Goal: Task Accomplishment & Management: Complete application form

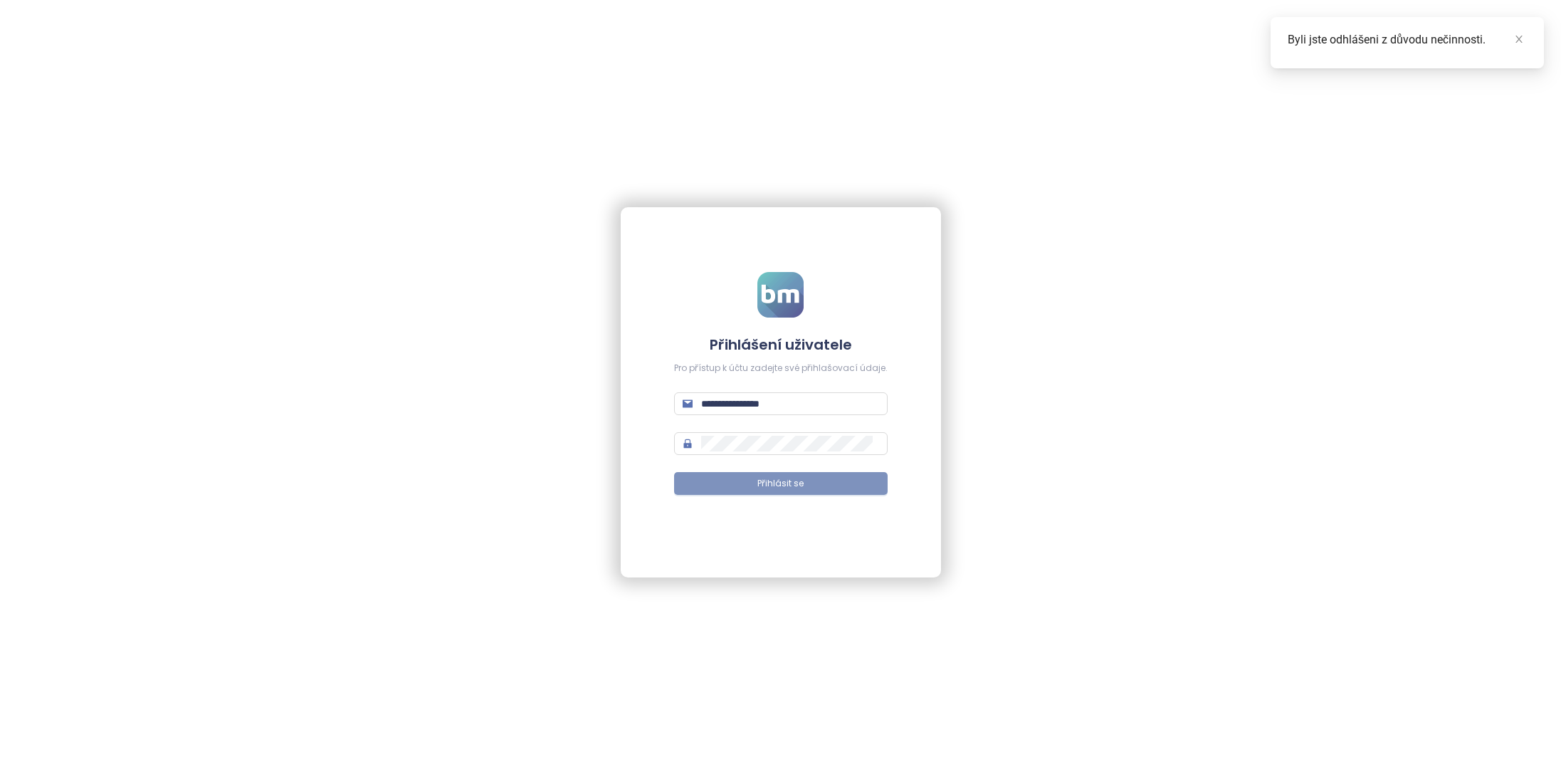
click at [794, 480] on span "Přihlásit se" at bounding box center [780, 484] width 46 height 13
click at [769, 486] on span "Přihlásit se" at bounding box center [780, 484] width 46 height 13
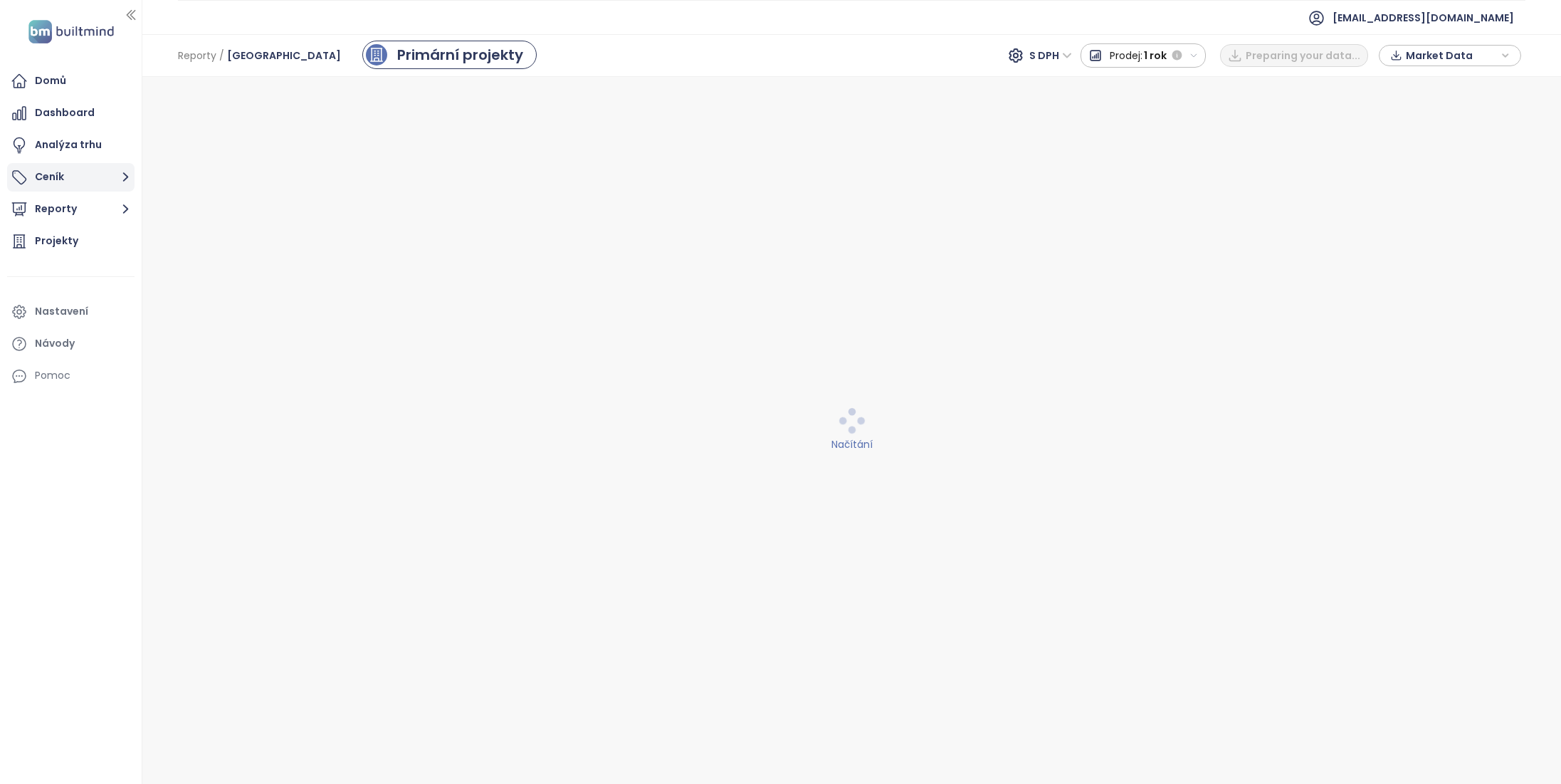
click at [46, 170] on button "Ceník" at bounding box center [71, 177] width 128 height 29
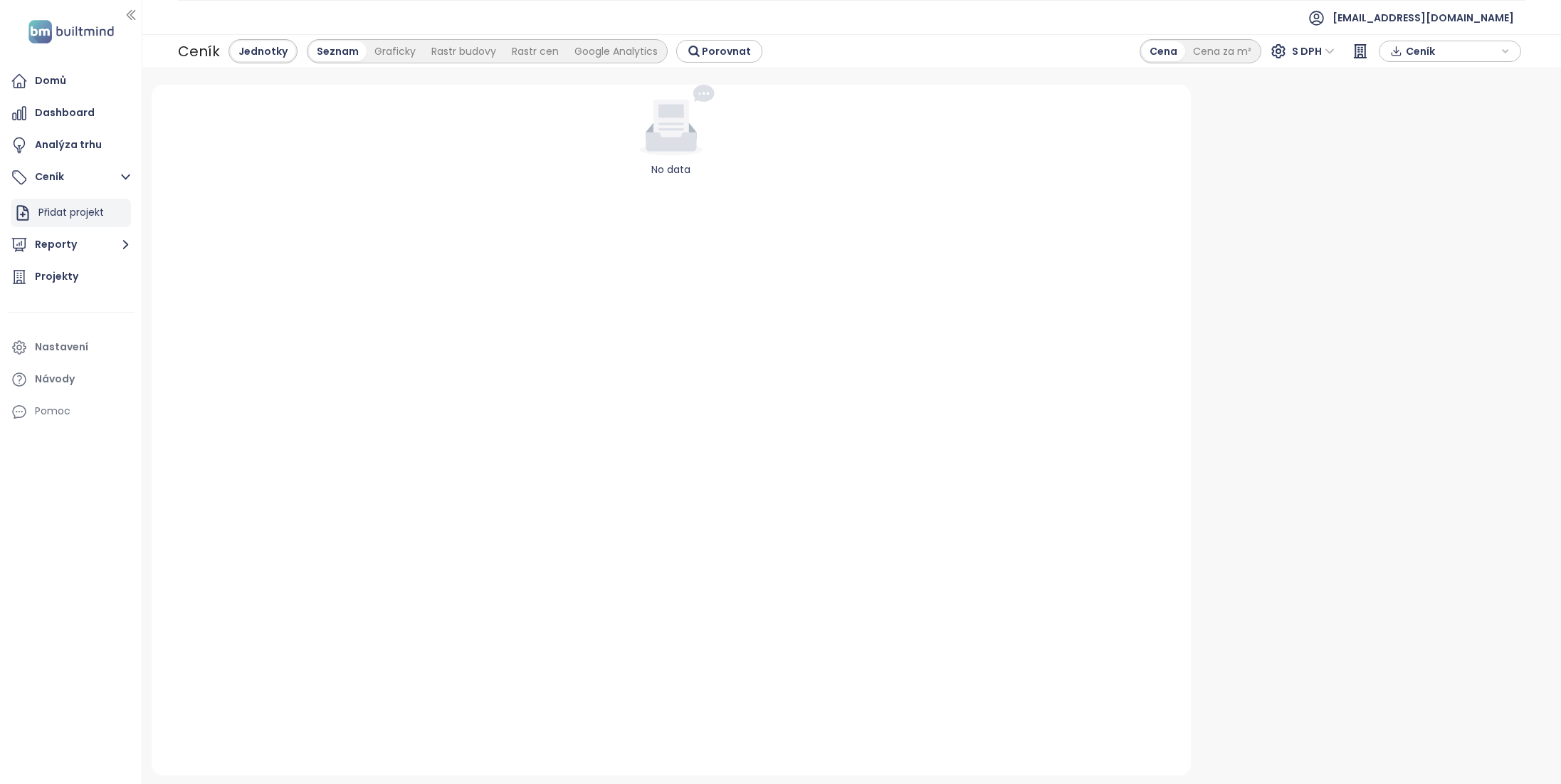
click at [73, 217] on div "Přidat projekt" at bounding box center [70, 212] width 65 height 18
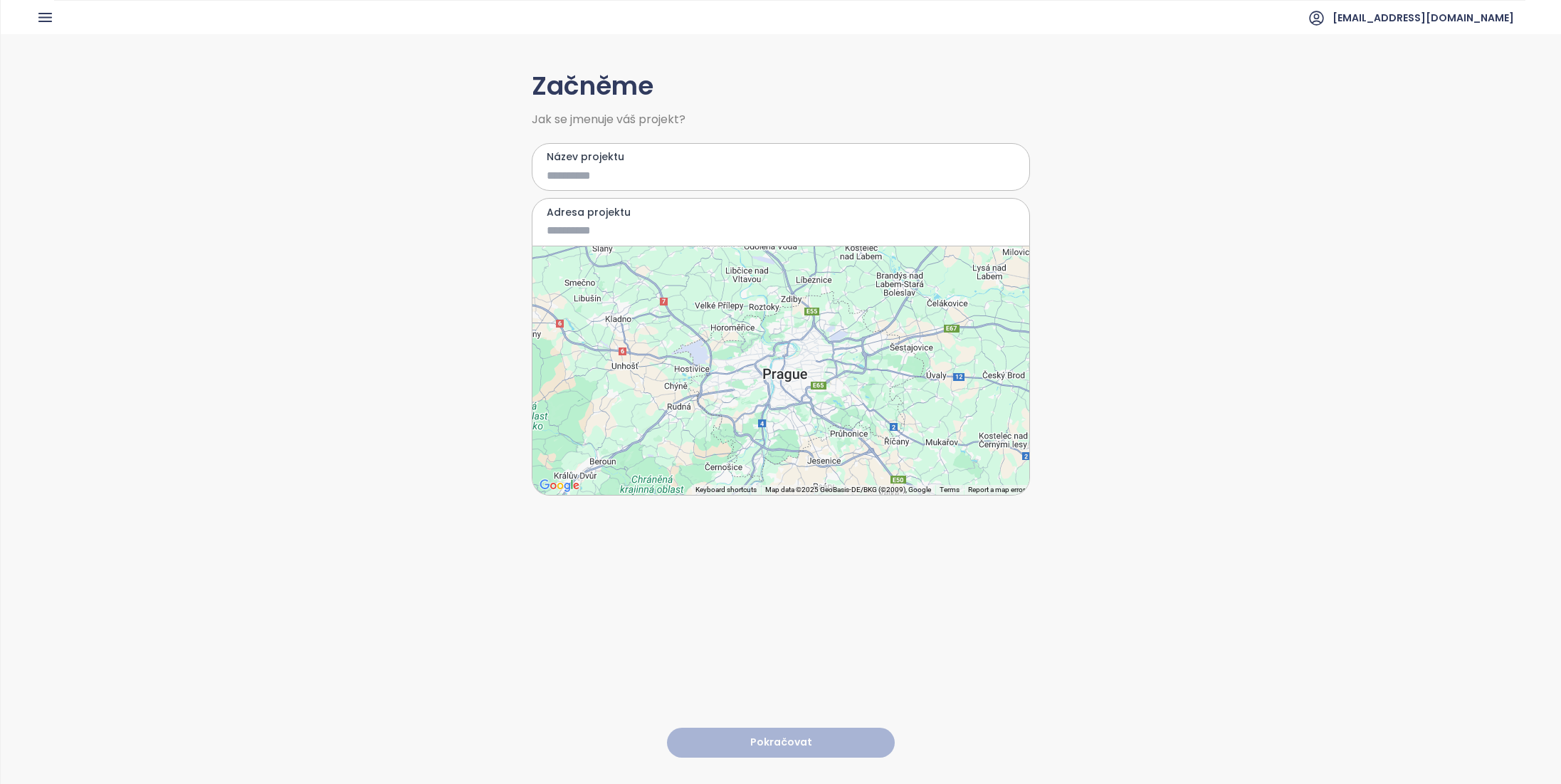
click at [620, 175] on input "Název projektu" at bounding box center [771, 175] width 448 height 18
type input "******"
click at [620, 226] on input "Adresa projektu" at bounding box center [771, 231] width 448 height 18
click at [774, 388] on div at bounding box center [780, 370] width 497 height 248
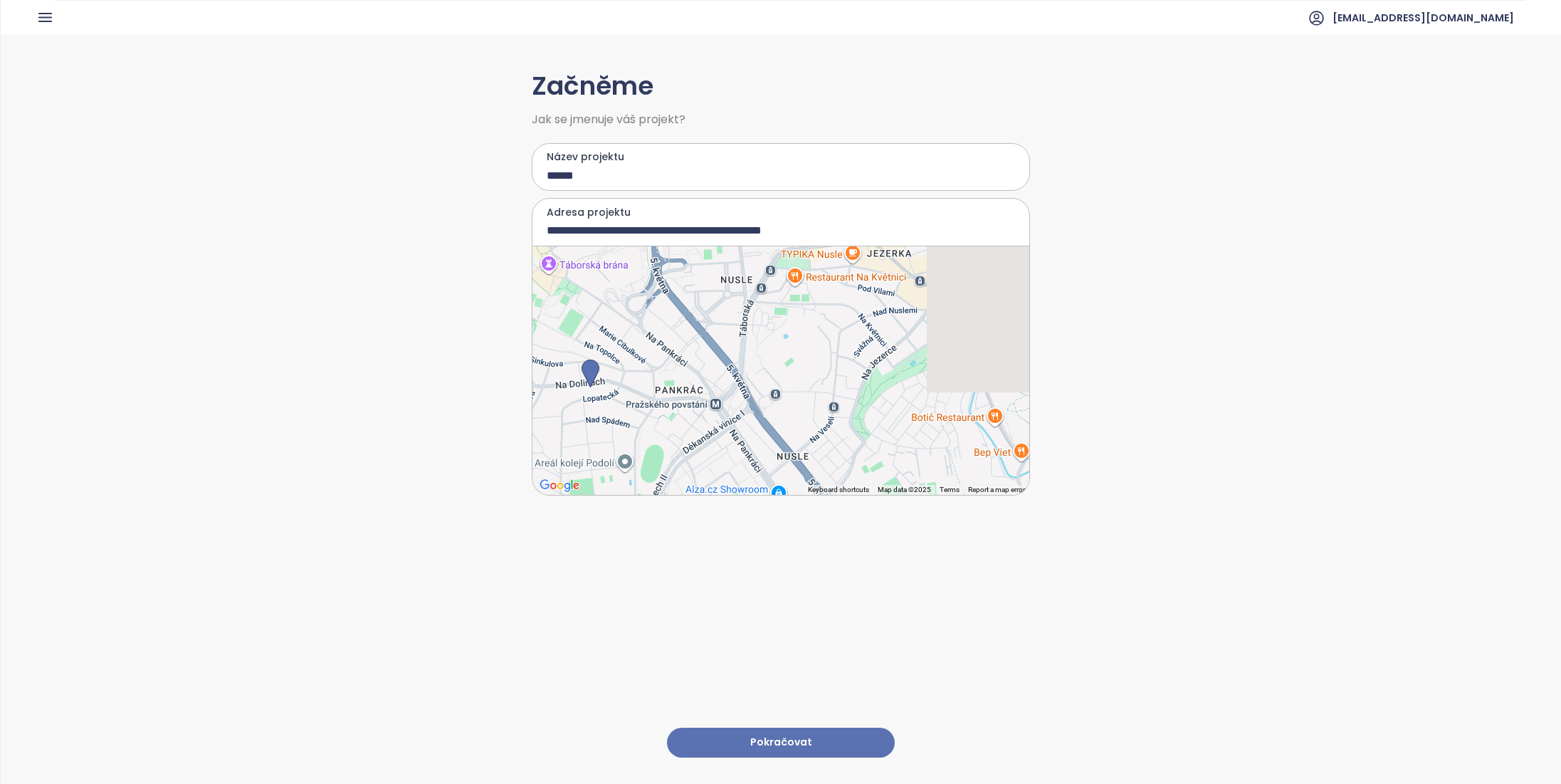
drag, startPoint x: 924, startPoint y: 402, endPoint x: 744, endPoint y: 396, distance: 180.1
click at [734, 410] on div at bounding box center [780, 370] width 497 height 248
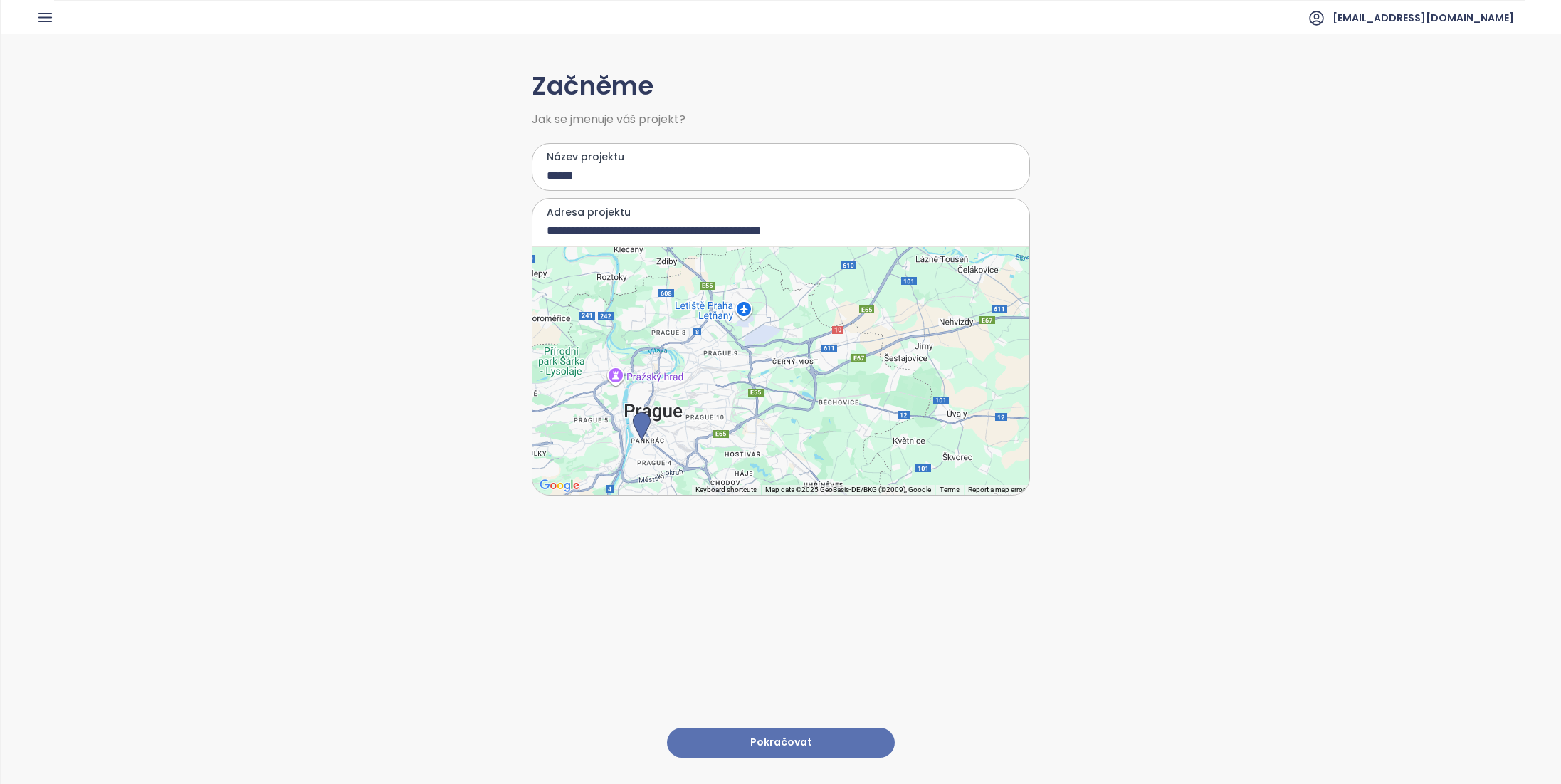
drag, startPoint x: 810, startPoint y: 352, endPoint x: 708, endPoint y: 410, distance: 117.3
click at [706, 418] on div at bounding box center [780, 370] width 497 height 248
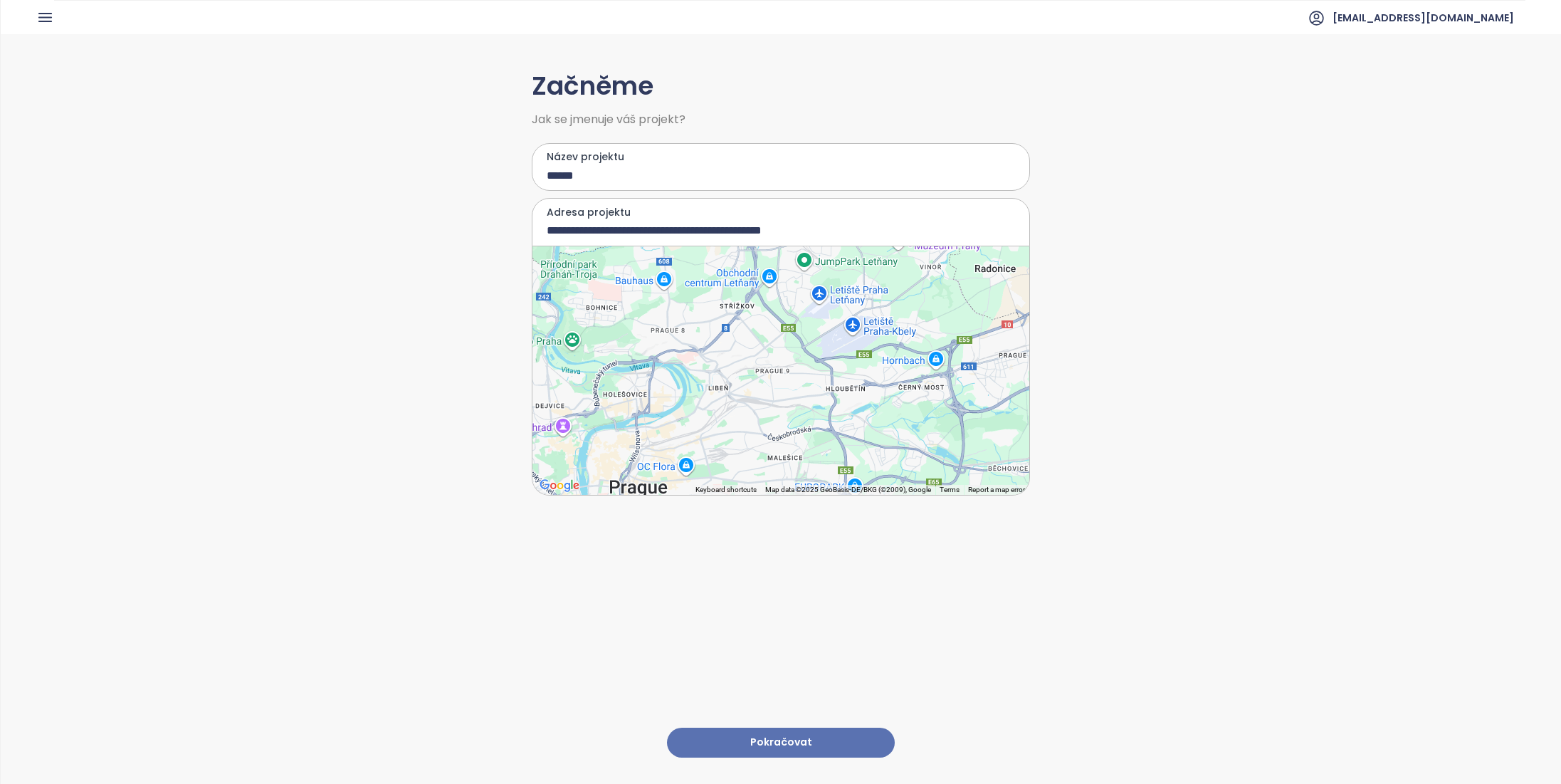
drag, startPoint x: 744, startPoint y: 356, endPoint x: 959, endPoint y: 294, distance: 223.8
click at [959, 294] on div at bounding box center [780, 370] width 497 height 248
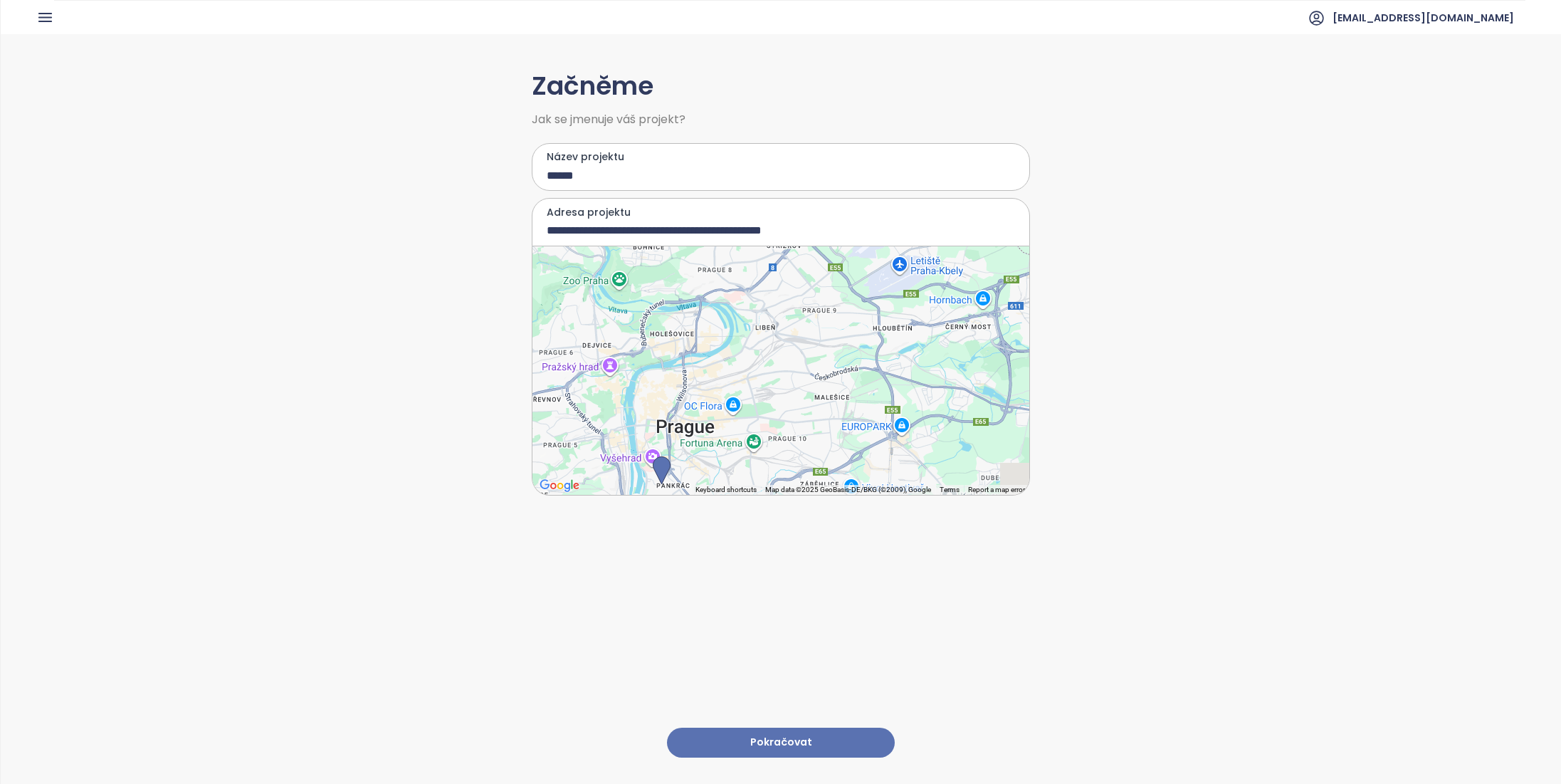
drag, startPoint x: 710, startPoint y: 423, endPoint x: 761, endPoint y: 357, distance: 83.4
click at [762, 355] on div at bounding box center [780, 370] width 497 height 248
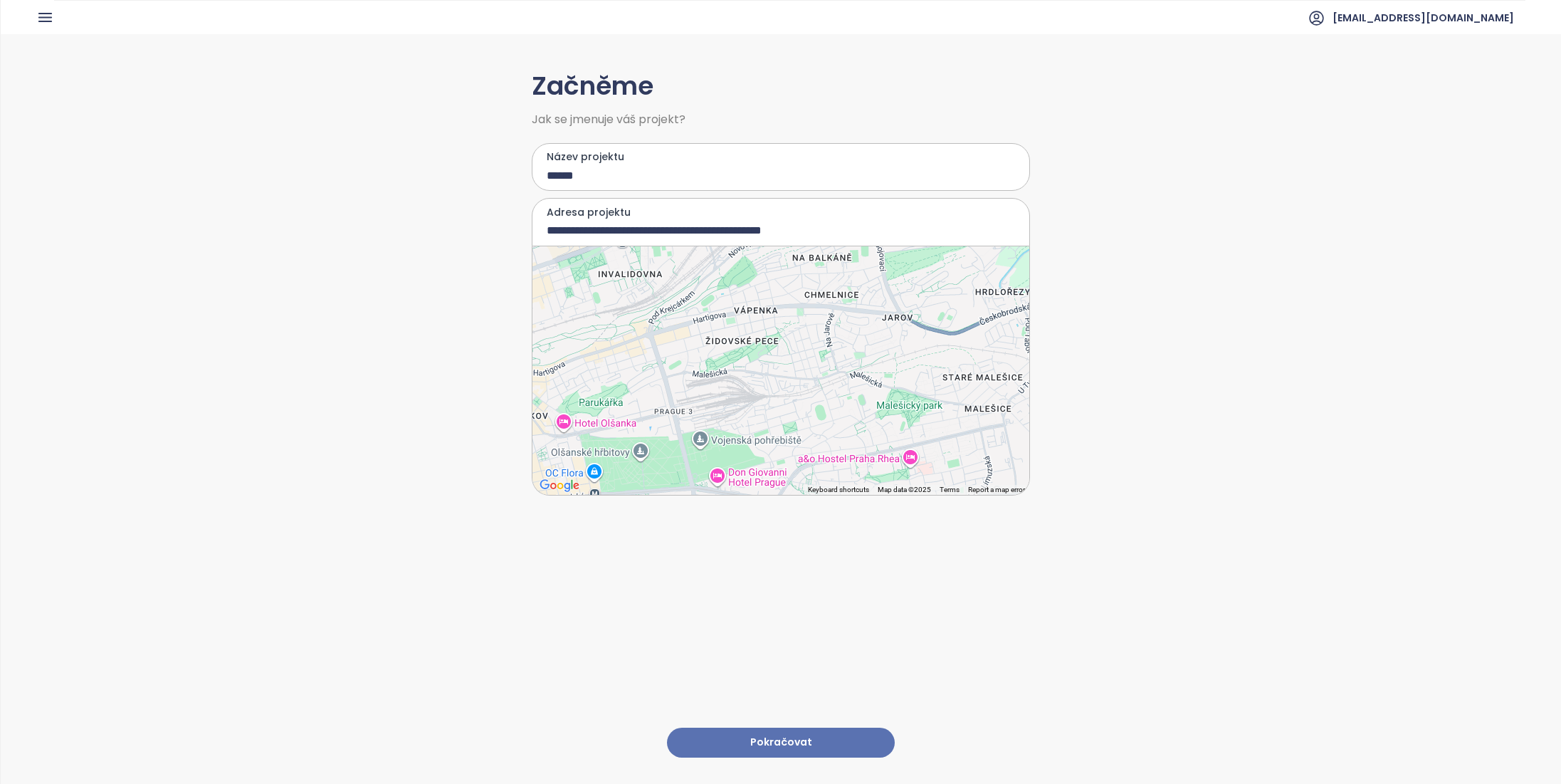
drag, startPoint x: 820, startPoint y: 422, endPoint x: 749, endPoint y: 421, distance: 71.0
click at [749, 421] on div at bounding box center [780, 370] width 497 height 248
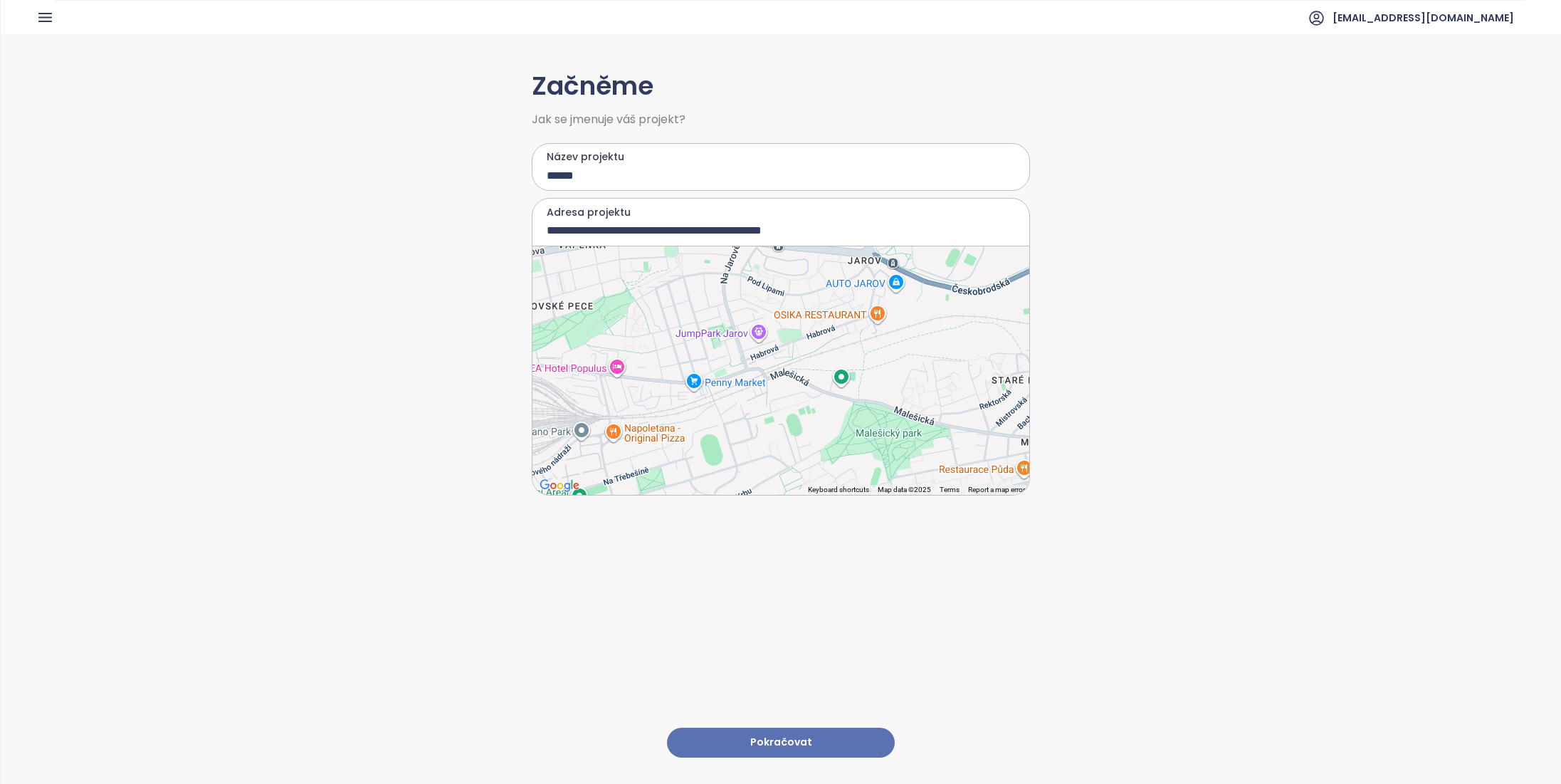
drag, startPoint x: 673, startPoint y: 406, endPoint x: 645, endPoint y: 423, distance: 32.8
click at [645, 424] on div at bounding box center [780, 370] width 497 height 248
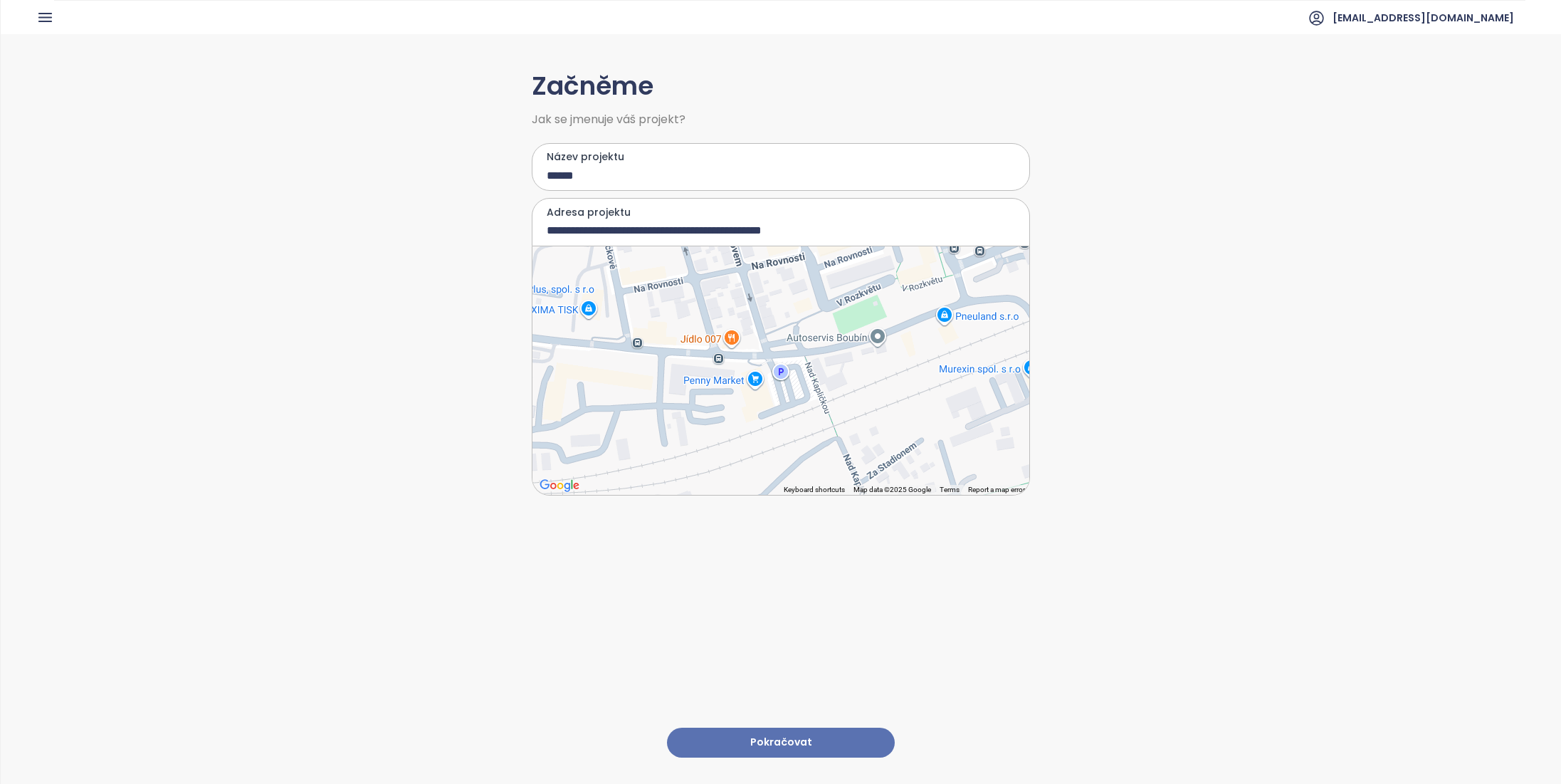
drag, startPoint x: 650, startPoint y: 404, endPoint x: 678, endPoint y: 403, distance: 28.0
click at [678, 403] on div at bounding box center [780, 370] width 497 height 248
click at [656, 392] on div at bounding box center [780, 370] width 497 height 248
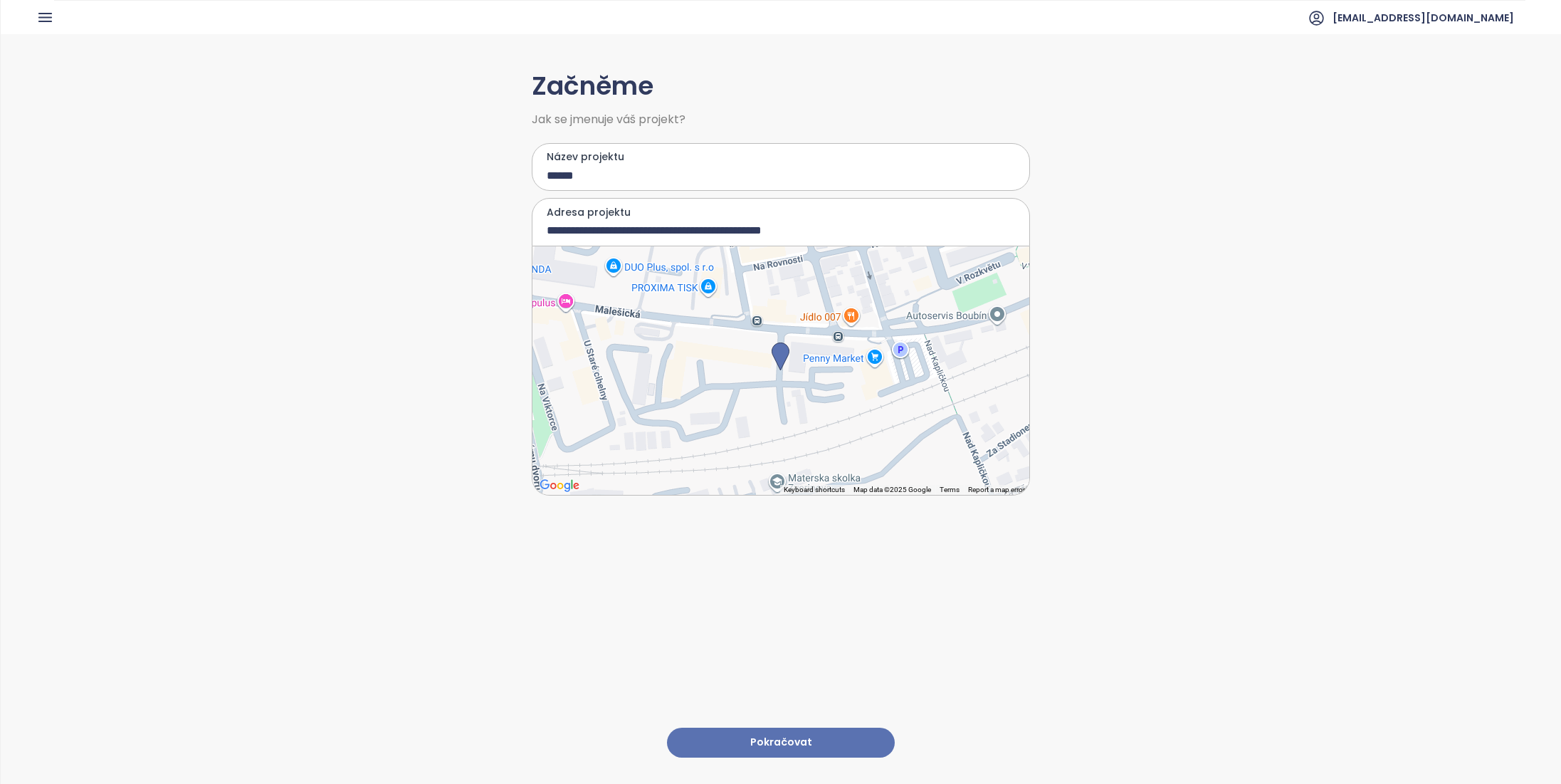
type input "**********"
click at [604, 181] on input "******" at bounding box center [771, 175] width 448 height 18
type input "**********"
click at [787, 727] on button "Pokračovat" at bounding box center [781, 743] width 228 height 31
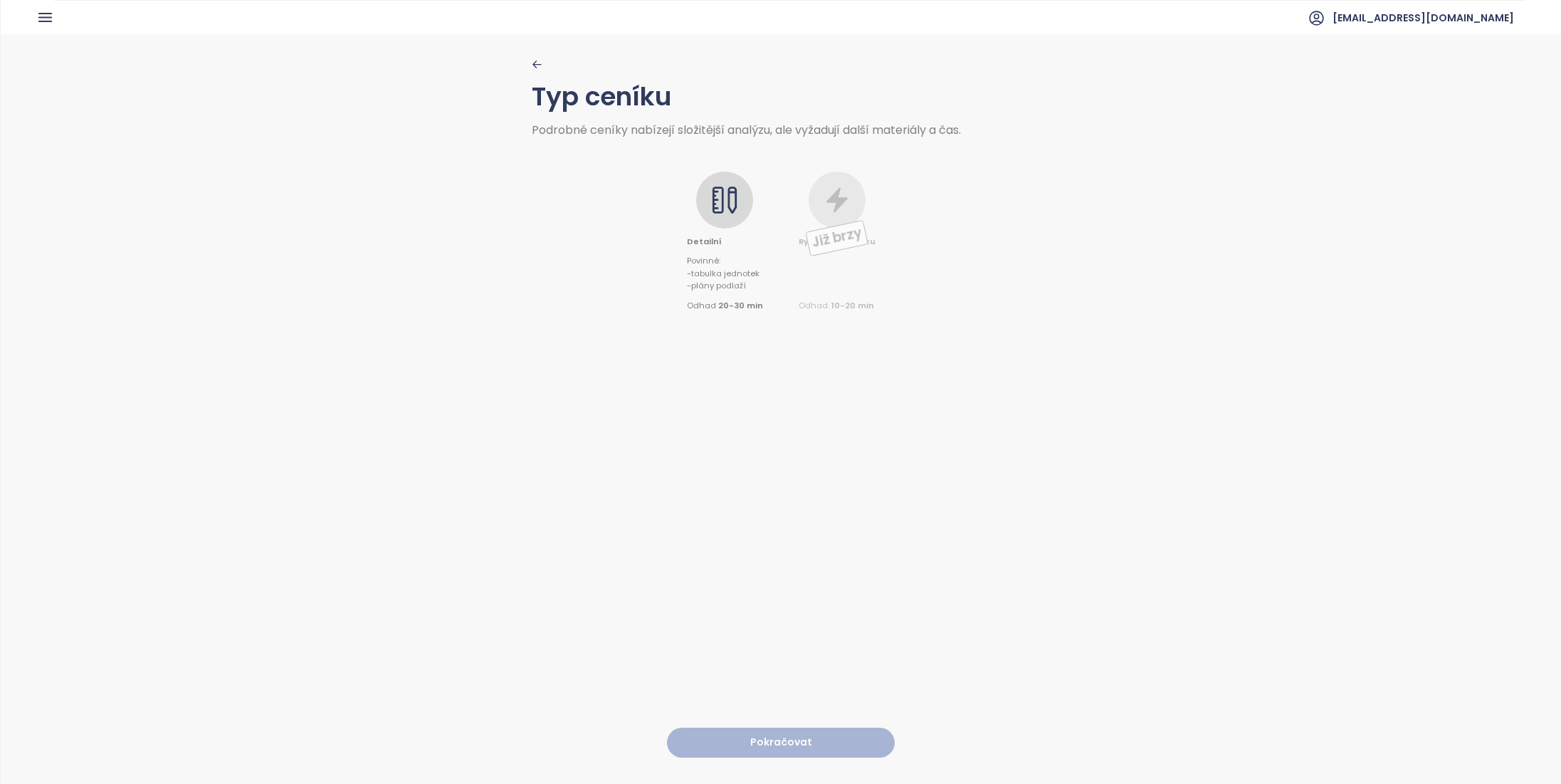
click at [736, 205] on div at bounding box center [725, 200] width 57 height 57
click at [816, 747] on div "Typ ceníku Podrobné ceníky nabízejí složitější analýzu, ale vyžadují další mate…" at bounding box center [780, 408] width 499 height 748
click at [816, 742] on button "Pokračovat" at bounding box center [781, 743] width 228 height 31
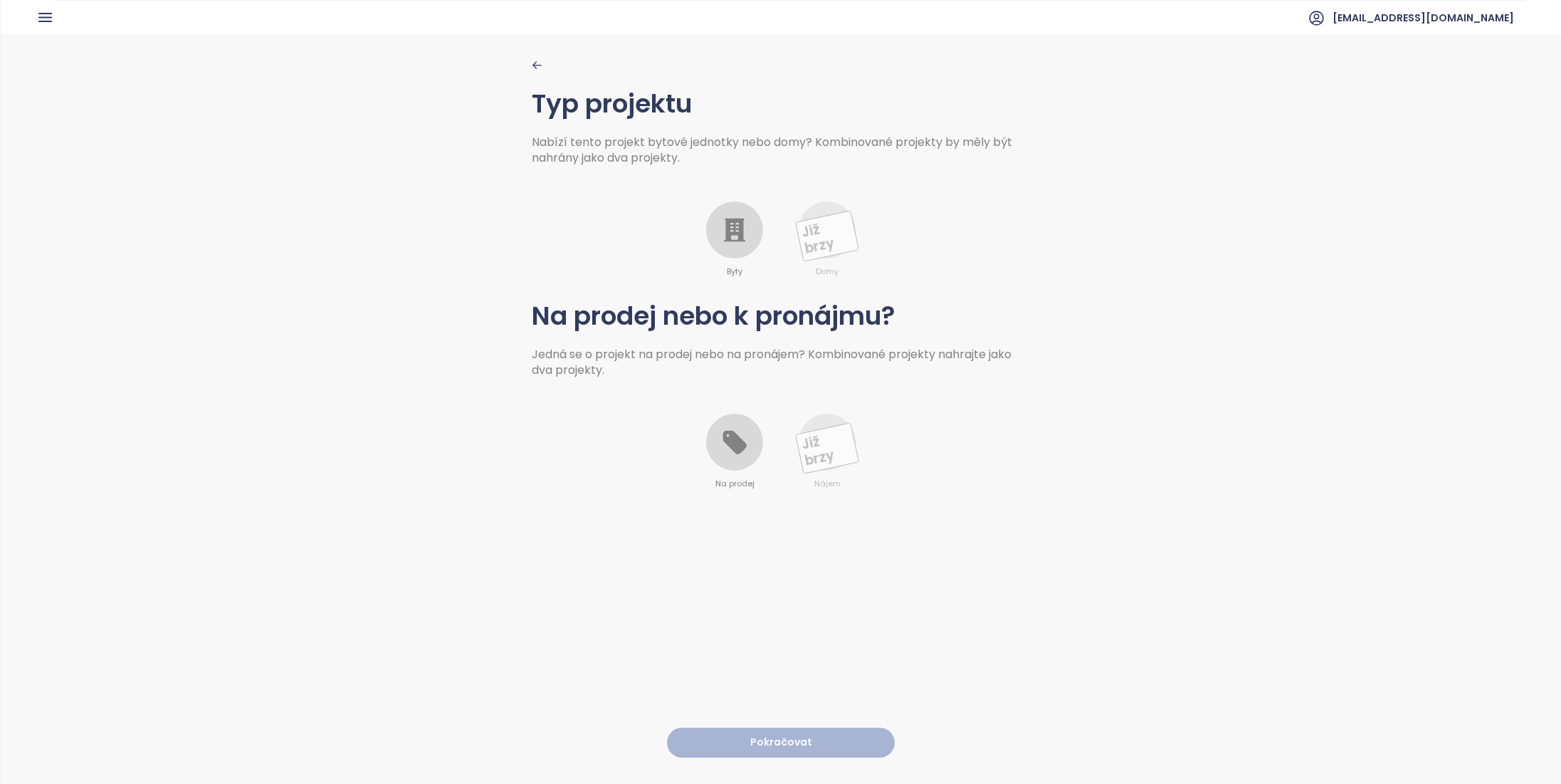
click at [722, 203] on div at bounding box center [735, 230] width 57 height 57
click at [747, 440] on div at bounding box center [735, 442] width 57 height 57
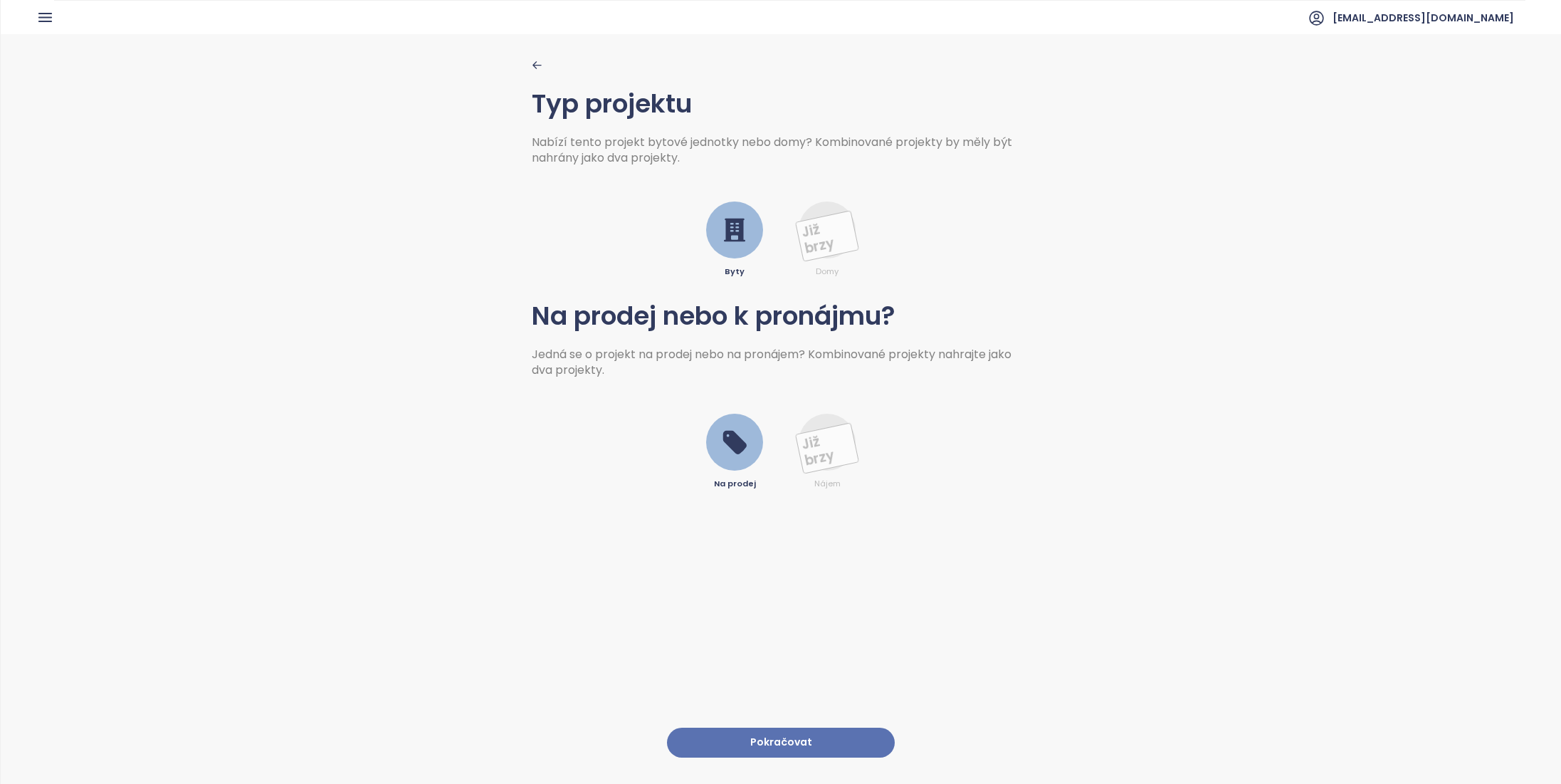
click at [769, 732] on button "Pokračovat" at bounding box center [781, 743] width 228 height 31
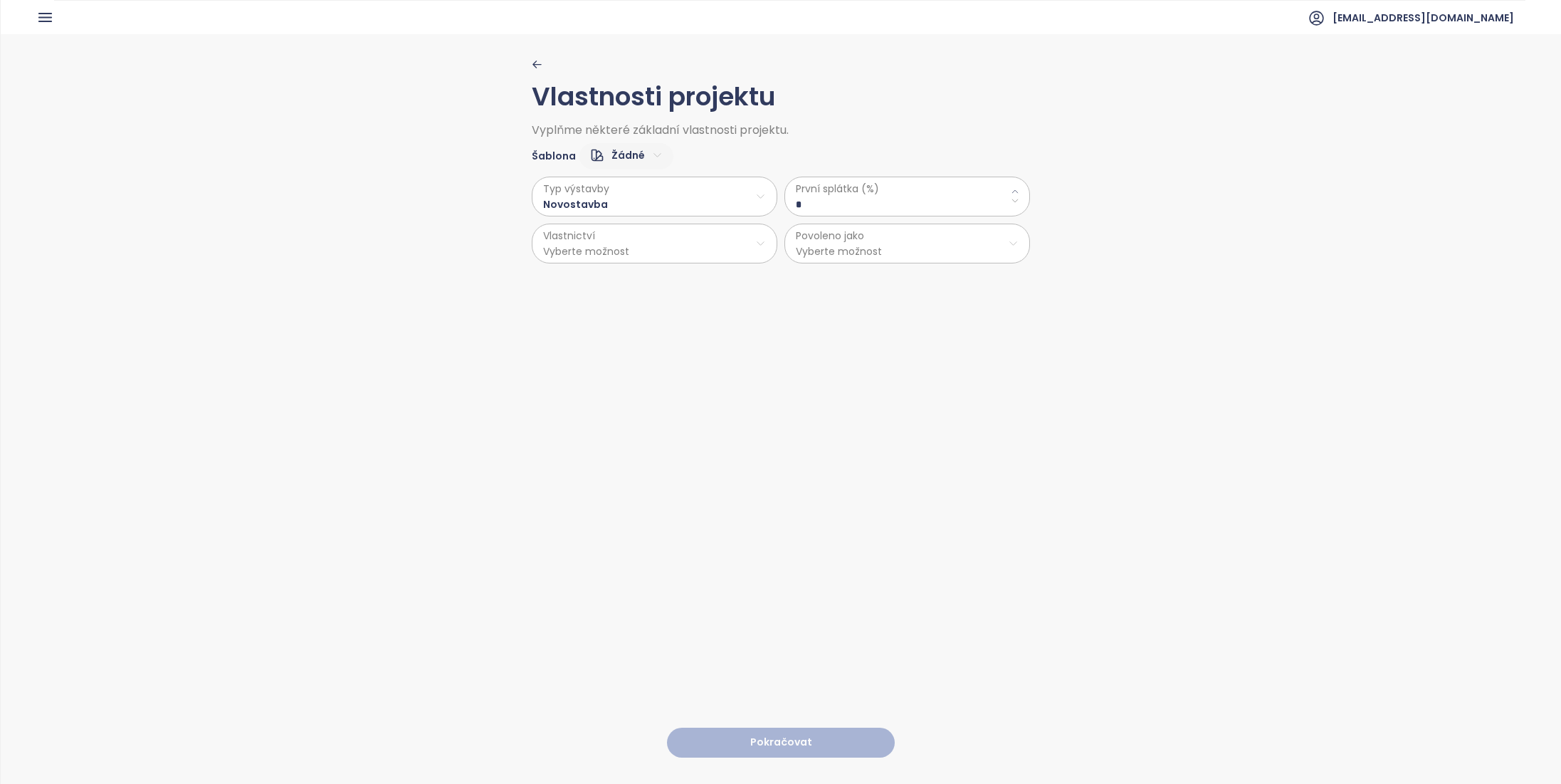
click at [827, 200] on \(\%\) "*" at bounding box center [907, 204] width 222 height 15
click at [826, 200] on \(\%\) "*" at bounding box center [907, 204] width 222 height 15
type \(\%\) "**"
click at [852, 246] on html "Domů Dashboard Analýza trhu Ceník Reporty Projekty Nastavení Návody Pomoc [EMAI…" at bounding box center [780, 392] width 1561 height 784
click at [854, 316] on span "Byty a nebytové prostory" at bounding box center [902, 318] width 237 height 20
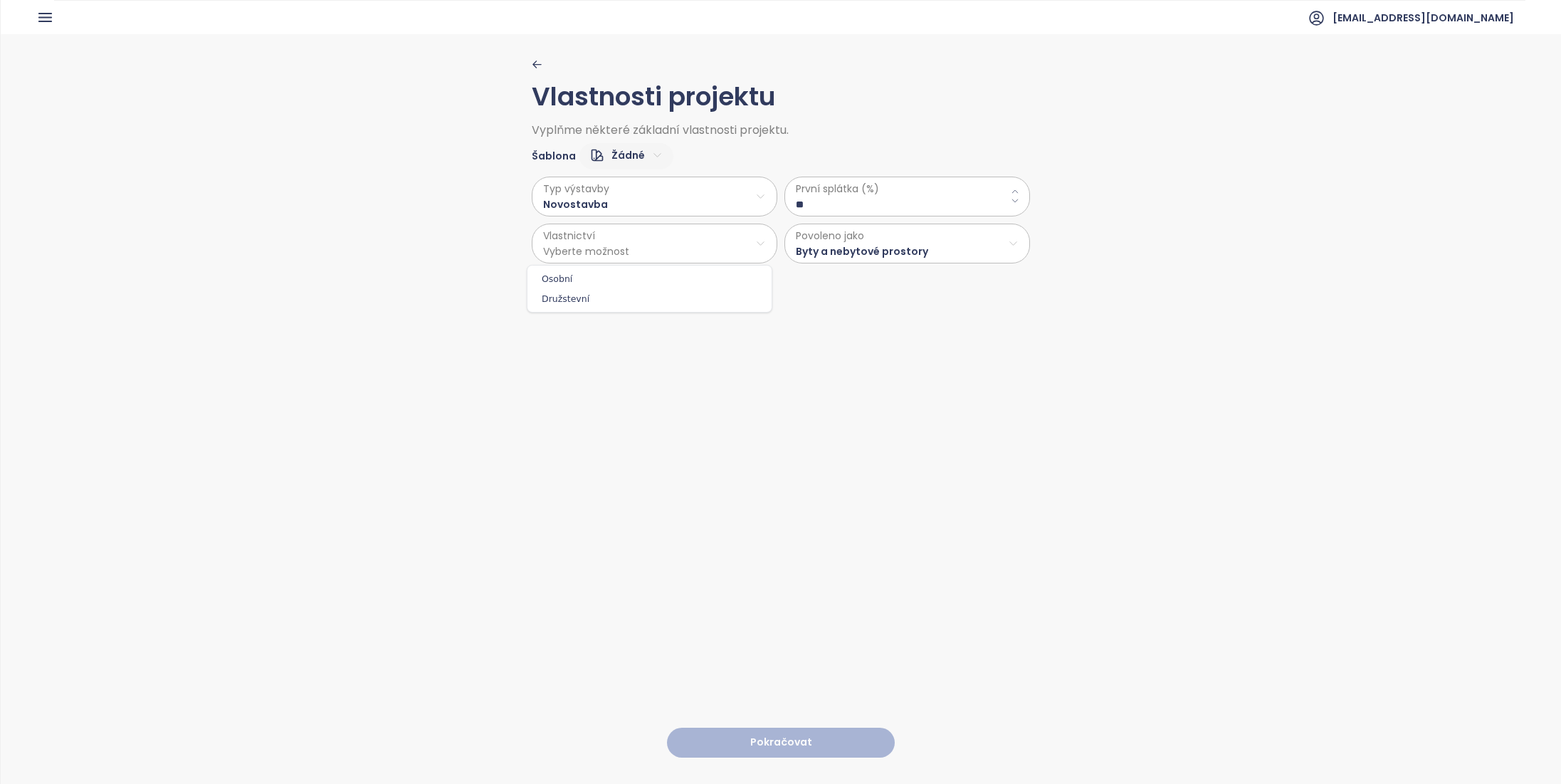
click at [667, 255] on html "Domů Dashboard Analýza trhu Ceník Reporty Projekty Nastavení Návody Pomoc [EMAI…" at bounding box center [780, 392] width 1561 height 784
click at [664, 275] on span "Osobní" at bounding box center [649, 279] width 237 height 20
click at [778, 739] on button "Pokračovat" at bounding box center [781, 743] width 228 height 31
click at [609, 151] on html "Domů Dashboard Analýza trhu Ceník Reporty Projekty Nastavení Návody Pomoc [EMAI…" at bounding box center [780, 392] width 1561 height 784
click at [616, 242] on span "Vysoký" at bounding box center [620, 244] width 54 height 20
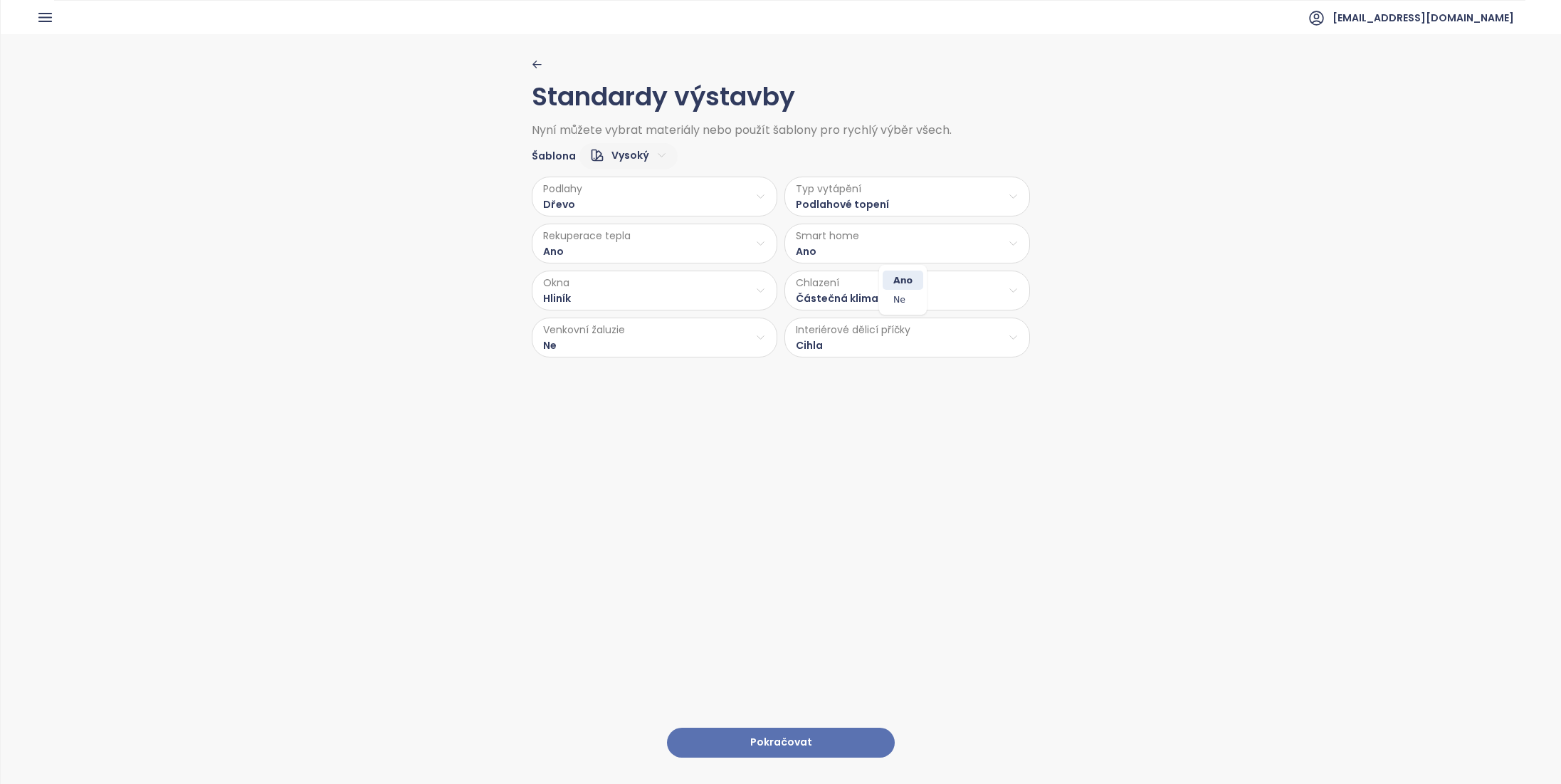
click at [846, 252] on html "Domů Dashboard Analýza trhu Ceník Reporty Projekty Nastavení Návody Pomoc [EMAI…" at bounding box center [780, 392] width 1561 height 784
click at [908, 296] on span "Ne" at bounding box center [902, 300] width 40 height 20
click at [949, 293] on html "Domů Dashboard Analýza trhu Ceník Reporty Projekty Nastavení Návody Pomoc [EMAI…" at bounding box center [780, 392] width 1561 height 784
click at [927, 327] on span "Kompletní klimatizace" at bounding box center [908, 327] width 128 height 20
click at [574, 341] on html "Domů Dashboard Analýza trhu Ceník Reporty Projekty Nastavení Návody Pomoc [EMAI…" at bounding box center [780, 392] width 1561 height 784
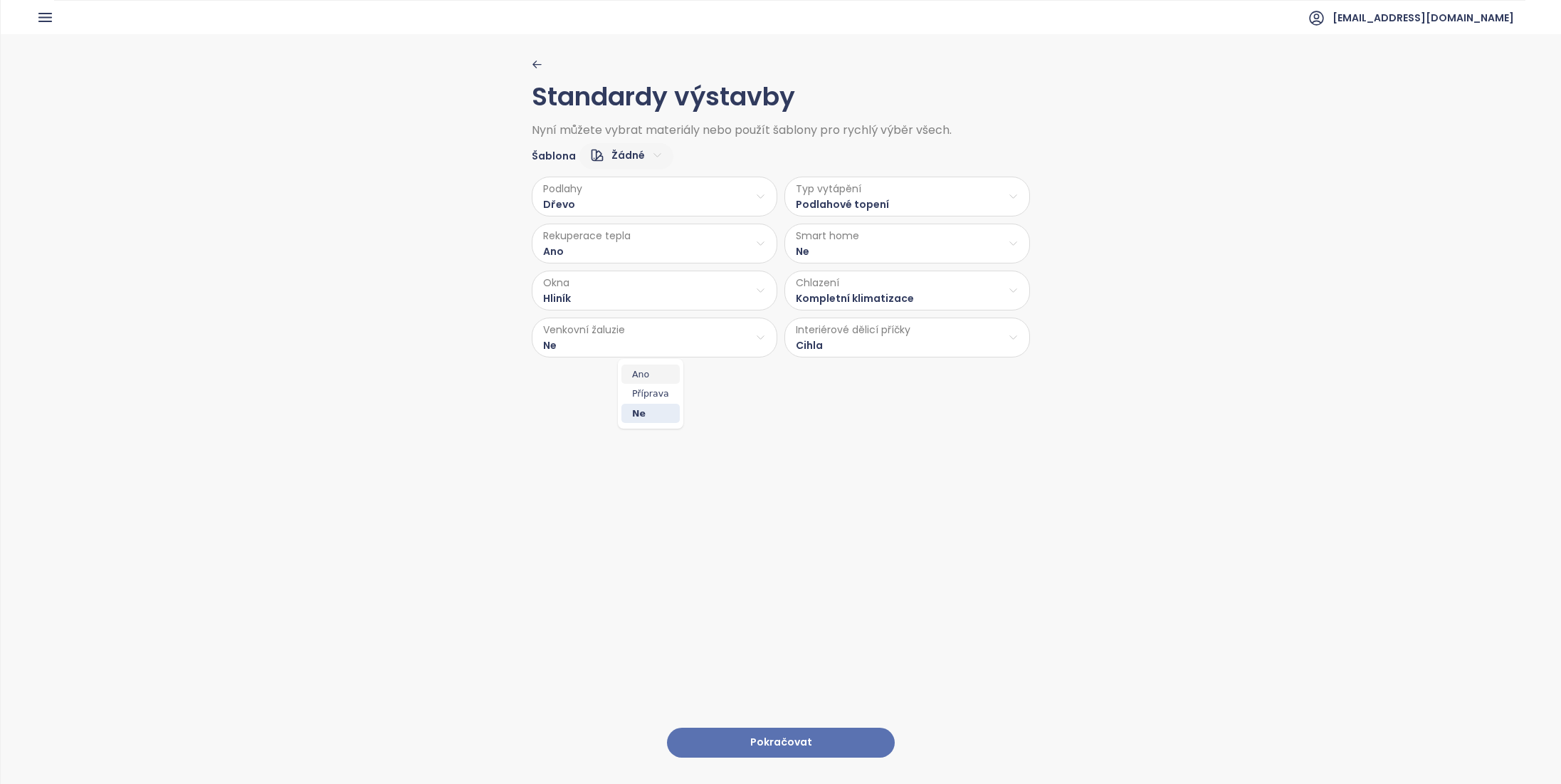
click at [643, 376] on span "Ano" at bounding box center [651, 374] width 59 height 20
click at [584, 246] on html "Domů Dashboard Analýza trhu Ceník Reporty Projekty Nastavení Návody Pomoc [EMAI…" at bounding box center [780, 392] width 1561 height 784
click at [651, 302] on span "Ne" at bounding box center [650, 300] width 40 height 20
click at [797, 729] on button "Pokračovat" at bounding box center [781, 743] width 228 height 31
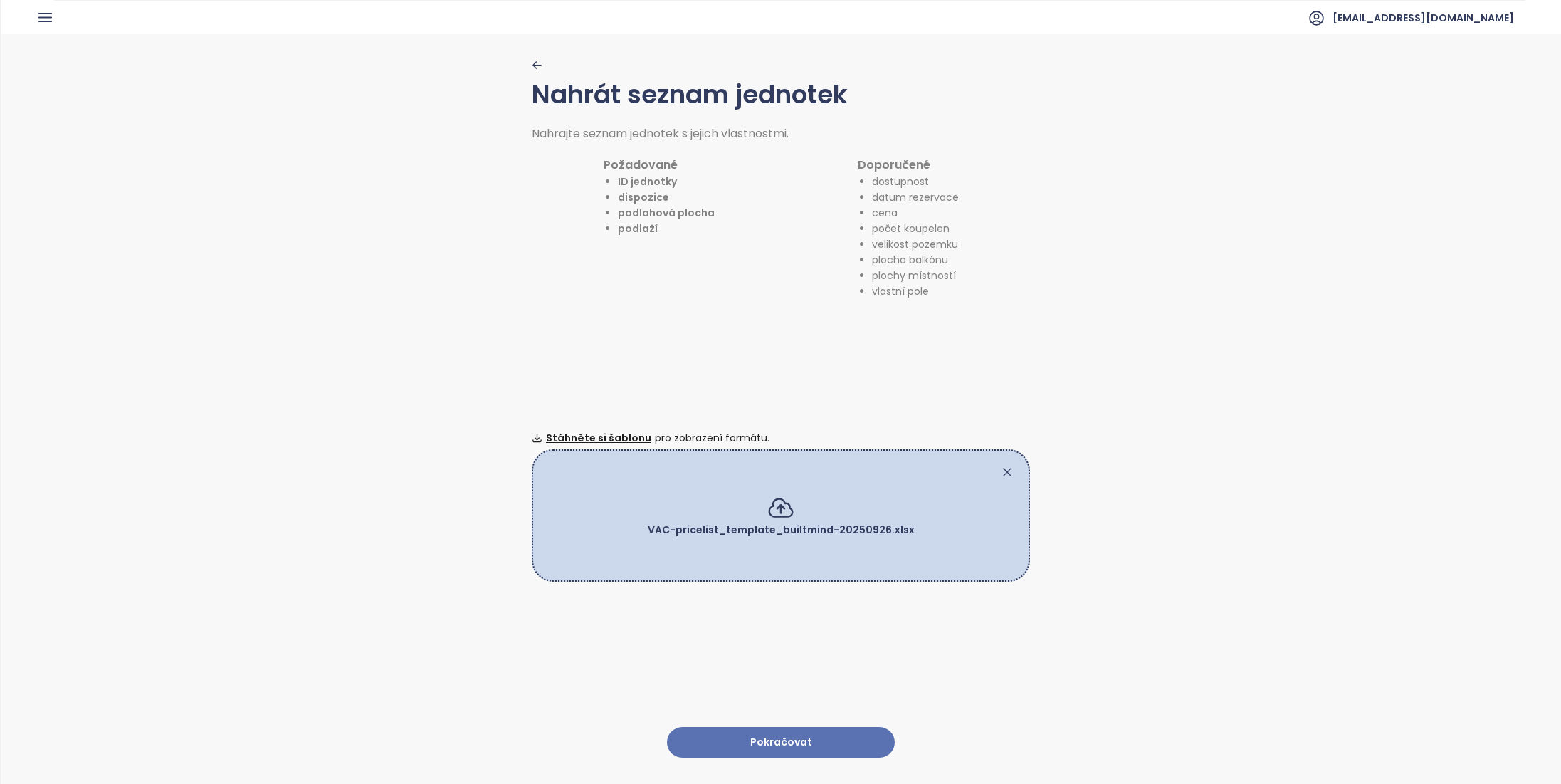
click at [775, 738] on button "Pokračovat" at bounding box center [781, 742] width 228 height 31
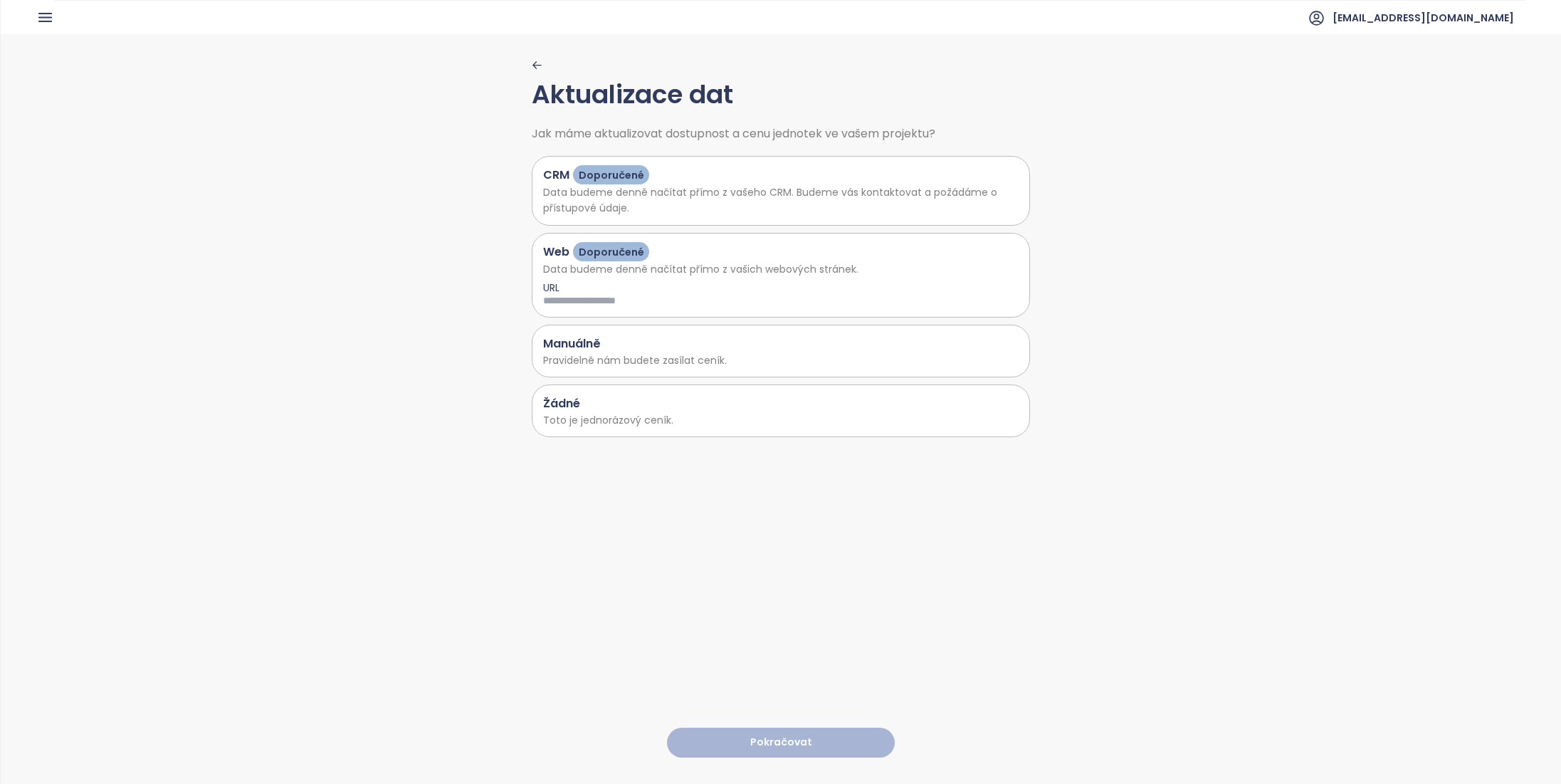
click at [730, 420] on p "Toto je jednorázový ceník." at bounding box center [781, 419] width 476 height 15
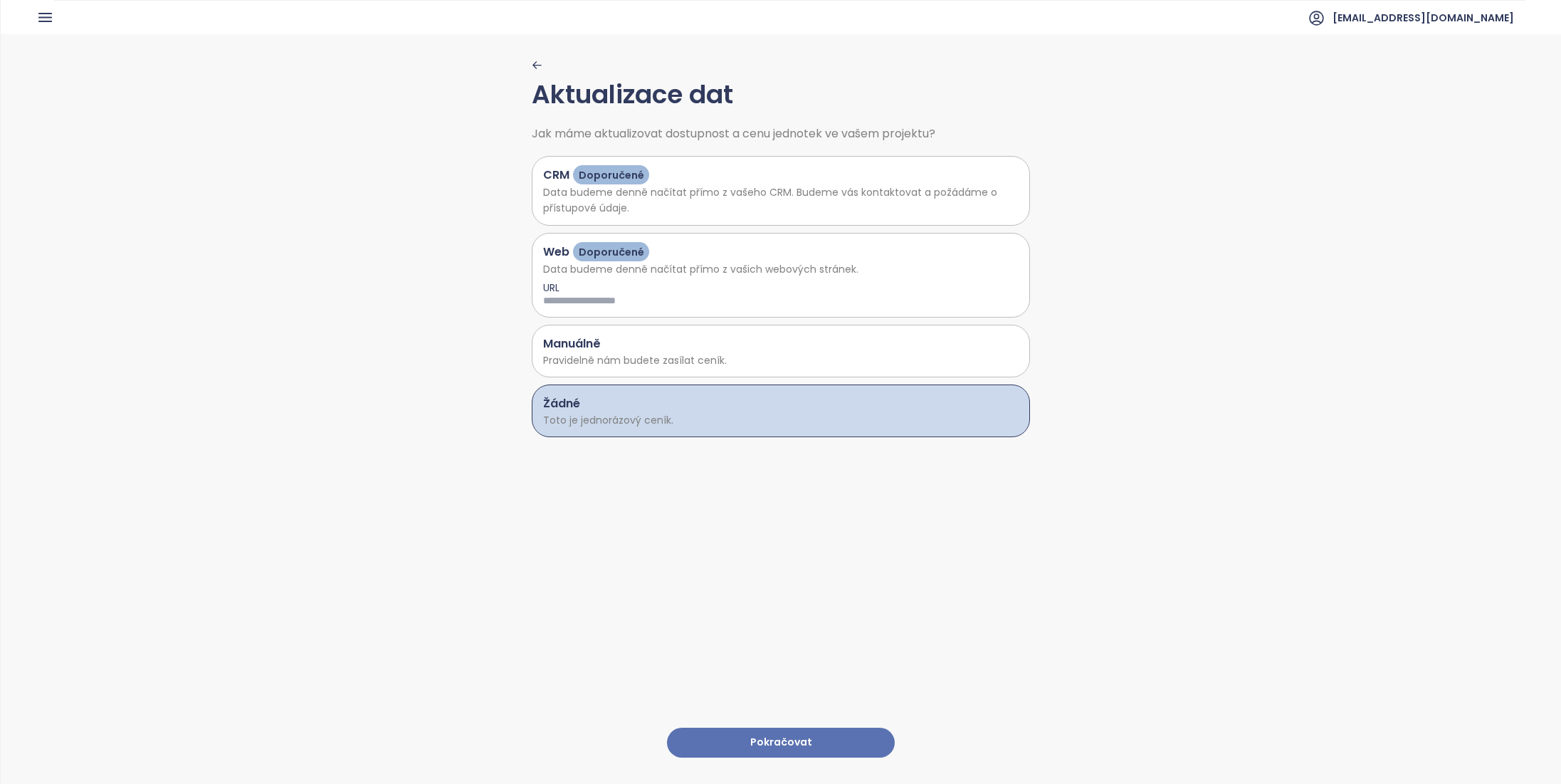
click at [778, 736] on button "Pokračovat" at bounding box center [781, 743] width 228 height 31
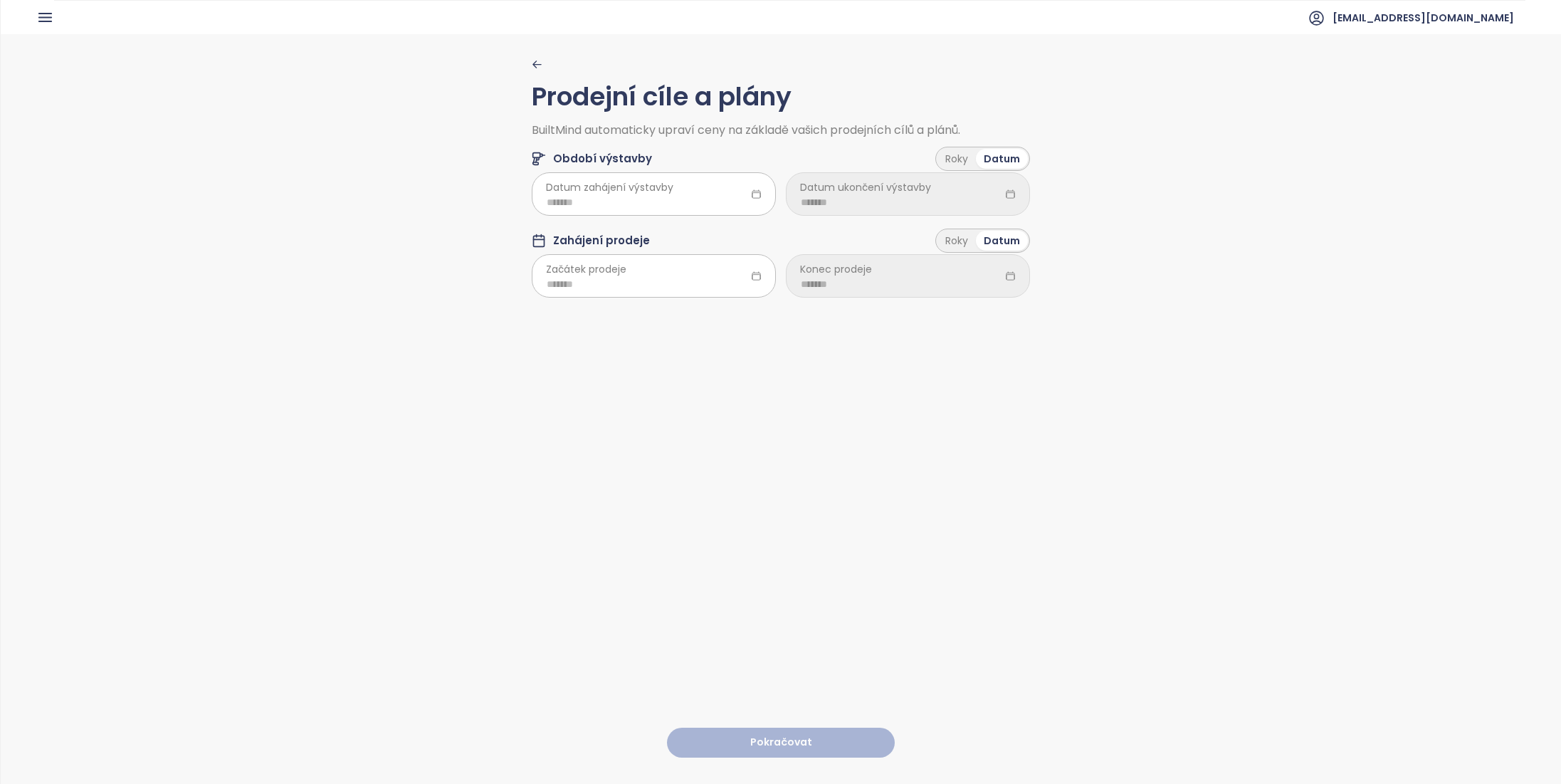
click at [755, 194] on icon at bounding box center [756, 194] width 8 height 8
click at [751, 192] on icon at bounding box center [756, 194] width 11 height 11
click at [635, 207] on input at bounding box center [654, 202] width 214 height 15
click at [714, 233] on span "button" at bounding box center [718, 233] width 7 height 7
type input "*******"
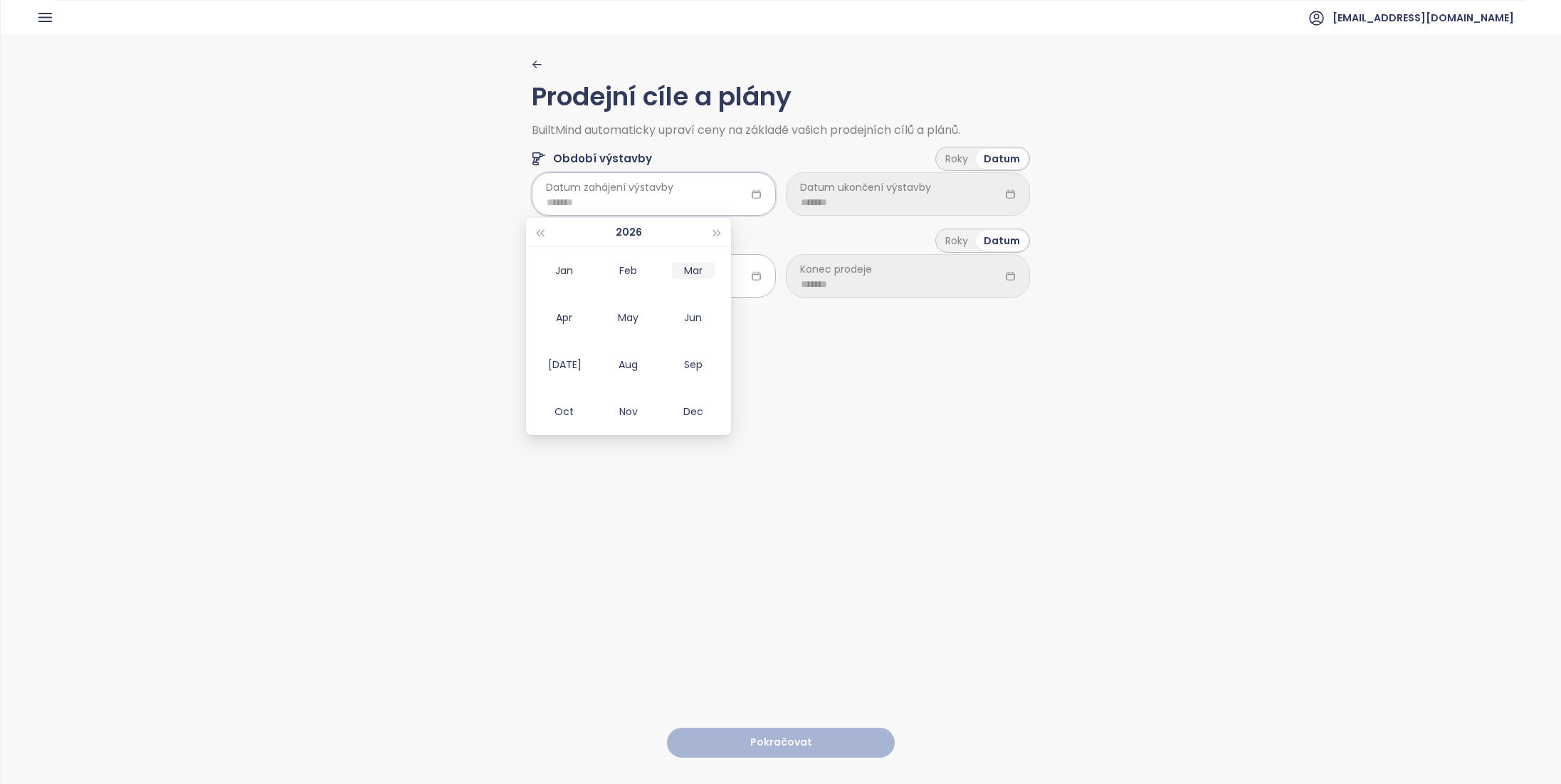
click at [698, 271] on div "Mar" at bounding box center [693, 270] width 43 height 17
type input "*******"
click at [1005, 195] on icon at bounding box center [1010, 194] width 11 height 11
click at [878, 190] on span "Datum ukončení výstavby" at bounding box center [866, 186] width 131 height 15
click at [831, 203] on input at bounding box center [908, 202] width 214 height 15
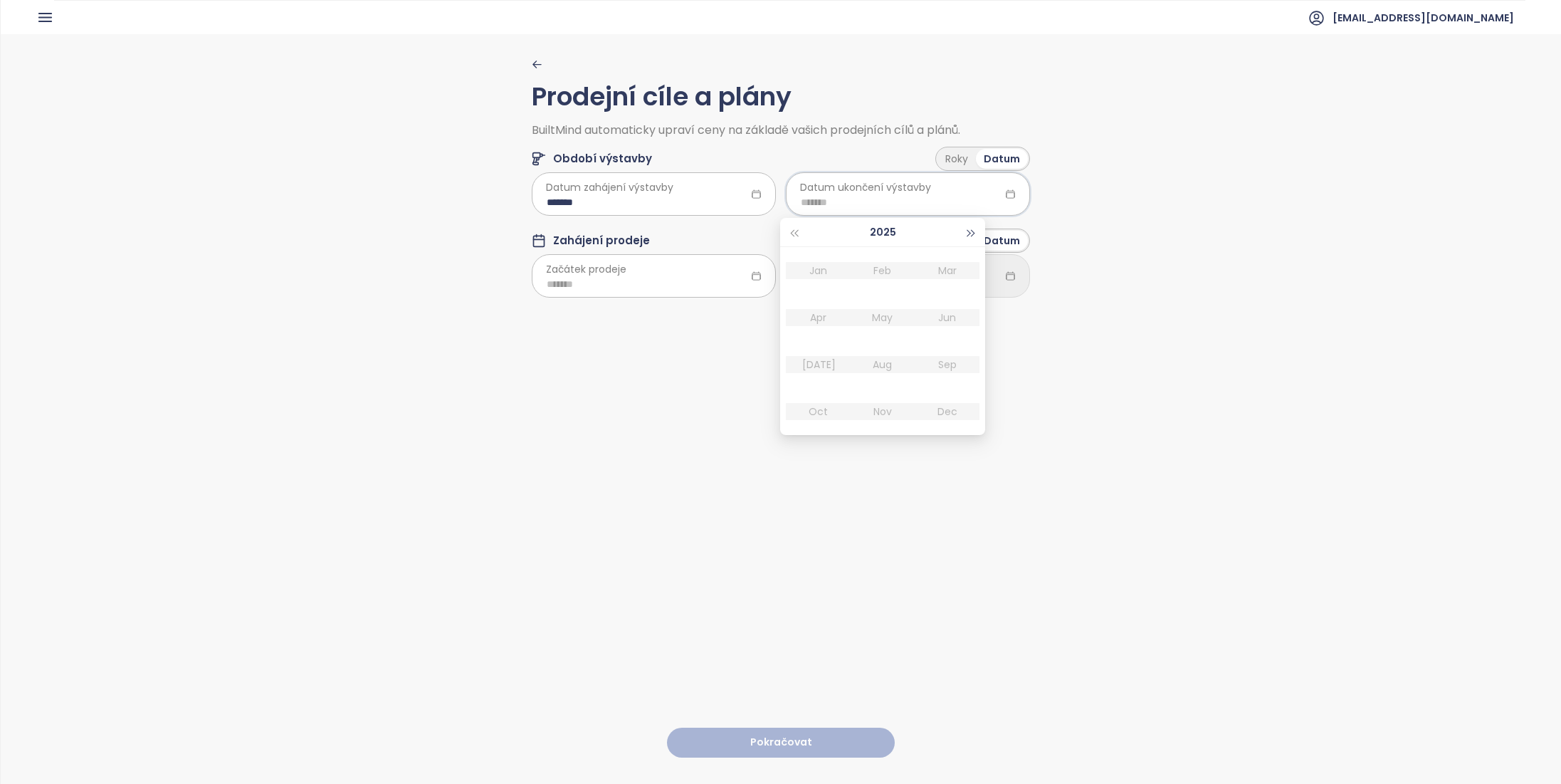
click at [974, 231] on button "button" at bounding box center [971, 232] width 15 height 29
click at [950, 266] on div "Mar" at bounding box center [947, 270] width 43 height 17
type input "*******"
click at [753, 278] on icon at bounding box center [756, 275] width 11 height 11
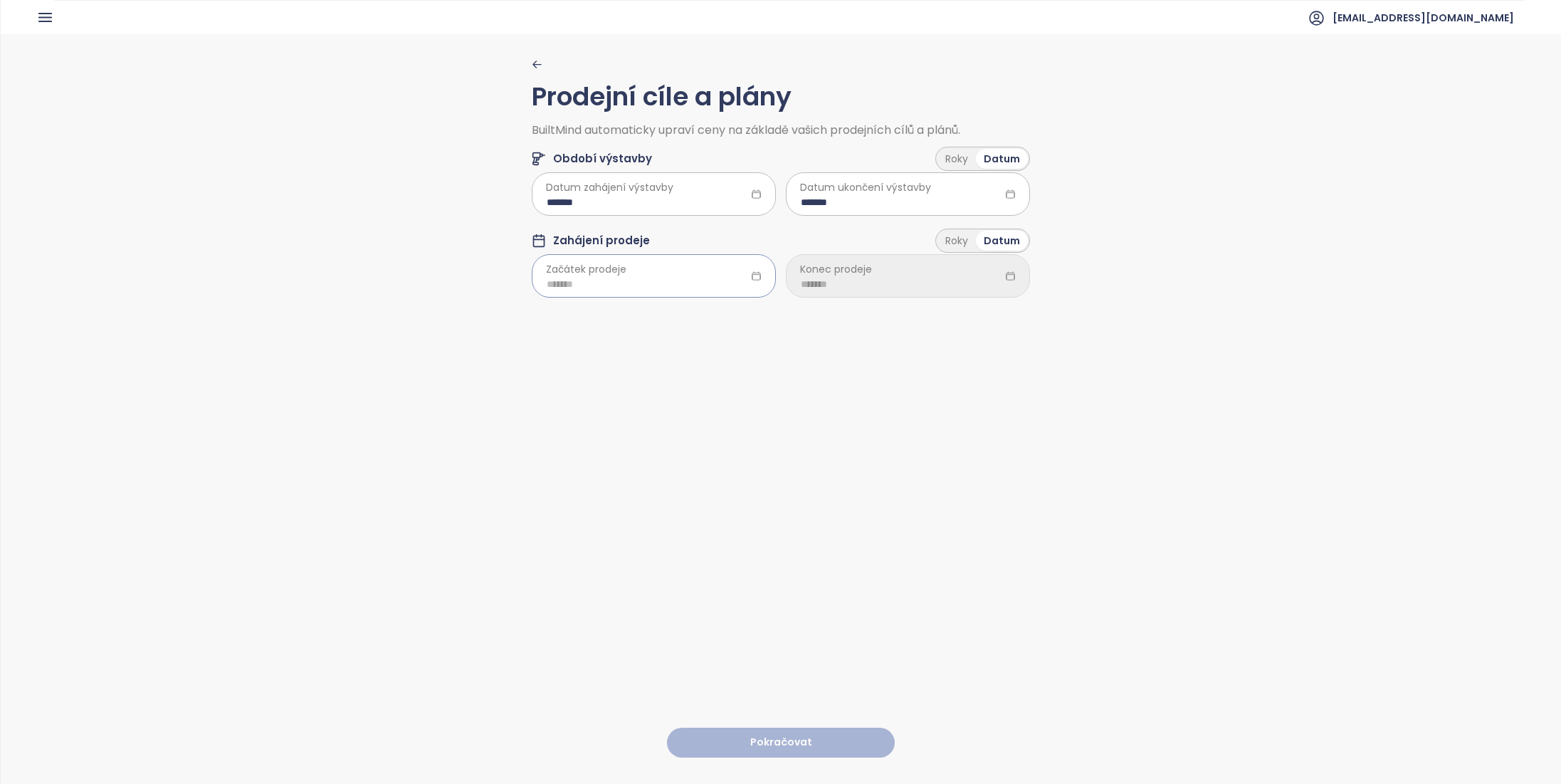
click at [744, 272] on div at bounding box center [653, 275] width 245 height 43
click at [632, 352] on div "Feb" at bounding box center [629, 352] width 43 height 17
click at [758, 279] on div "*******" at bounding box center [653, 275] width 245 height 43
click at [711, 309] on button "button" at bounding box center [717, 313] width 15 height 29
click at [631, 353] on div "Feb" at bounding box center [629, 352] width 43 height 17
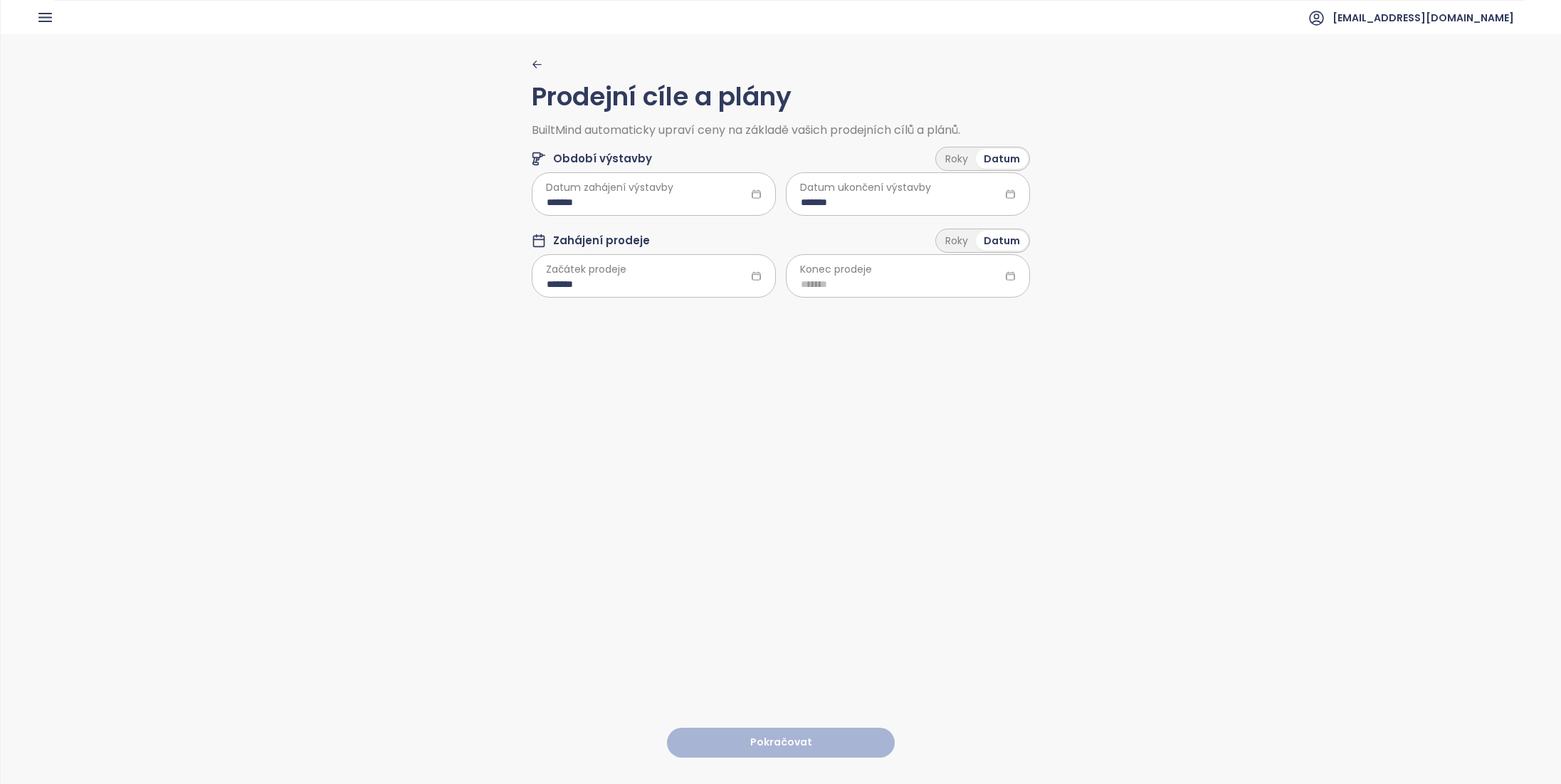
click at [753, 274] on icon at bounding box center [756, 275] width 8 height 8
click at [745, 277] on input "*******" at bounding box center [654, 283] width 214 height 15
click at [540, 313] on span "button" at bounding box center [540, 316] width 7 height 7
click at [541, 313] on span "button" at bounding box center [540, 316] width 7 height 7
click at [714, 317] on button "button" at bounding box center [717, 313] width 15 height 29
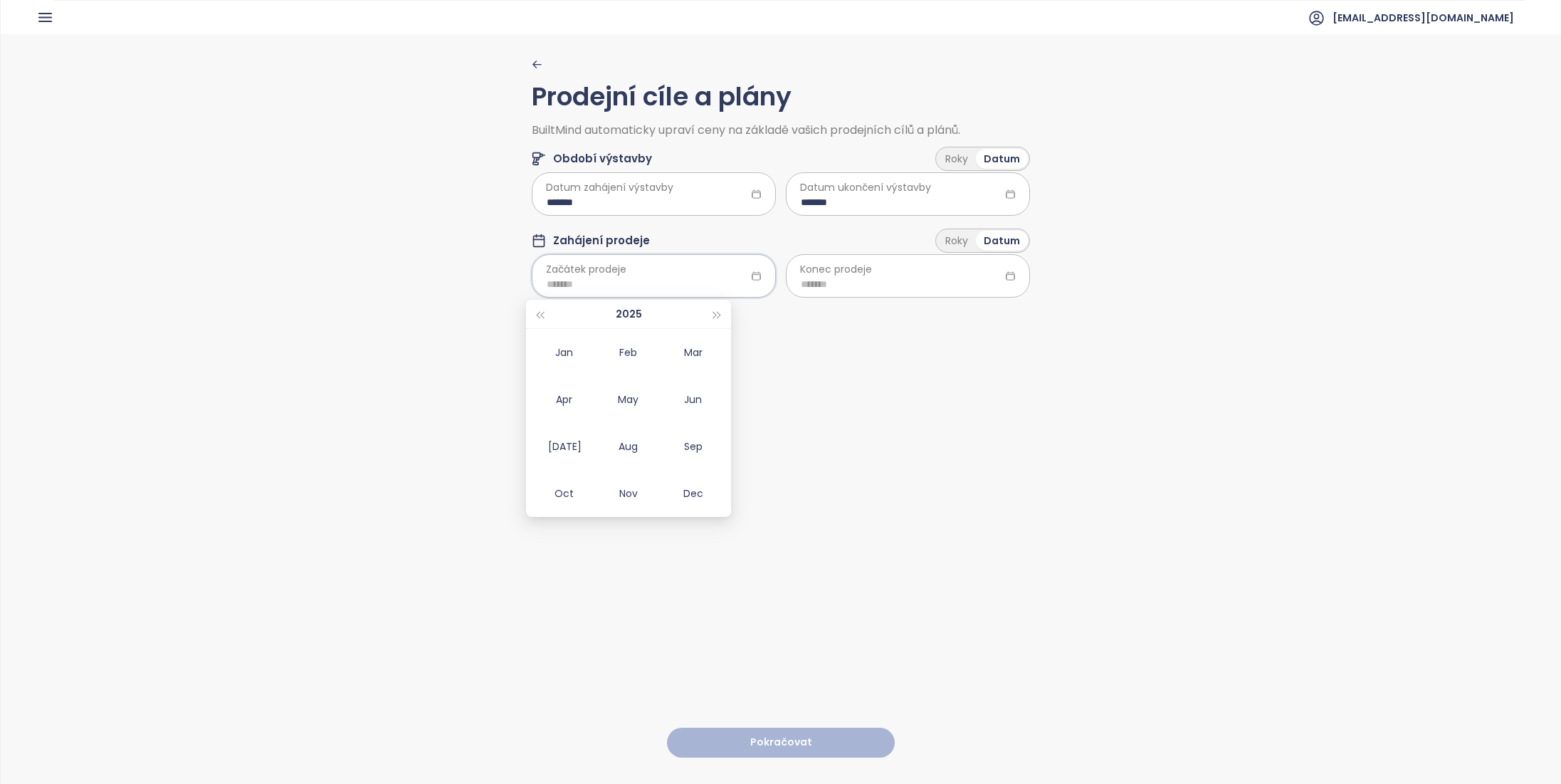
click at [638, 488] on div "Nov" at bounding box center [629, 493] width 43 height 17
type input "*******"
click at [883, 287] on input at bounding box center [908, 283] width 214 height 15
click at [972, 316] on span "button" at bounding box center [972, 316] width 7 height 7
type input "*******"
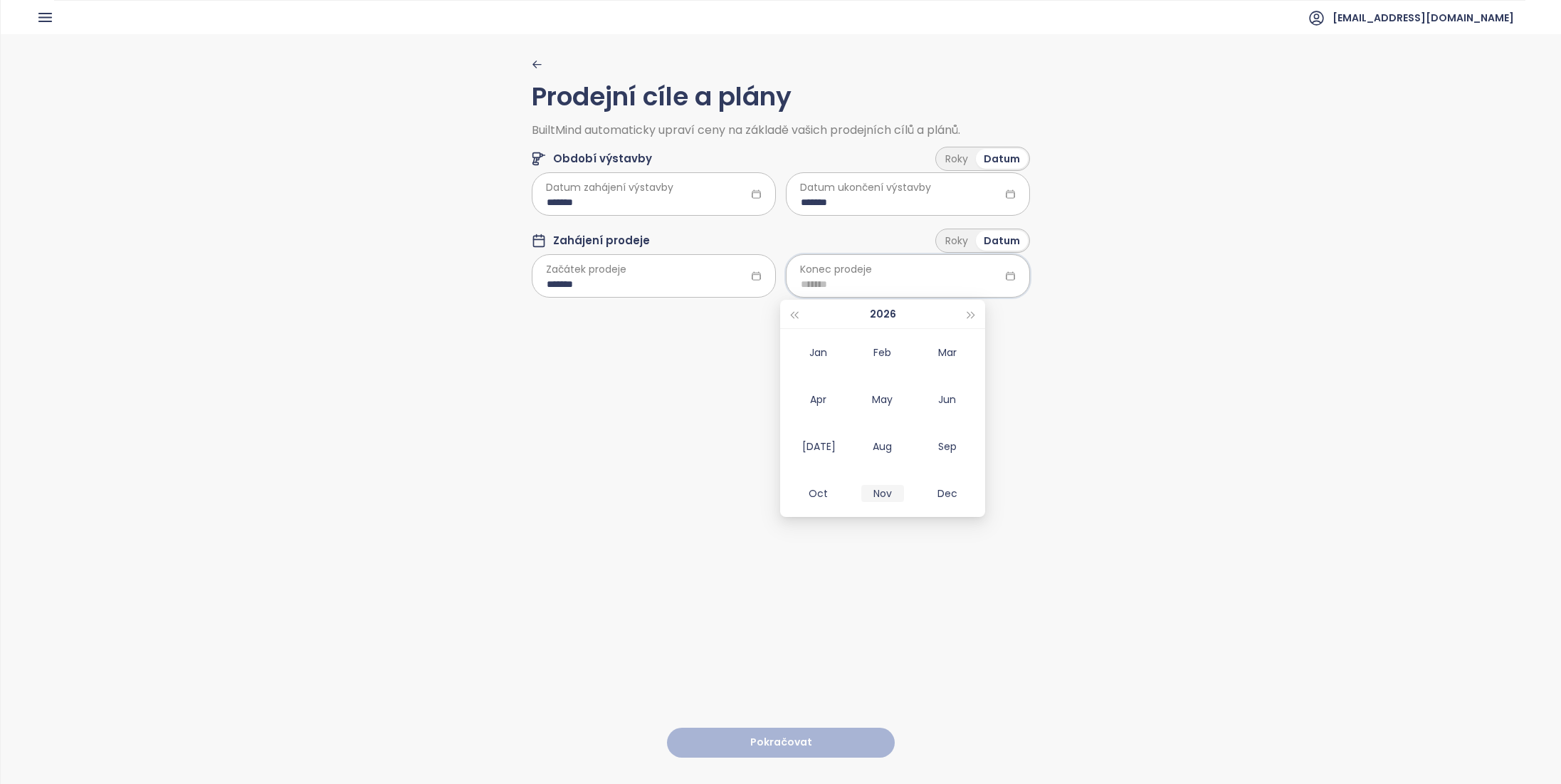
click at [897, 498] on div "Nov" at bounding box center [883, 493] width 43 height 17
type input "*******"
click at [779, 728] on button "Pokračovat" at bounding box center [781, 743] width 228 height 31
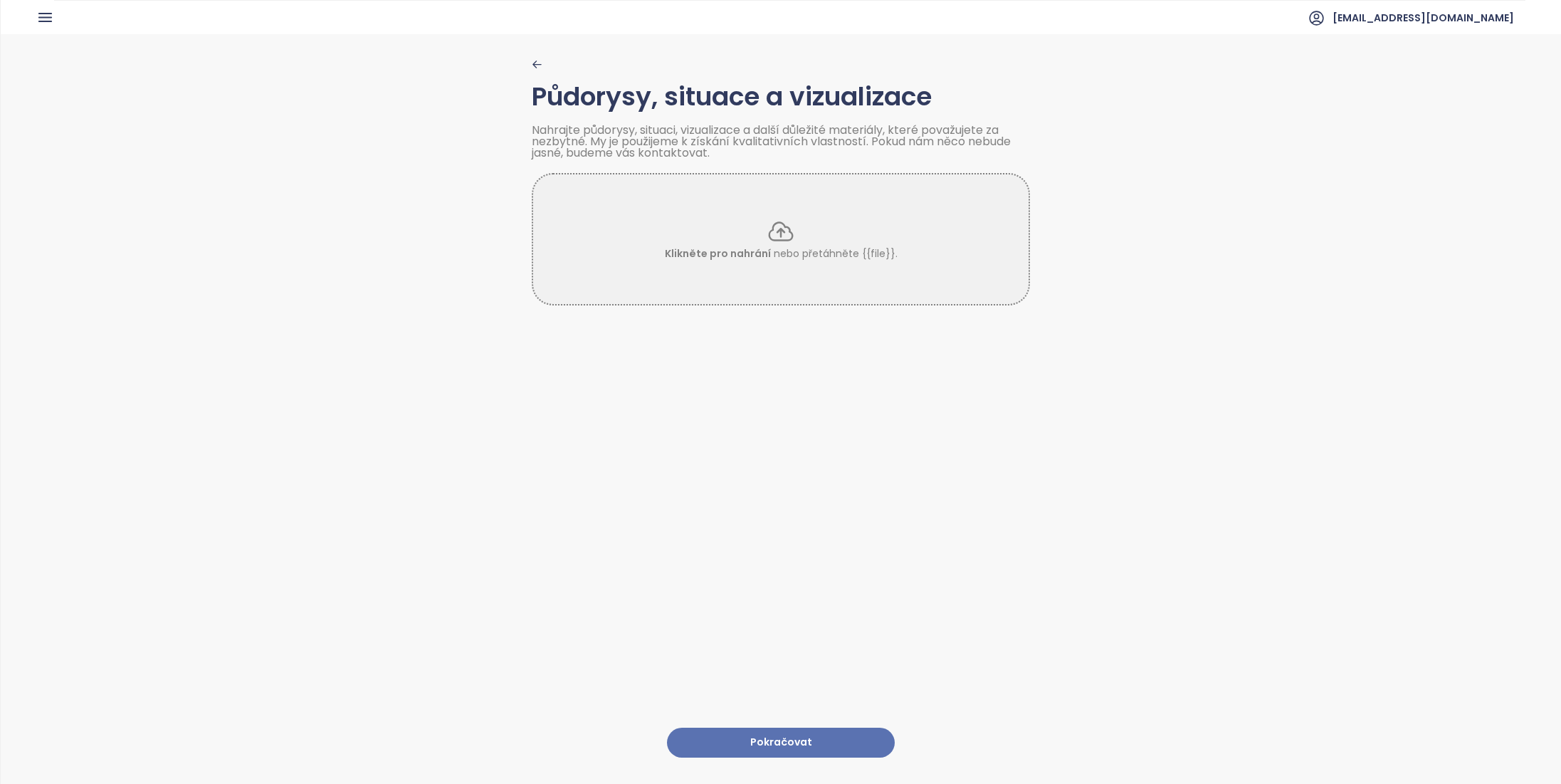
click at [767, 735] on button "Pokračovat" at bounding box center [781, 743] width 228 height 31
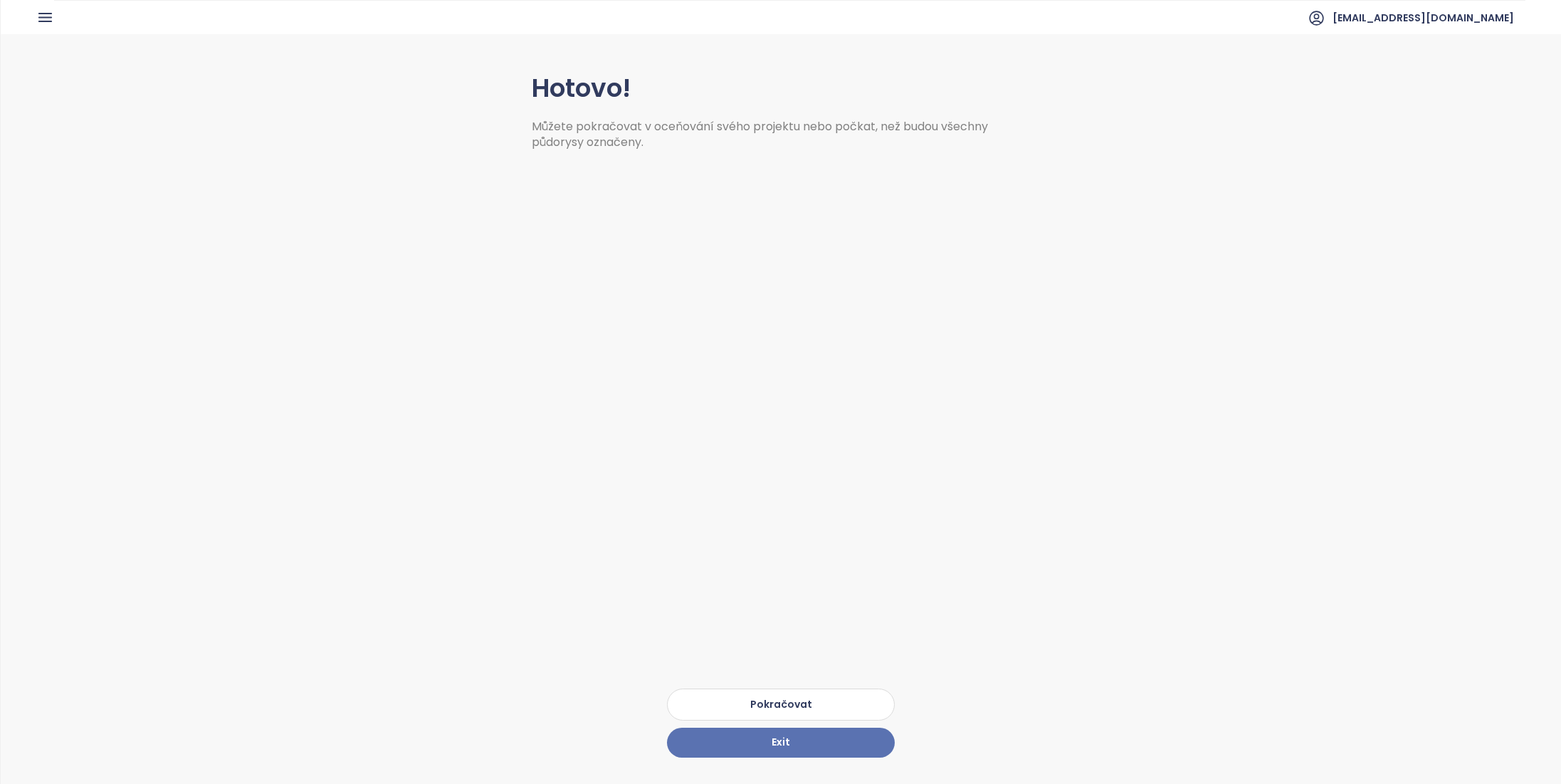
click at [775, 694] on button "Pokračovat" at bounding box center [781, 705] width 228 height 32
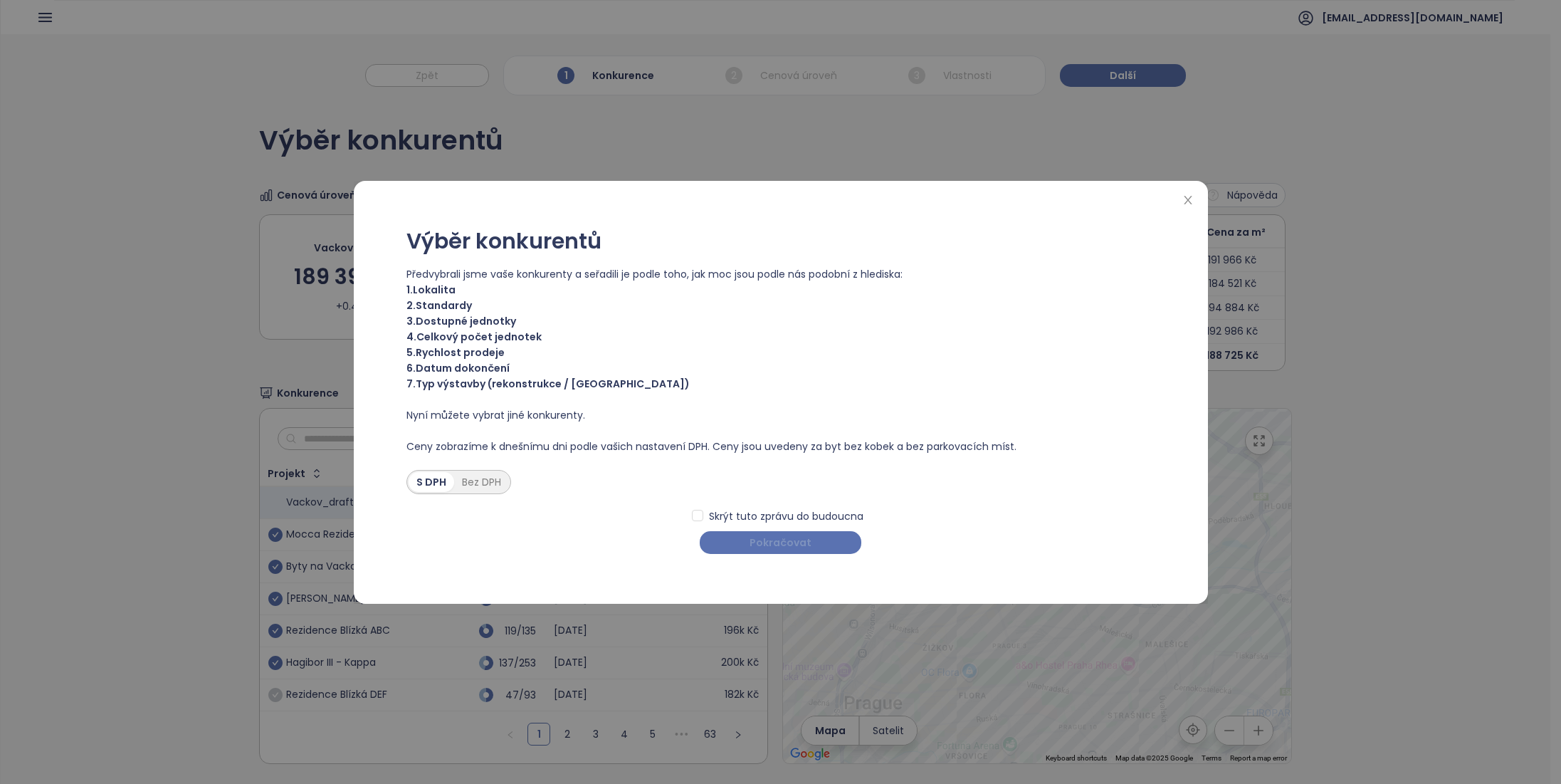
click at [805, 549] on span "Pokračovat" at bounding box center [780, 542] width 62 height 15
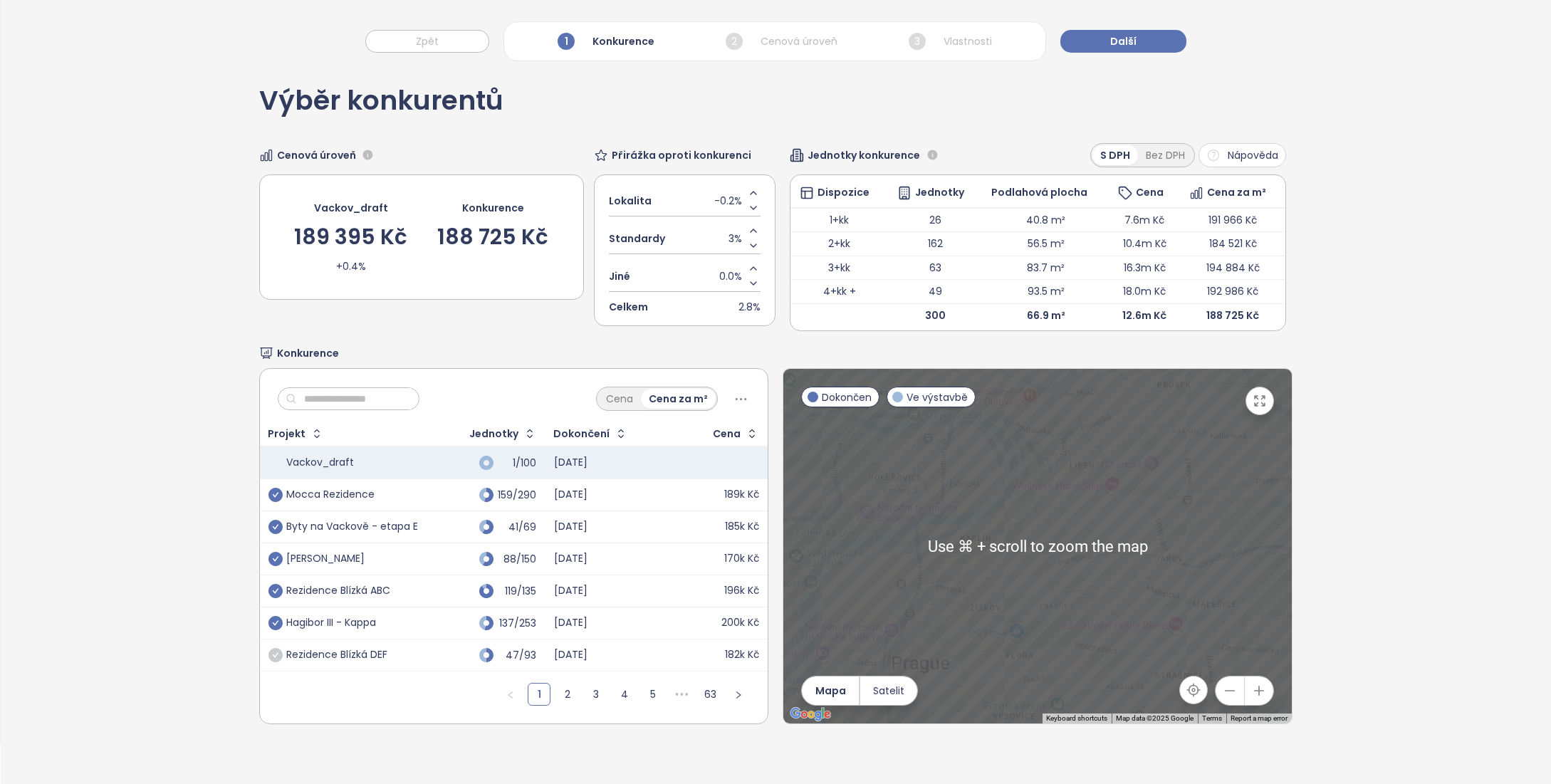
scroll to position [67, 0]
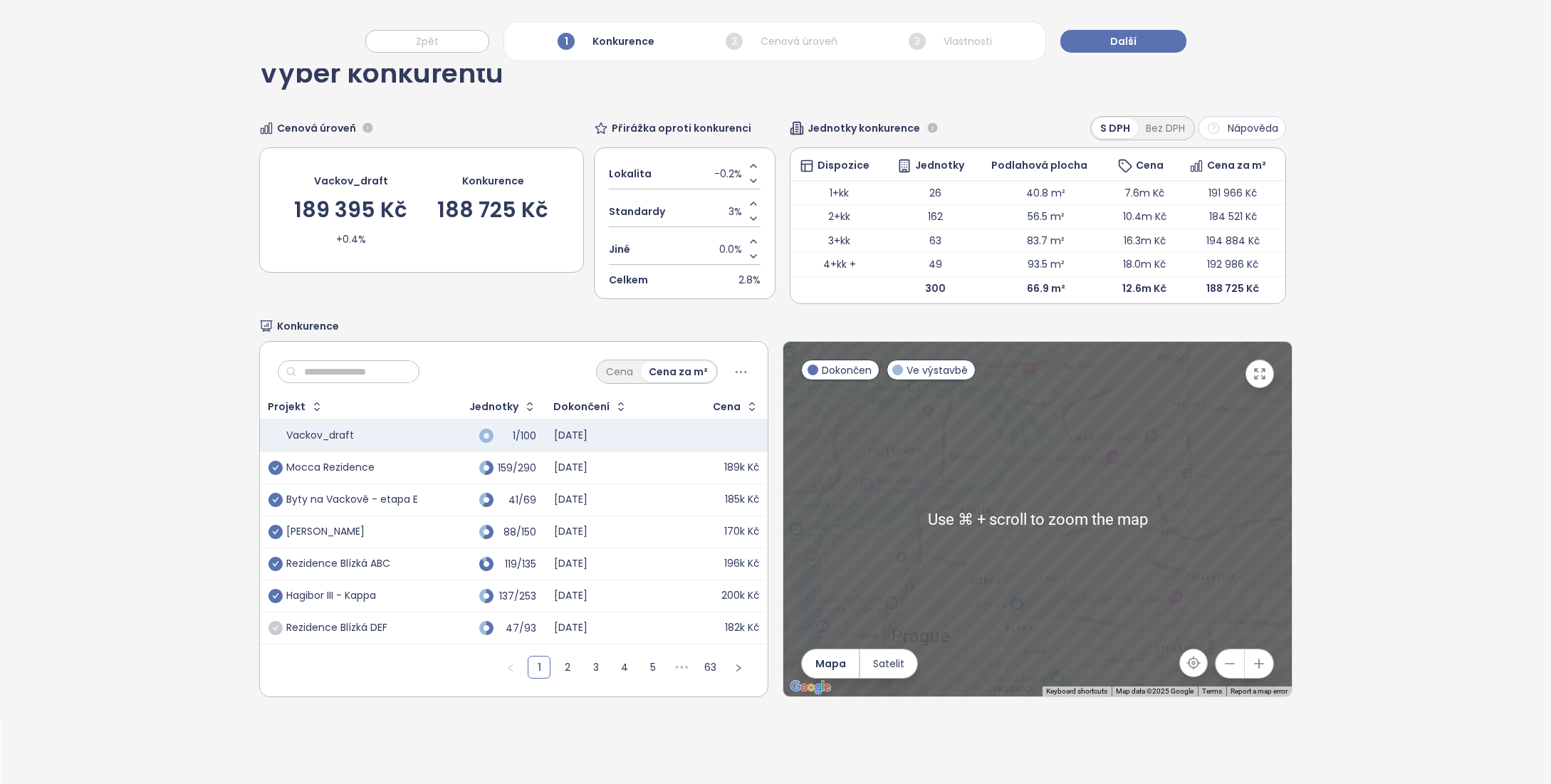
click at [1228, 664] on button "button" at bounding box center [1229, 663] width 29 height 29
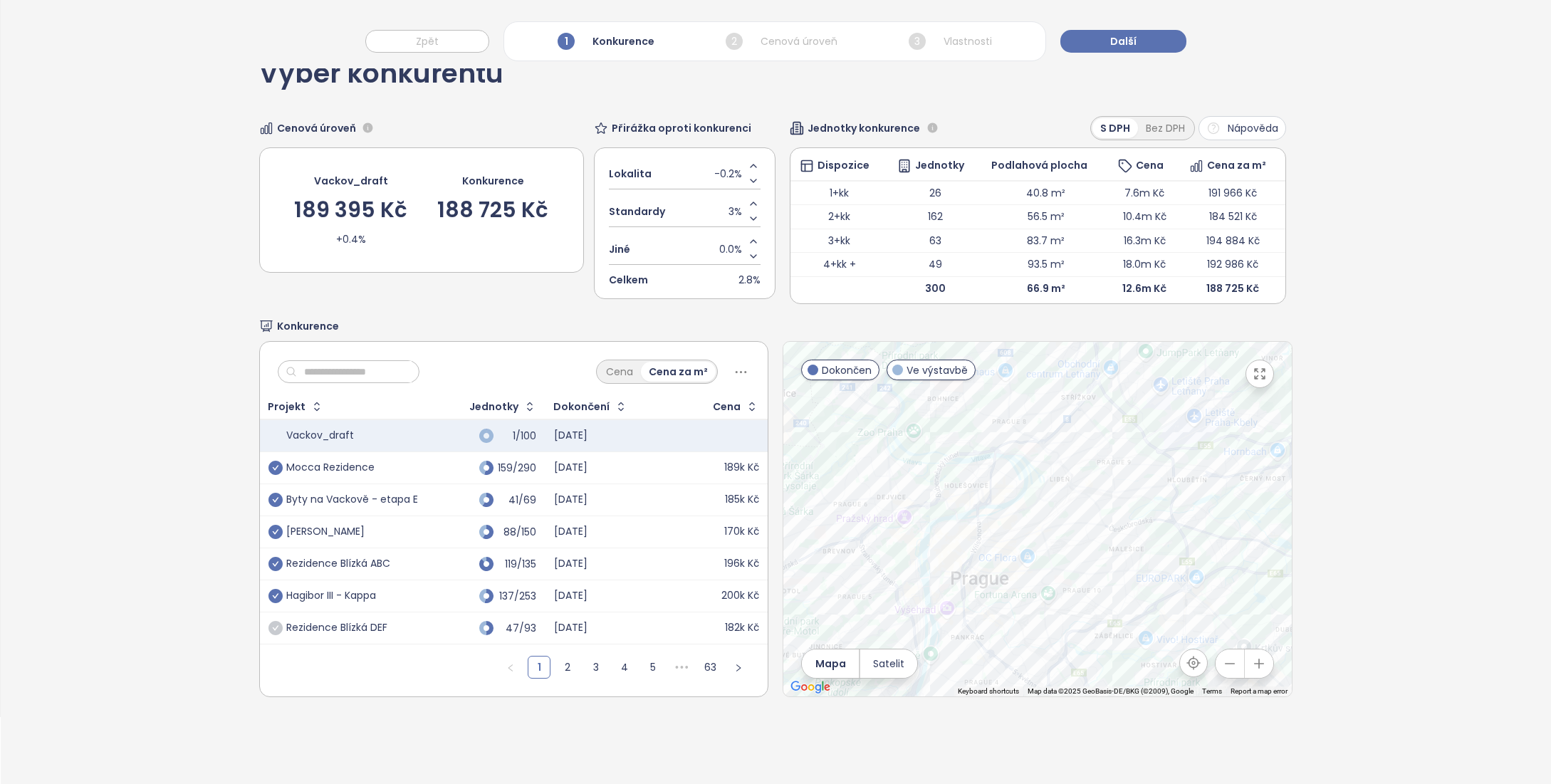
click at [1227, 664] on icon "button" at bounding box center [1229, 663] width 14 height 14
click at [825, 371] on span "Dokončen" at bounding box center [847, 370] width 50 height 15
click at [557, 665] on link "2" at bounding box center [567, 667] width 21 height 21
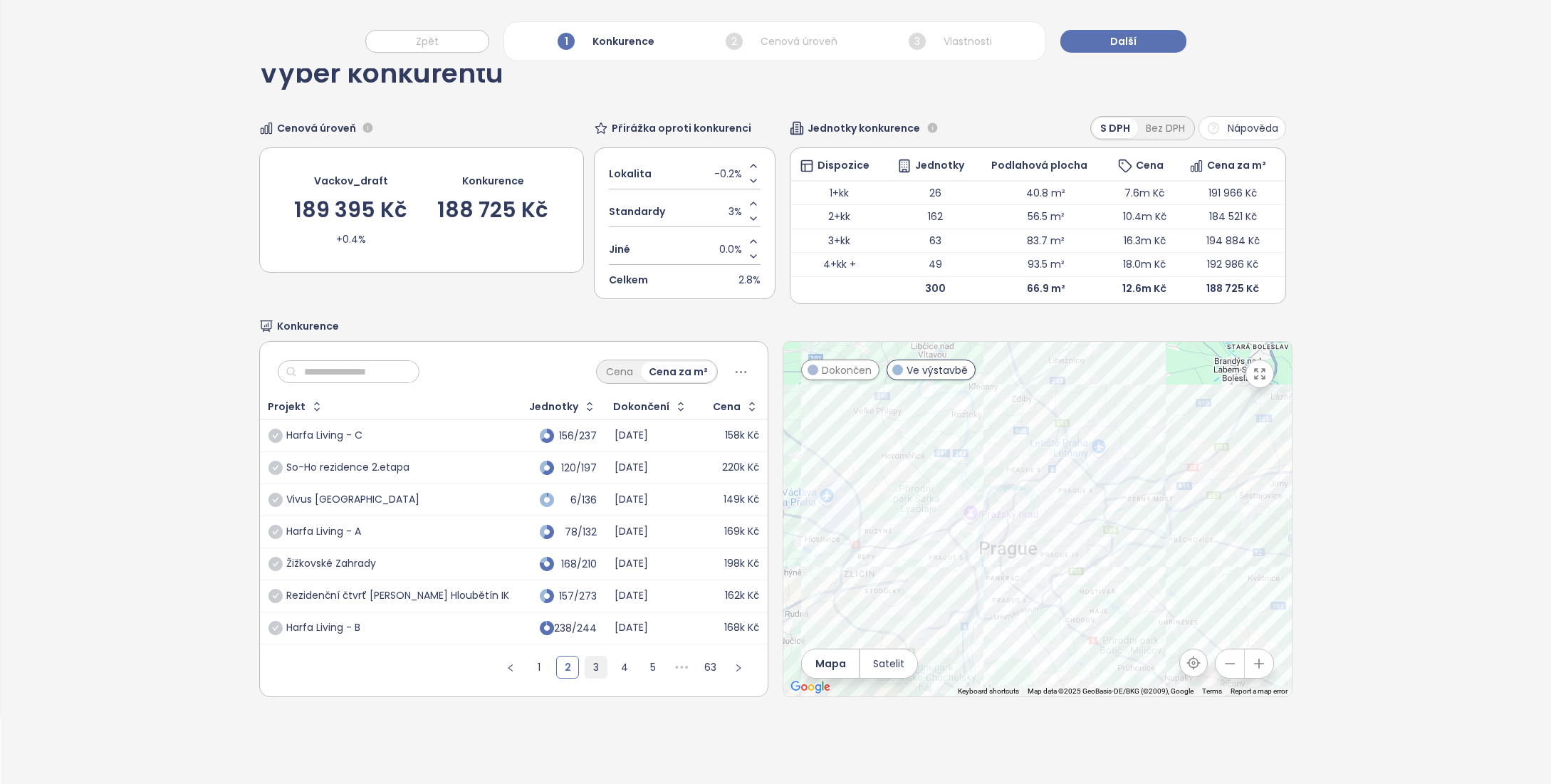
click at [585, 667] on link "3" at bounding box center [596, 667] width 21 height 21
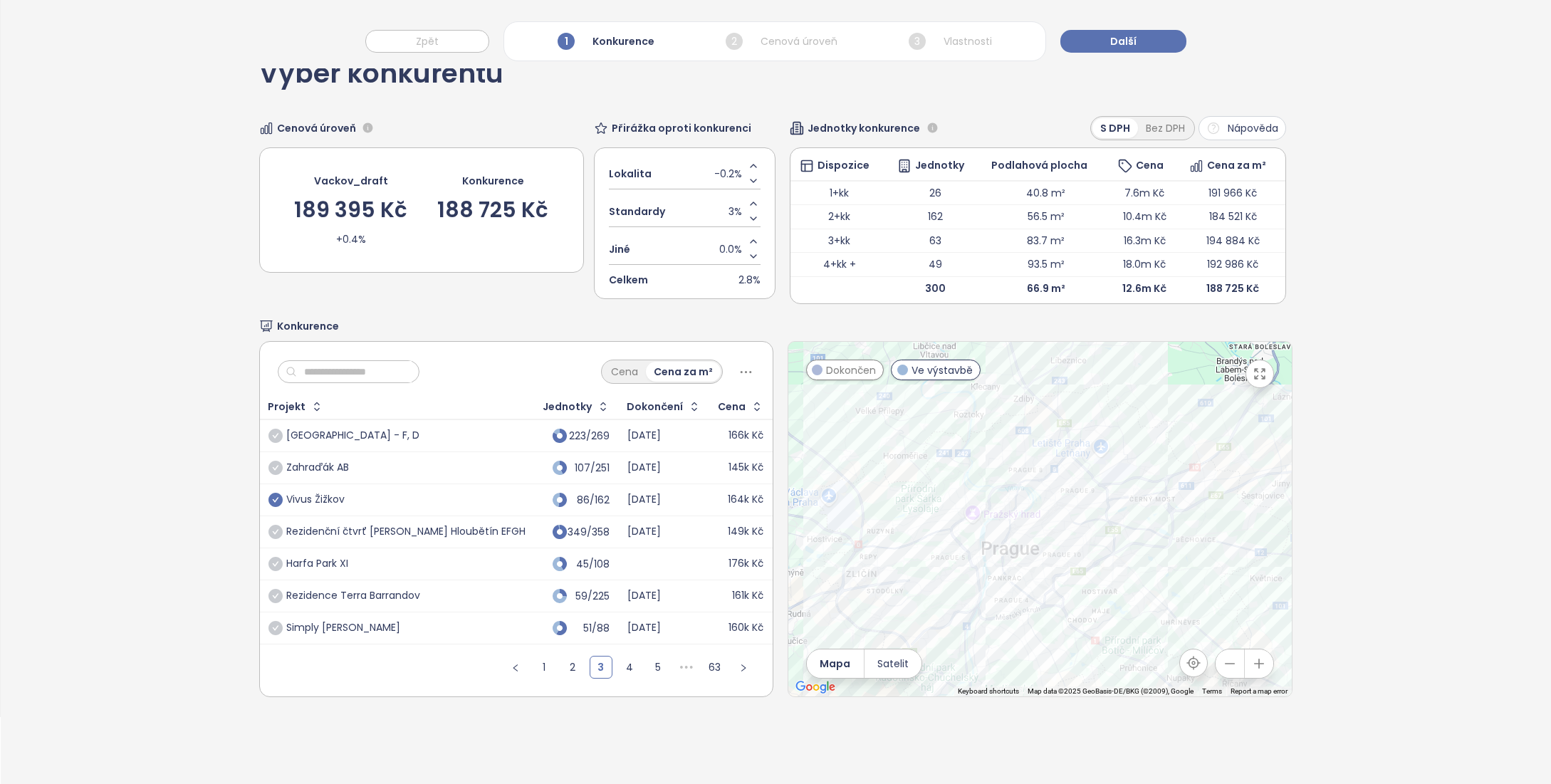
click at [275, 501] on icon "check-circle" at bounding box center [275, 499] width 14 height 14
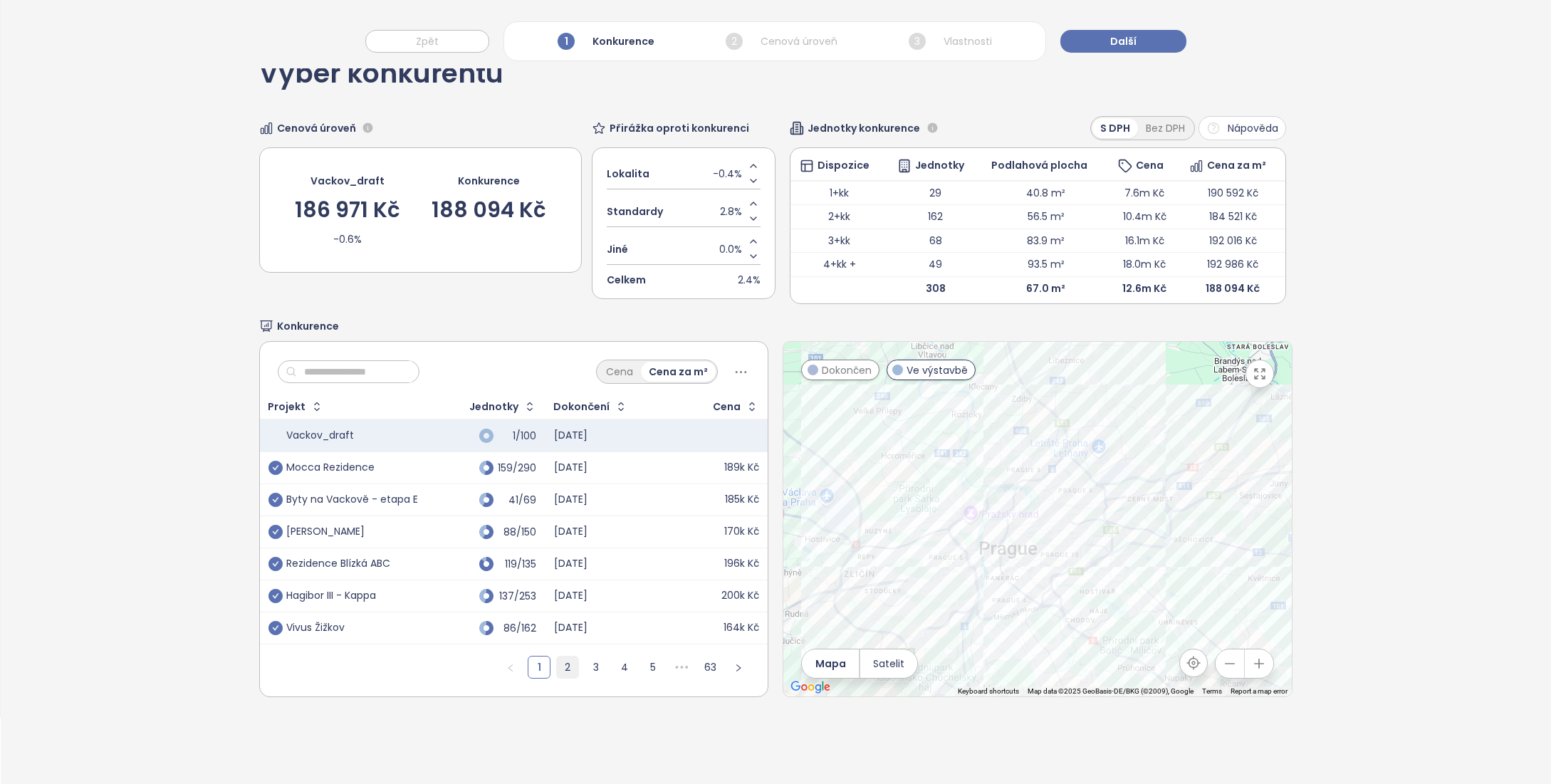
click at [563, 667] on link "2" at bounding box center [567, 667] width 21 height 21
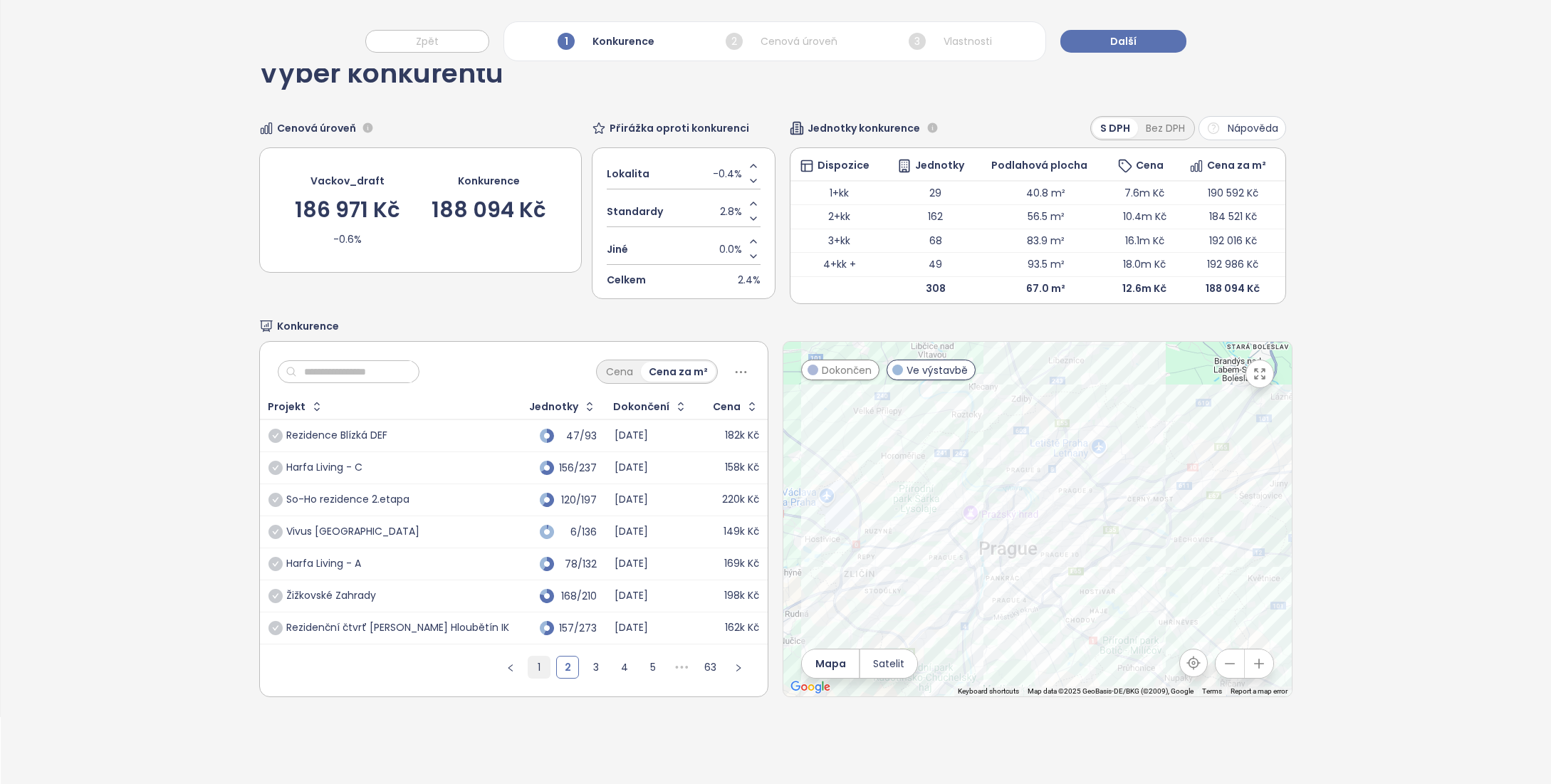
click at [532, 665] on link "1" at bounding box center [538, 667] width 21 height 21
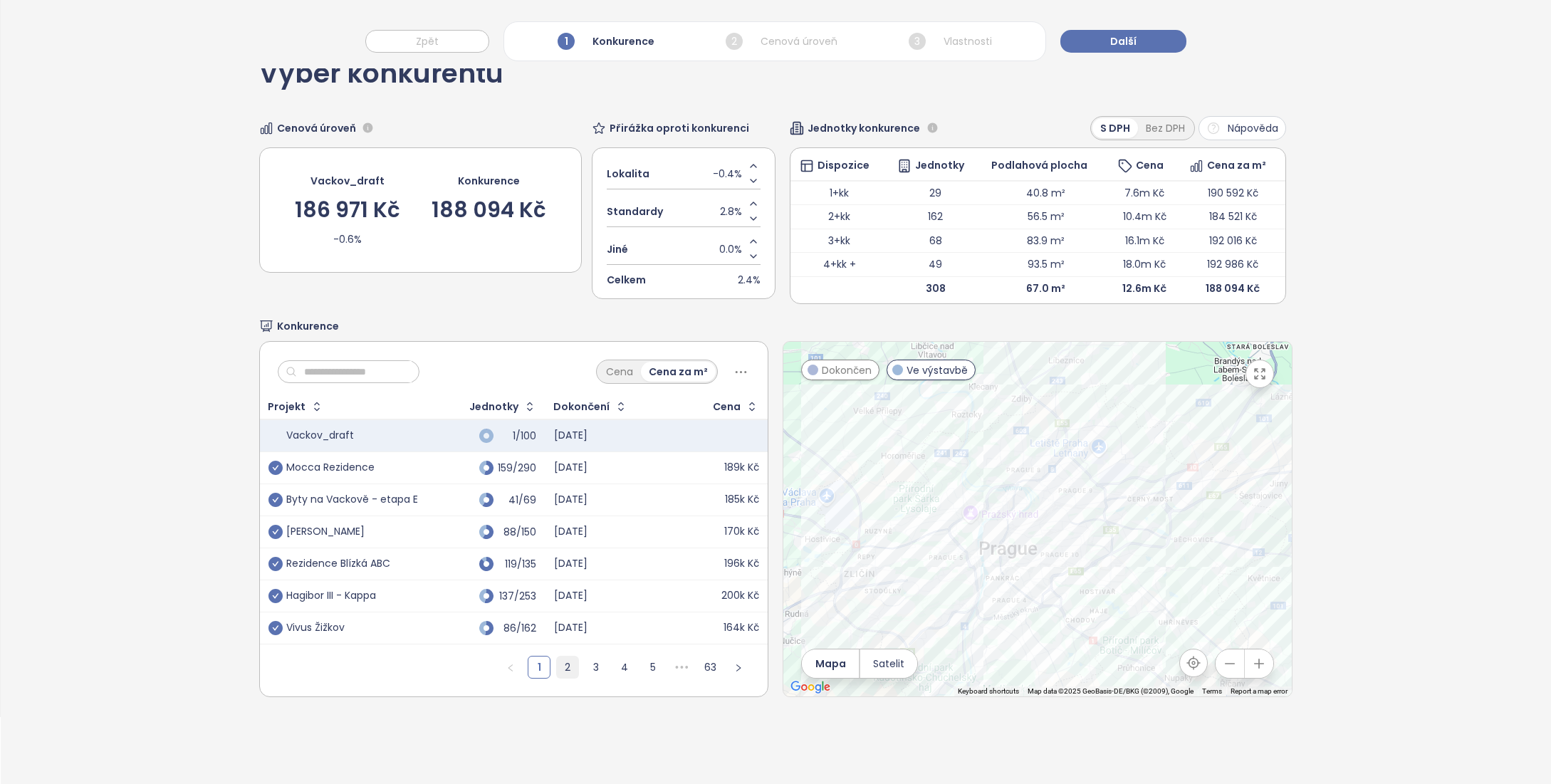
click at [562, 671] on link "2" at bounding box center [567, 667] width 21 height 21
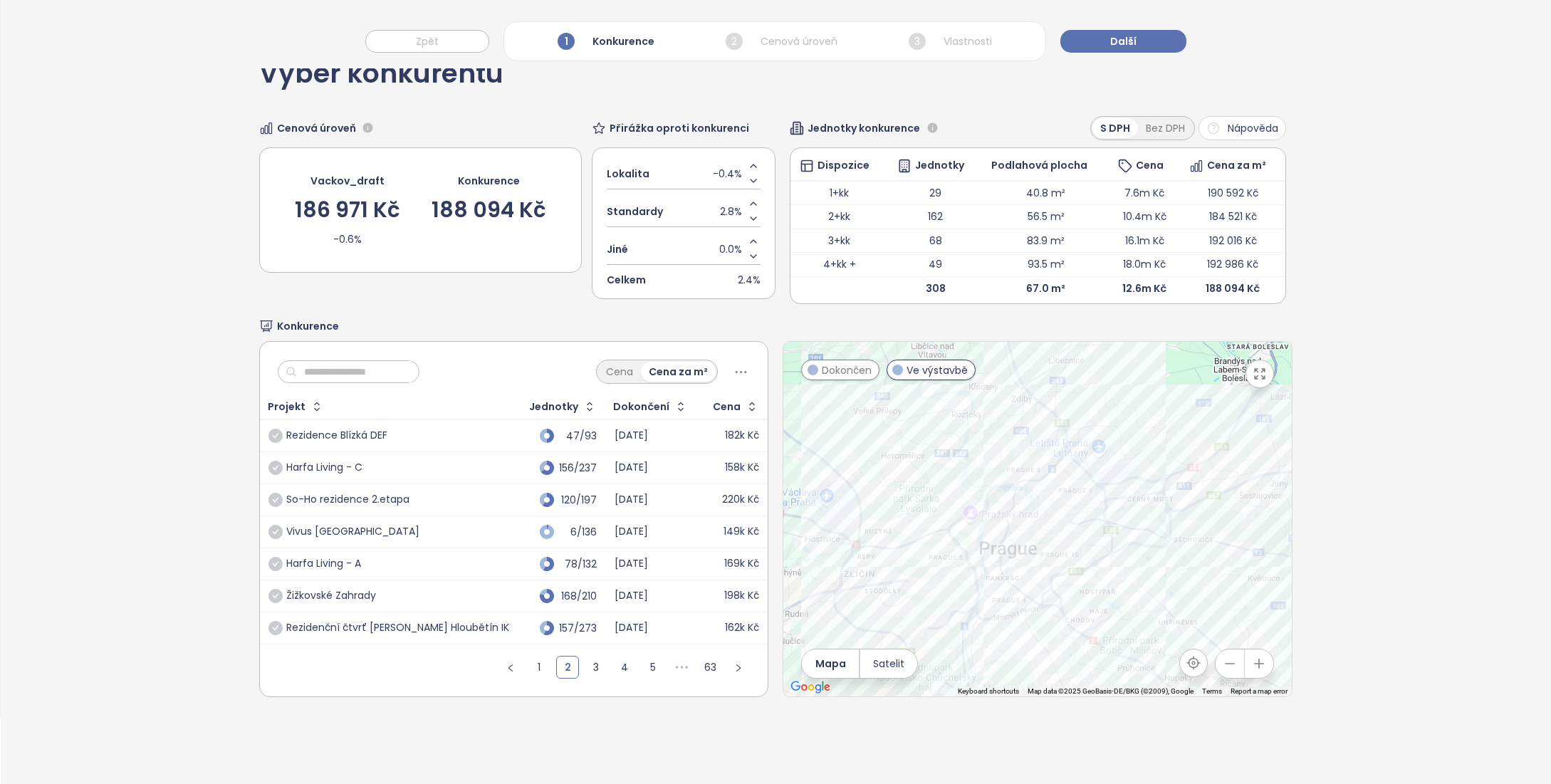
click at [305, 438] on div "Rezidence Blízká DEF" at bounding box center [337, 435] width 101 height 12
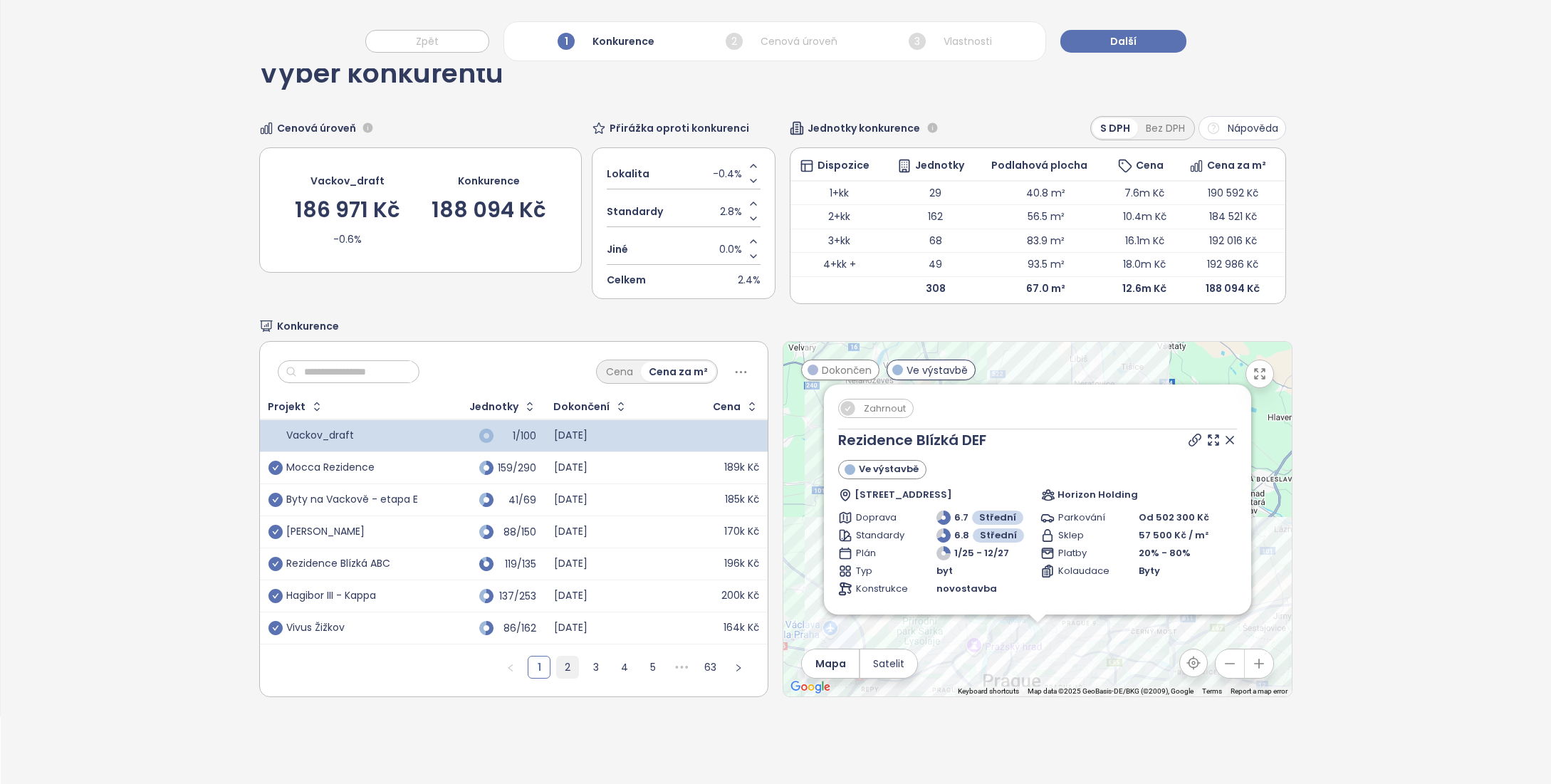
click at [568, 669] on link "2" at bounding box center [567, 667] width 21 height 21
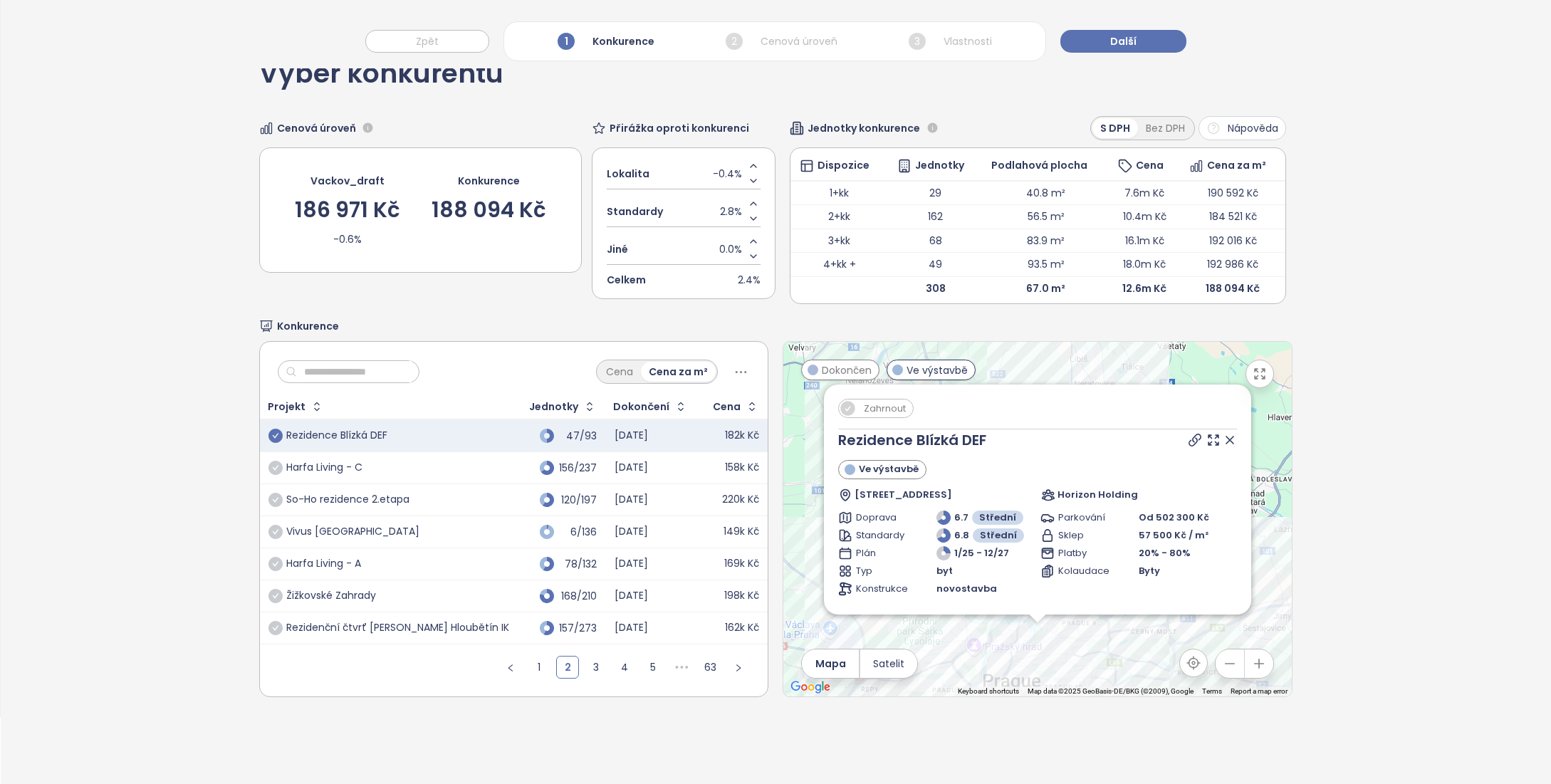
click at [274, 436] on icon "check-circle" at bounding box center [275, 435] width 14 height 14
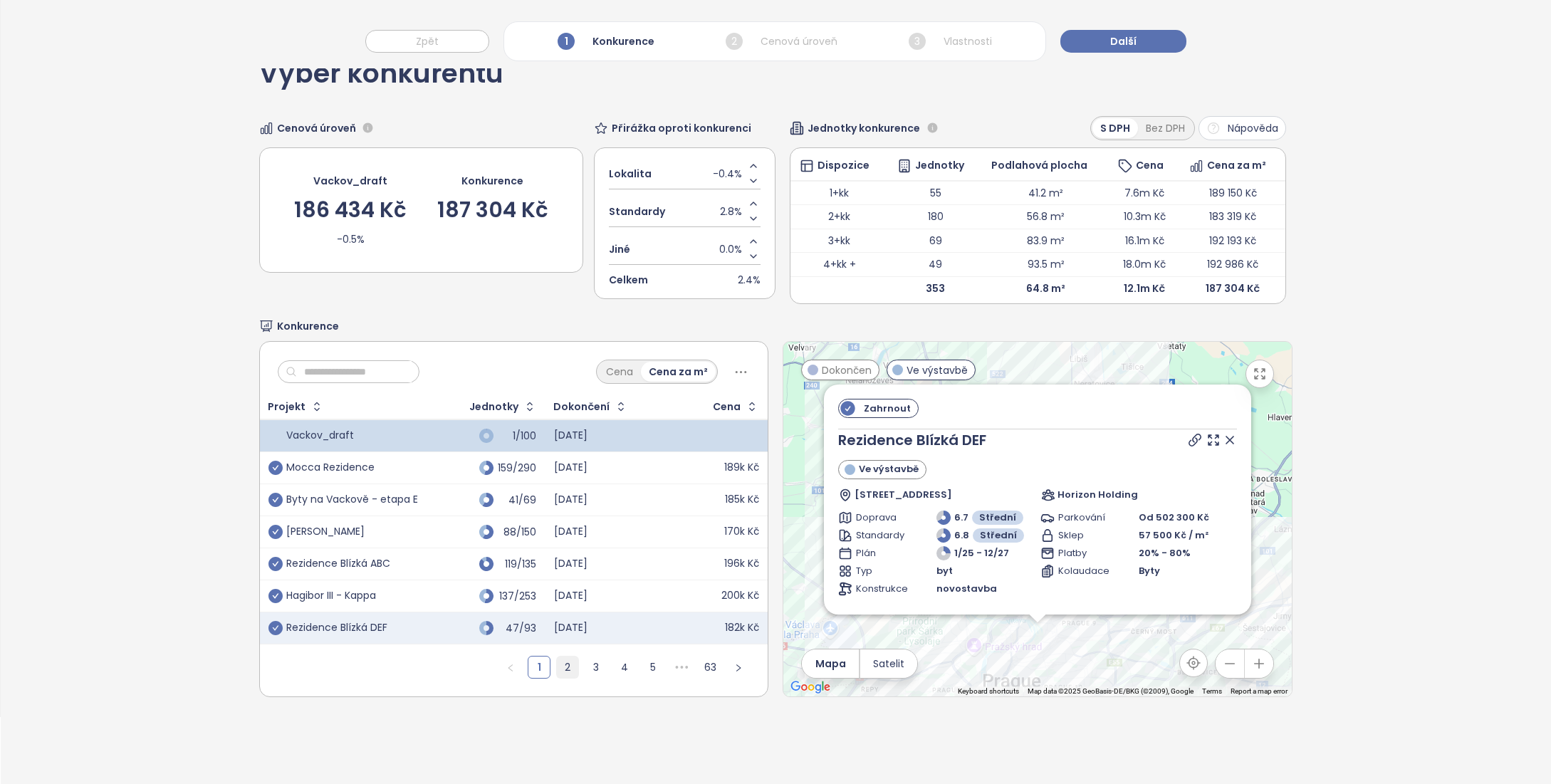
click at [563, 663] on link "2" at bounding box center [567, 667] width 21 height 21
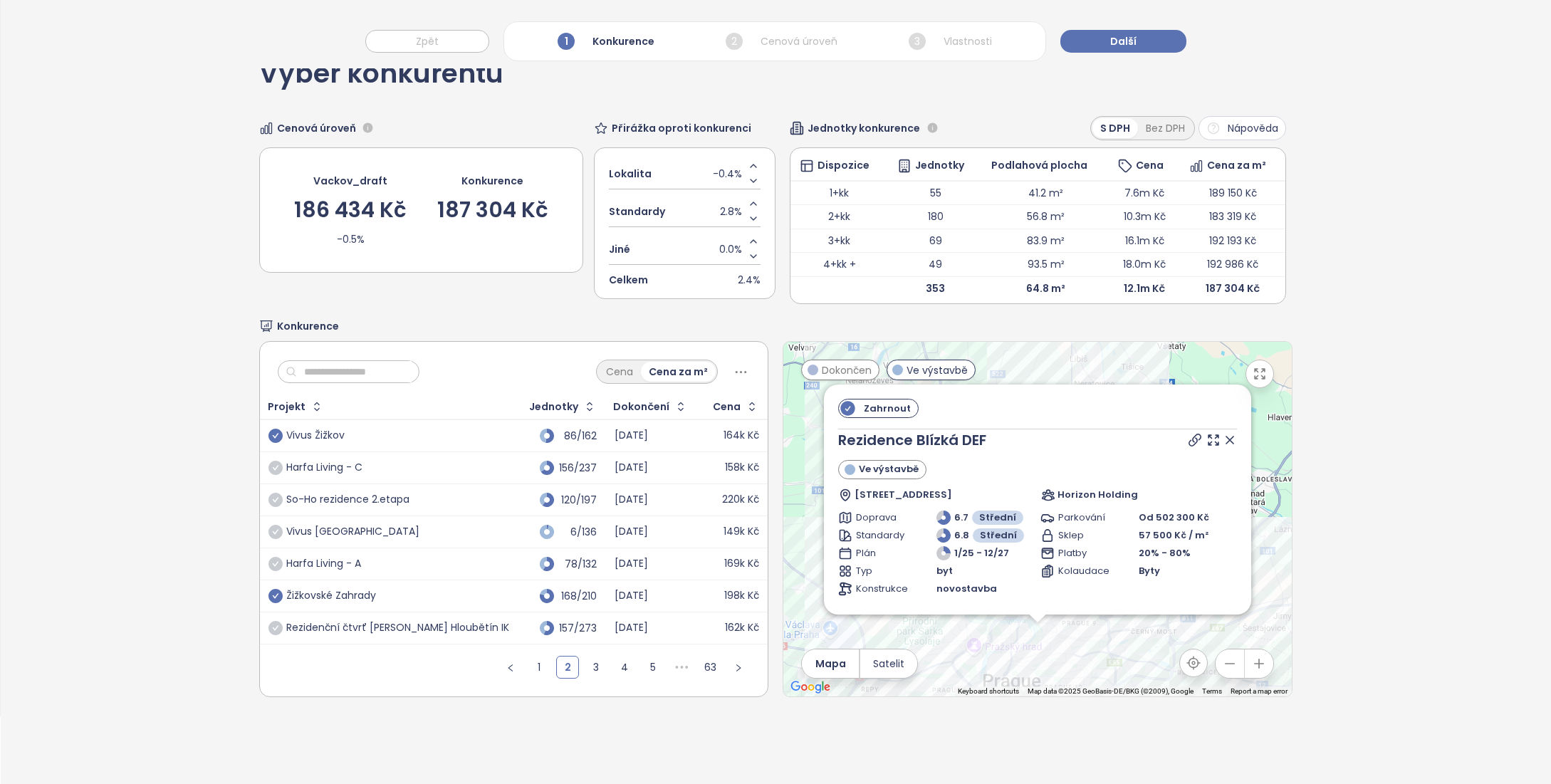
click at [275, 594] on icon "check-circle" at bounding box center [275, 595] width 14 height 14
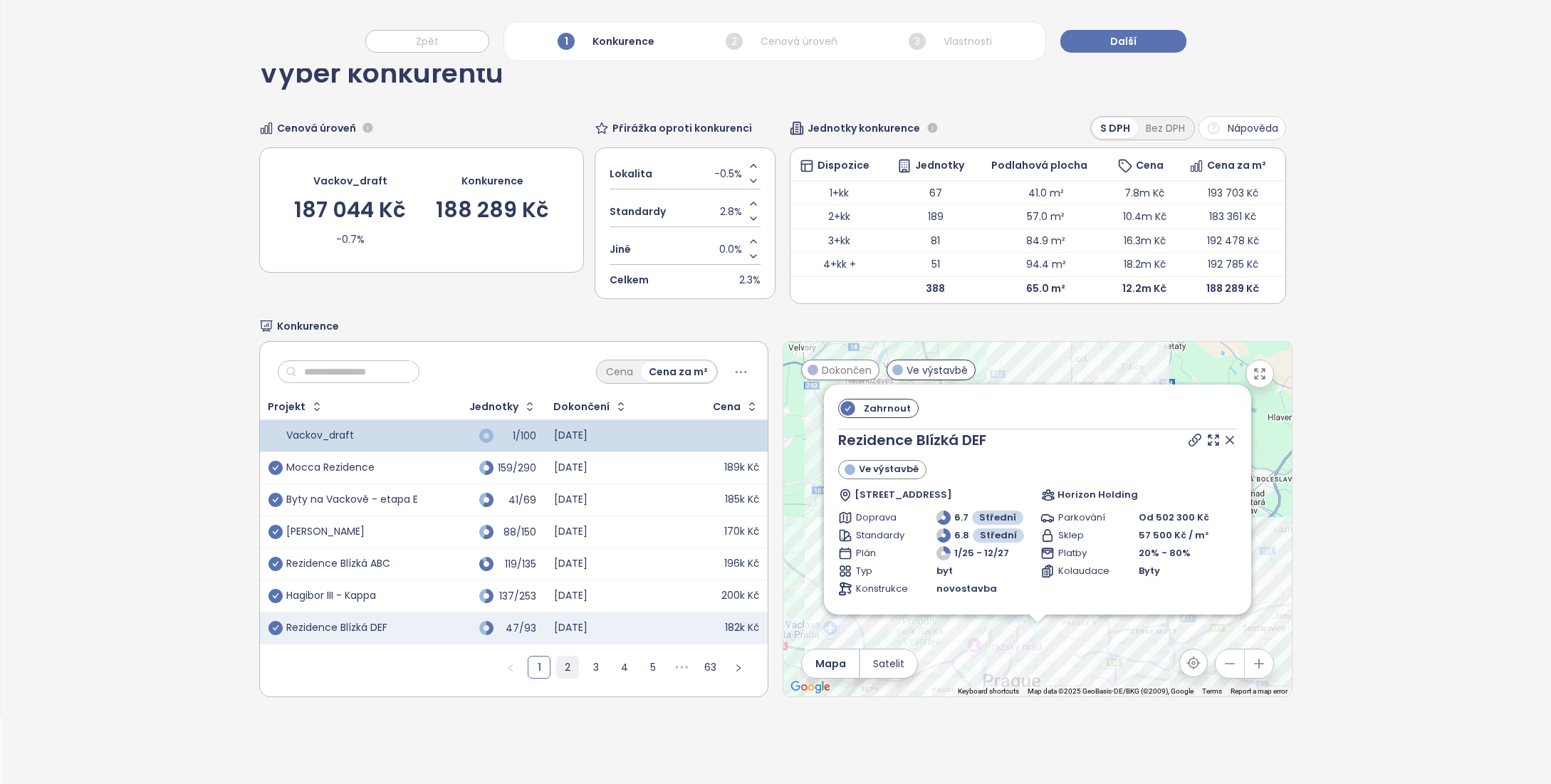
click at [567, 667] on link "2" at bounding box center [567, 667] width 21 height 21
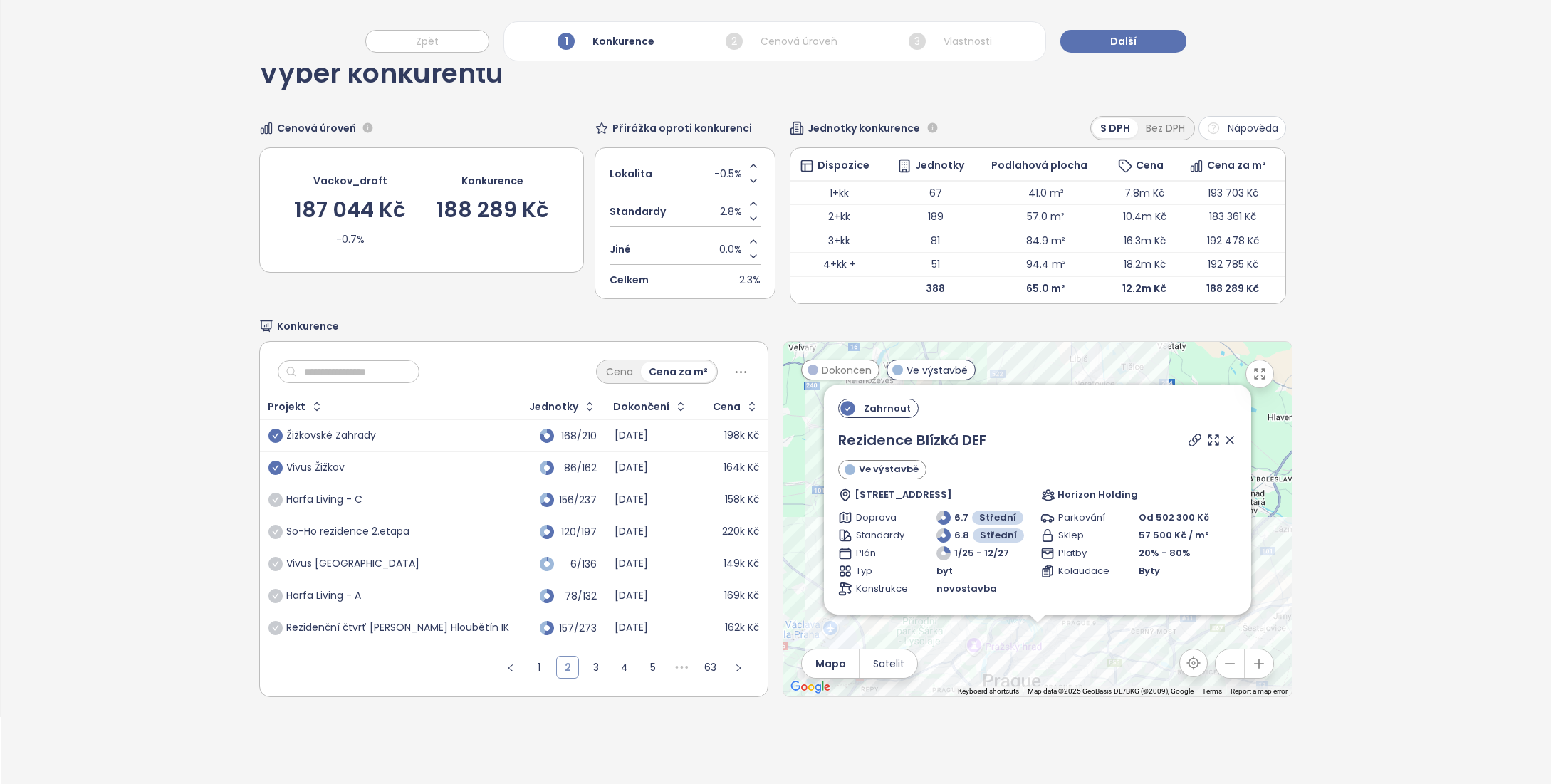
click at [565, 667] on link "2" at bounding box center [567, 667] width 21 height 21
click at [591, 666] on link "3" at bounding box center [596, 667] width 21 height 21
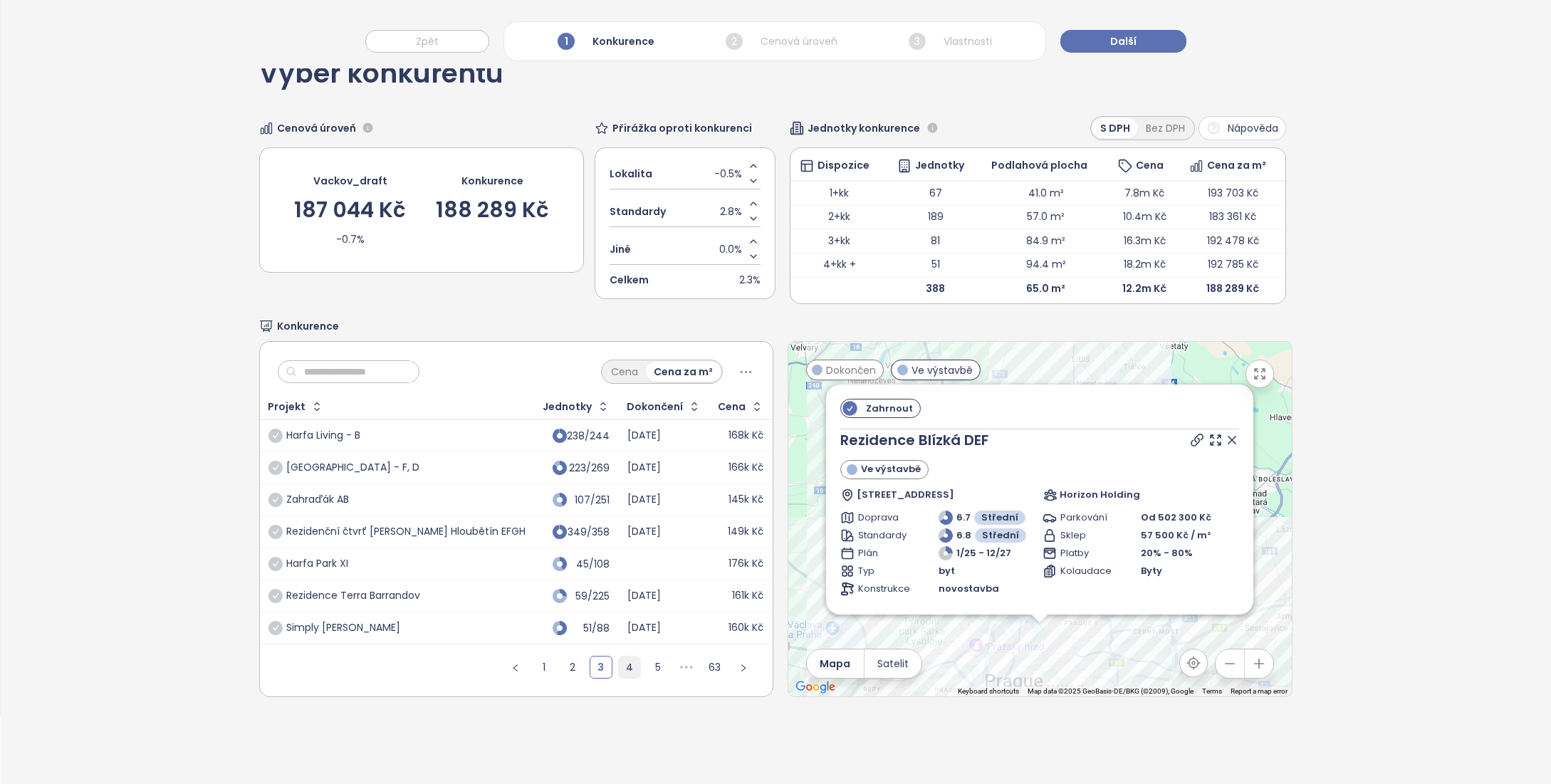
click at [619, 666] on link "4" at bounding box center [629, 667] width 21 height 21
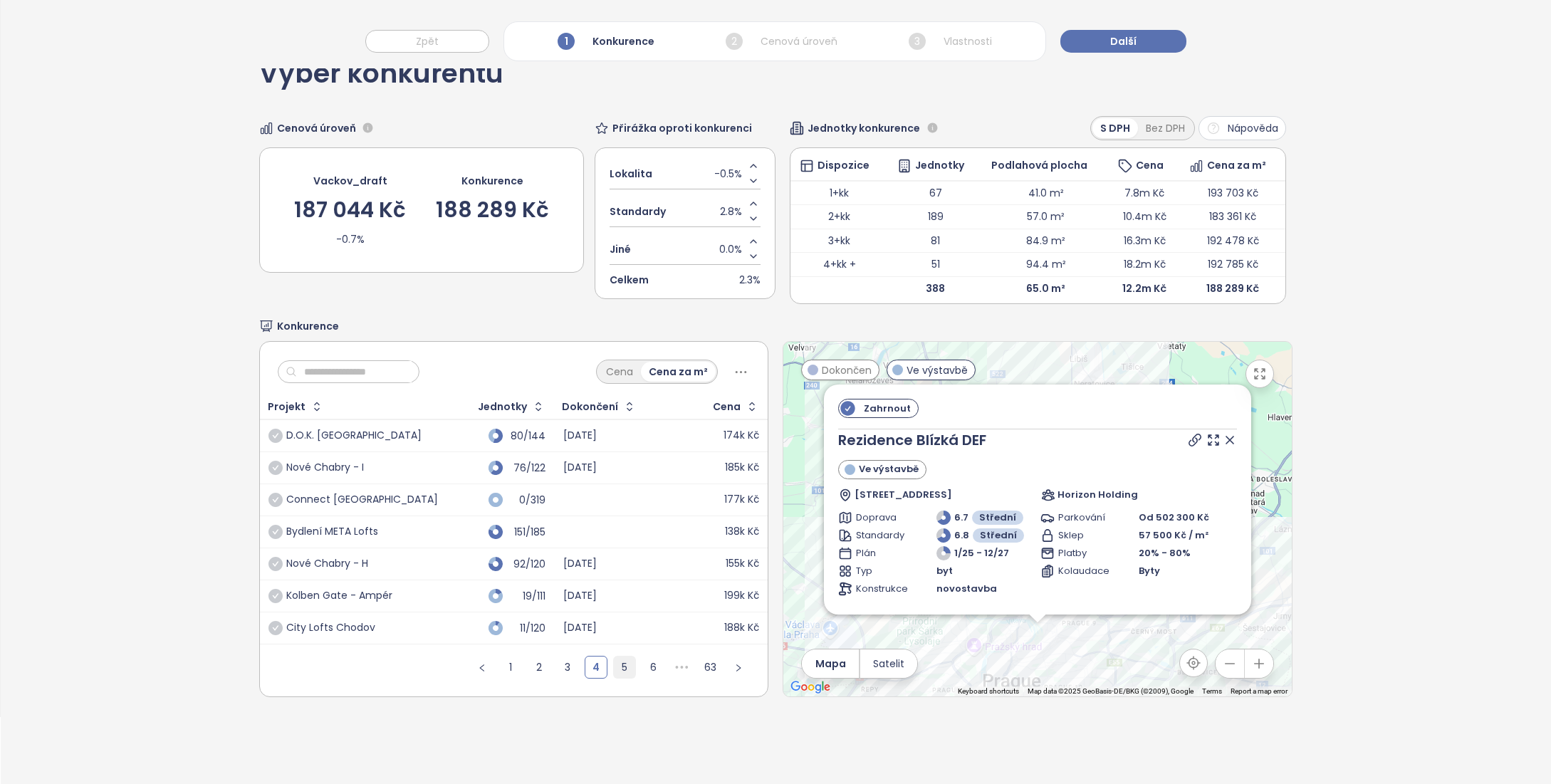
click at [617, 666] on link "5" at bounding box center [624, 667] width 21 height 21
click at [615, 667] on link "6" at bounding box center [624, 667] width 21 height 21
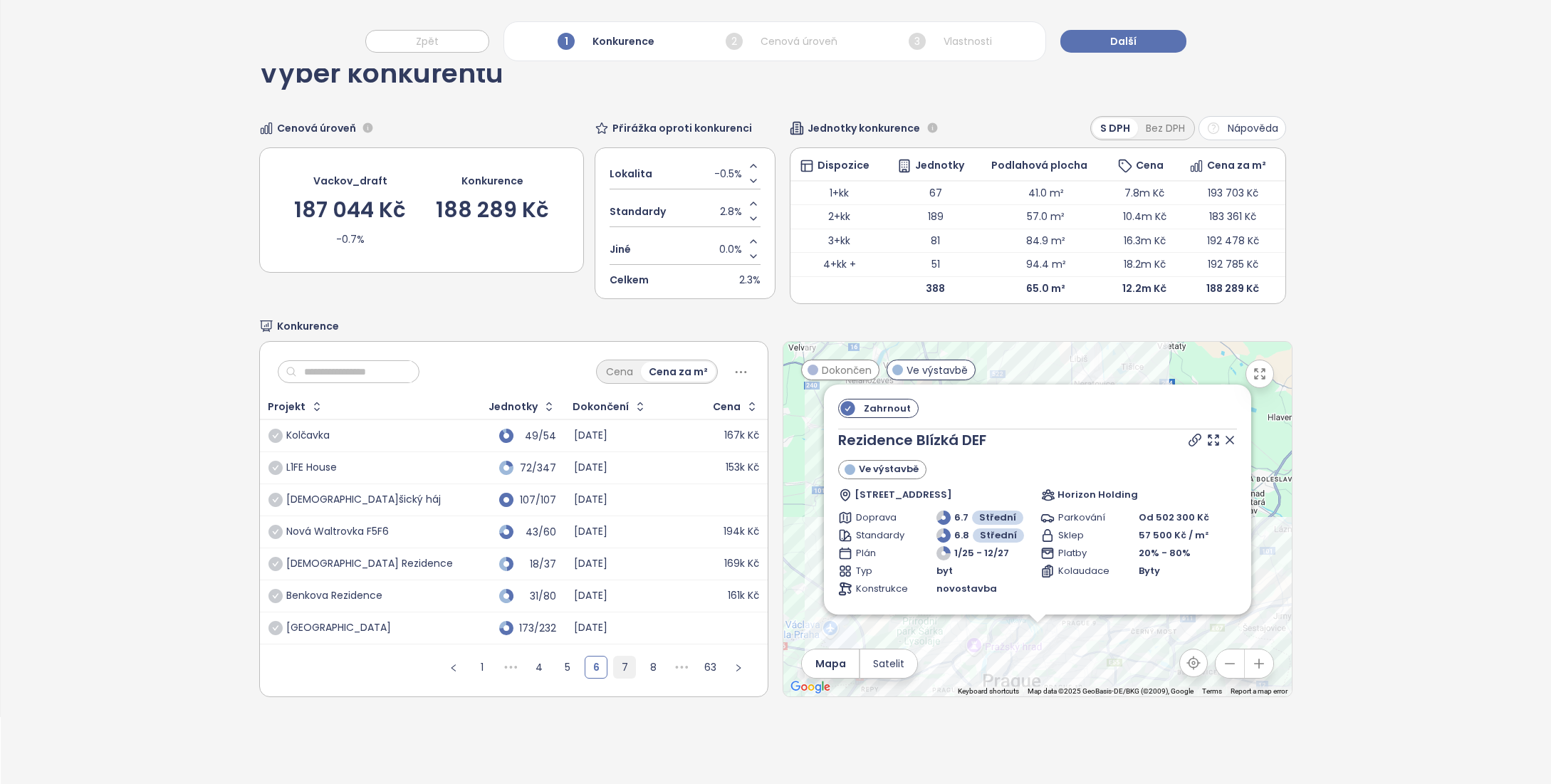
click at [621, 668] on link "7" at bounding box center [624, 667] width 21 height 21
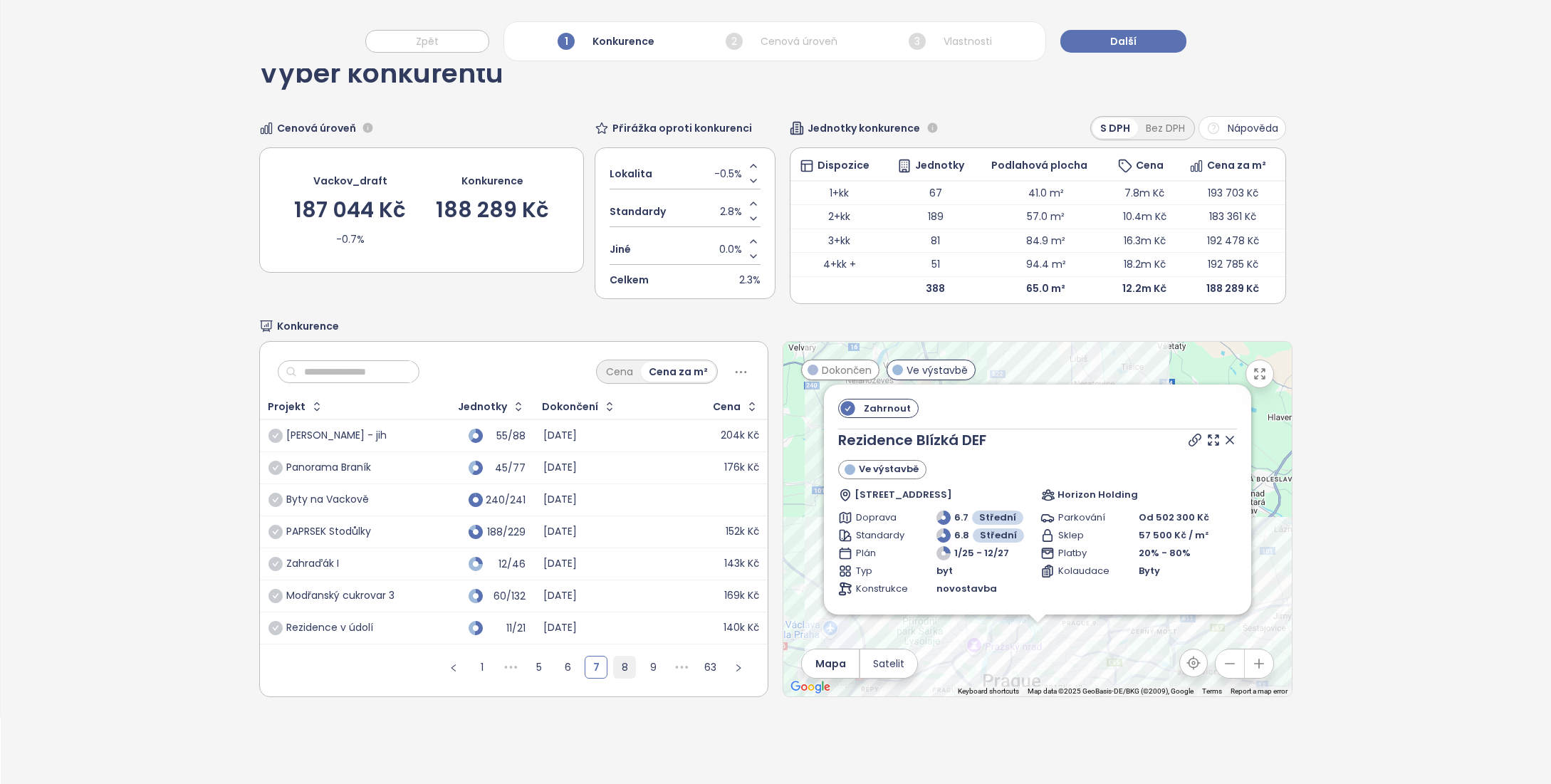
click at [622, 668] on link "8" at bounding box center [624, 667] width 21 height 21
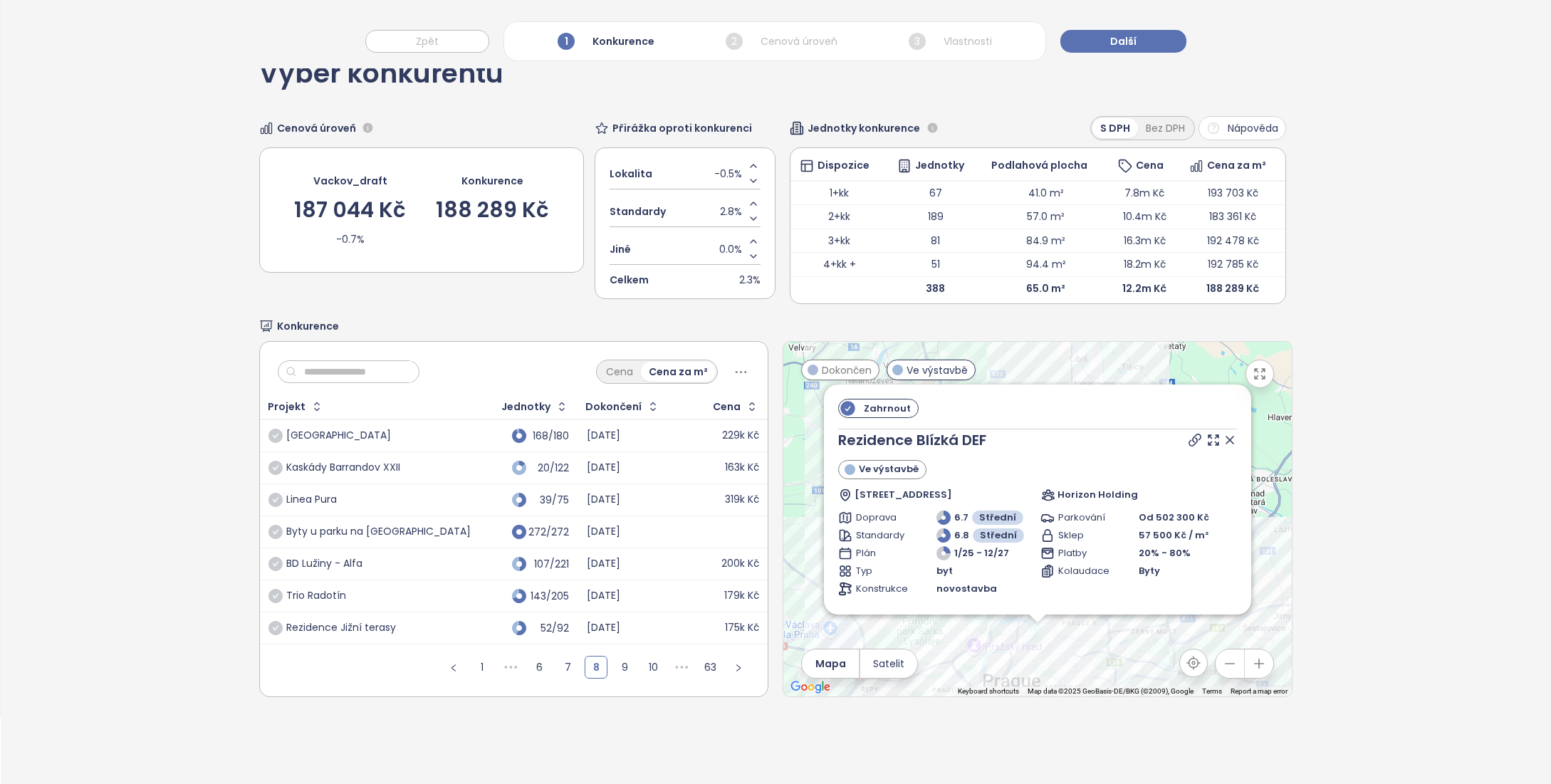
click at [1223, 440] on icon at bounding box center [1229, 440] width 14 height 14
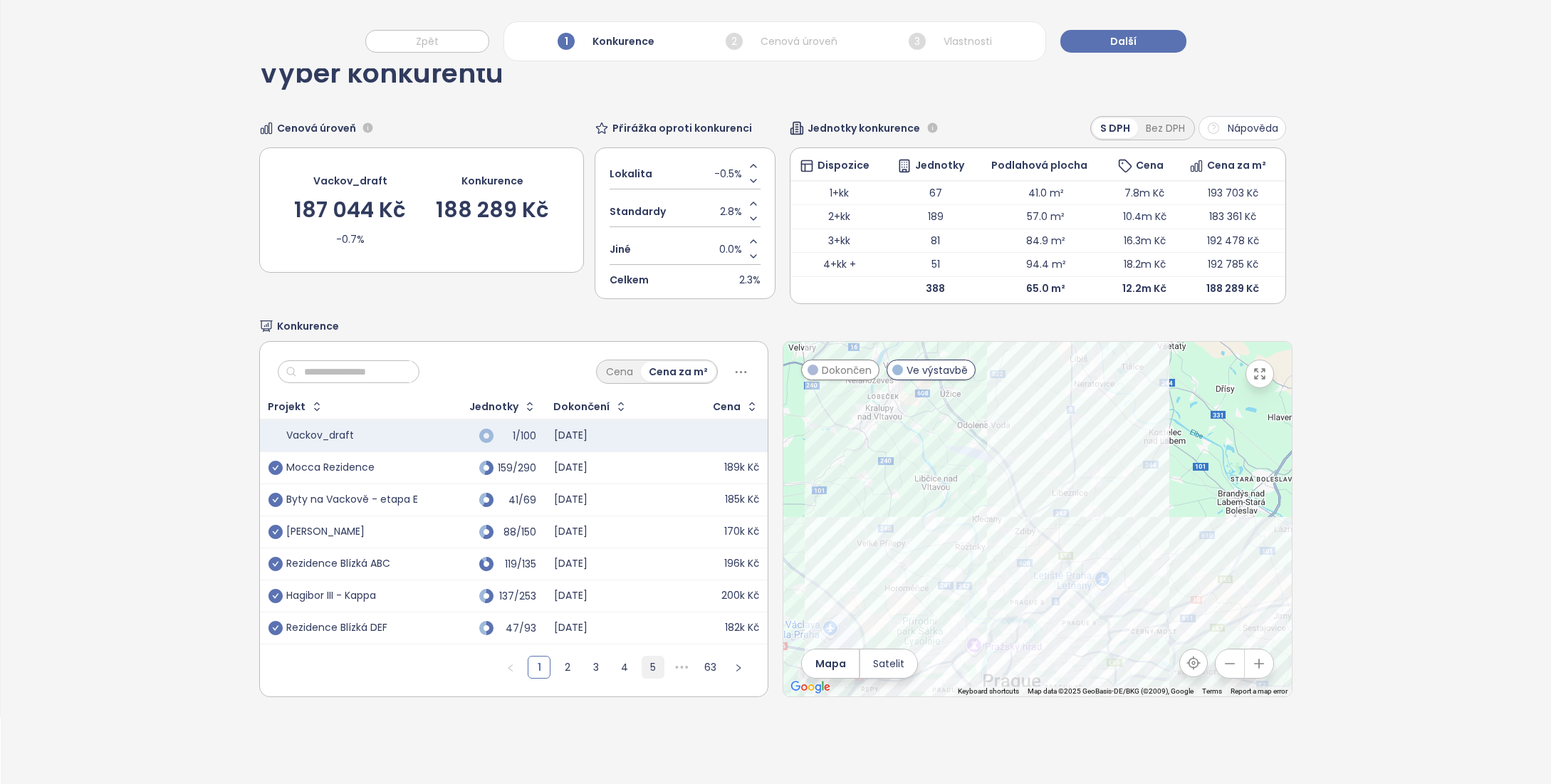
click at [644, 669] on link "5" at bounding box center [653, 667] width 21 height 21
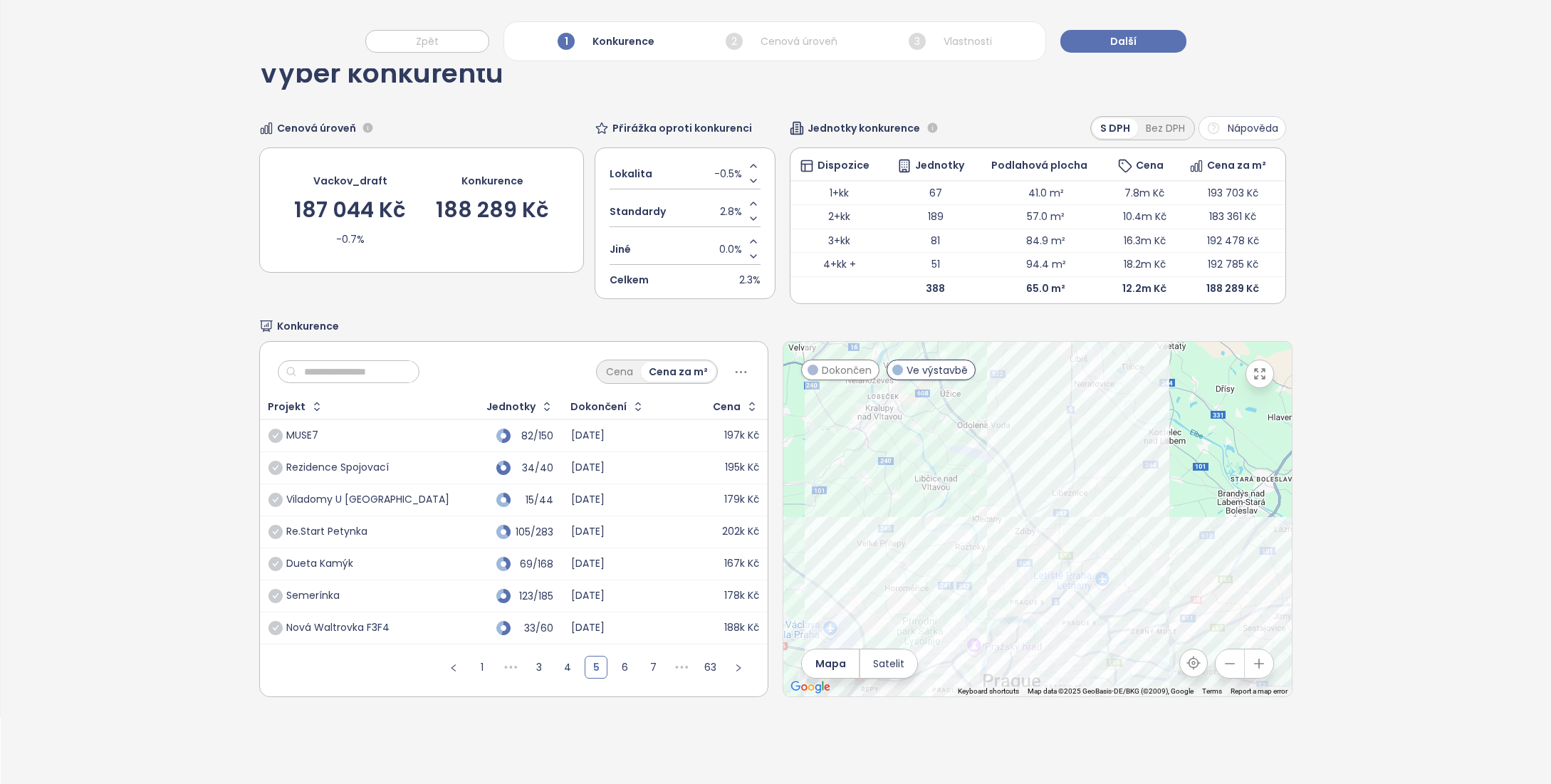
click at [1254, 371] on icon "button" at bounding box center [1259, 374] width 10 height 10
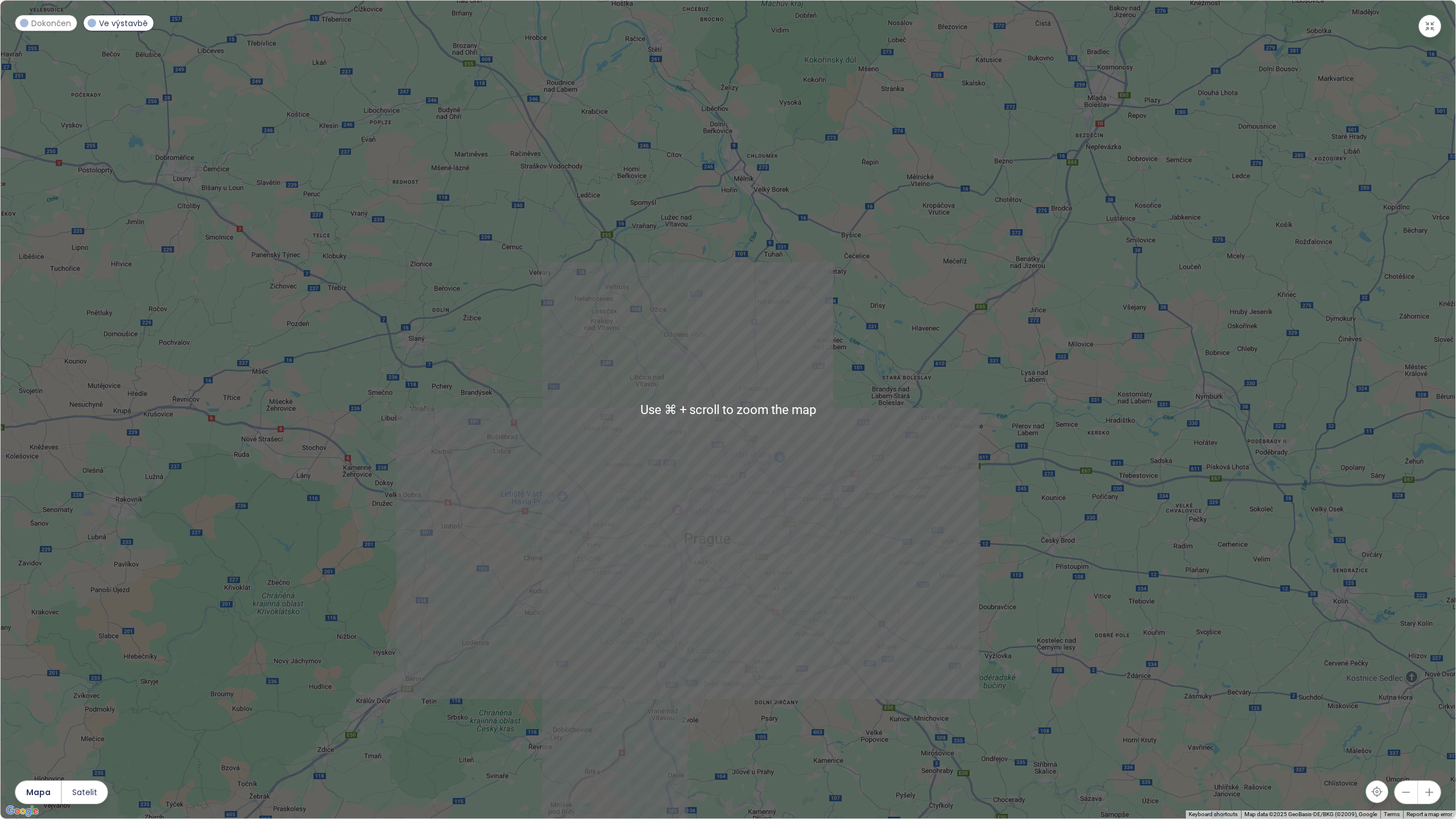
click at [932, 534] on div at bounding box center [728, 410] width 1455 height 818
click at [932, 533] on div at bounding box center [728, 410] width 1455 height 818
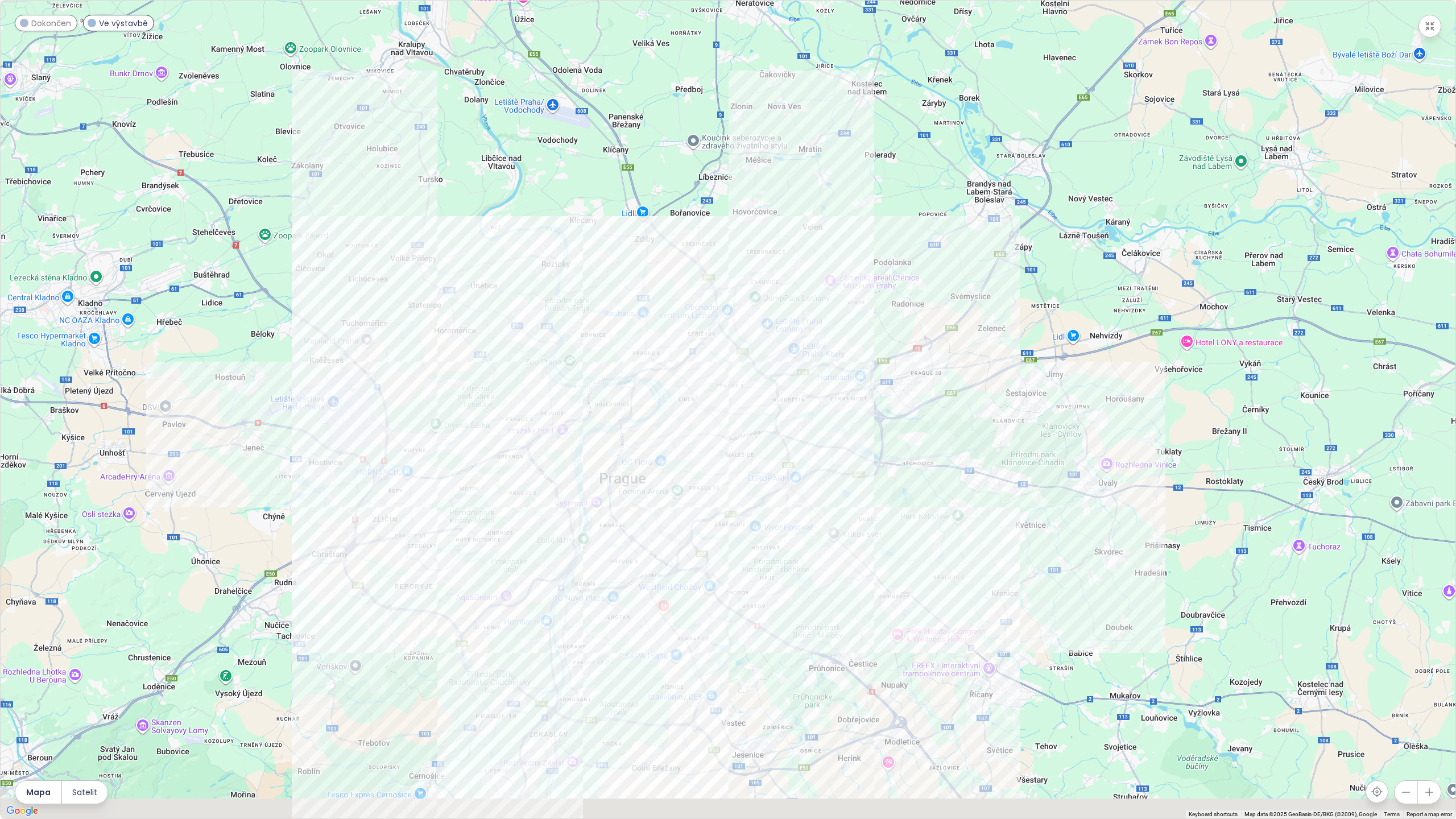
drag, startPoint x: 823, startPoint y: 504, endPoint x: 956, endPoint y: 435, distance: 149.8
click at [956, 435] on div at bounding box center [728, 410] width 1455 height 818
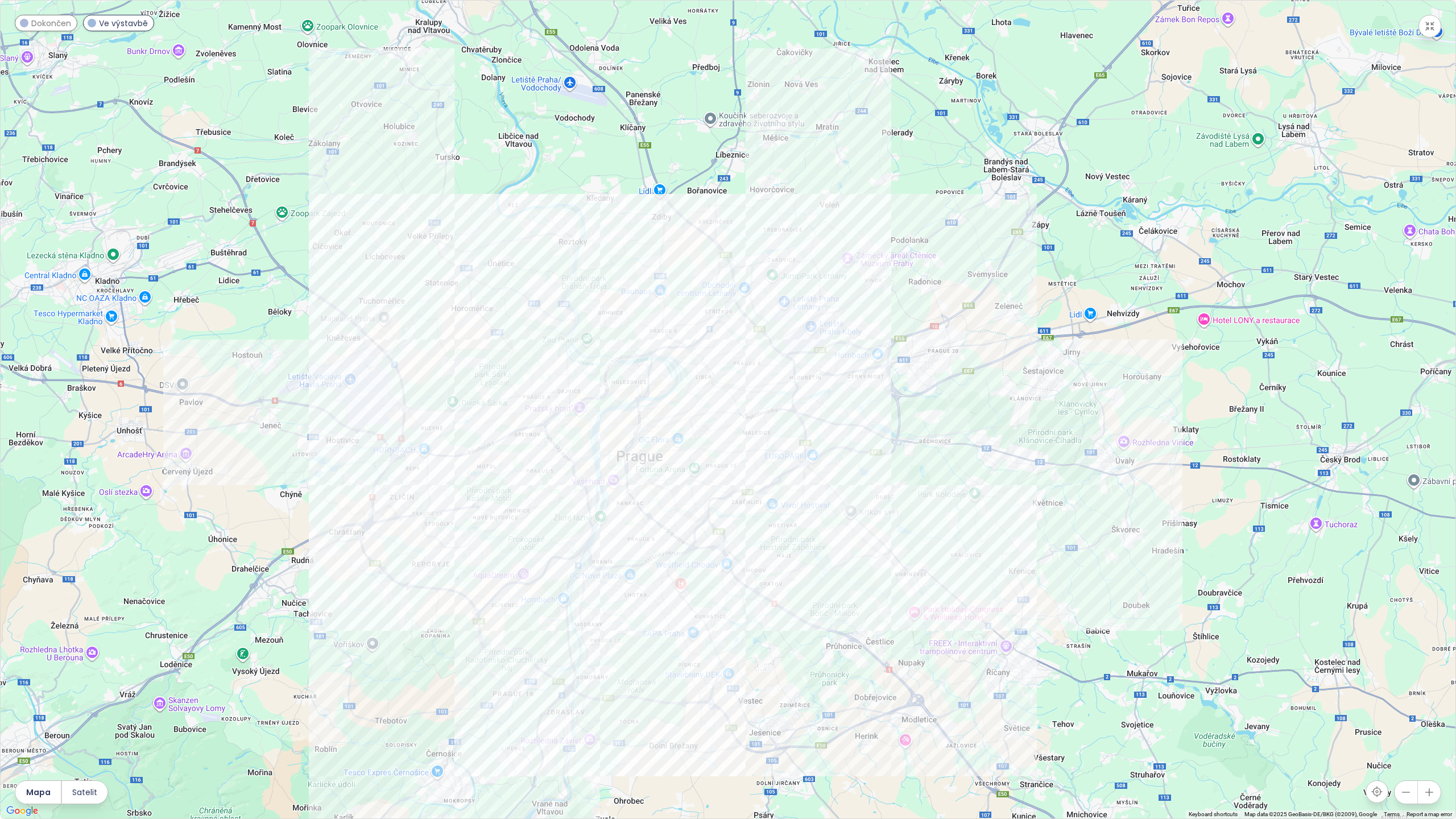
click at [947, 439] on div at bounding box center [728, 410] width 1455 height 818
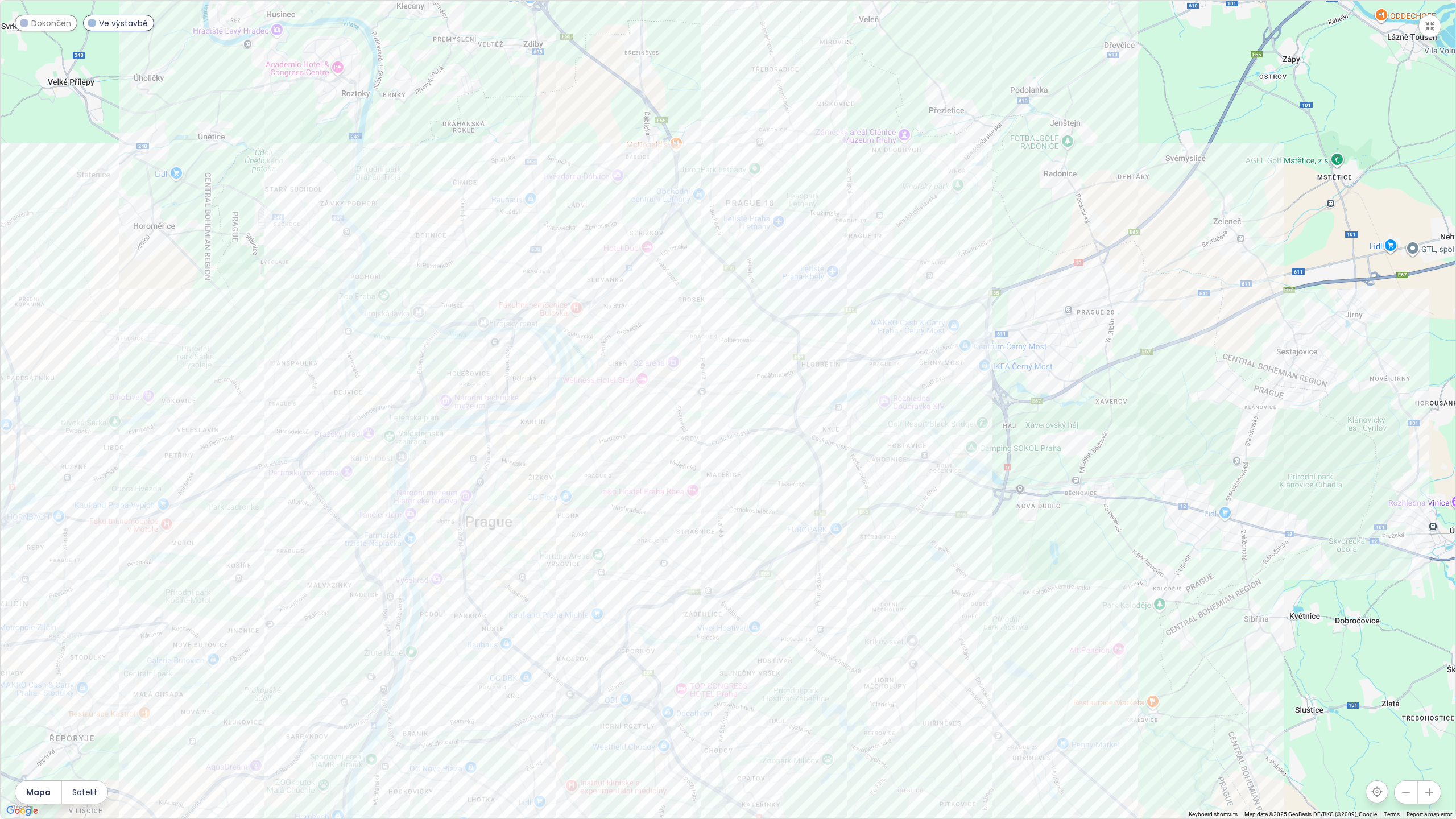
drag, startPoint x: 641, startPoint y: 407, endPoint x: 774, endPoint y: 441, distance: 137.3
click at [797, 456] on div at bounding box center [728, 410] width 1455 height 818
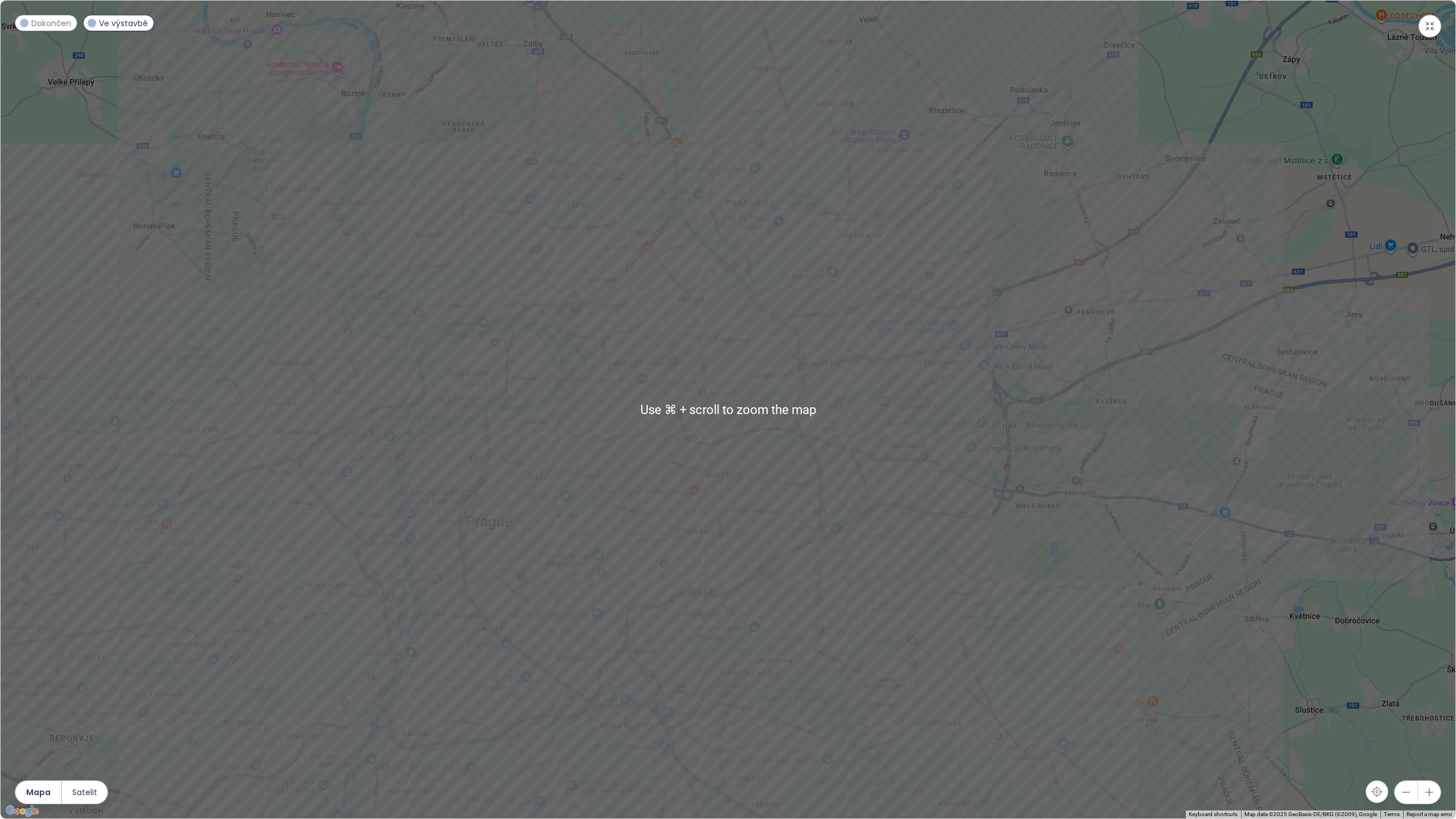
click at [837, 426] on div at bounding box center [728, 410] width 1455 height 818
click at [834, 425] on div at bounding box center [728, 410] width 1455 height 818
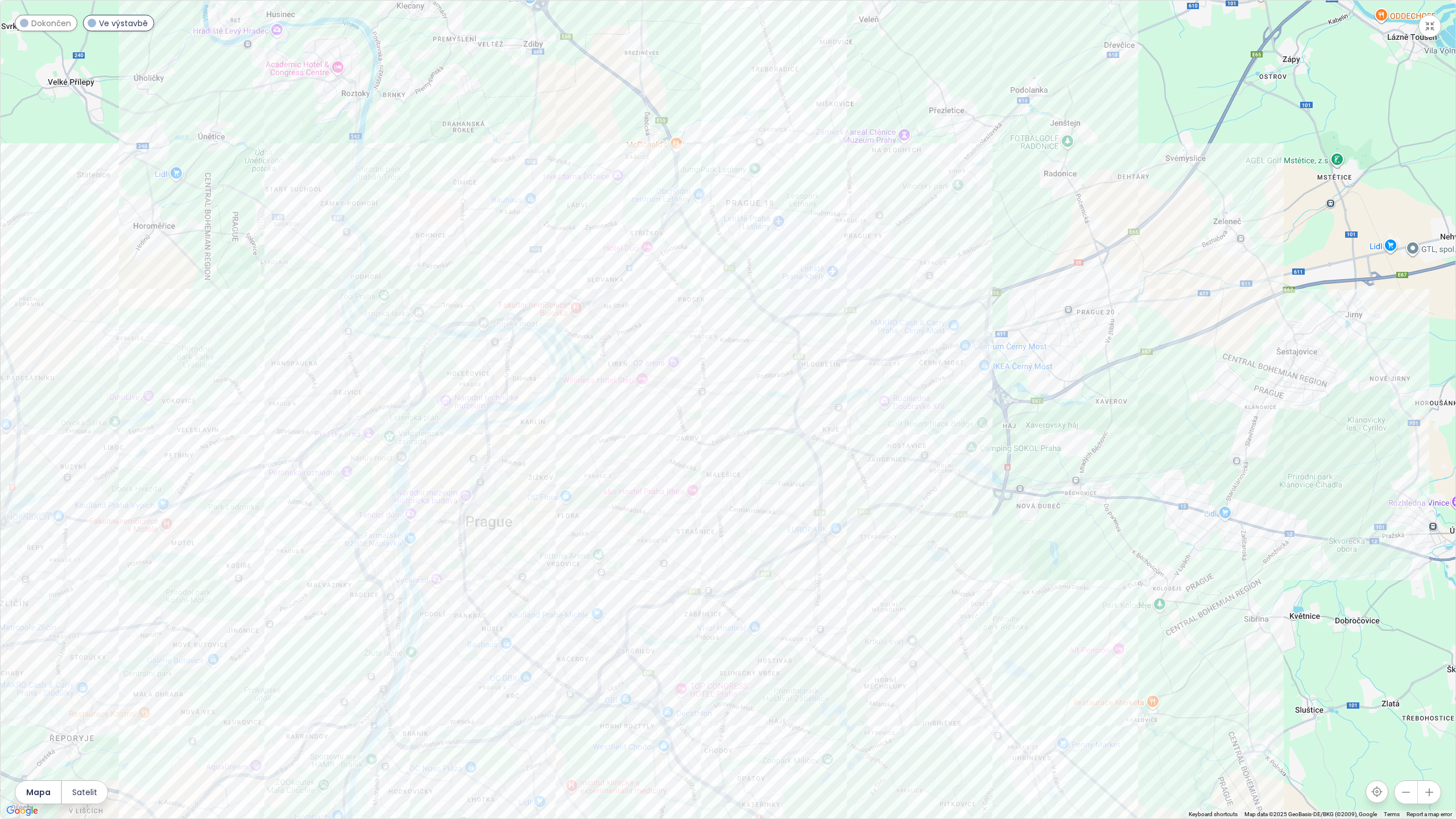
click at [794, 427] on div at bounding box center [728, 410] width 1455 height 818
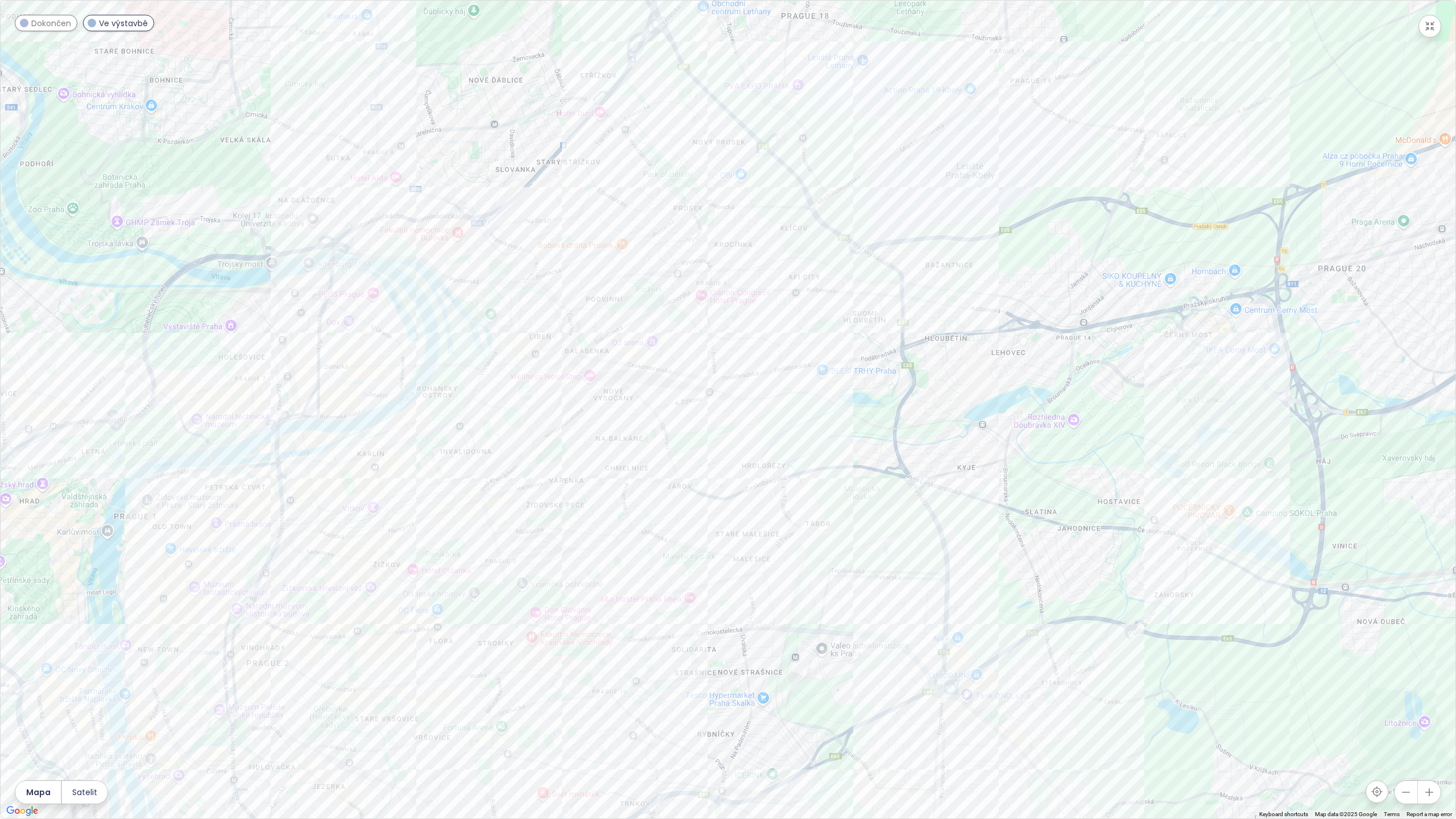
drag, startPoint x: 722, startPoint y: 386, endPoint x: 825, endPoint y: 421, distance: 108.8
click at [825, 421] on div at bounding box center [728, 410] width 1455 height 818
click at [53, 23] on span "Dokončen" at bounding box center [51, 23] width 40 height 12
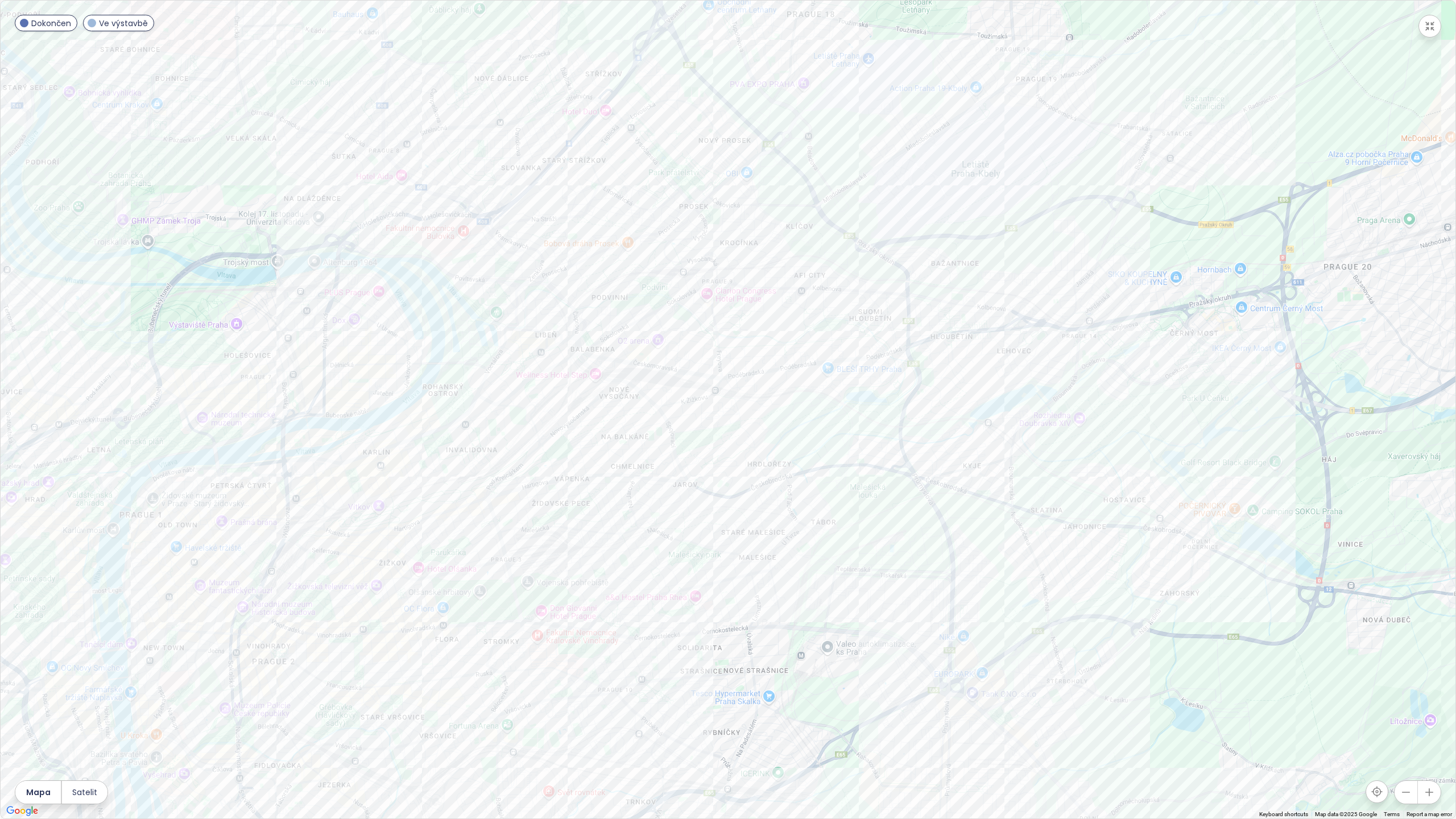
click at [52, 23] on span "Dokončen" at bounding box center [51, 23] width 40 height 12
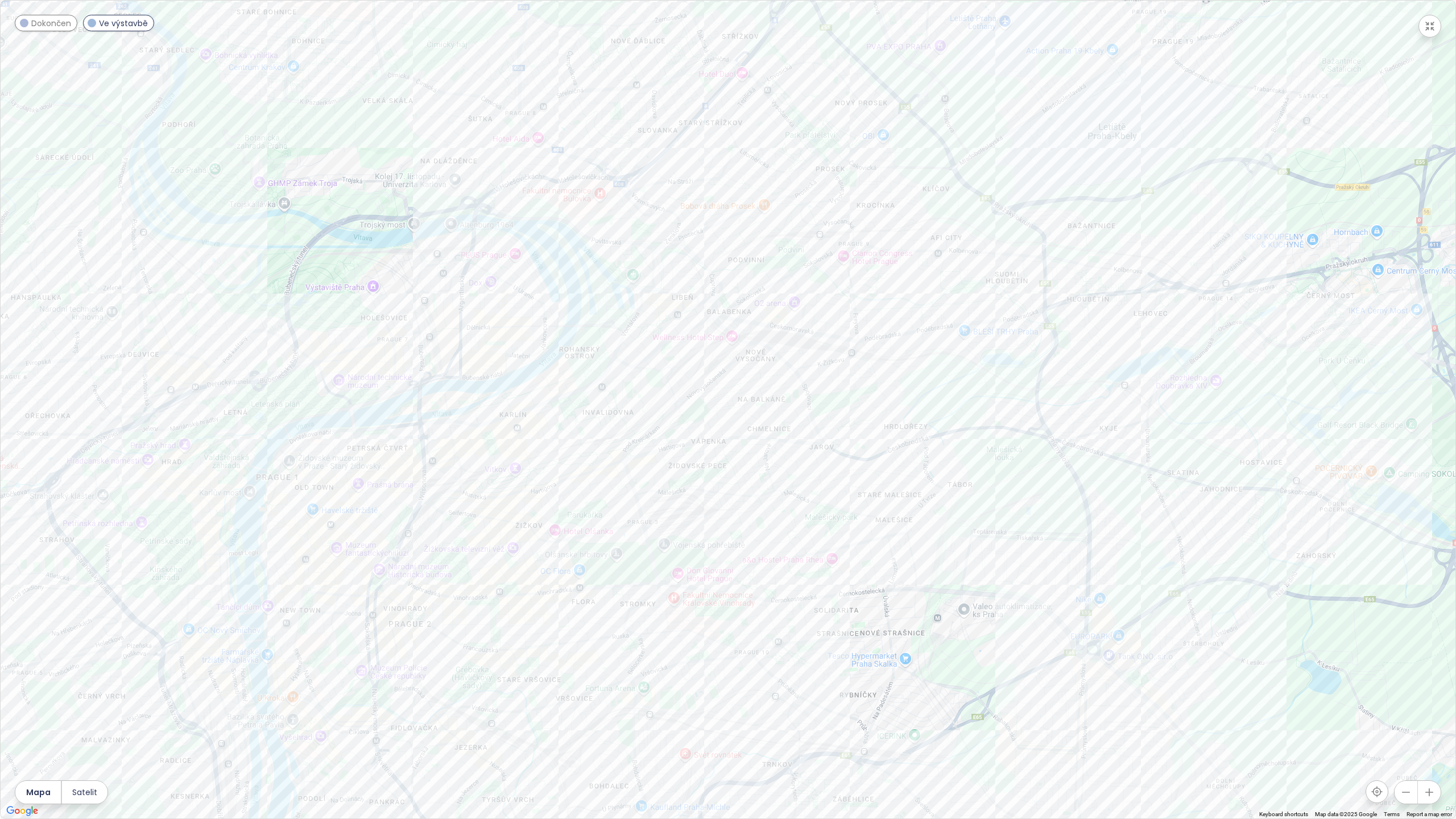
drag, startPoint x: 728, startPoint y: 545, endPoint x: 849, endPoint y: 517, distance: 124.2
click at [870, 537] on div at bounding box center [728, 410] width 1455 height 818
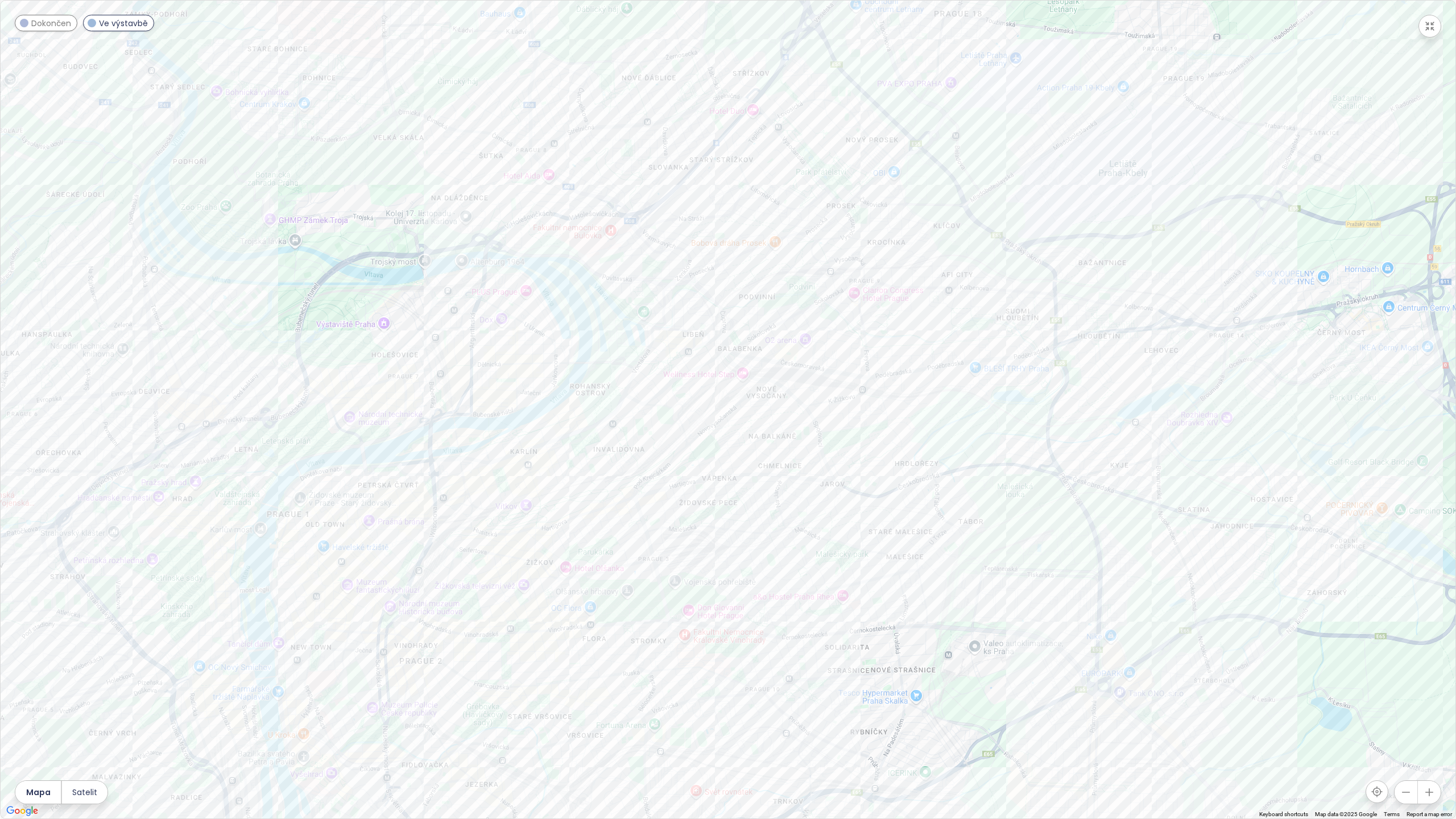
click at [1247, 24] on icon "button" at bounding box center [1430, 26] width 8 height 8
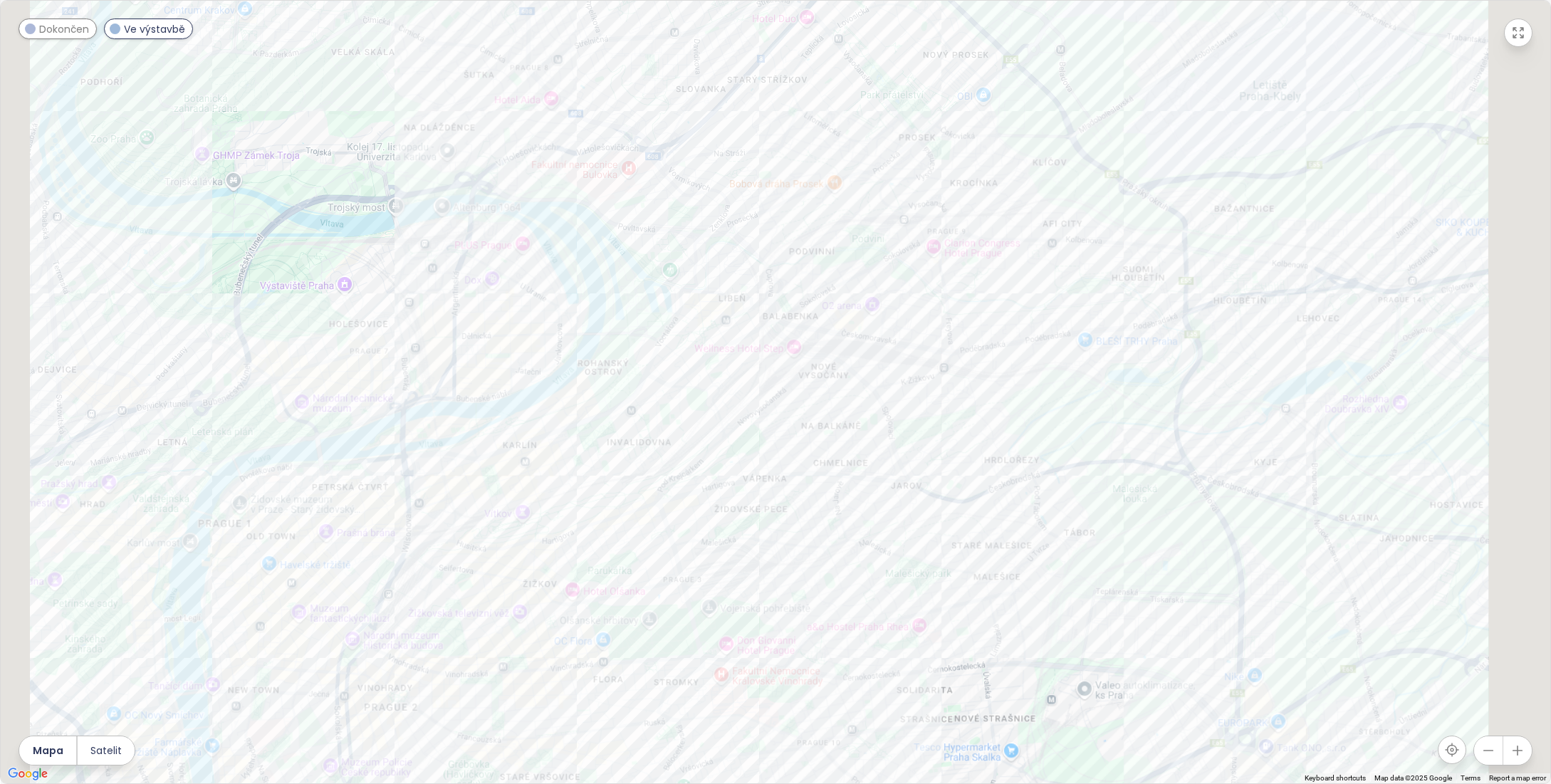
click at [700, 671] on link "63" at bounding box center [709, 667] width 21 height 21
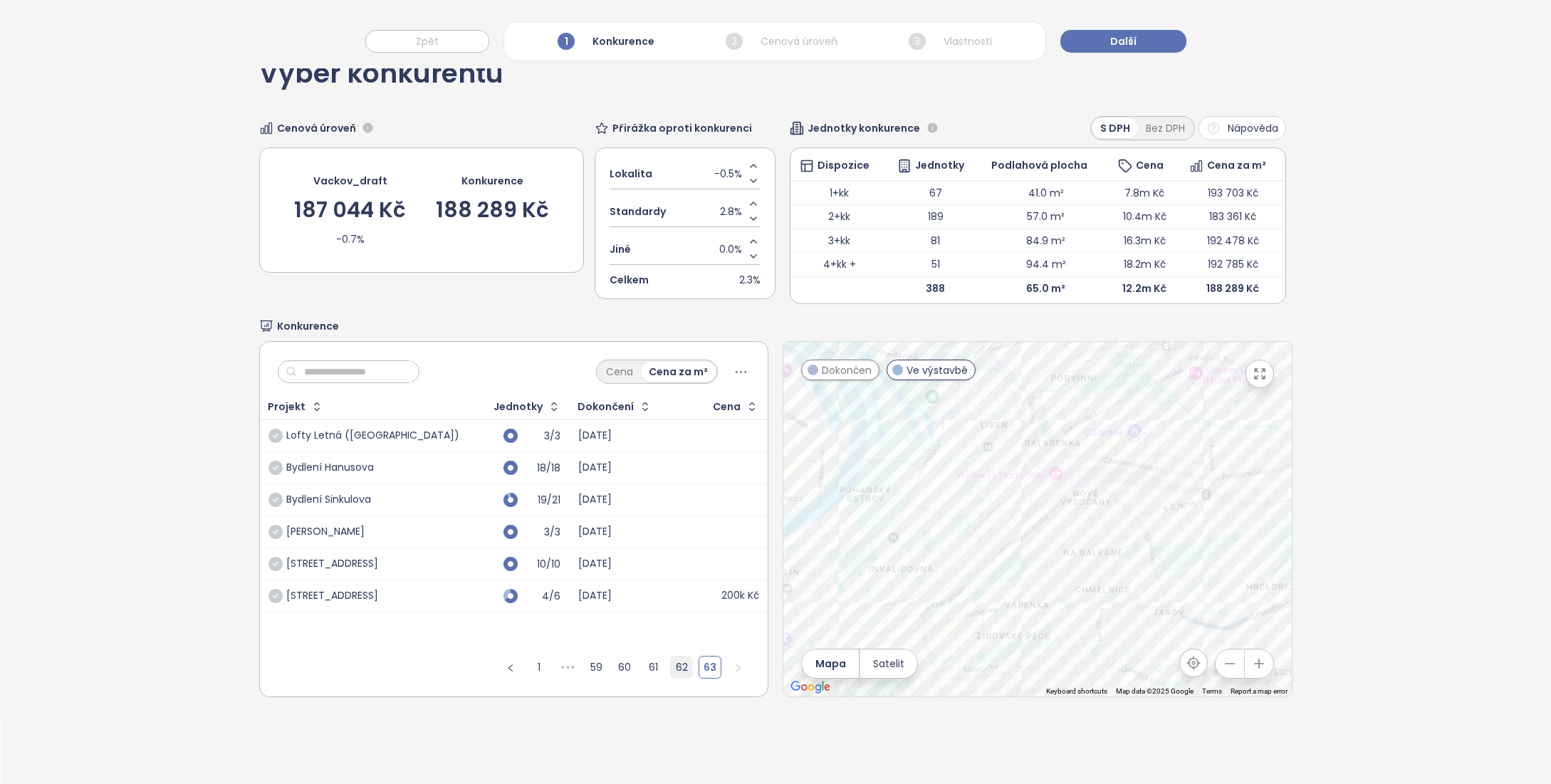
click at [679, 667] on link "62" at bounding box center [681, 667] width 21 height 21
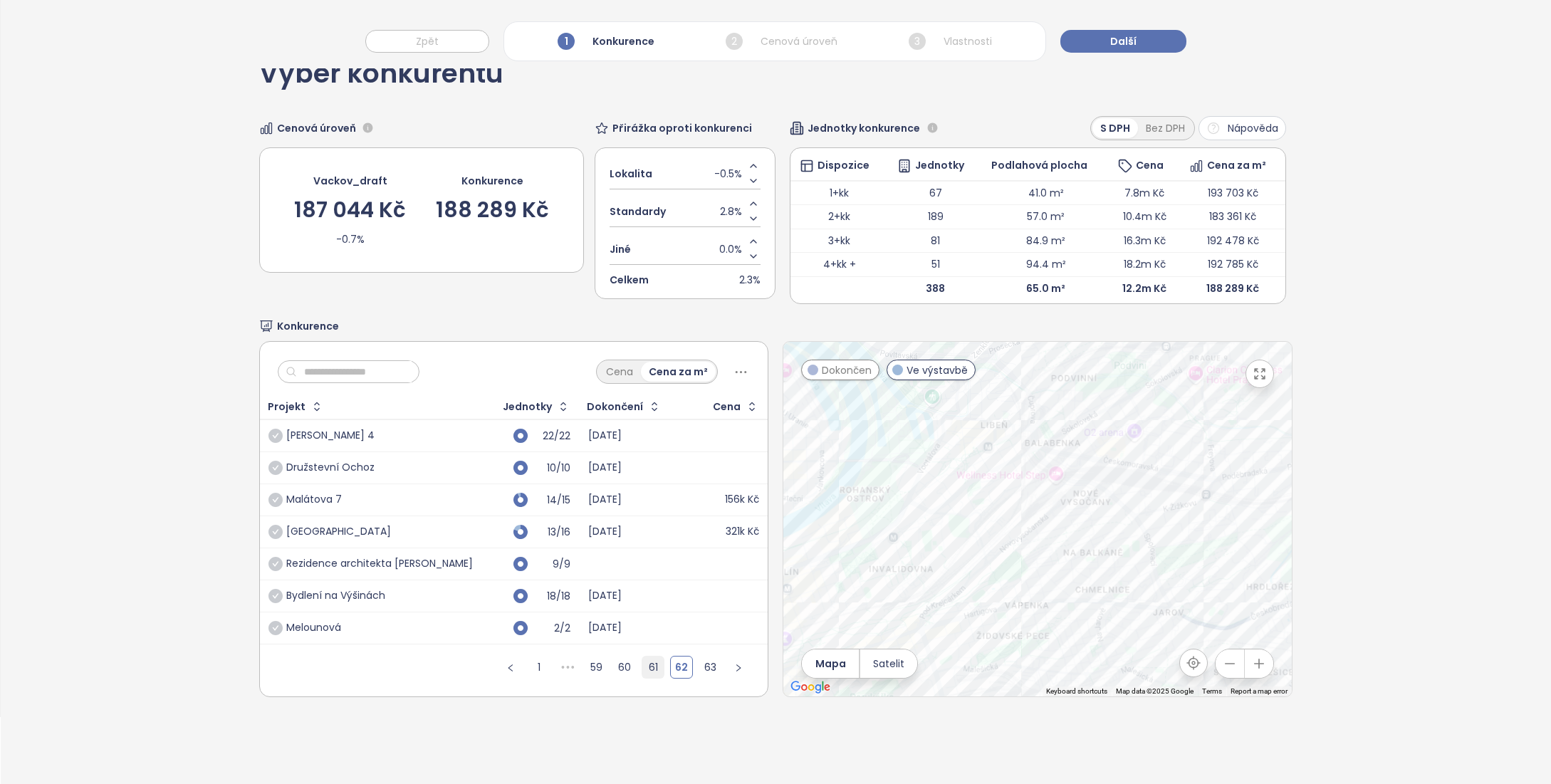
click at [654, 667] on link "61" at bounding box center [653, 667] width 21 height 21
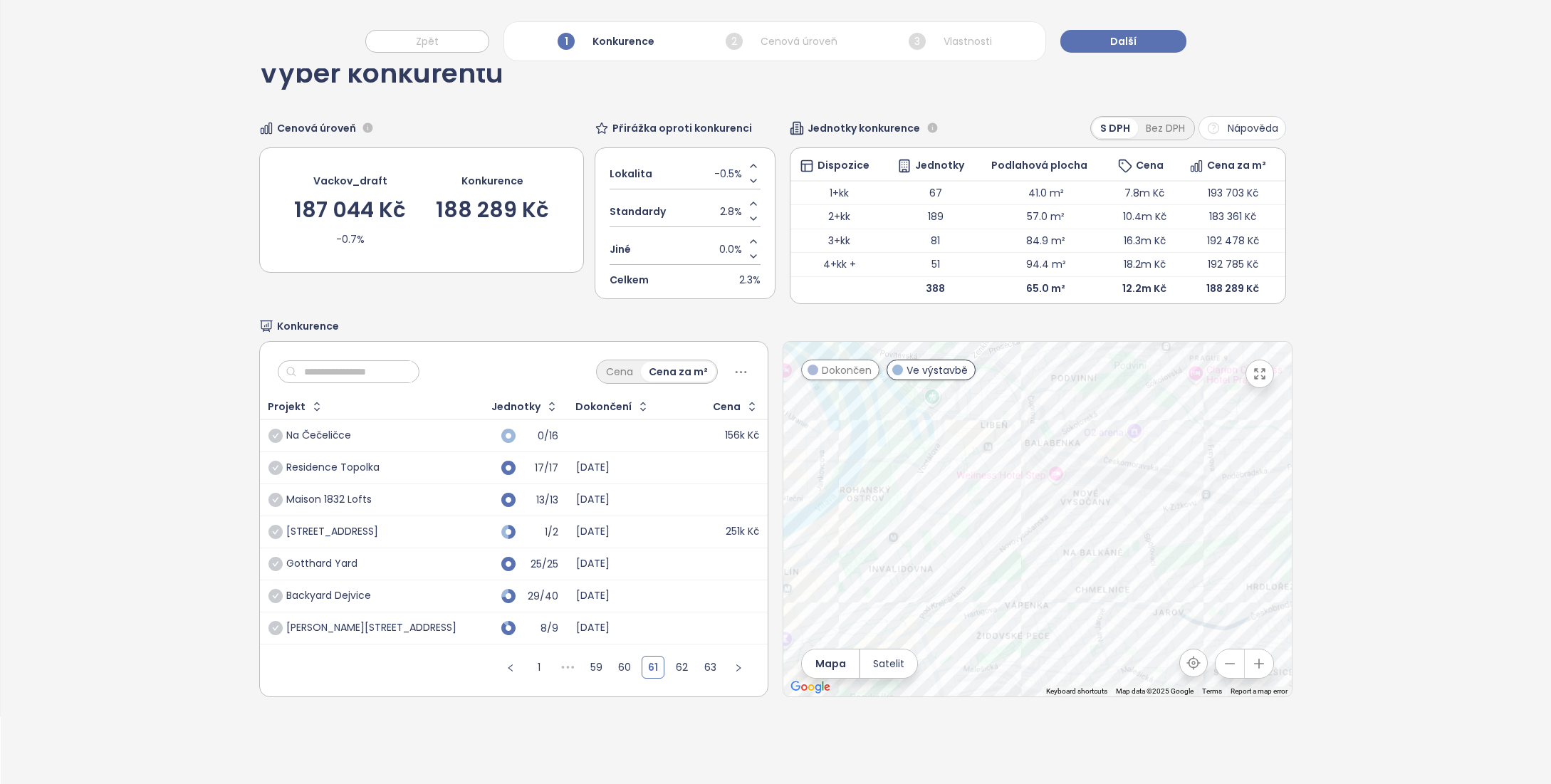
click at [840, 372] on span "Dokončen" at bounding box center [847, 370] width 50 height 15
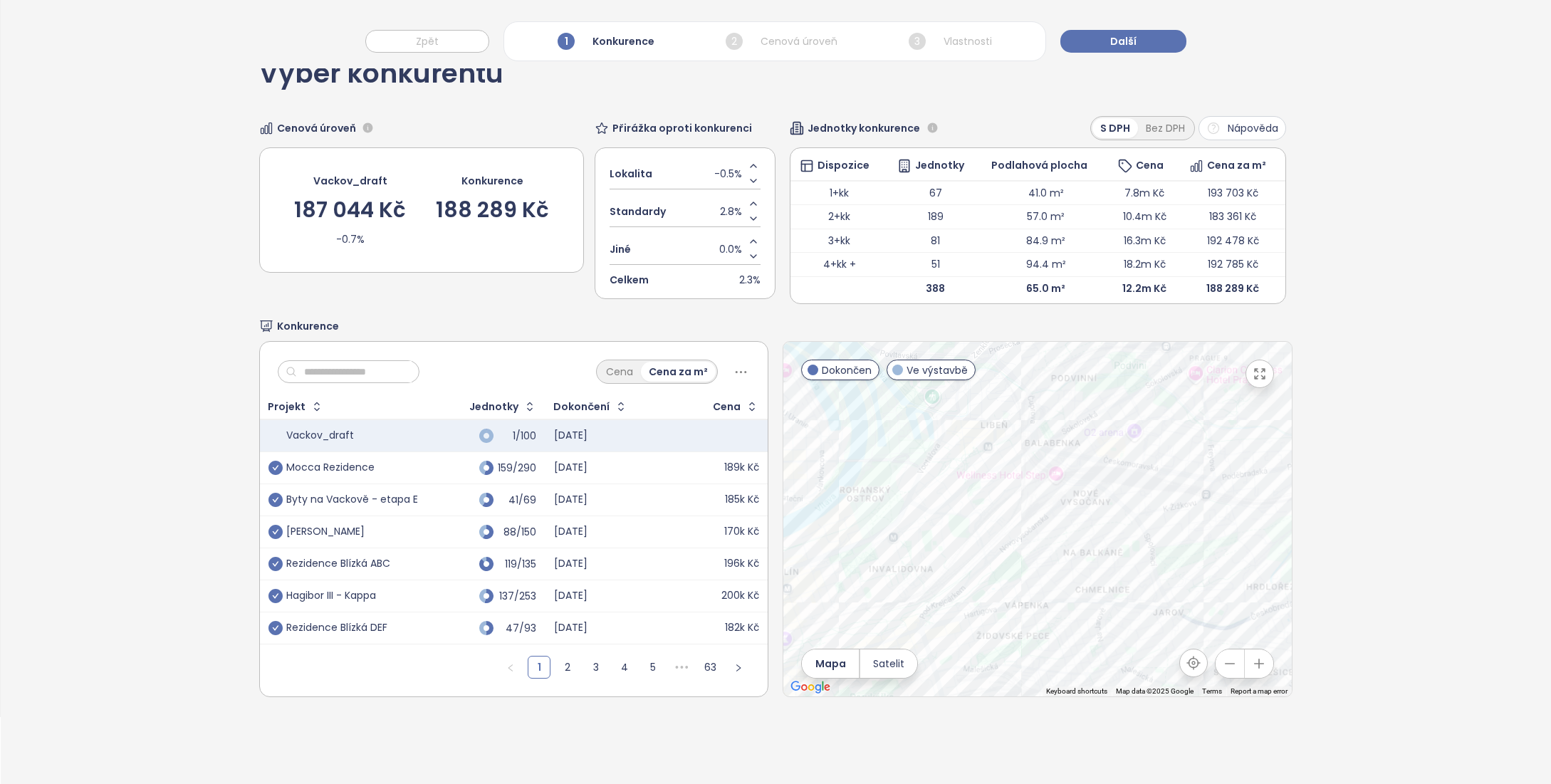
click at [840, 372] on span "Dokončen" at bounding box center [847, 370] width 50 height 15
drag, startPoint x: 1120, startPoint y: 538, endPoint x: 1117, endPoint y: 549, distance: 11.4
click at [1117, 549] on div at bounding box center [1038, 518] width 508 height 355
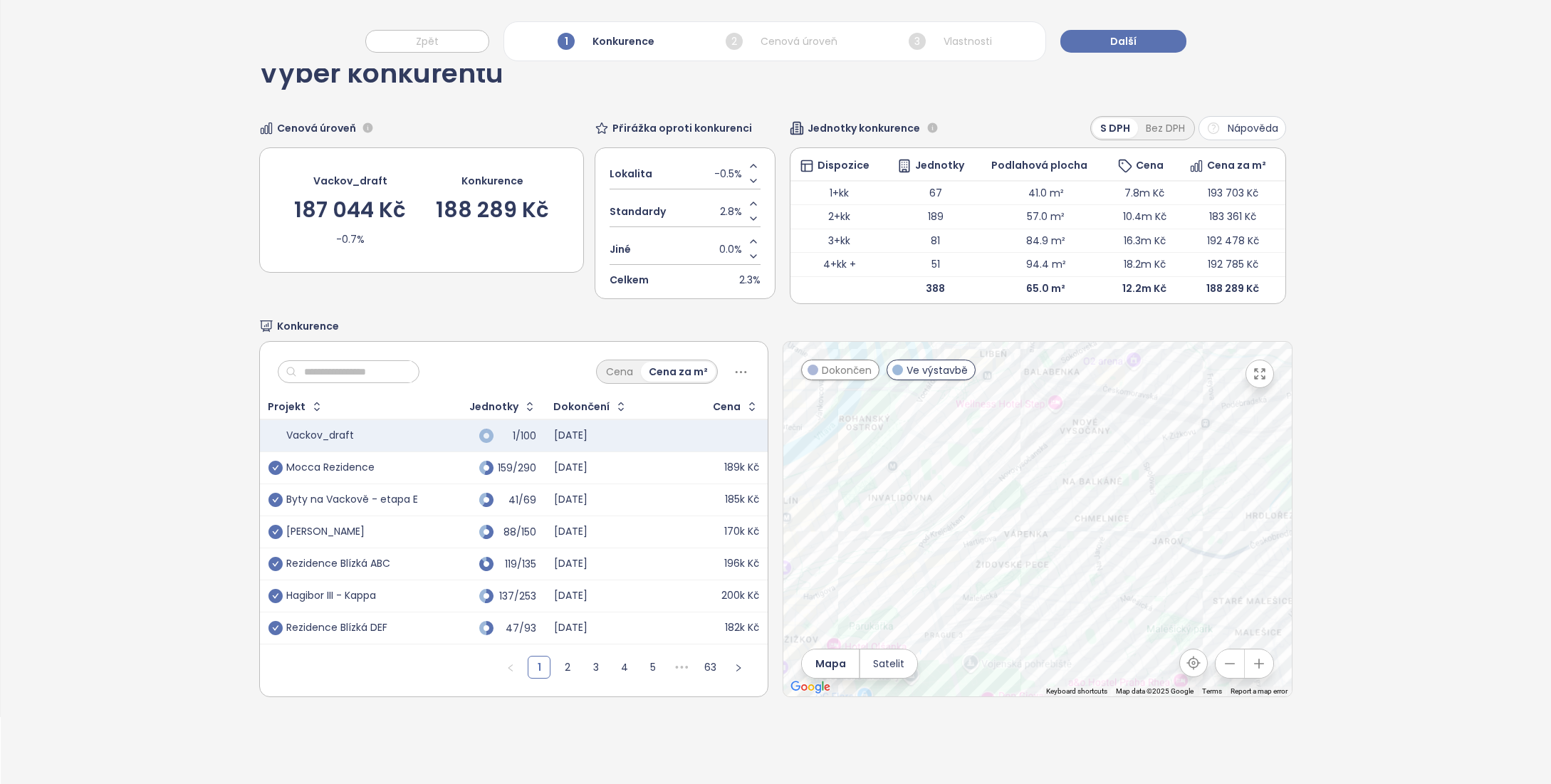
drag, startPoint x: 1136, startPoint y: 530, endPoint x: 1129, endPoint y: 453, distance: 77.3
click at [1130, 450] on div at bounding box center [1038, 518] width 508 height 355
drag, startPoint x: 1112, startPoint y: 551, endPoint x: 1138, endPoint y: 496, distance: 60.8
click at [1138, 496] on div at bounding box center [1038, 518] width 508 height 355
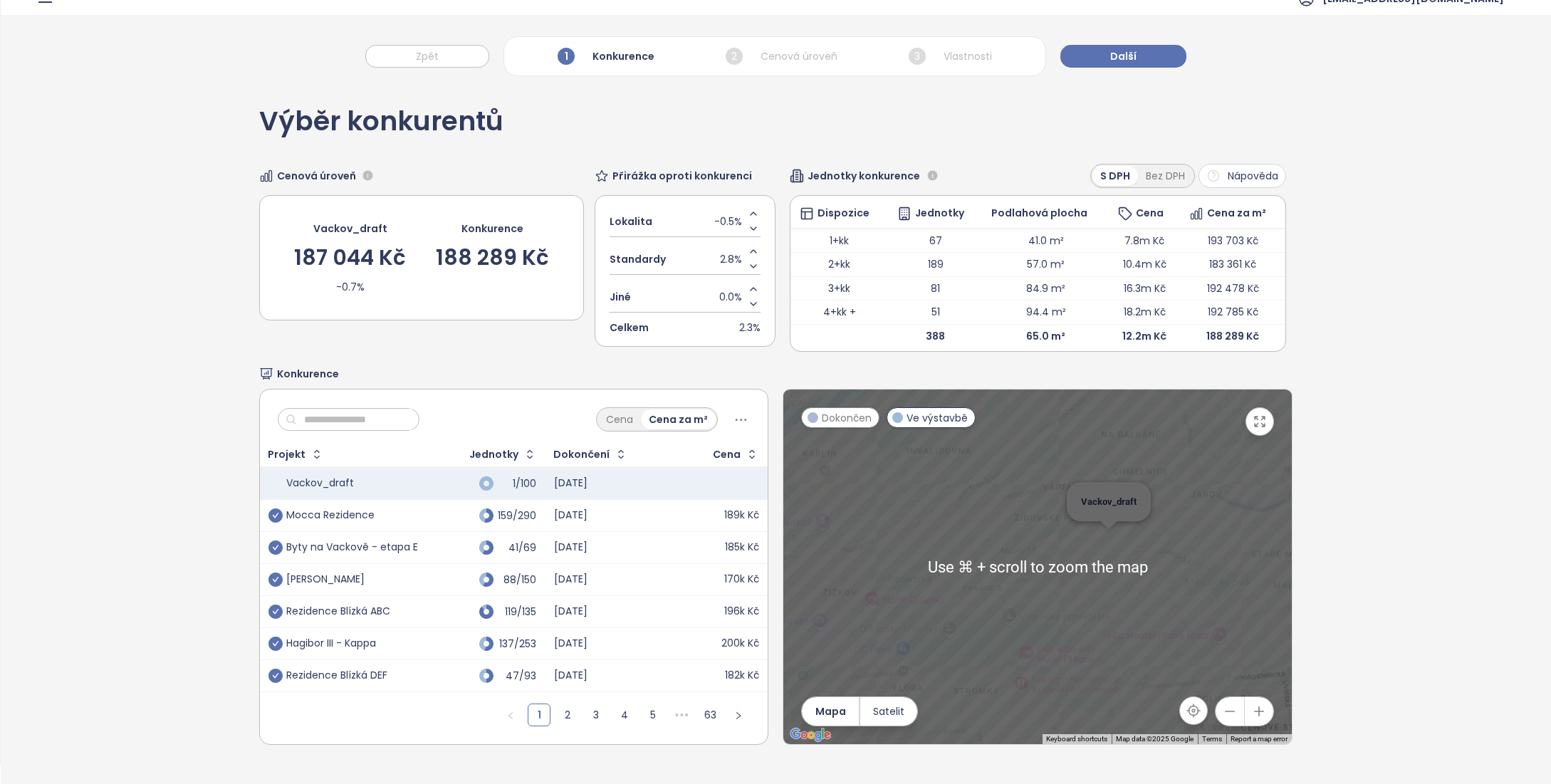
scroll to position [0, 0]
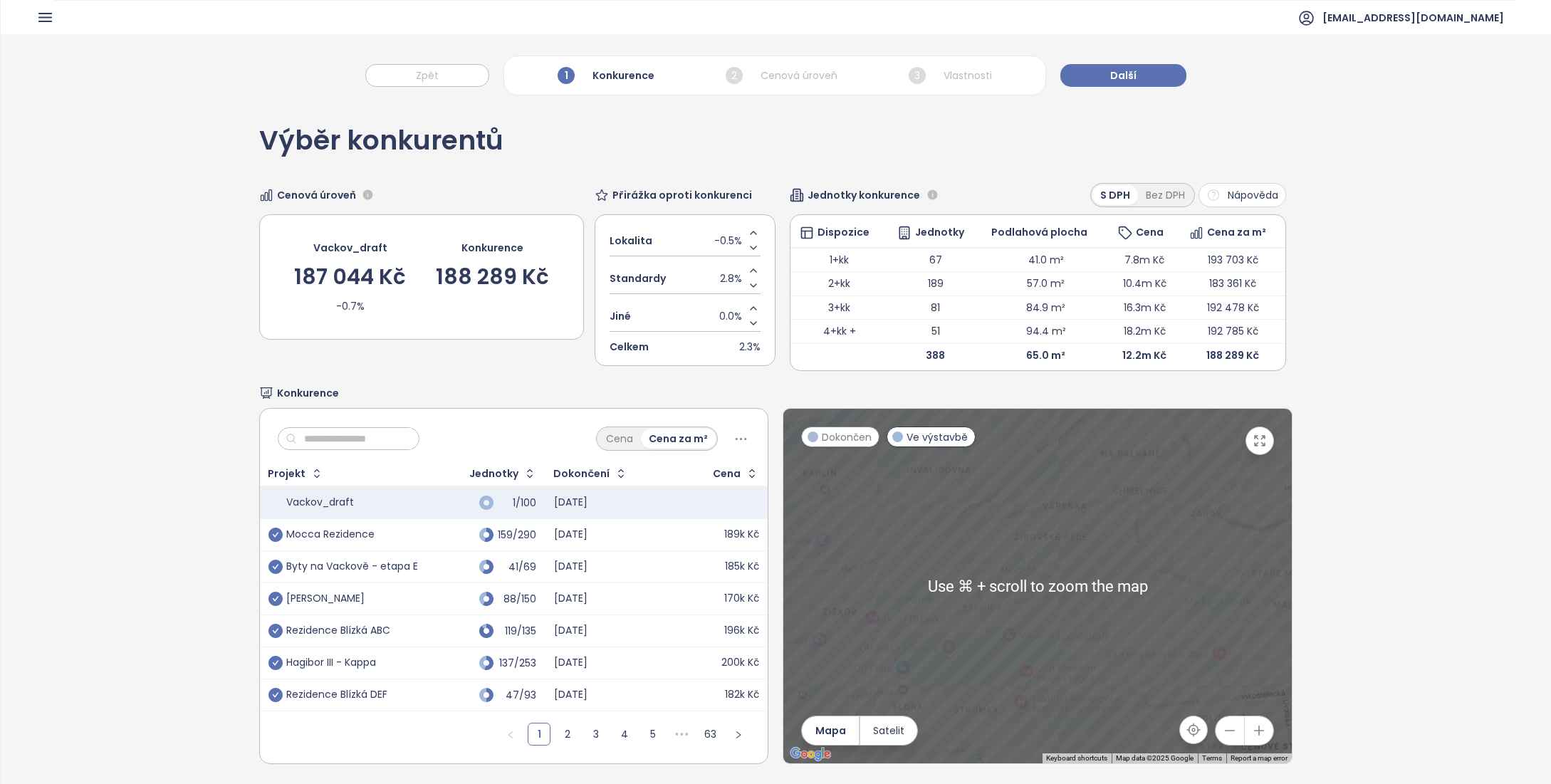
click at [1063, 622] on div at bounding box center [1038, 586] width 508 height 355
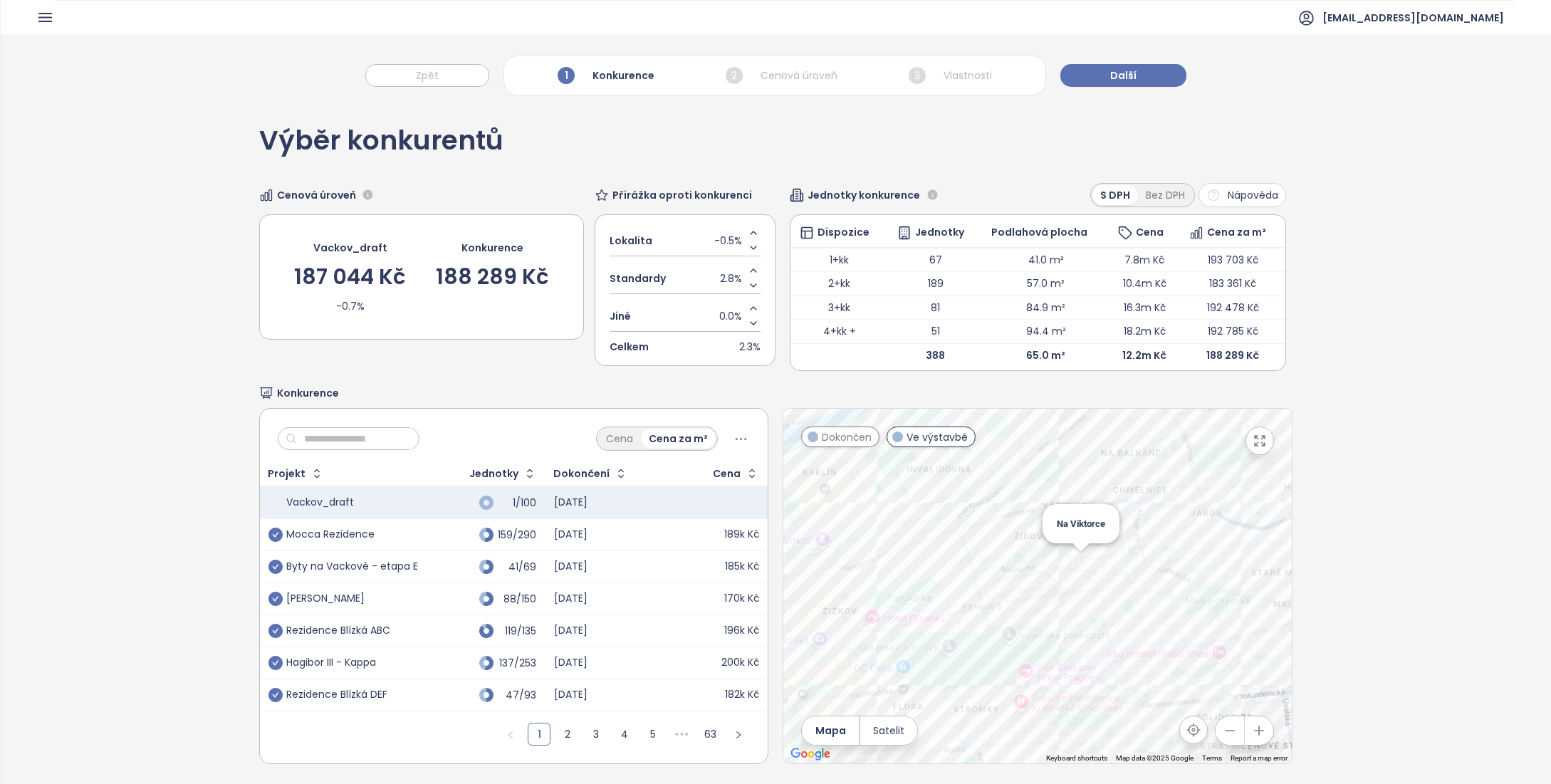
click at [1070, 562] on div "Na Viktorce" at bounding box center [1038, 586] width 508 height 355
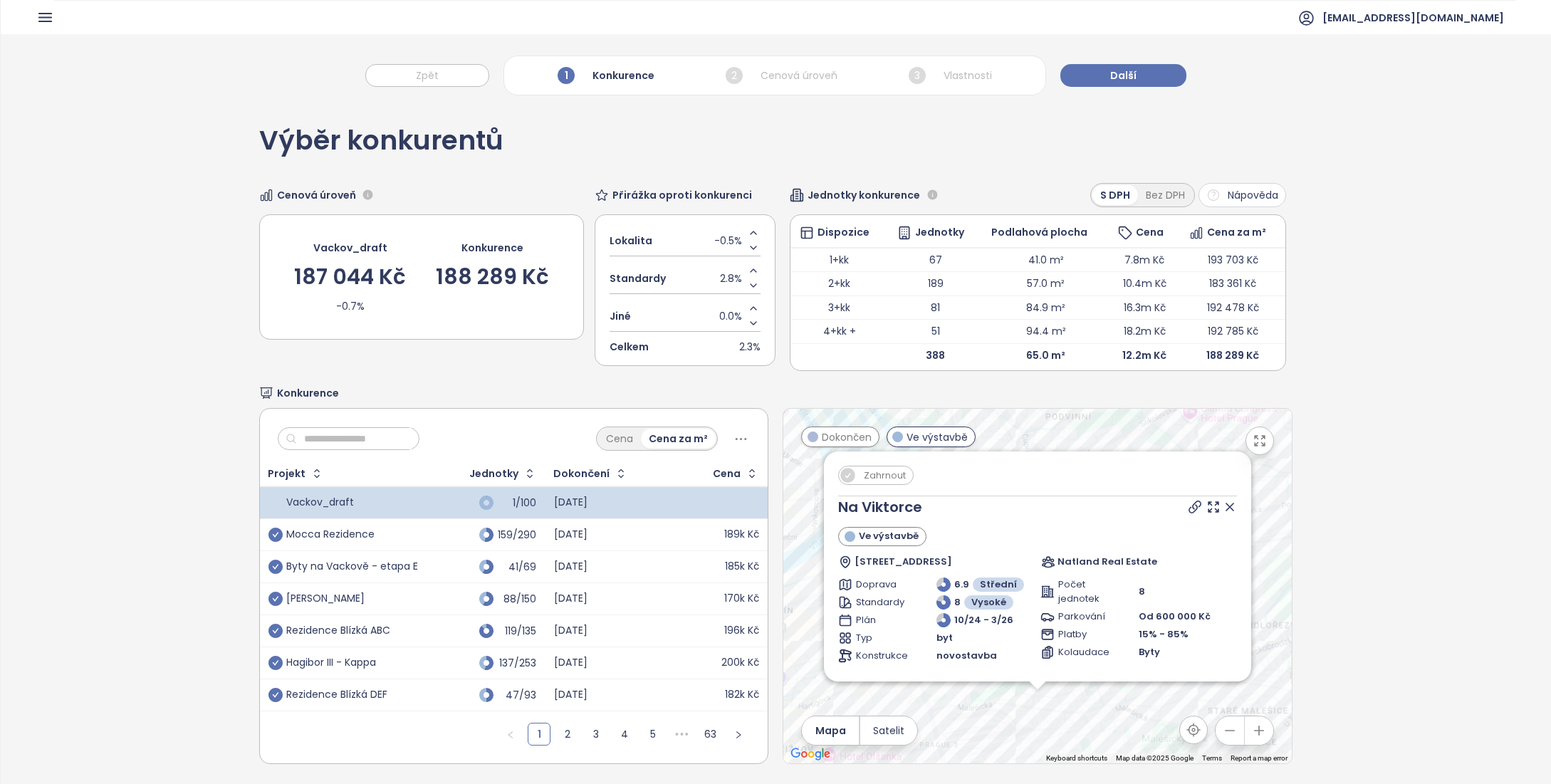
click at [1223, 503] on icon at bounding box center [1229, 507] width 14 height 14
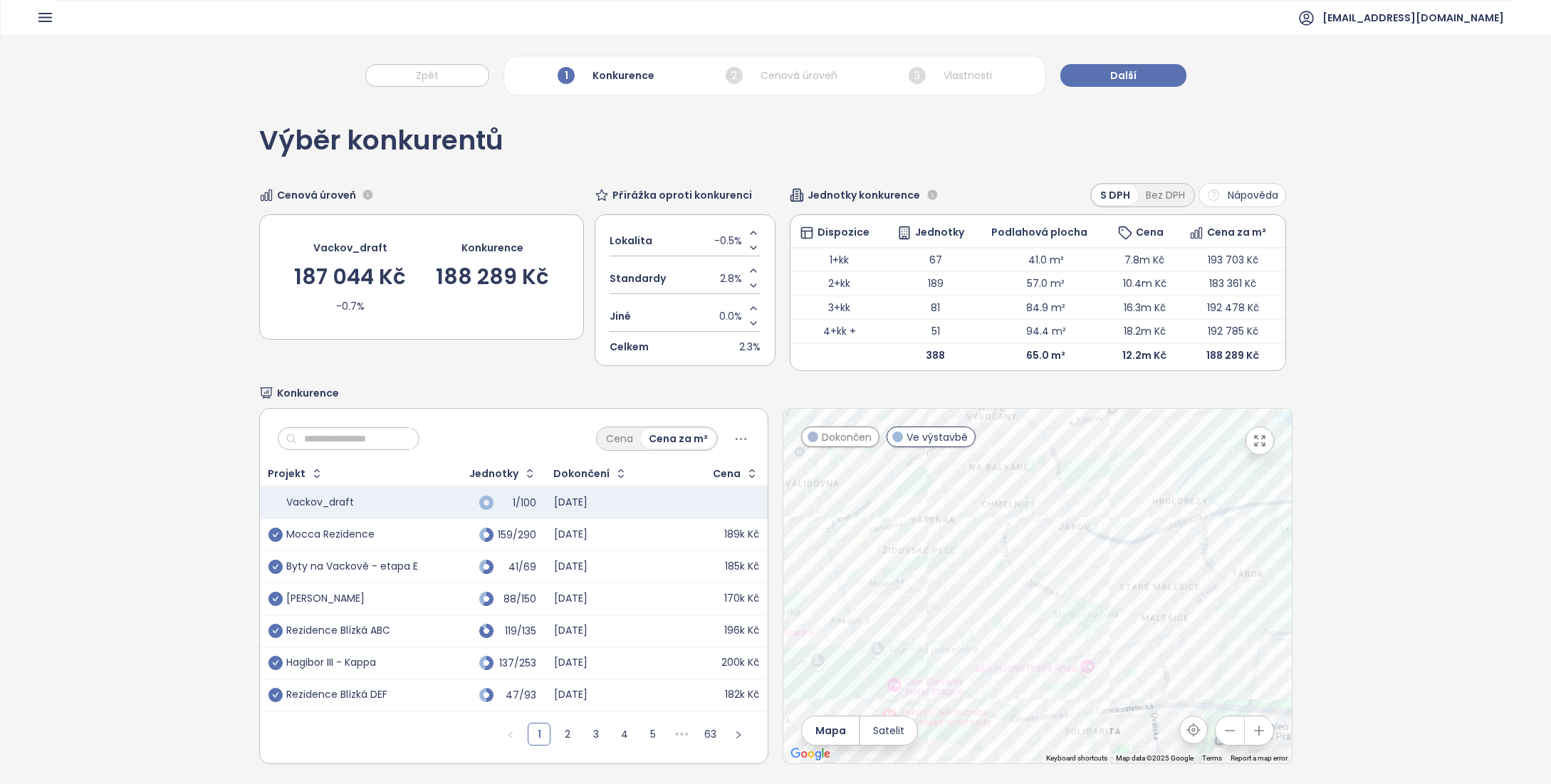
drag, startPoint x: 1158, startPoint y: 637, endPoint x: 1083, endPoint y: 534, distance: 127.4
click at [1083, 531] on div at bounding box center [1038, 586] width 508 height 355
click at [1100, 584] on div "Rezidence Akademická" at bounding box center [1038, 586] width 508 height 355
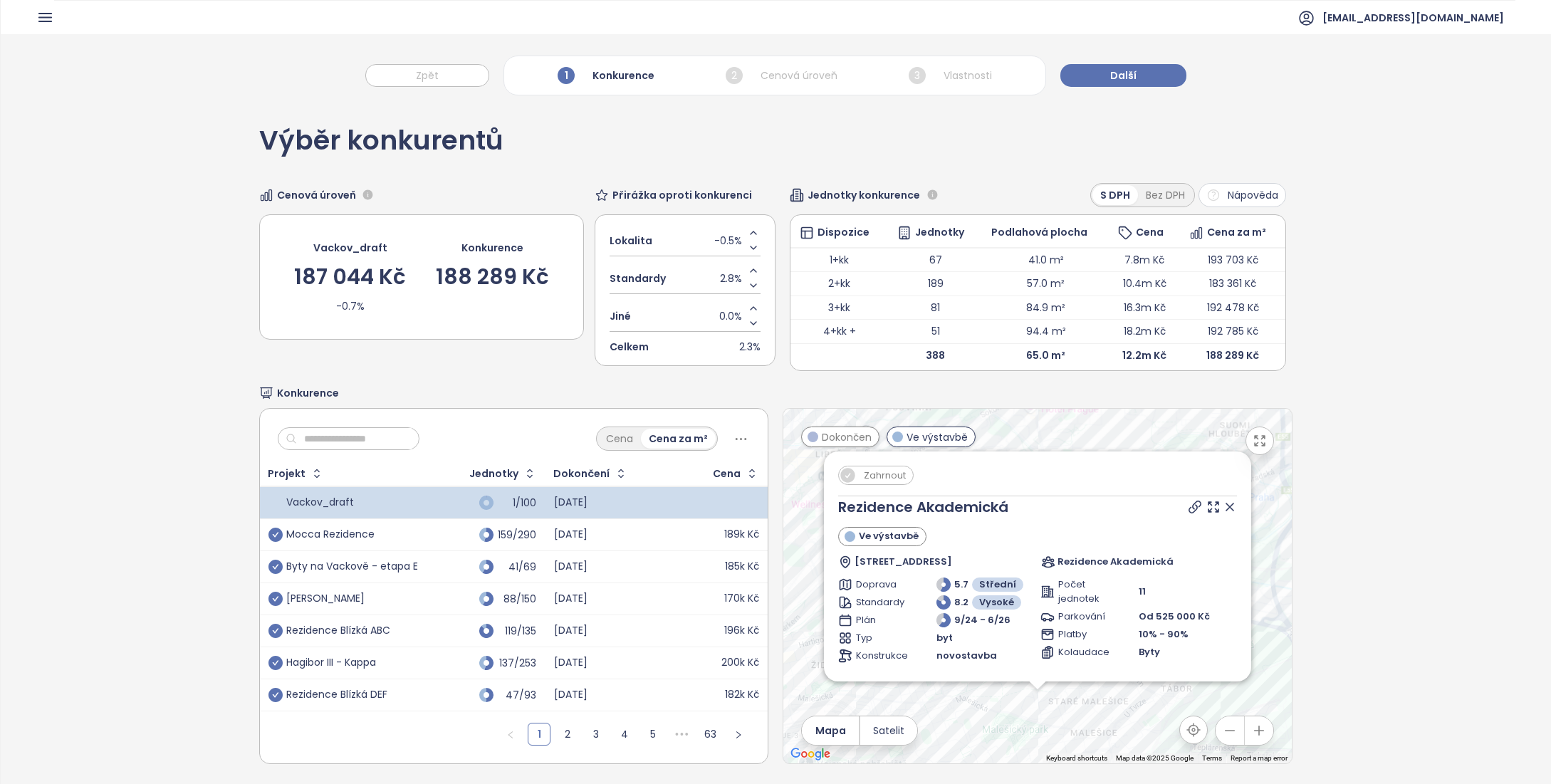
click at [1223, 507] on icon at bounding box center [1229, 507] width 14 height 14
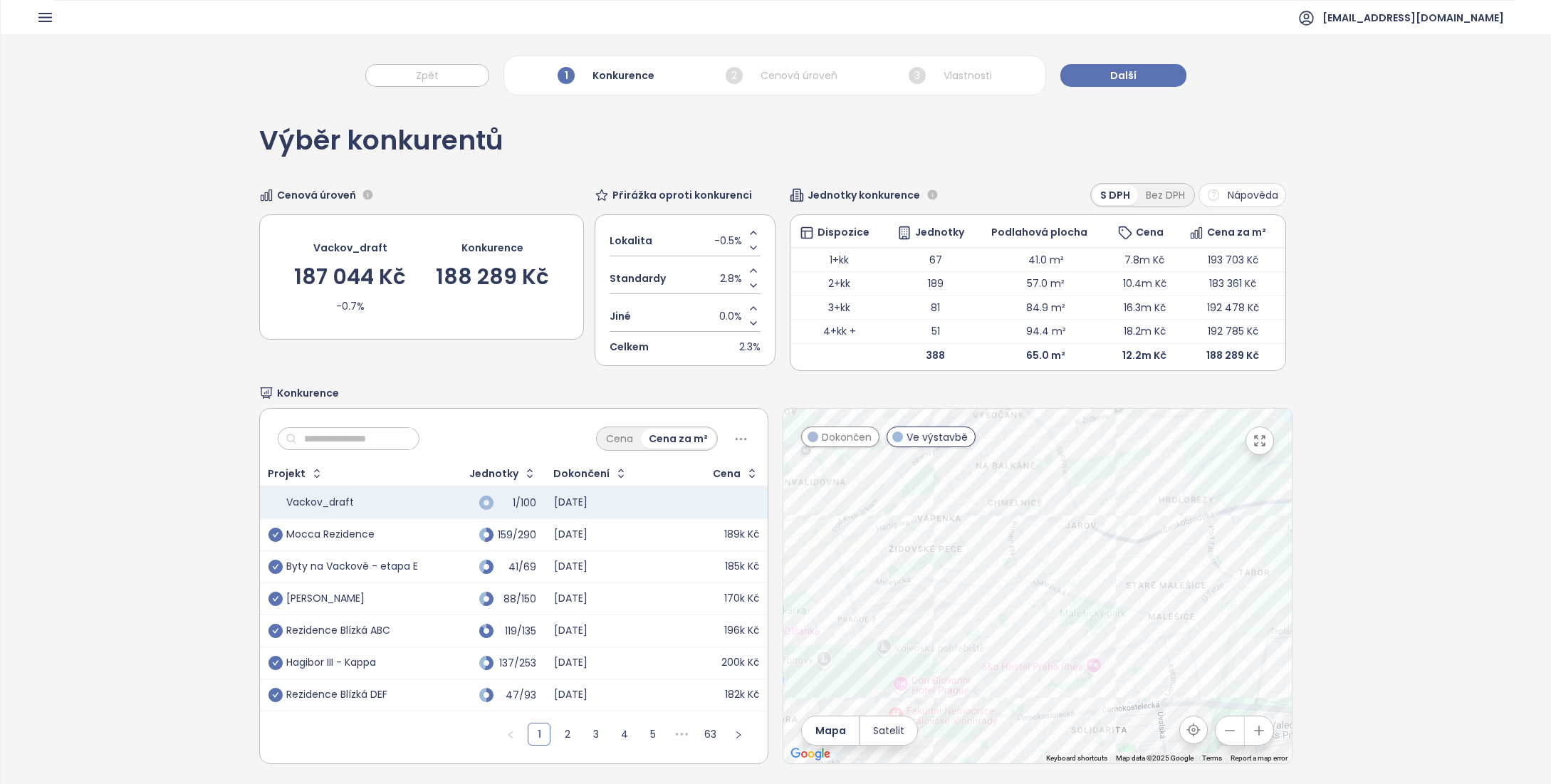
drag, startPoint x: 1129, startPoint y: 611, endPoint x: 1208, endPoint y: 482, distance: 151.3
click at [1208, 482] on div at bounding box center [1038, 586] width 508 height 355
drag, startPoint x: 1104, startPoint y: 581, endPoint x: 1114, endPoint y: 575, distance: 11.7
click at [1114, 575] on div at bounding box center [1038, 586] width 508 height 355
drag, startPoint x: 1112, startPoint y: 583, endPoint x: 1198, endPoint y: 504, distance: 116.8
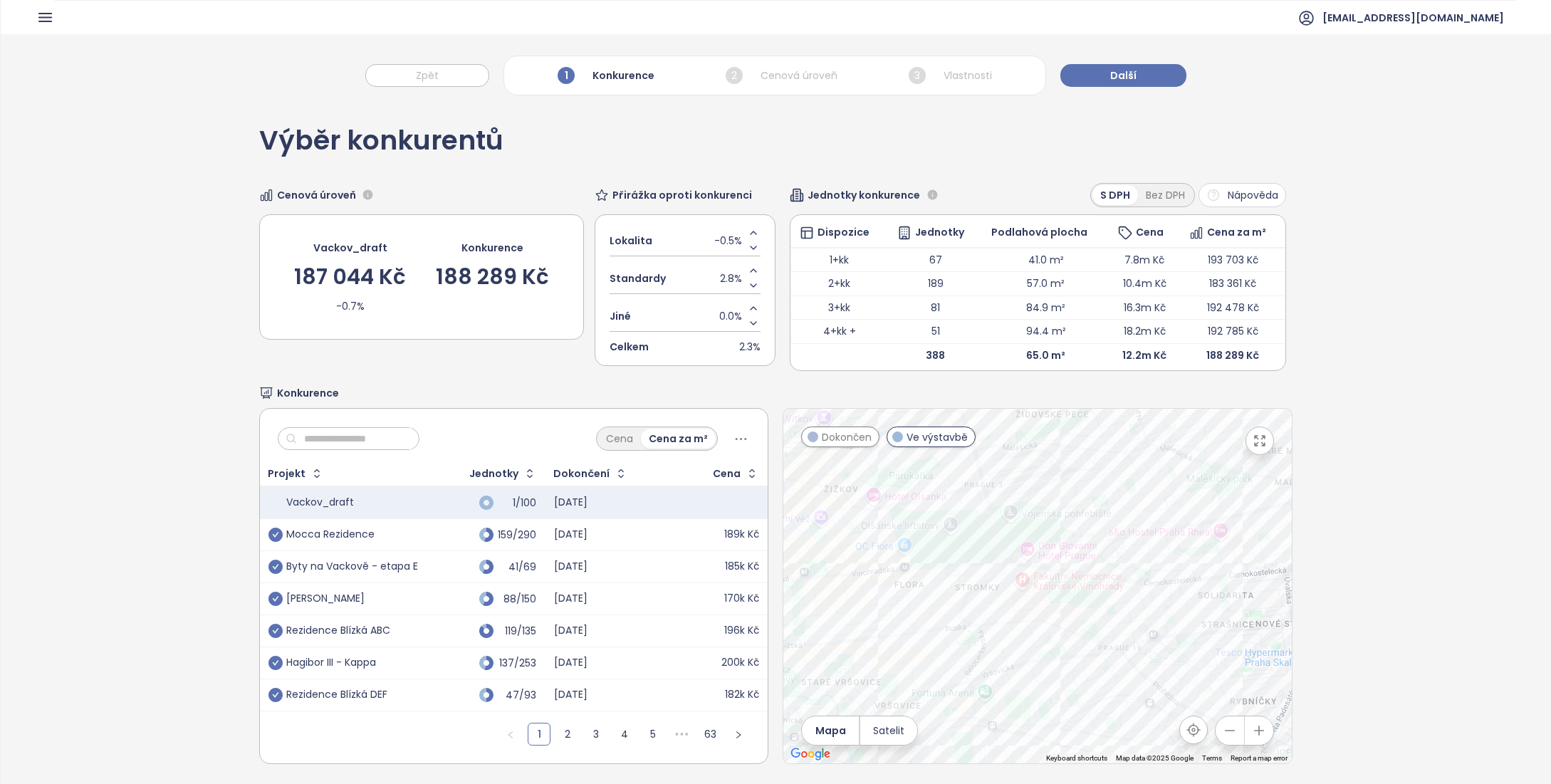
click at [1198, 504] on div at bounding box center [1038, 586] width 508 height 355
drag, startPoint x: 936, startPoint y: 611, endPoint x: 1037, endPoint y: 649, distance: 107.9
click at [1043, 653] on div at bounding box center [1038, 586] width 508 height 355
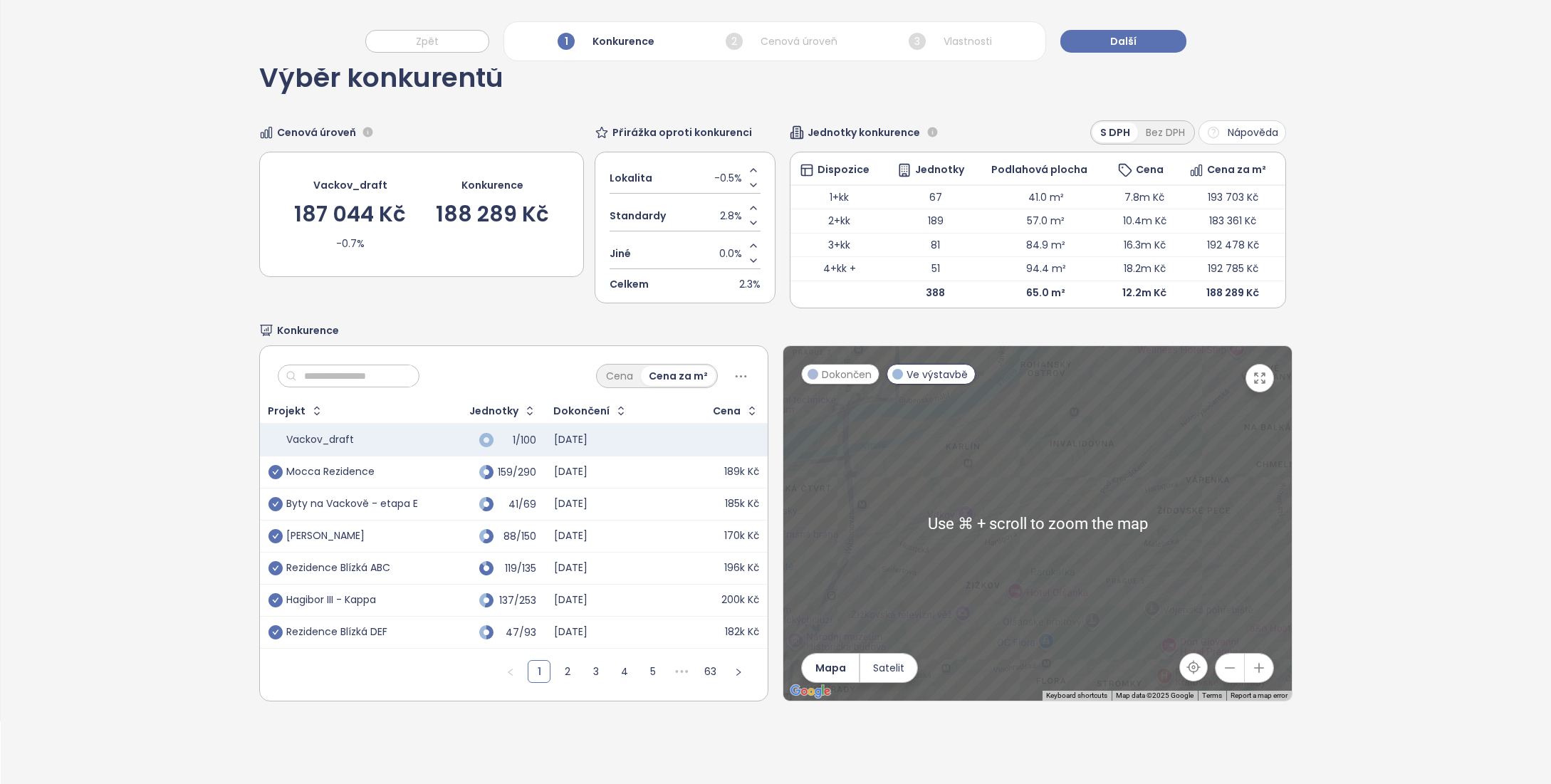
scroll to position [65, 0]
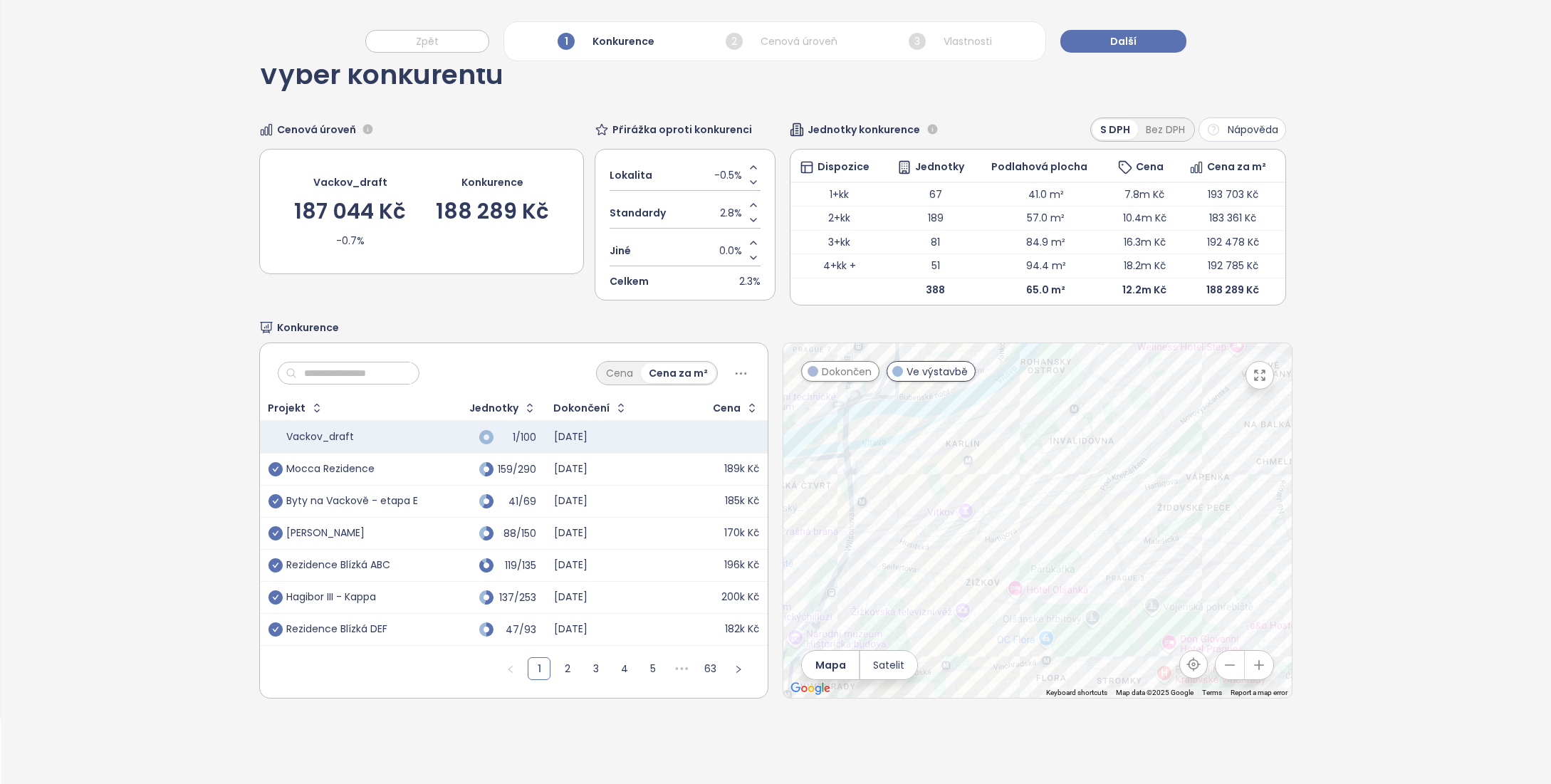
click at [1227, 673] on button "button" at bounding box center [1229, 664] width 29 height 29
drag, startPoint x: 1169, startPoint y: 544, endPoint x: 996, endPoint y: 548, distance: 173.0
click at [998, 550] on div at bounding box center [1038, 520] width 508 height 355
click at [1041, 503] on div "Harmonia" at bounding box center [1038, 520] width 508 height 355
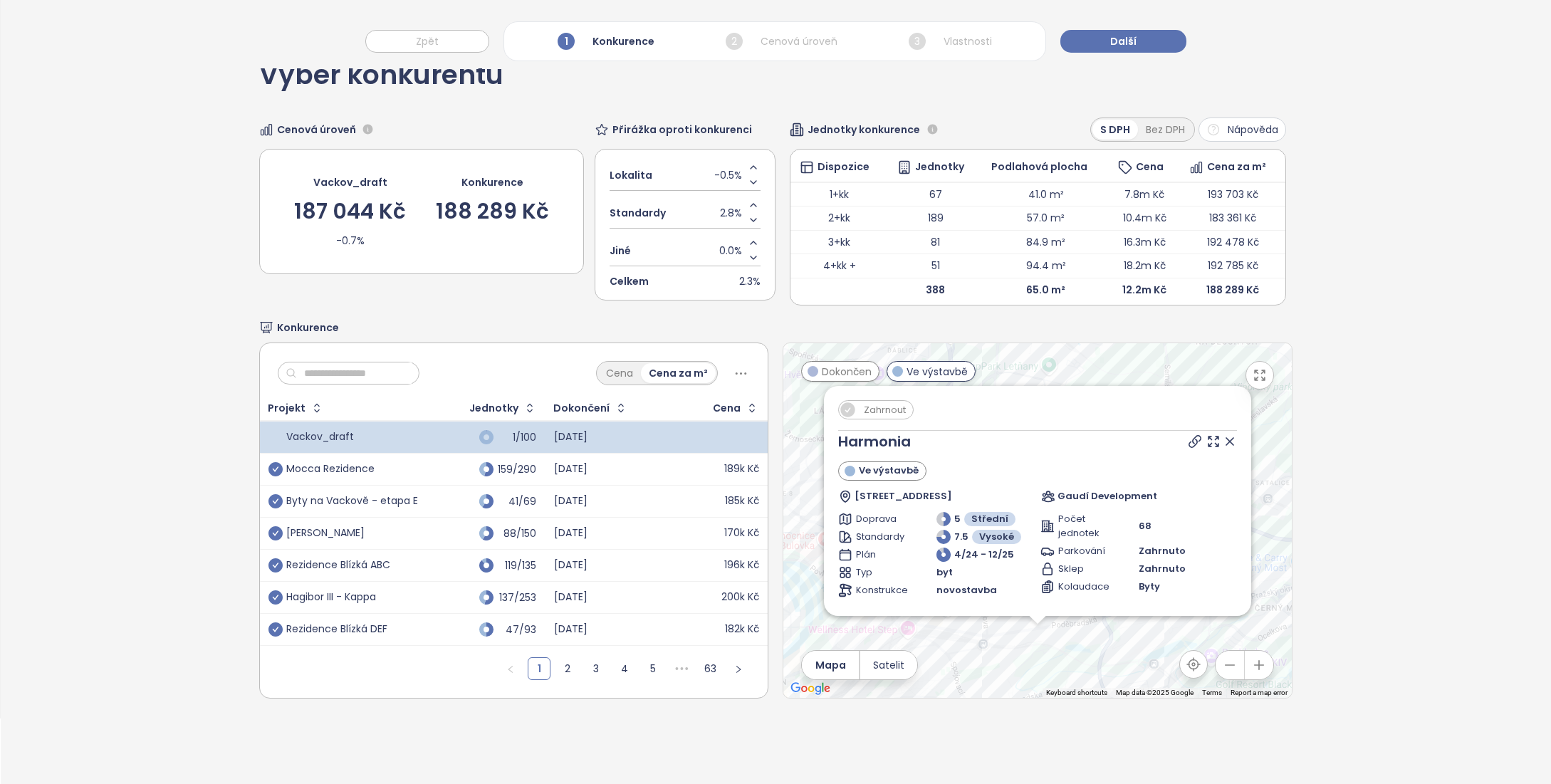
click at [1226, 443] on icon at bounding box center [1230, 441] width 7 height 7
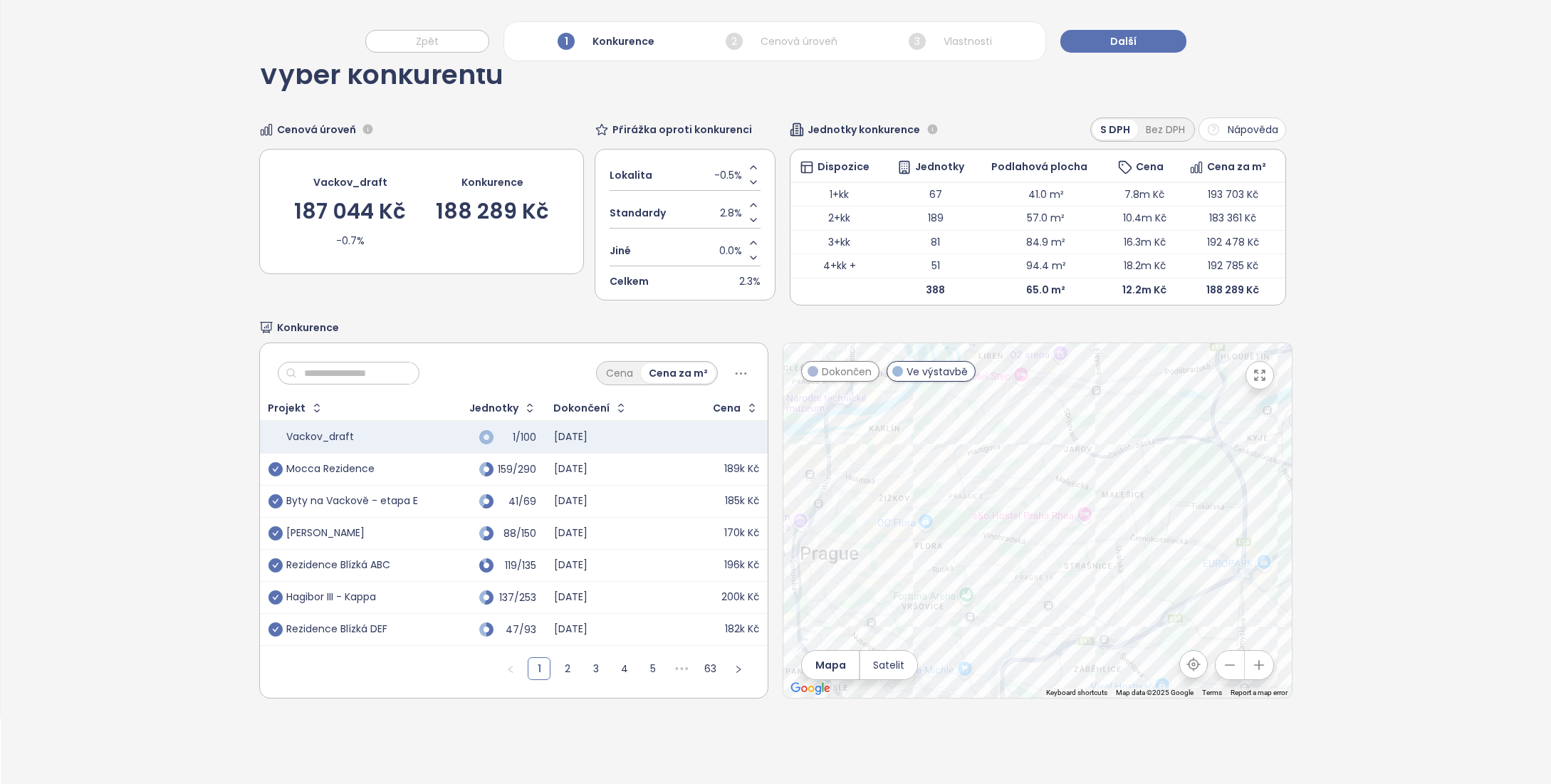
drag, startPoint x: 1099, startPoint y: 632, endPoint x: 1221, endPoint y: 365, distance: 293.6
click at [1222, 365] on div at bounding box center [1038, 520] width 508 height 355
click at [1093, 454] on div "Rezidence Akademická" at bounding box center [1038, 520] width 508 height 355
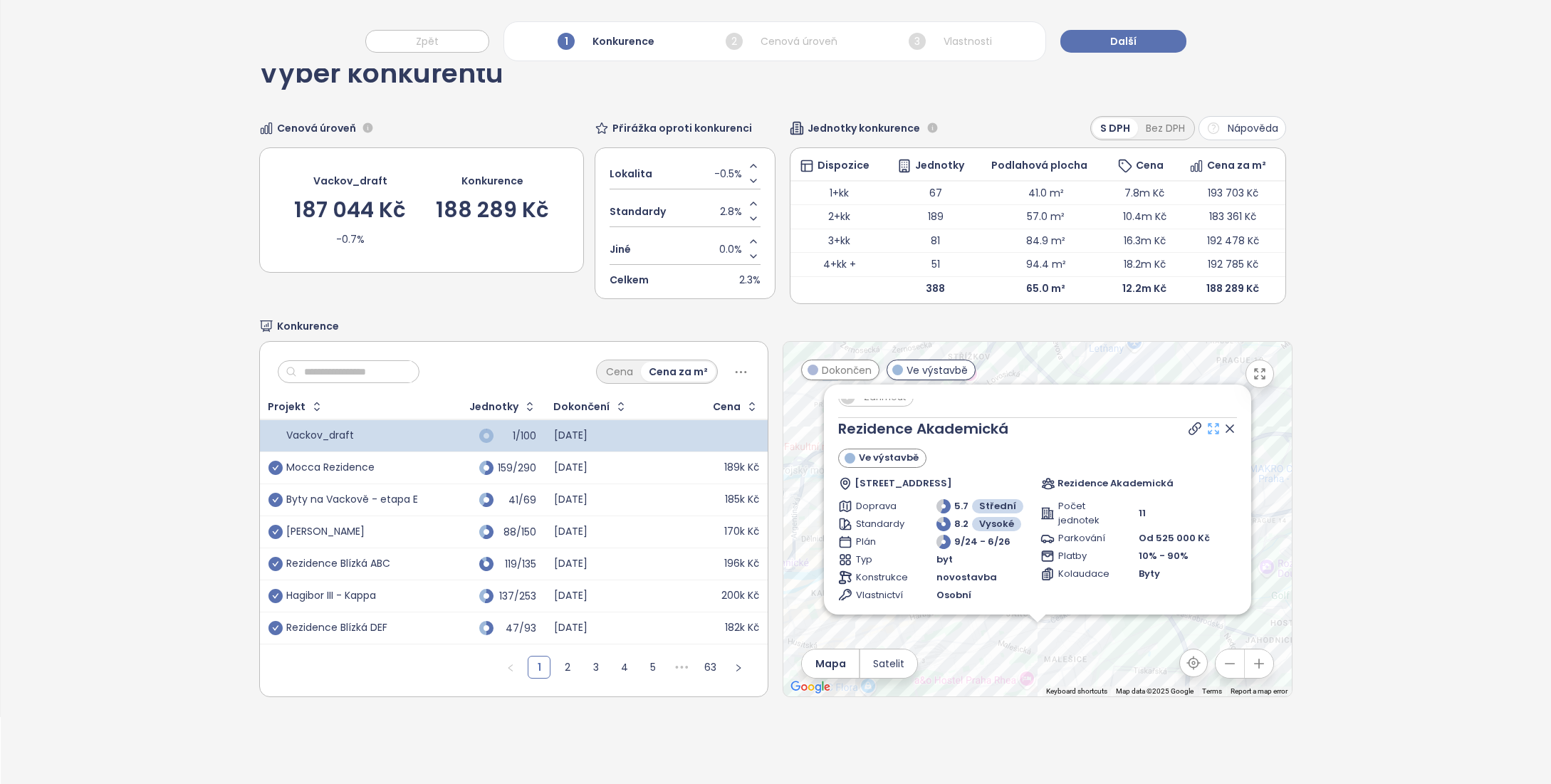
scroll to position [0, 0]
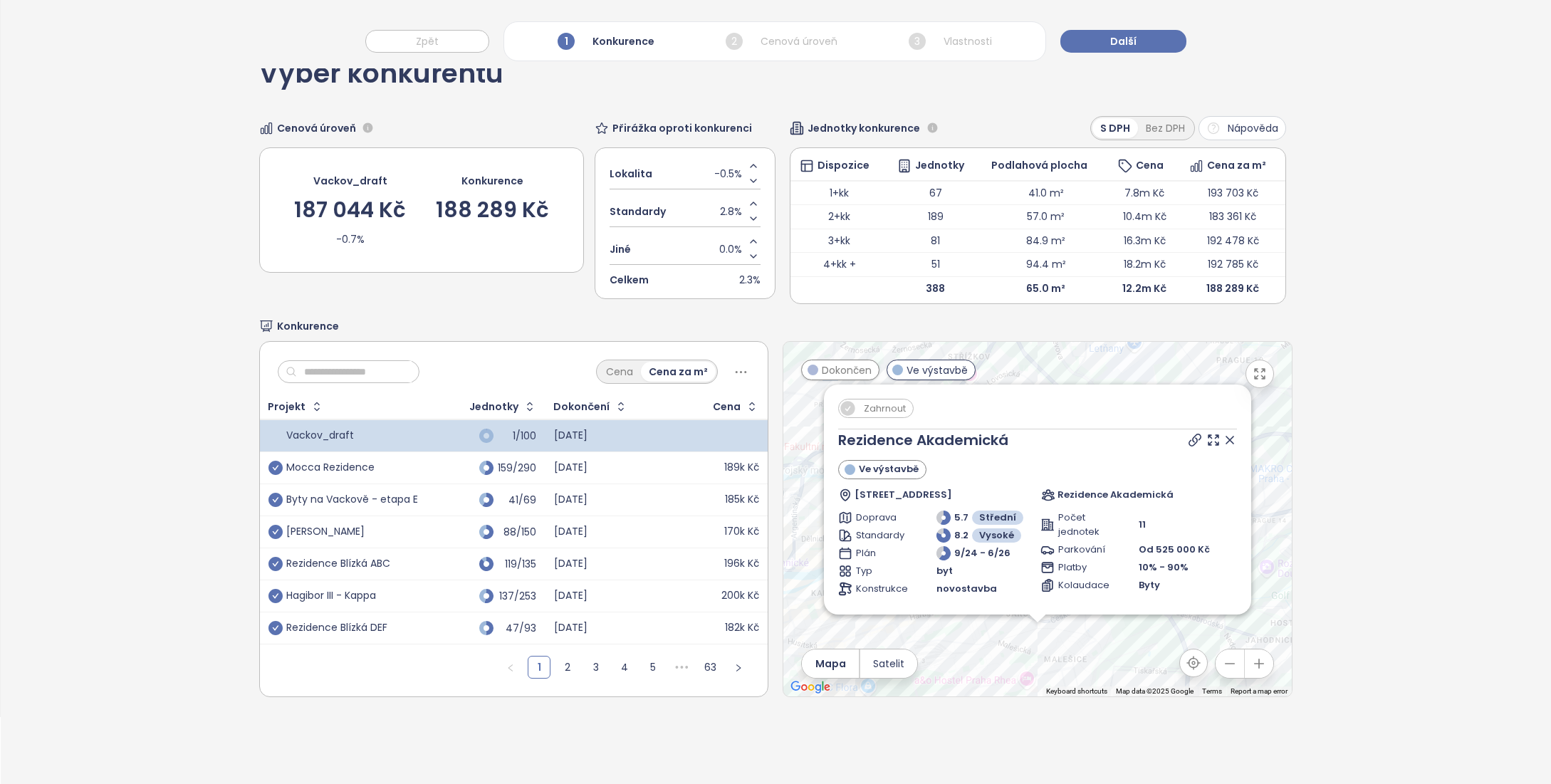
click at [1226, 437] on icon at bounding box center [1230, 440] width 7 height 7
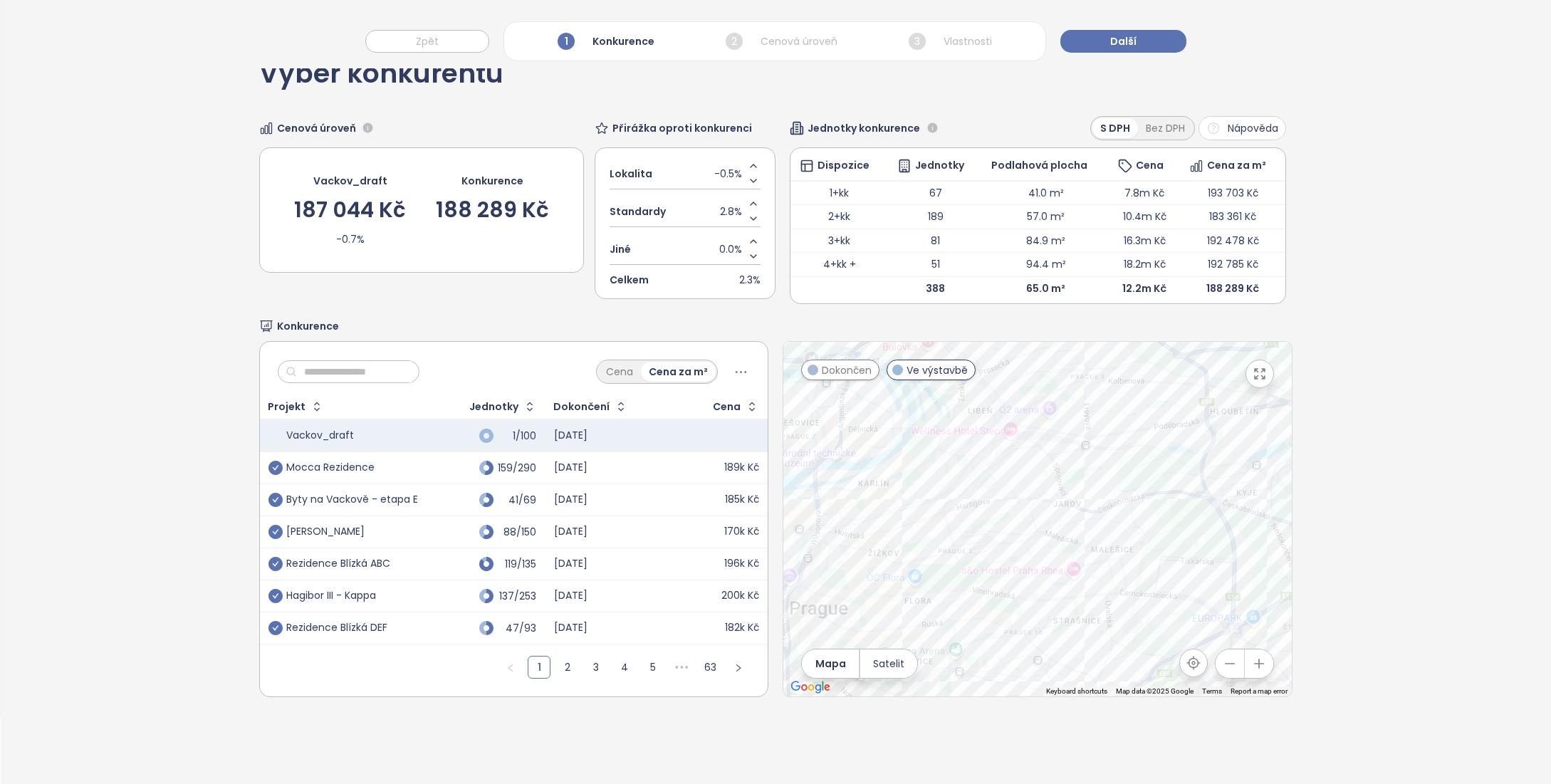
drag, startPoint x: 1128, startPoint y: 612, endPoint x: 1161, endPoint y: 503, distance: 113.9
click at [1178, 502] on div at bounding box center [1038, 518] width 508 height 355
drag, startPoint x: 1107, startPoint y: 567, endPoint x: 1122, endPoint y: 518, distance: 51.2
click at [1123, 518] on div at bounding box center [1038, 518] width 508 height 355
click at [1019, 533] on div "M-House" at bounding box center [1038, 518] width 508 height 355
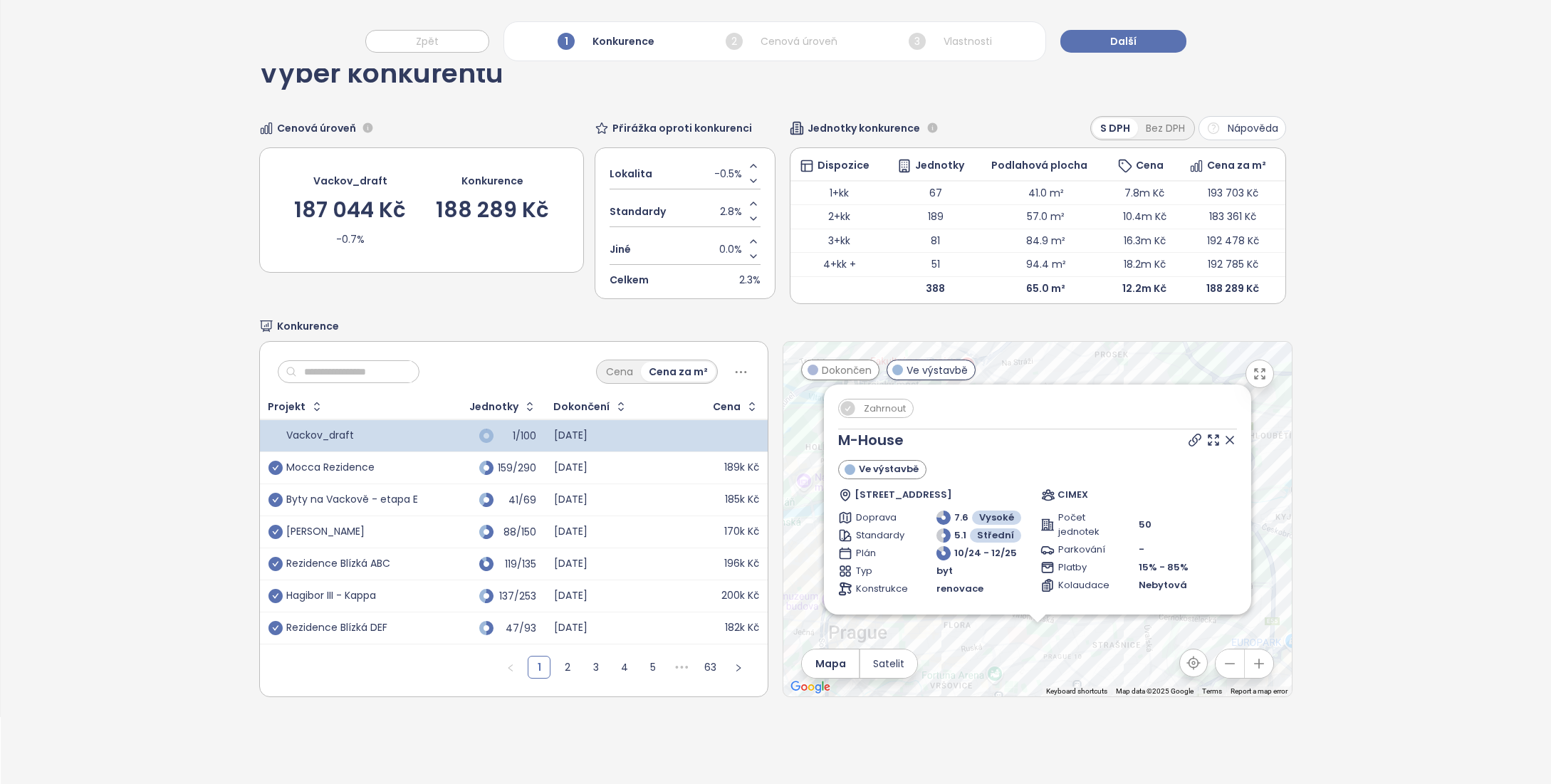
click at [1223, 442] on icon at bounding box center [1229, 440] width 14 height 14
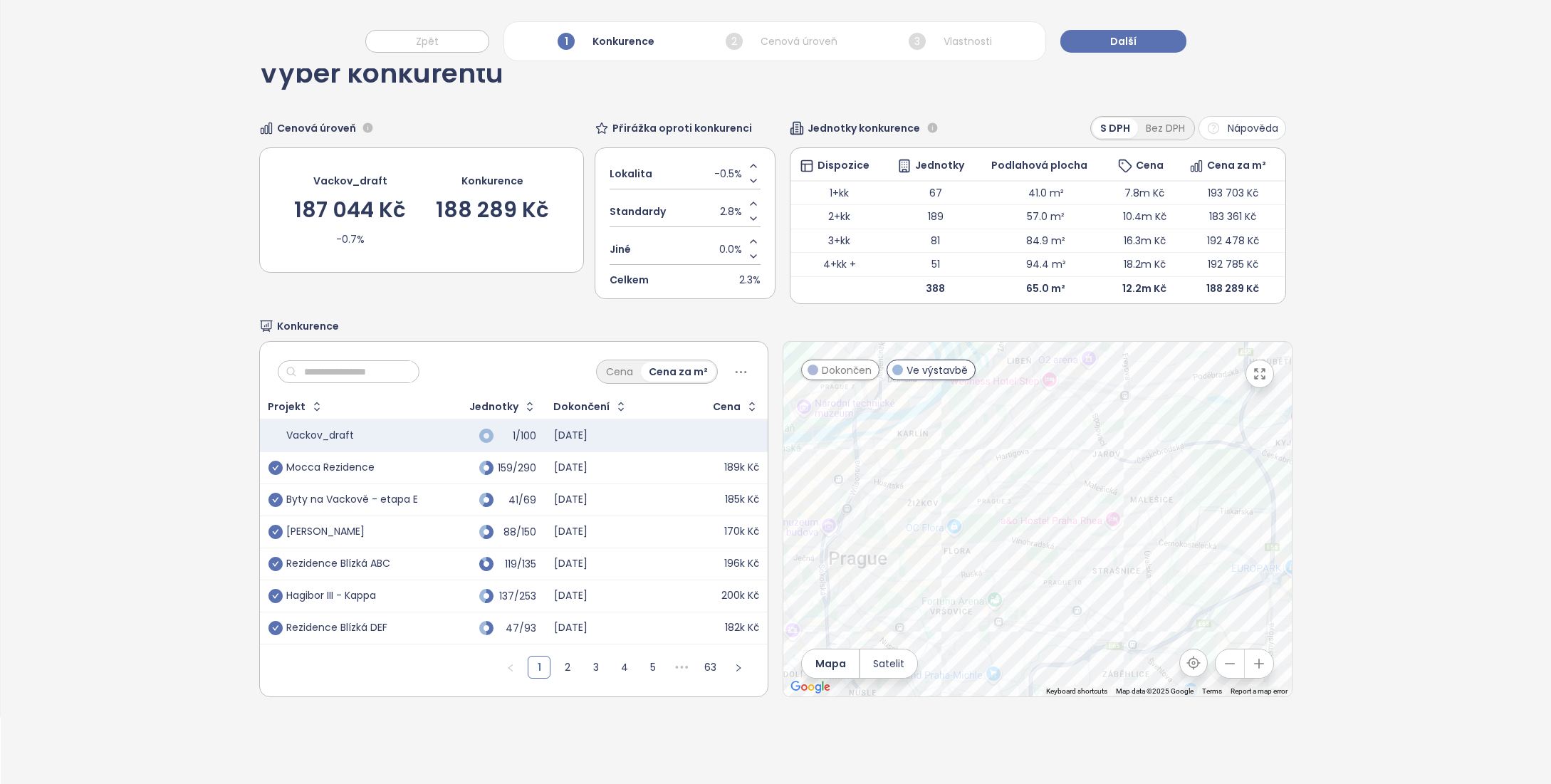
drag, startPoint x: 1083, startPoint y: 611, endPoint x: 1071, endPoint y: 508, distance: 103.7
click at [1086, 501] on div at bounding box center [1038, 518] width 508 height 355
click at [1013, 523] on div "JITRO" at bounding box center [1038, 518] width 508 height 355
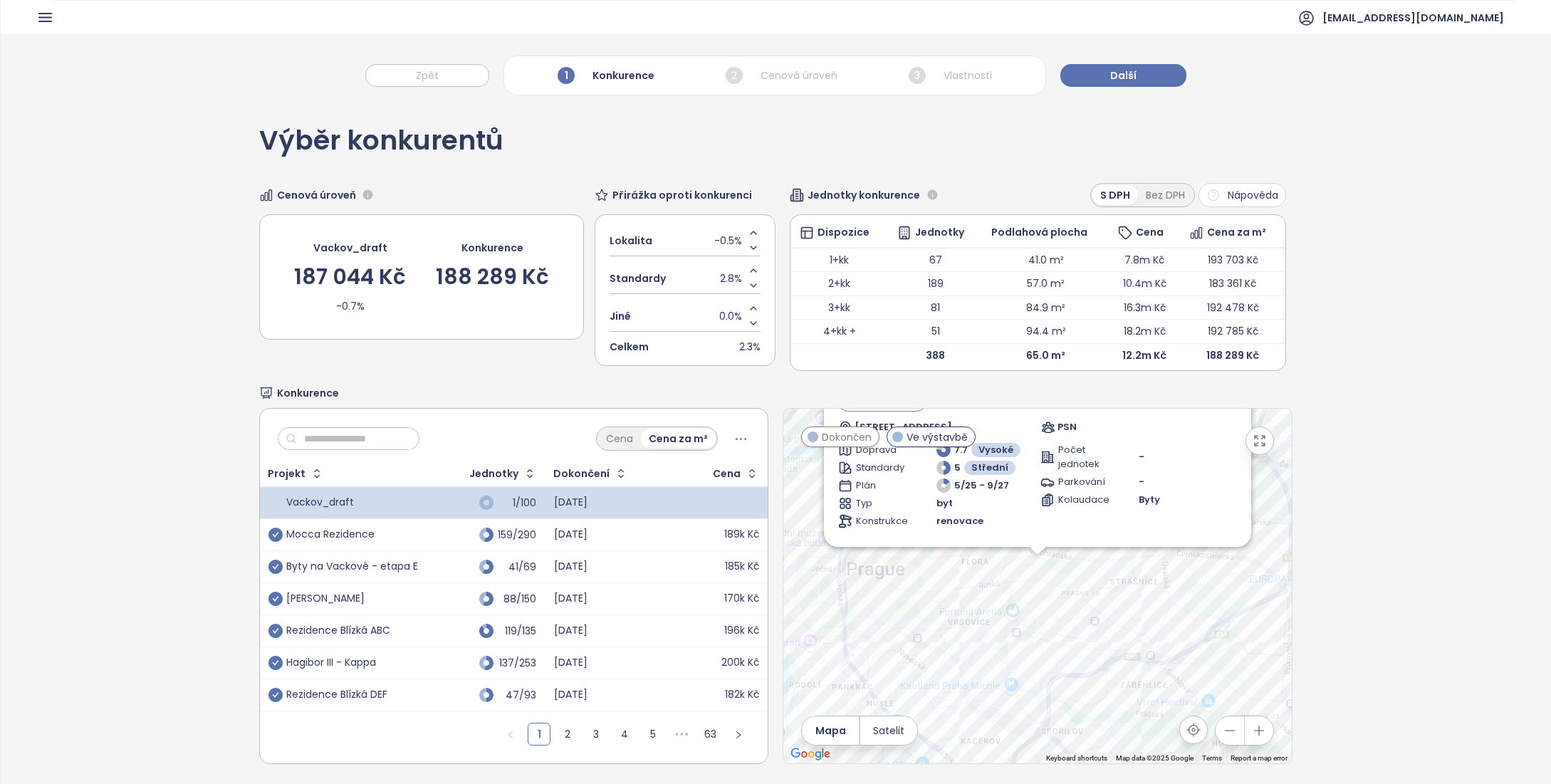
drag, startPoint x: 1152, startPoint y: 493, endPoint x: 1138, endPoint y: 544, distance: 52.9
click at [1138, 544] on div "Zahrnout JITRO Ve výstavbě [STREET_ADDRESS] PSN Doprava 7.7 Vysoké Standardy [G…" at bounding box center [1038, 431] width 427 height 230
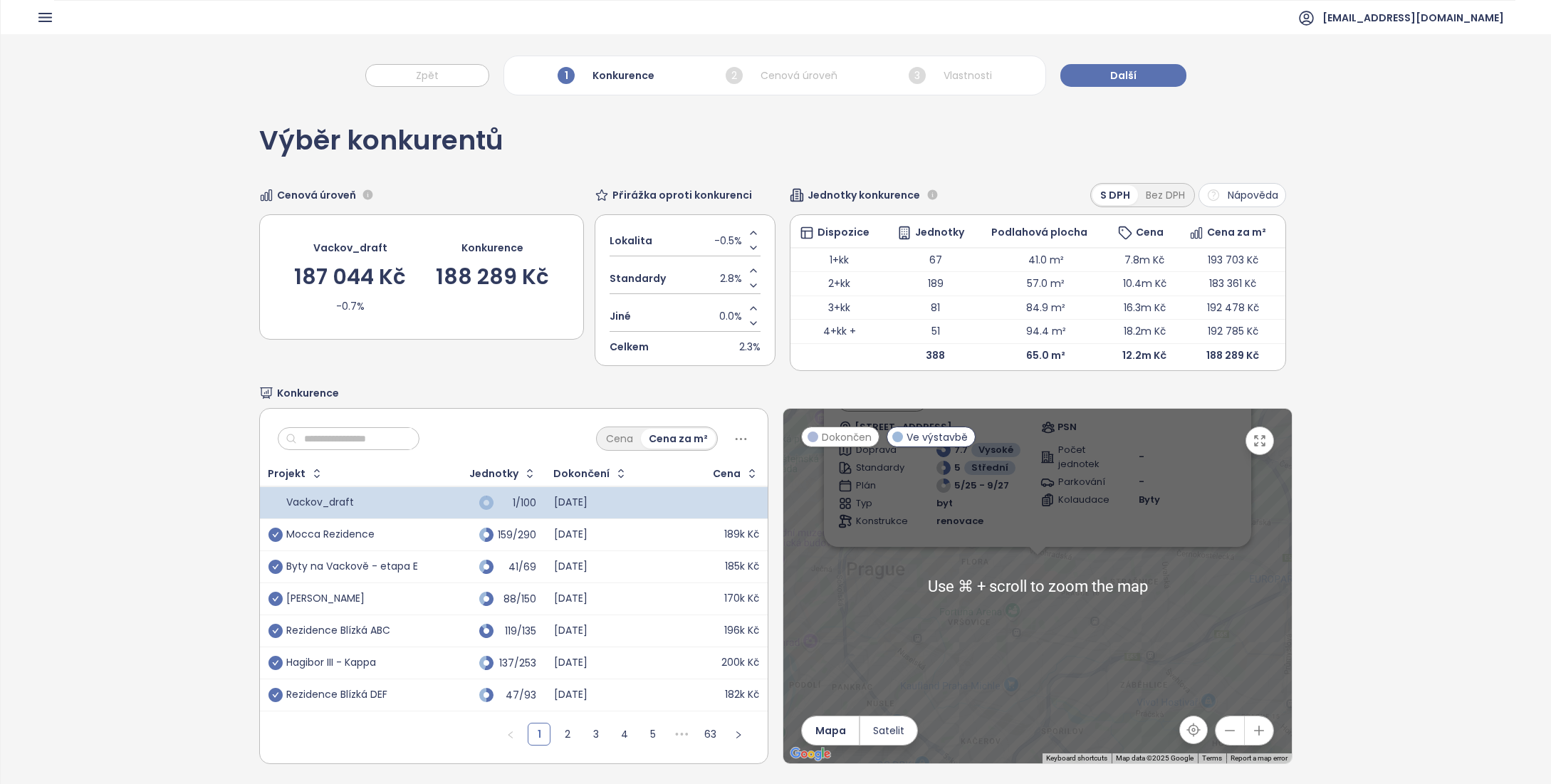
click at [1196, 607] on div "Zahrnout JITRO Ve výstavbě [STREET_ADDRESS] PSN Doprava 7.7 Vysoké Standardy [G…" at bounding box center [1038, 586] width 508 height 355
click at [1194, 573] on div "Zahrnout JITRO Ve výstavbě [STREET_ADDRESS] PSN Doprava 7.7 Vysoké Standardy [G…" at bounding box center [1038, 586] width 508 height 355
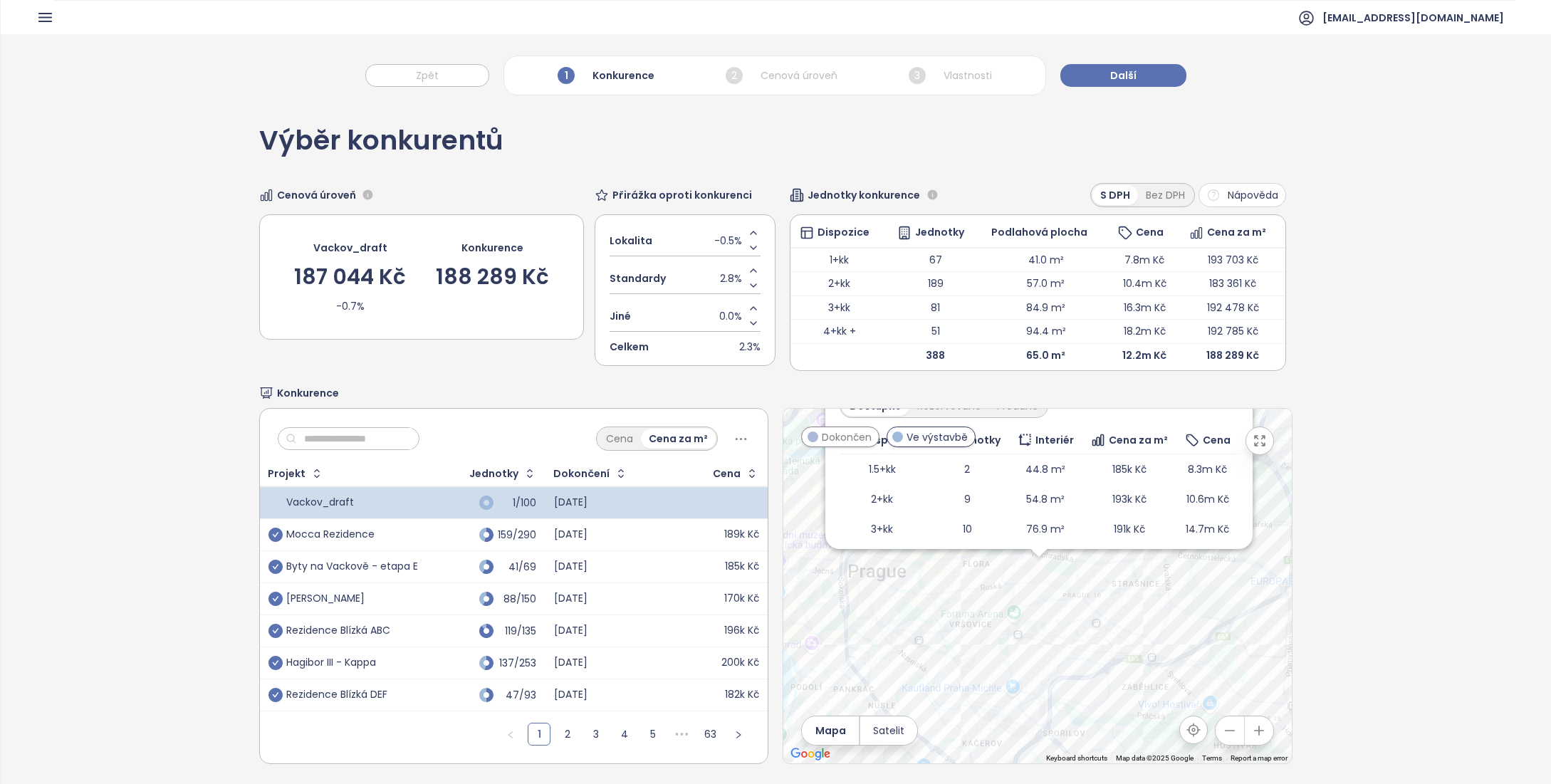
scroll to position [240, 0]
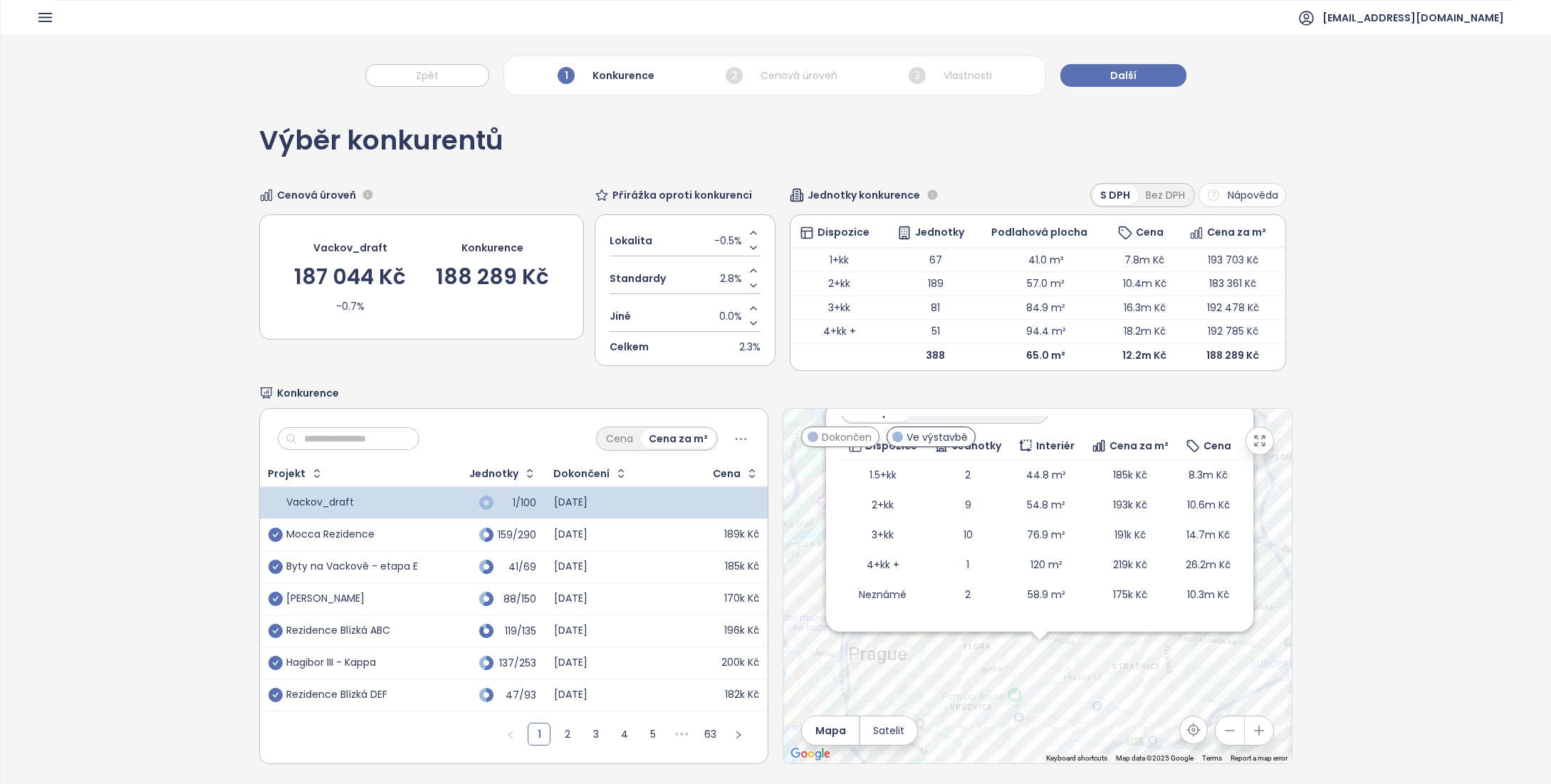
drag, startPoint x: 1166, startPoint y: 610, endPoint x: 1160, endPoint y: 631, distance: 21.8
click at [1163, 675] on div "Zahrnout JITRO Ve výstavbě [STREET_ADDRESS] PSN Doprava 7.7 Vysoké Standardy [G…" at bounding box center [1038, 586] width 508 height 355
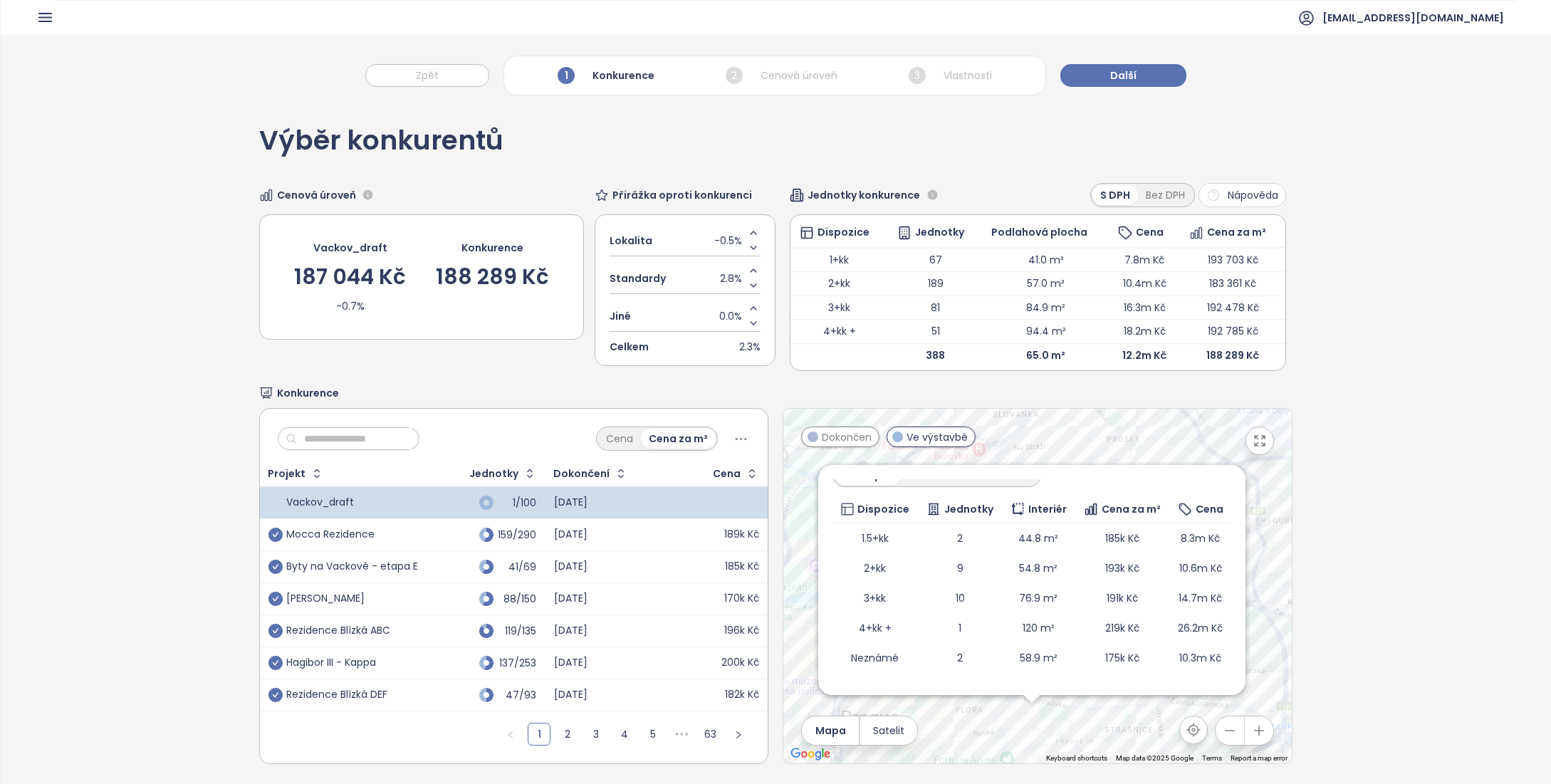
drag, startPoint x: 1170, startPoint y: 669, endPoint x: 1158, endPoint y: 725, distance: 57.3
click at [1160, 726] on div "Zahrnout JITRO Ve výstavbě [STREET_ADDRESS] PSN Doprava 7.7 Vysoké Standardy [G…" at bounding box center [1038, 586] width 508 height 355
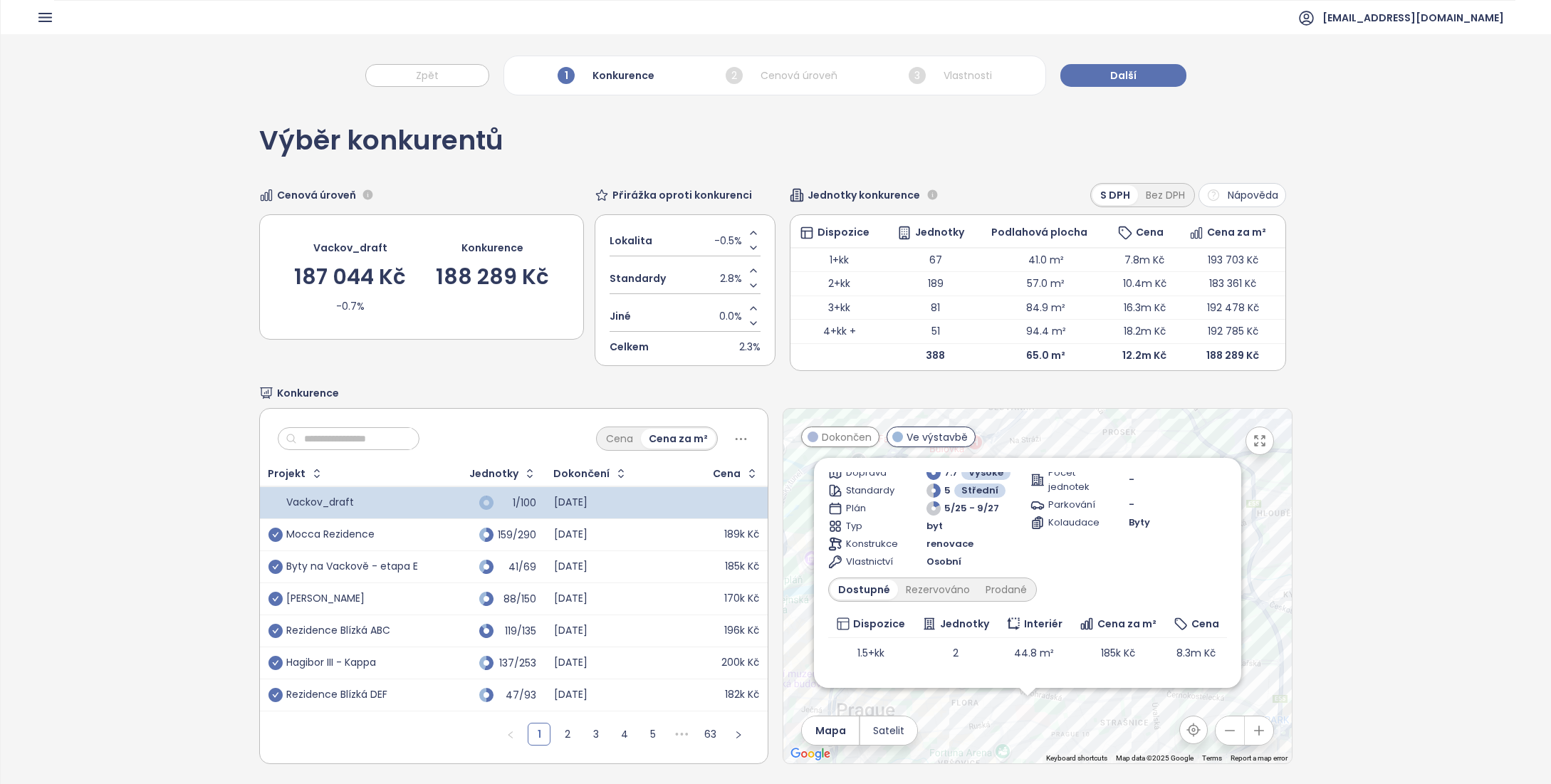
scroll to position [0, 0]
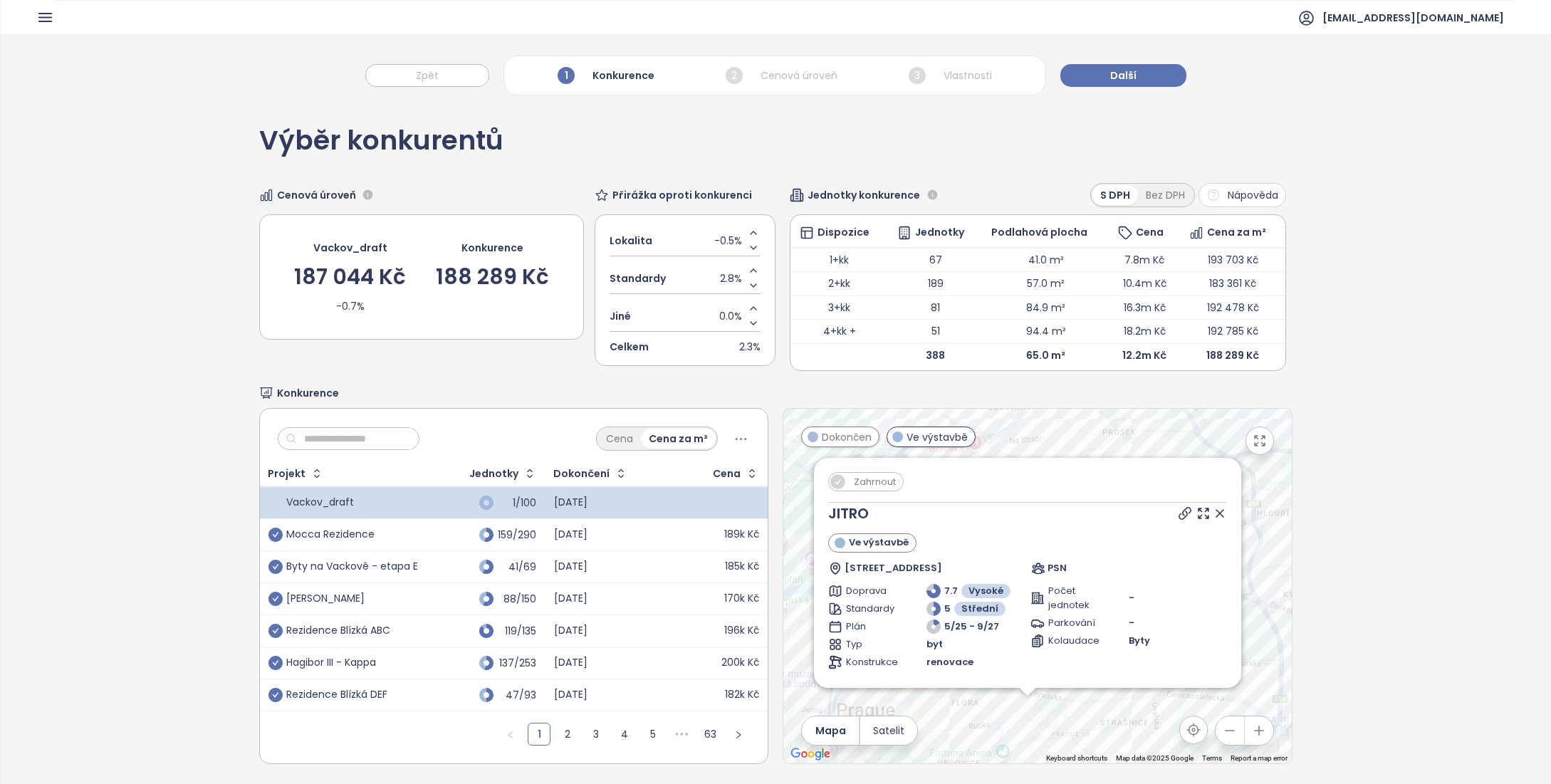
click at [1212, 510] on icon at bounding box center [1219, 512] width 14 height 14
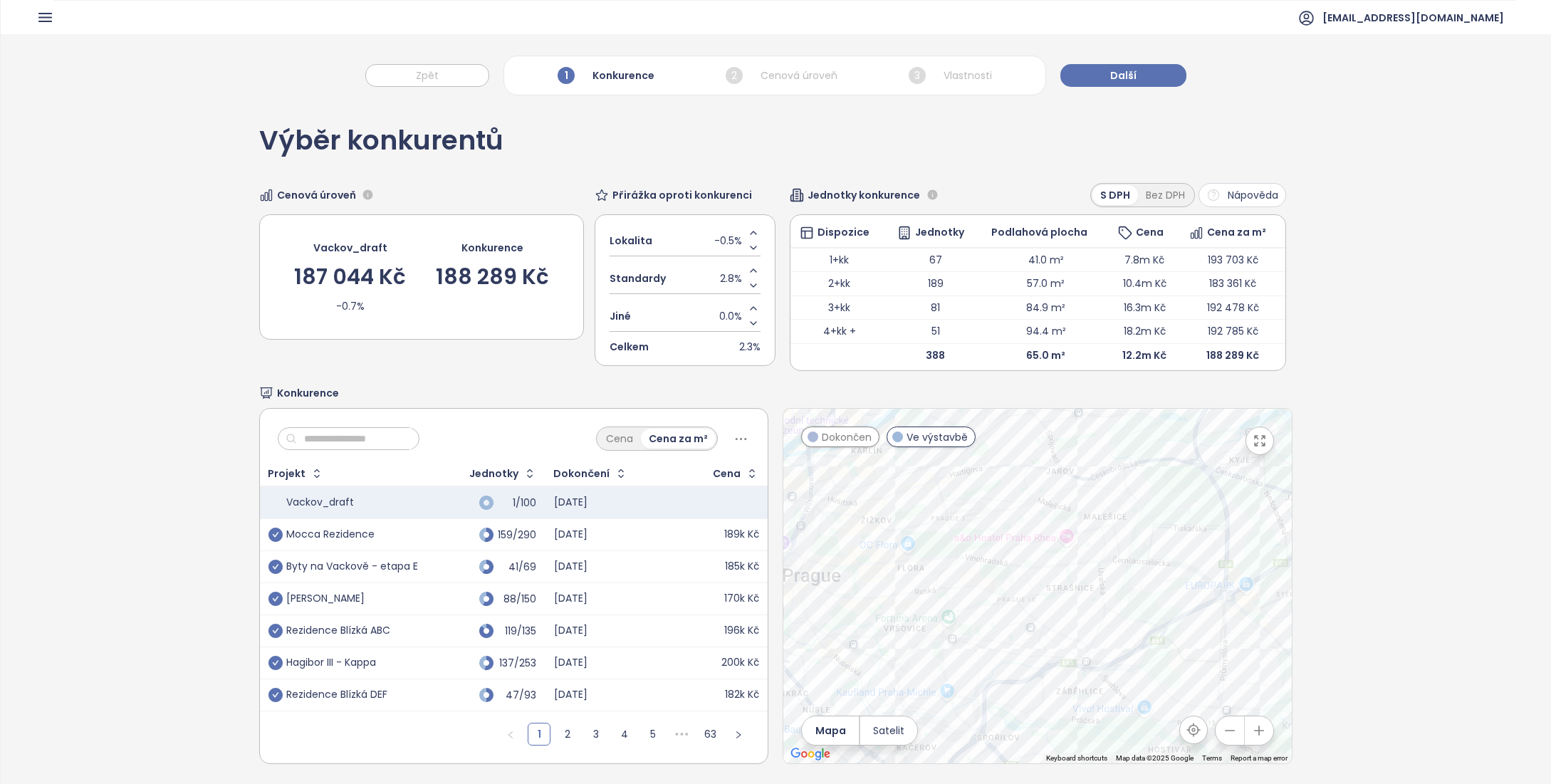
drag, startPoint x: 1027, startPoint y: 674, endPoint x: 983, endPoint y: 531, distance: 149.6
click at [983, 531] on div at bounding box center [1038, 586] width 508 height 355
click at [345, 440] on input "text" at bounding box center [354, 438] width 115 height 21
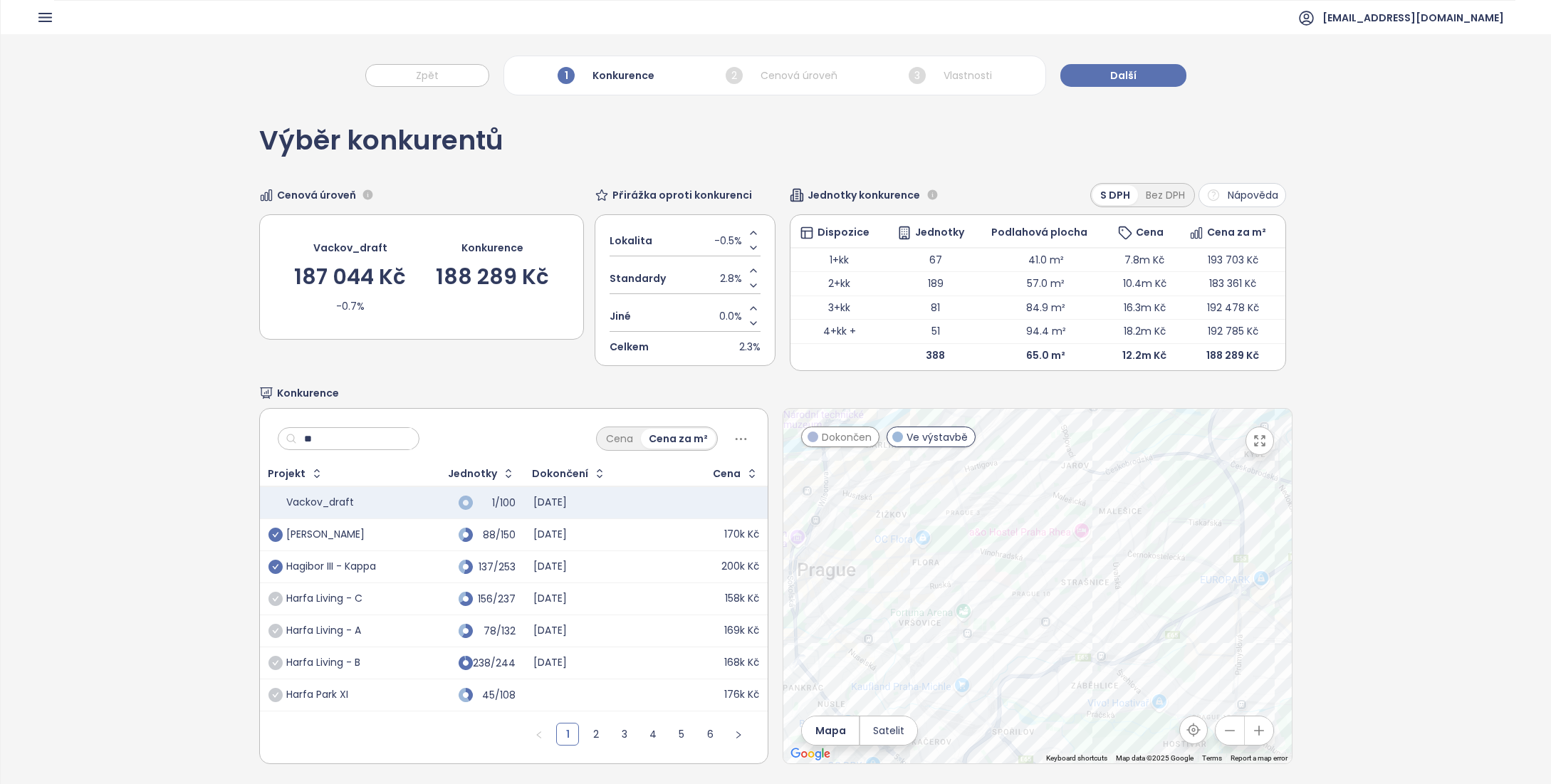
type input "*"
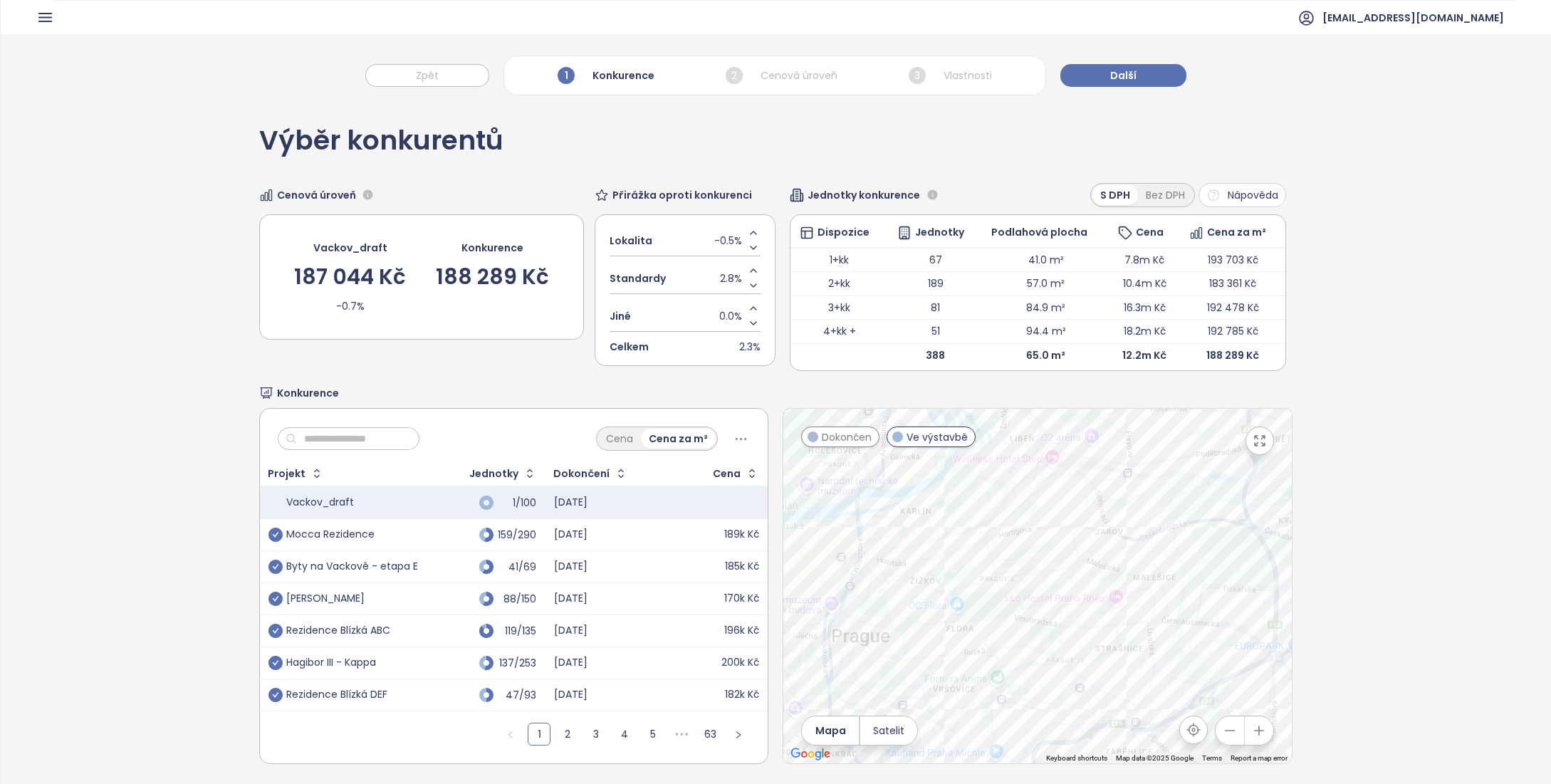
drag, startPoint x: 1099, startPoint y: 584, endPoint x: 1127, endPoint y: 509, distance: 80.1
click at [1127, 509] on div at bounding box center [1038, 586] width 508 height 355
drag, startPoint x: 1137, startPoint y: 598, endPoint x: 1098, endPoint y: 570, distance: 48.0
click at [1098, 570] on div at bounding box center [1038, 586] width 508 height 355
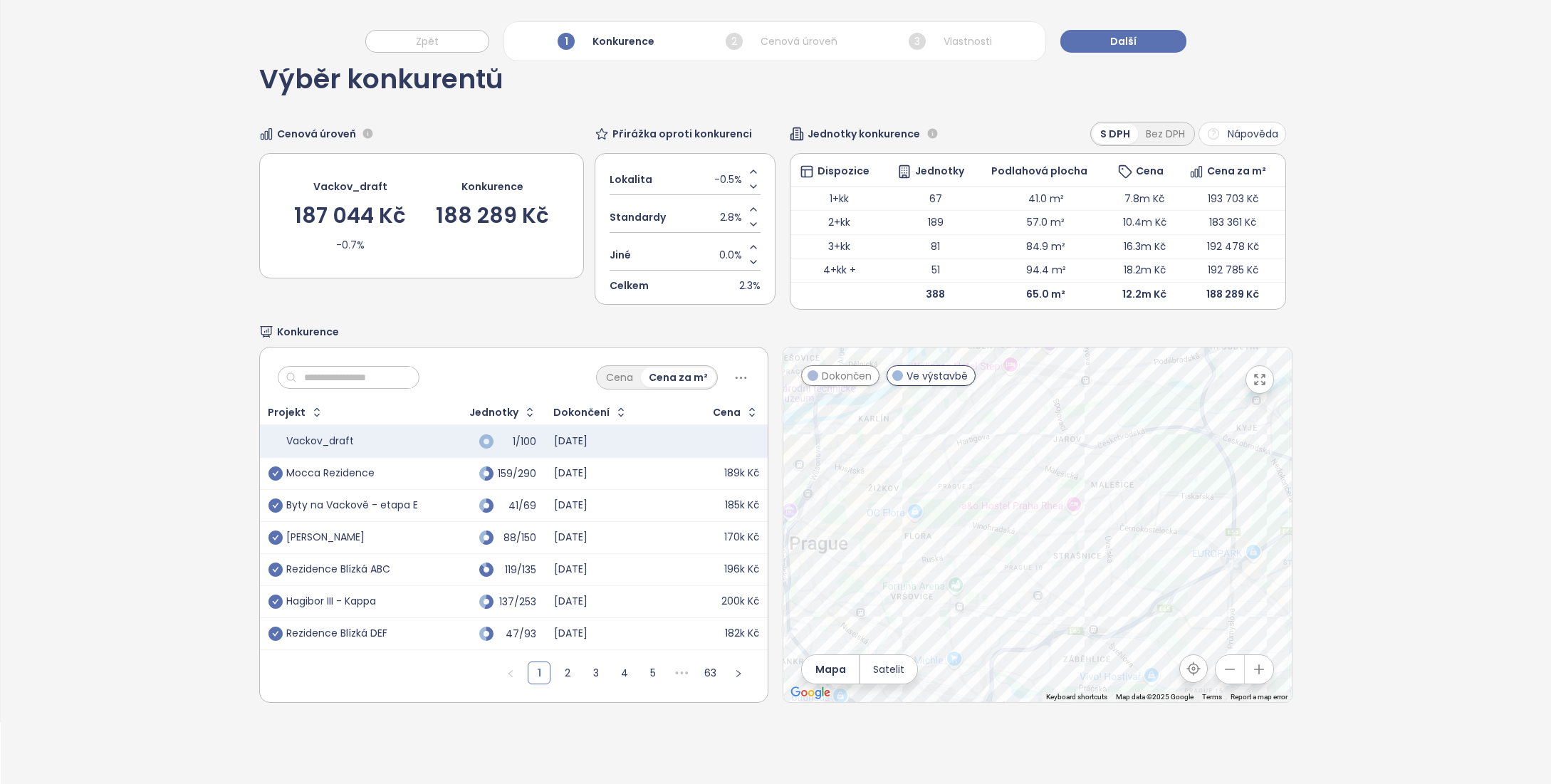
scroll to position [47, 0]
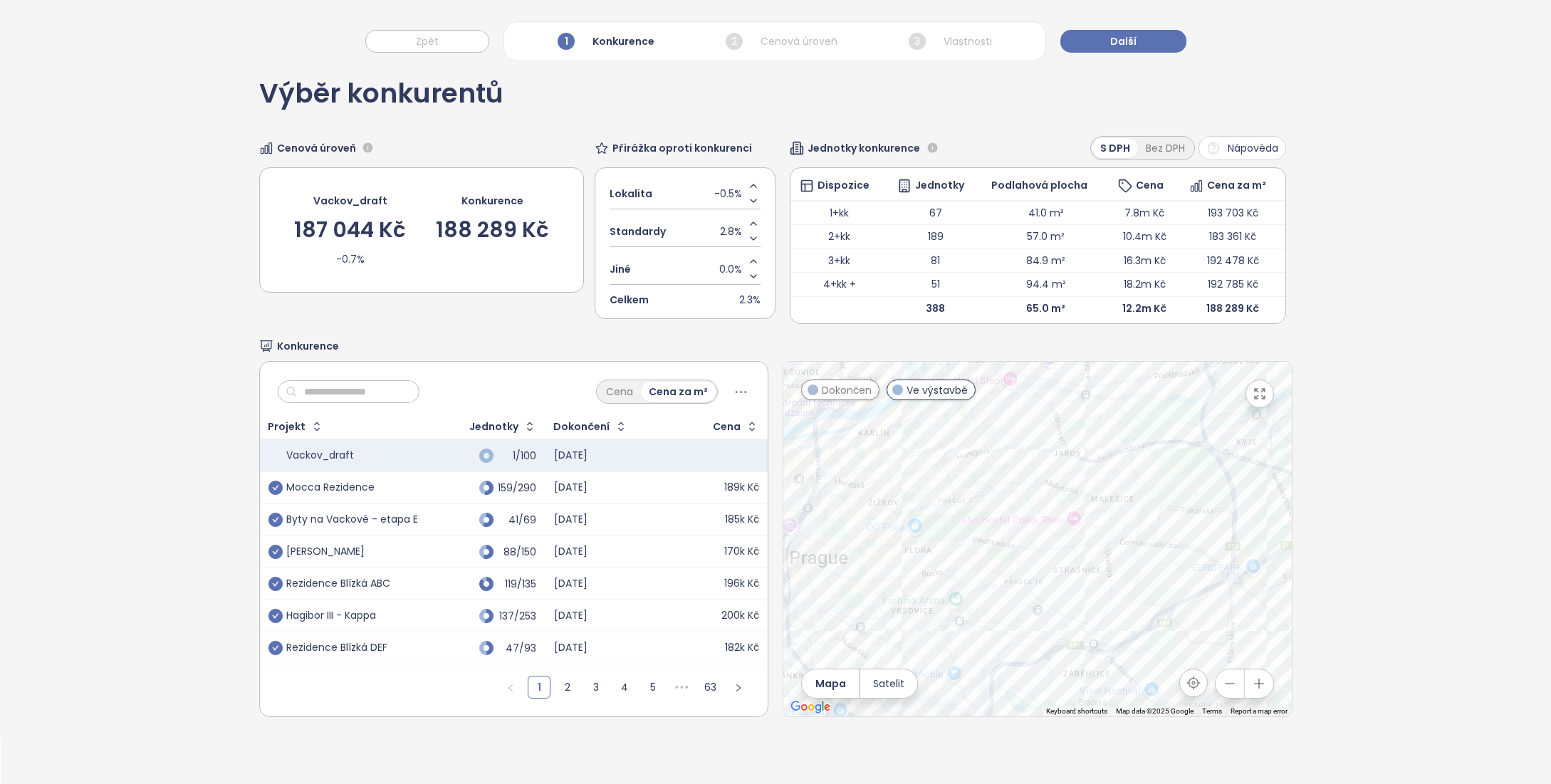
click at [372, 393] on input "text" at bounding box center [354, 391] width 115 height 21
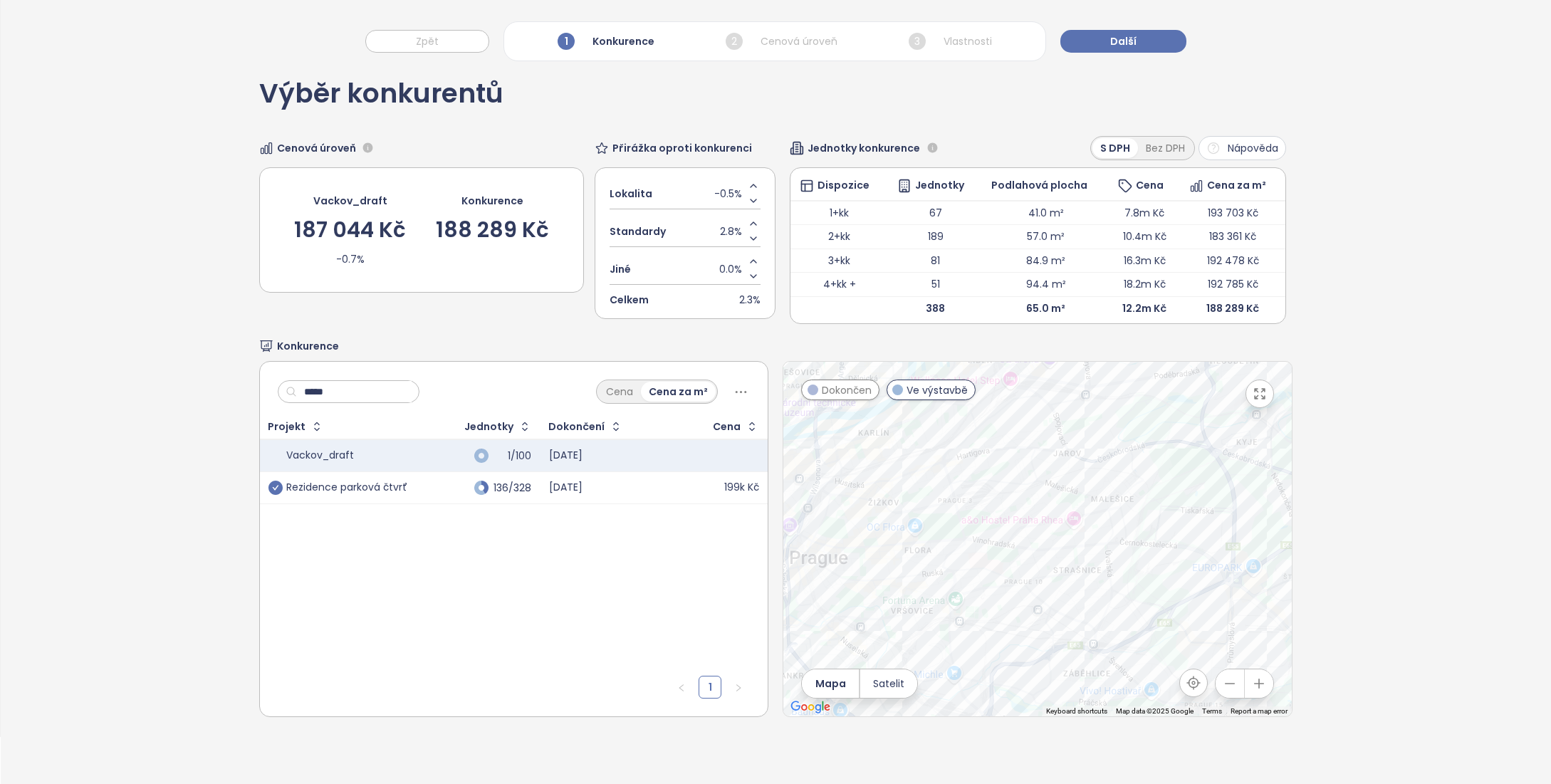
type input "*****"
click at [273, 490] on icon "check-circle" at bounding box center [275, 487] width 14 height 14
drag, startPoint x: 361, startPoint y: 390, endPoint x: 273, endPoint y: 387, distance: 88.1
click at [273, 387] on div "***** Cena Cena za m²" at bounding box center [514, 388] width 508 height 53
type input "*"
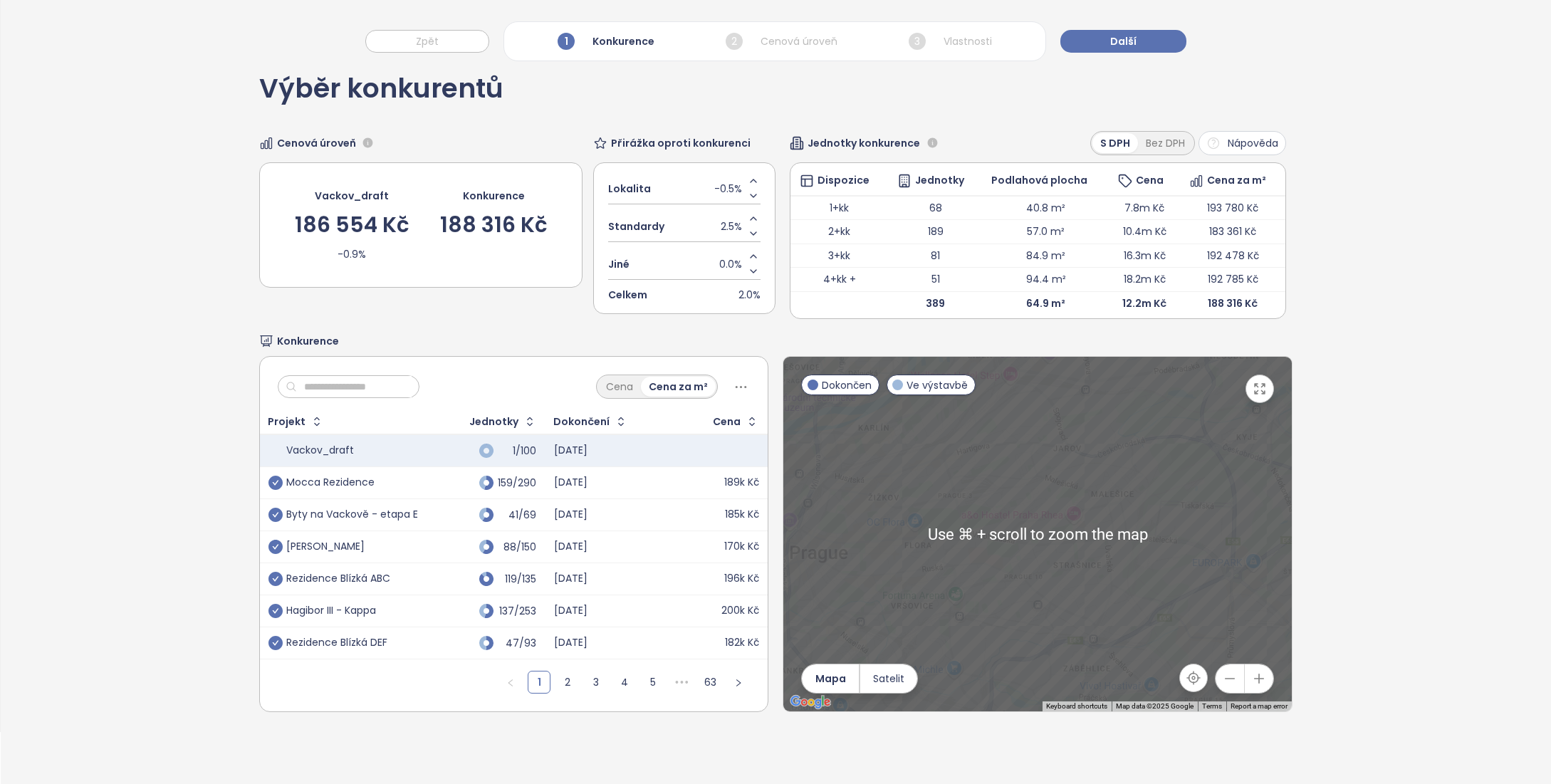
scroll to position [54, 0]
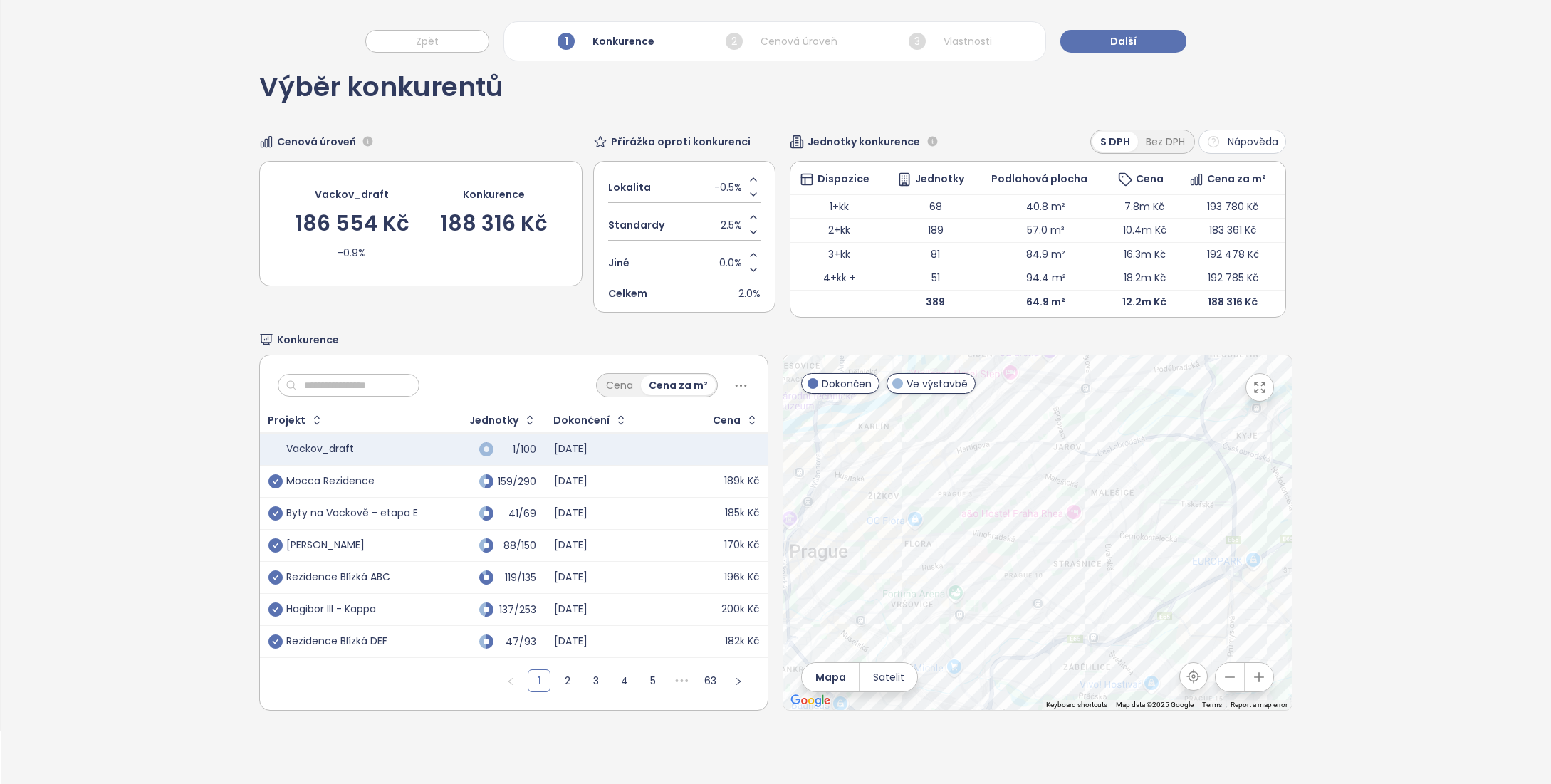
click at [1223, 679] on icon "button" at bounding box center [1229, 676] width 14 height 14
click at [1223, 680] on icon "button" at bounding box center [1229, 676] width 14 height 14
click at [1110, 49] on button "Další" at bounding box center [1124, 41] width 126 height 23
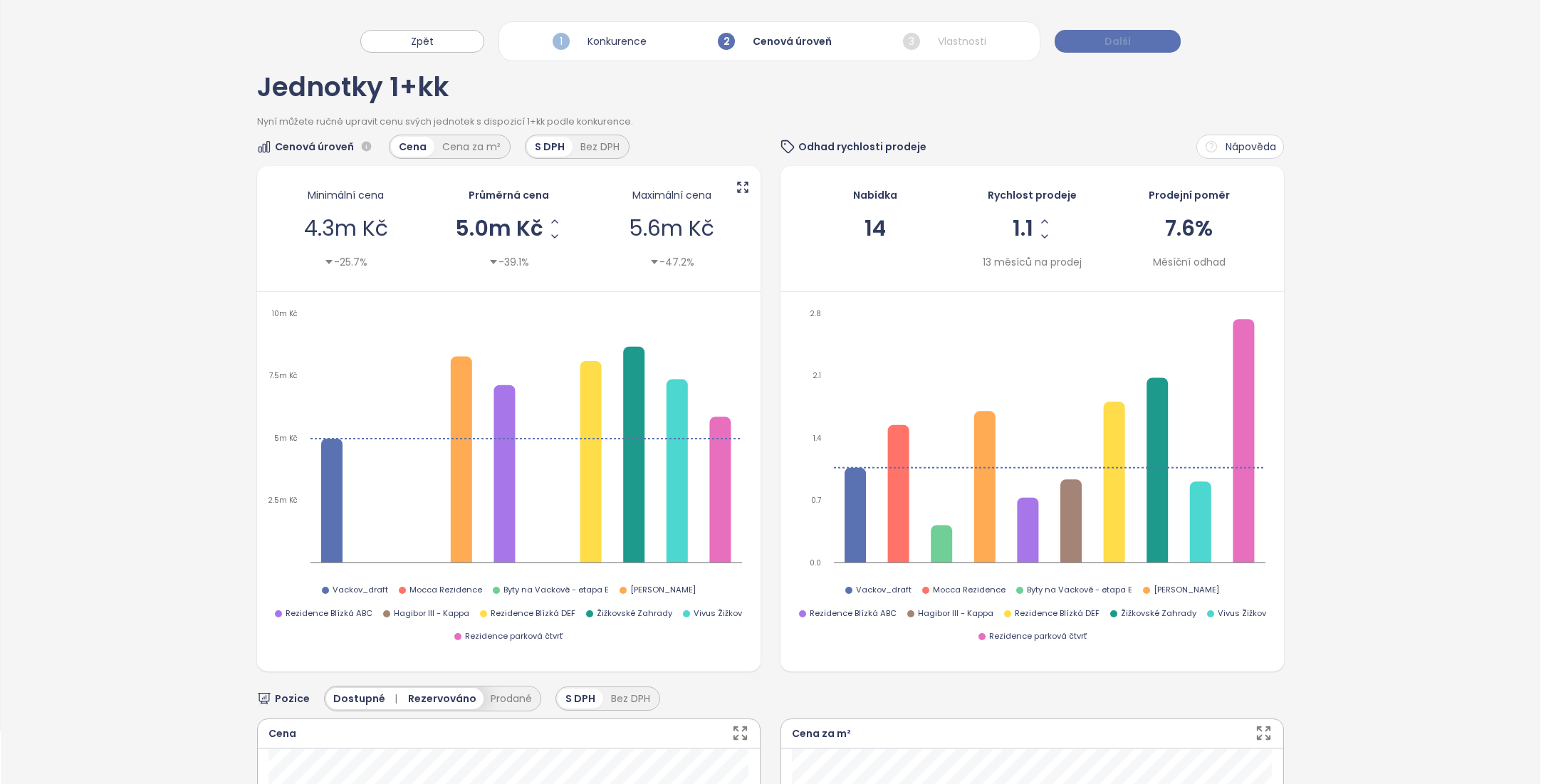
scroll to position [0, 0]
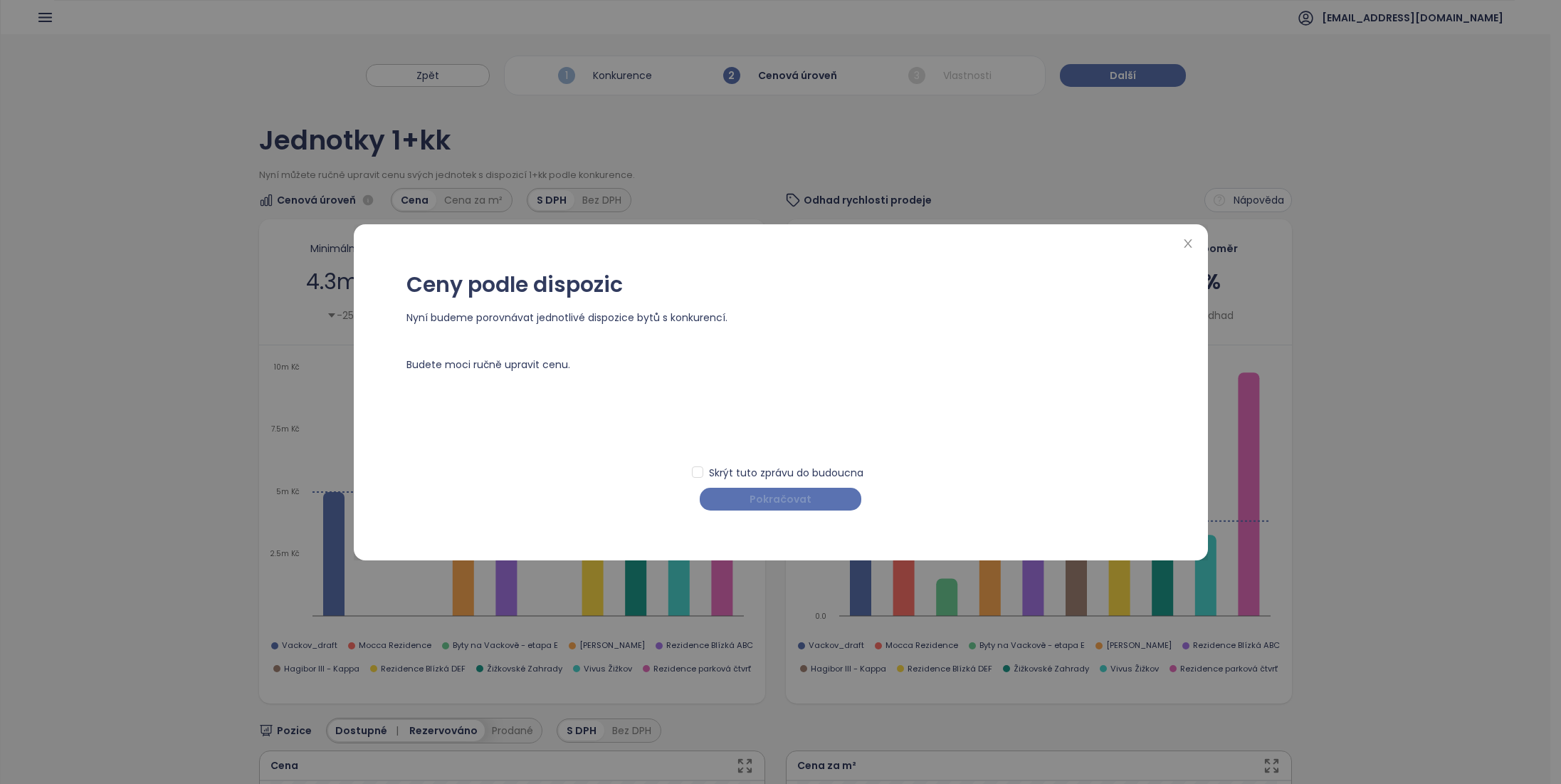
click at [810, 504] on button "Pokračovat" at bounding box center [780, 498] width 162 height 23
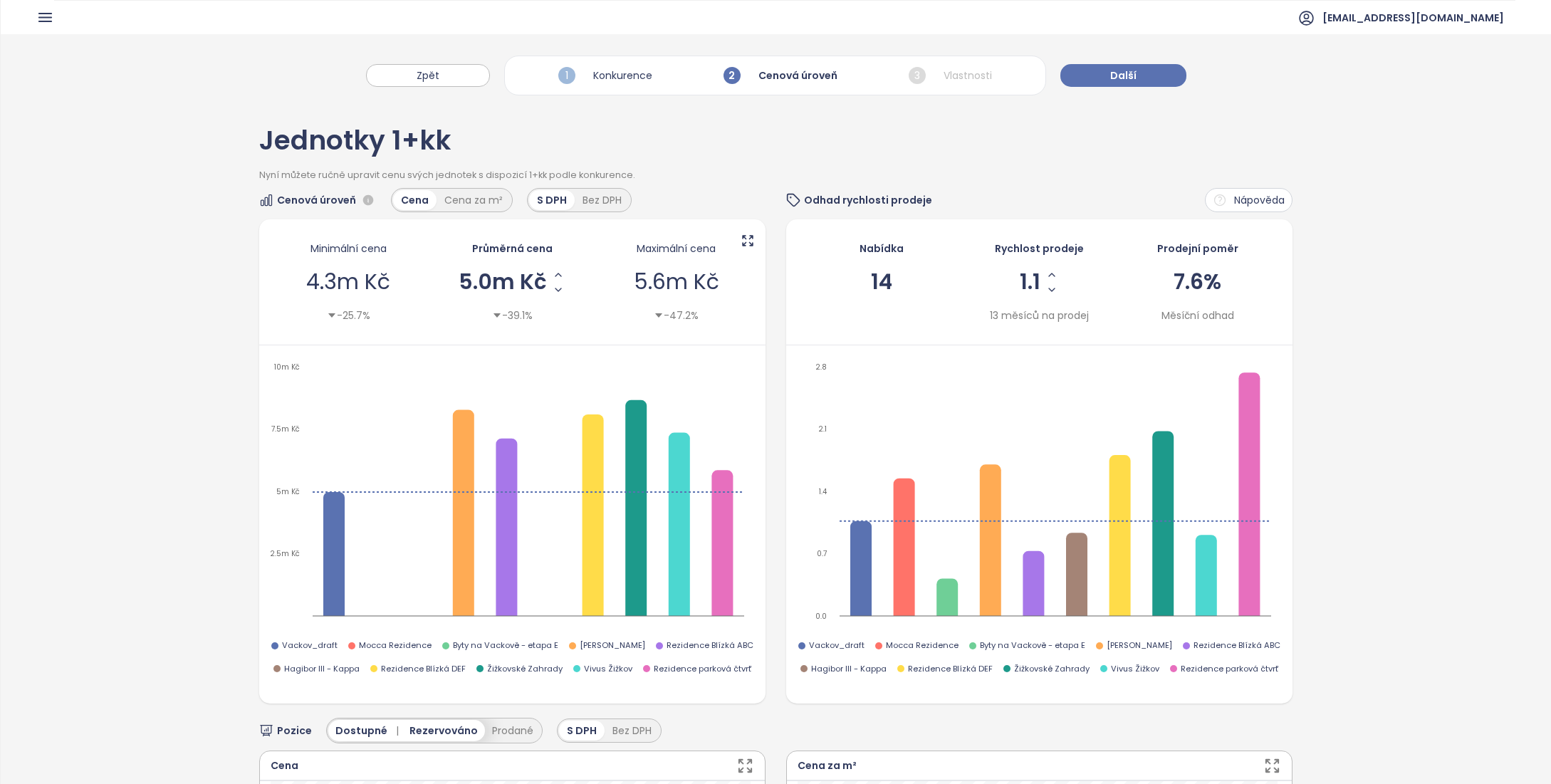
click at [624, 76] on div "1 Konkurence" at bounding box center [605, 75] width 101 height 24
click at [441, 73] on button "Zpět" at bounding box center [427, 75] width 124 height 23
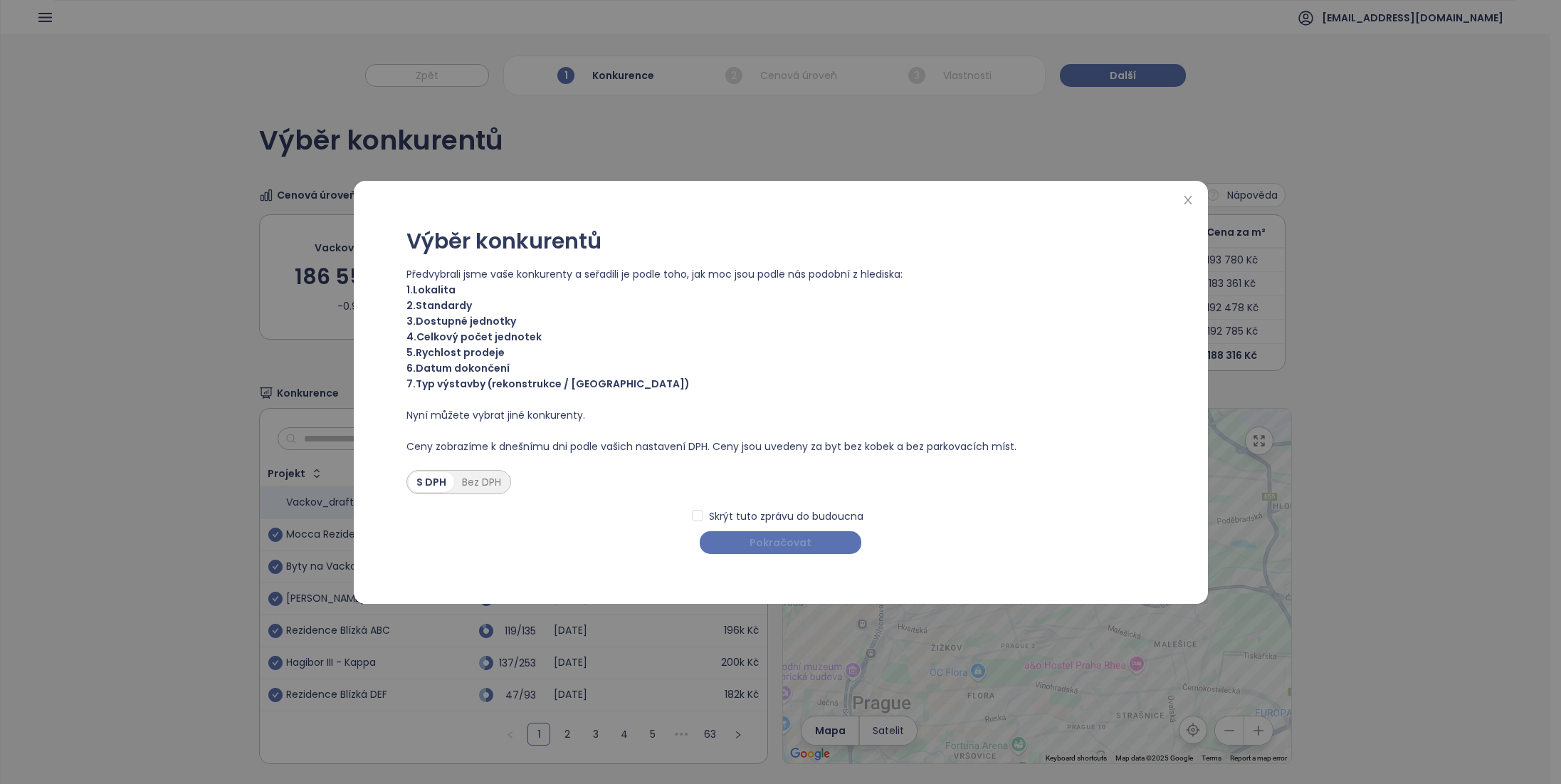
click at [774, 546] on span "Pokračovat" at bounding box center [780, 542] width 62 height 15
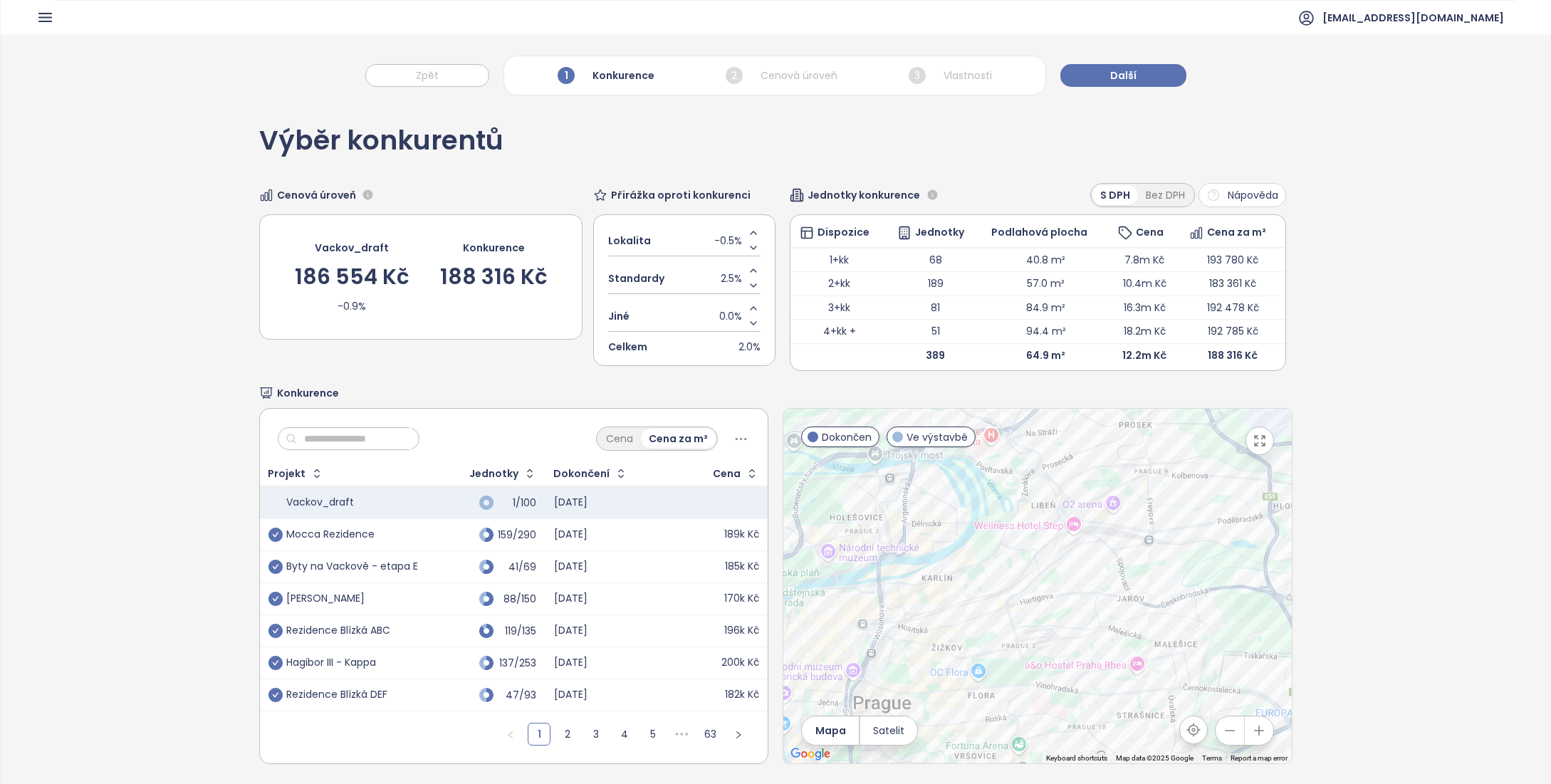
click at [358, 434] on input "text" at bounding box center [354, 438] width 115 height 21
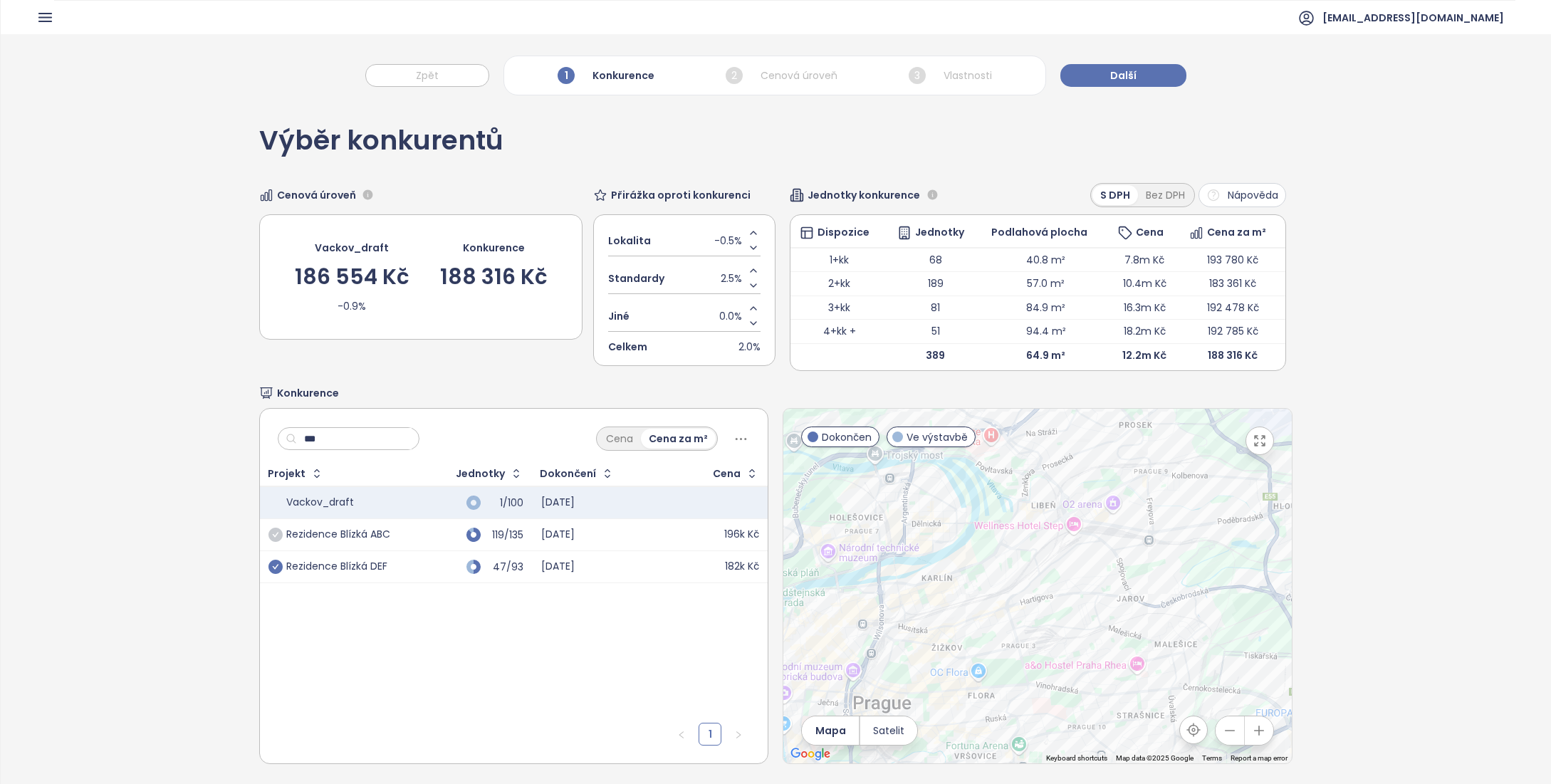
type input "***"
click at [278, 530] on icon "check-circle" at bounding box center [275, 534] width 14 height 14
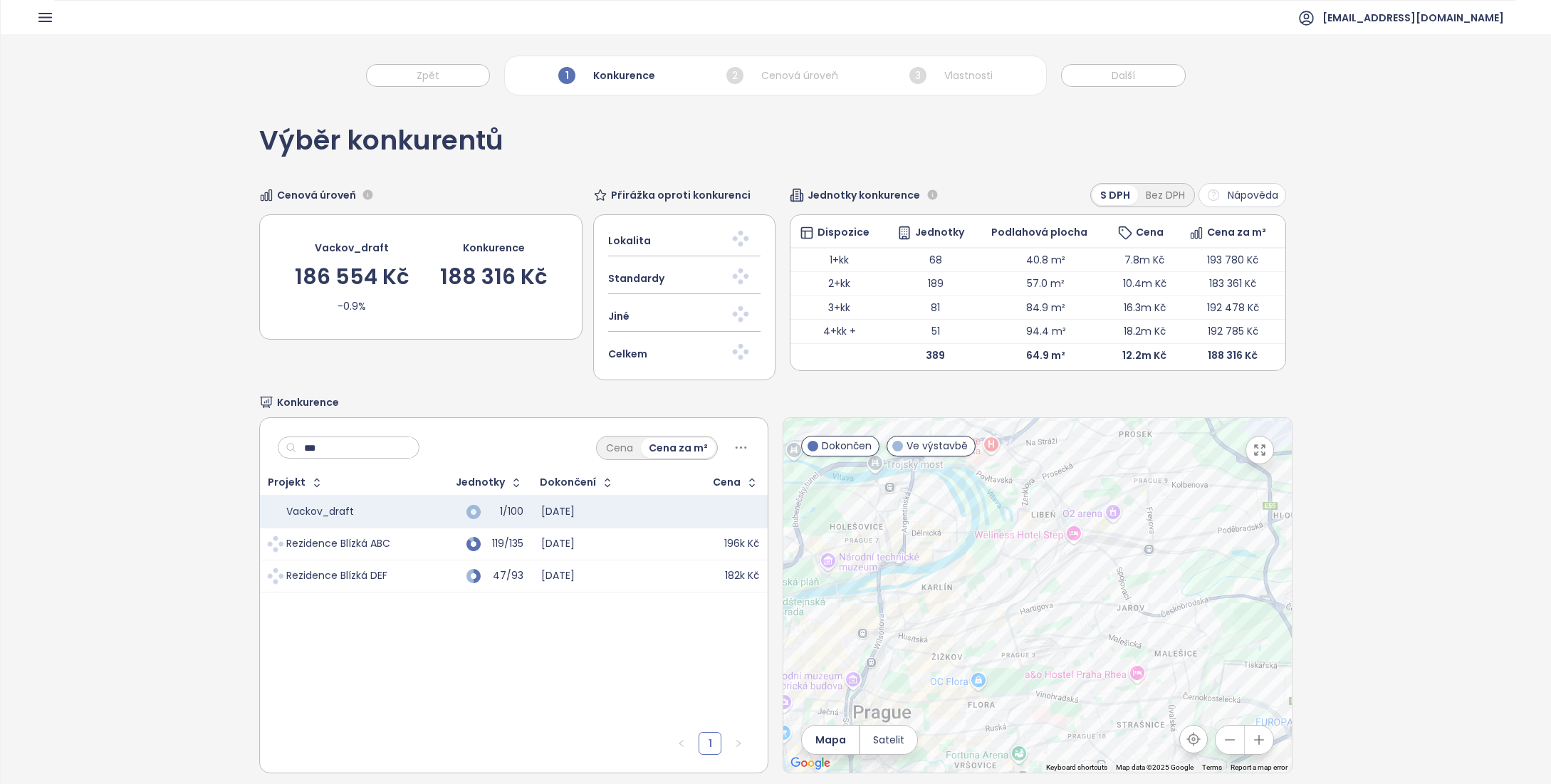
click at [272, 573] on span at bounding box center [275, 575] width 20 height 20
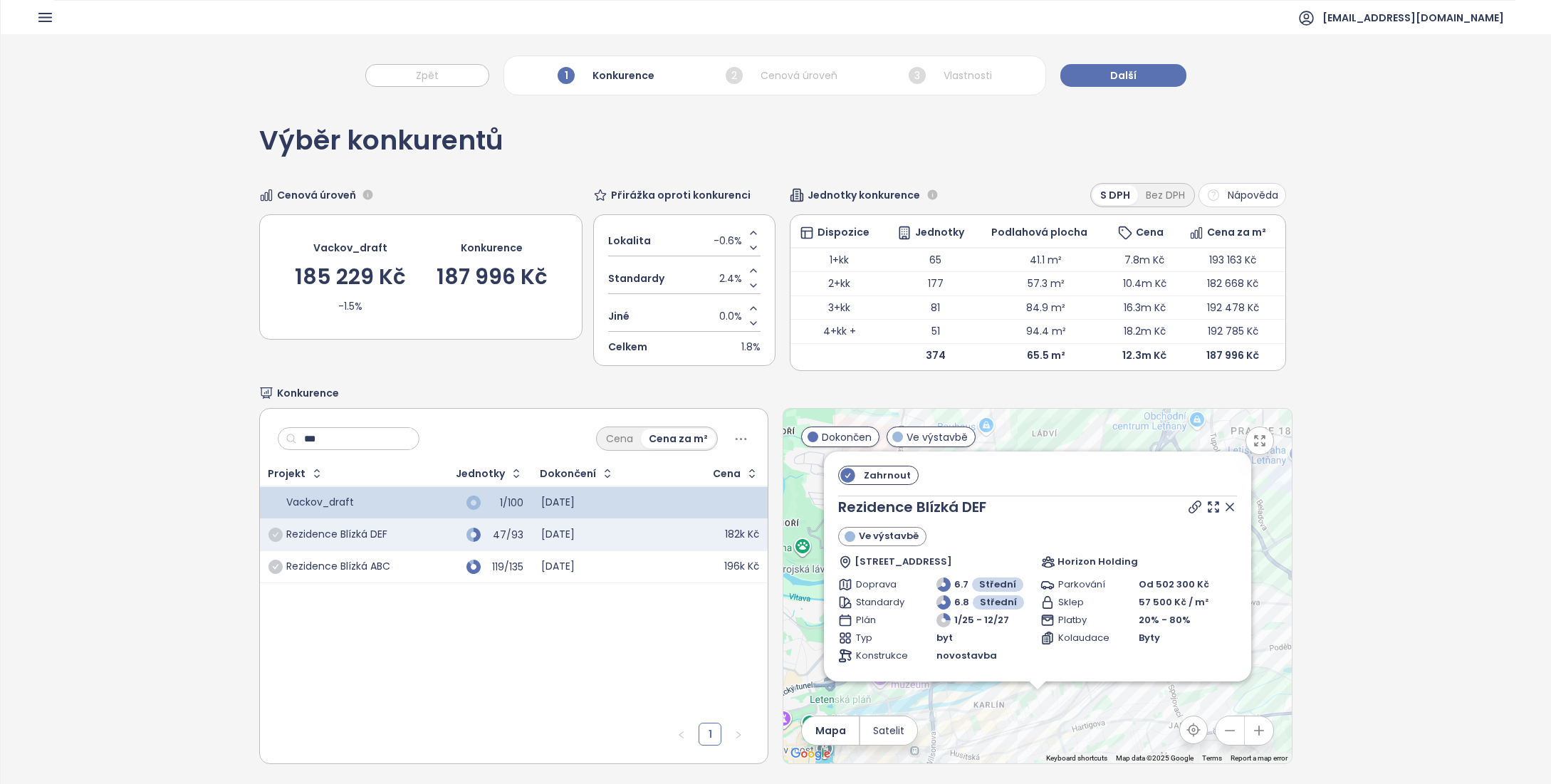
click at [278, 530] on icon "check-circle" at bounding box center [275, 534] width 14 height 14
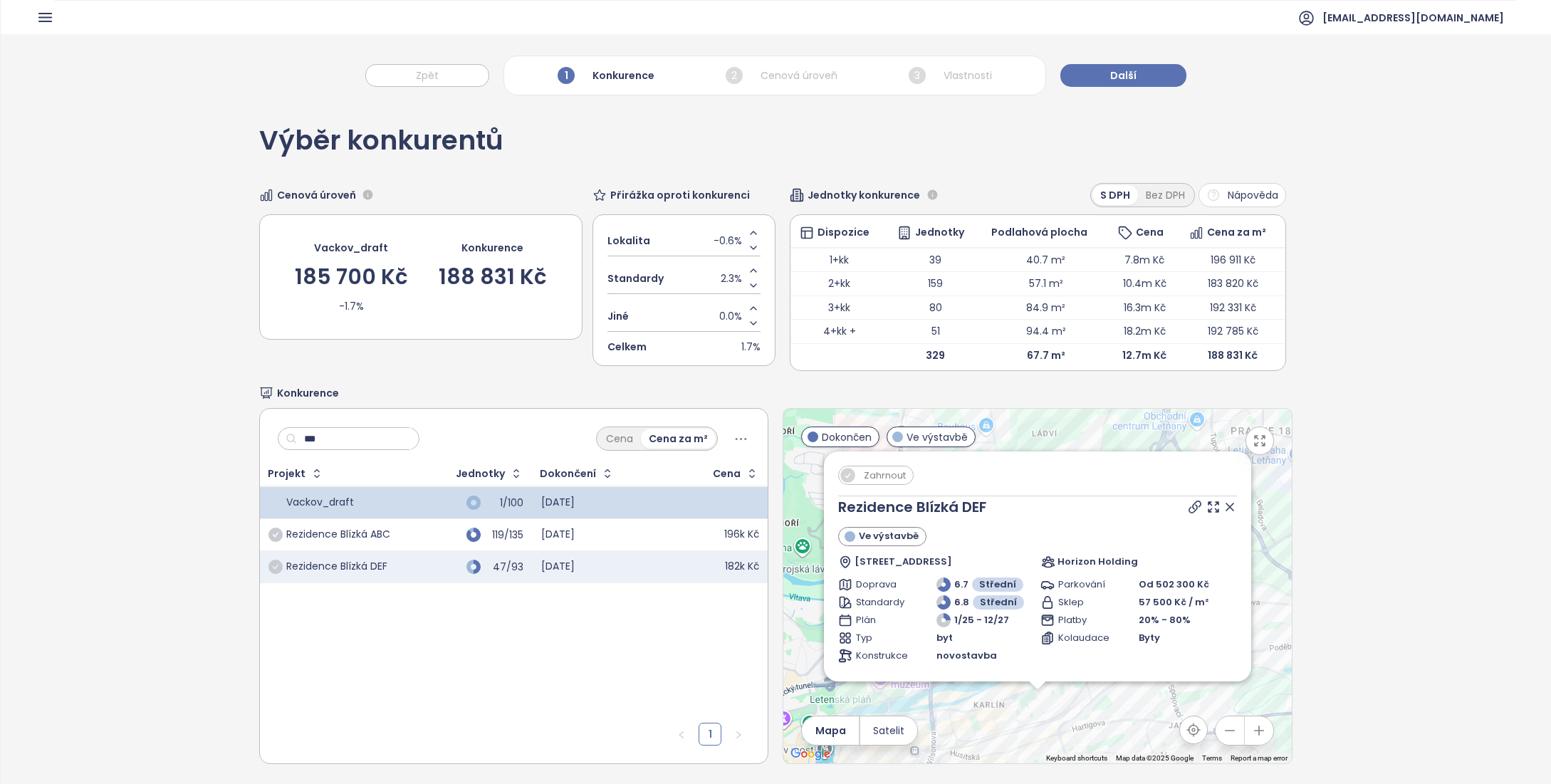
click at [1223, 509] on icon at bounding box center [1229, 507] width 14 height 14
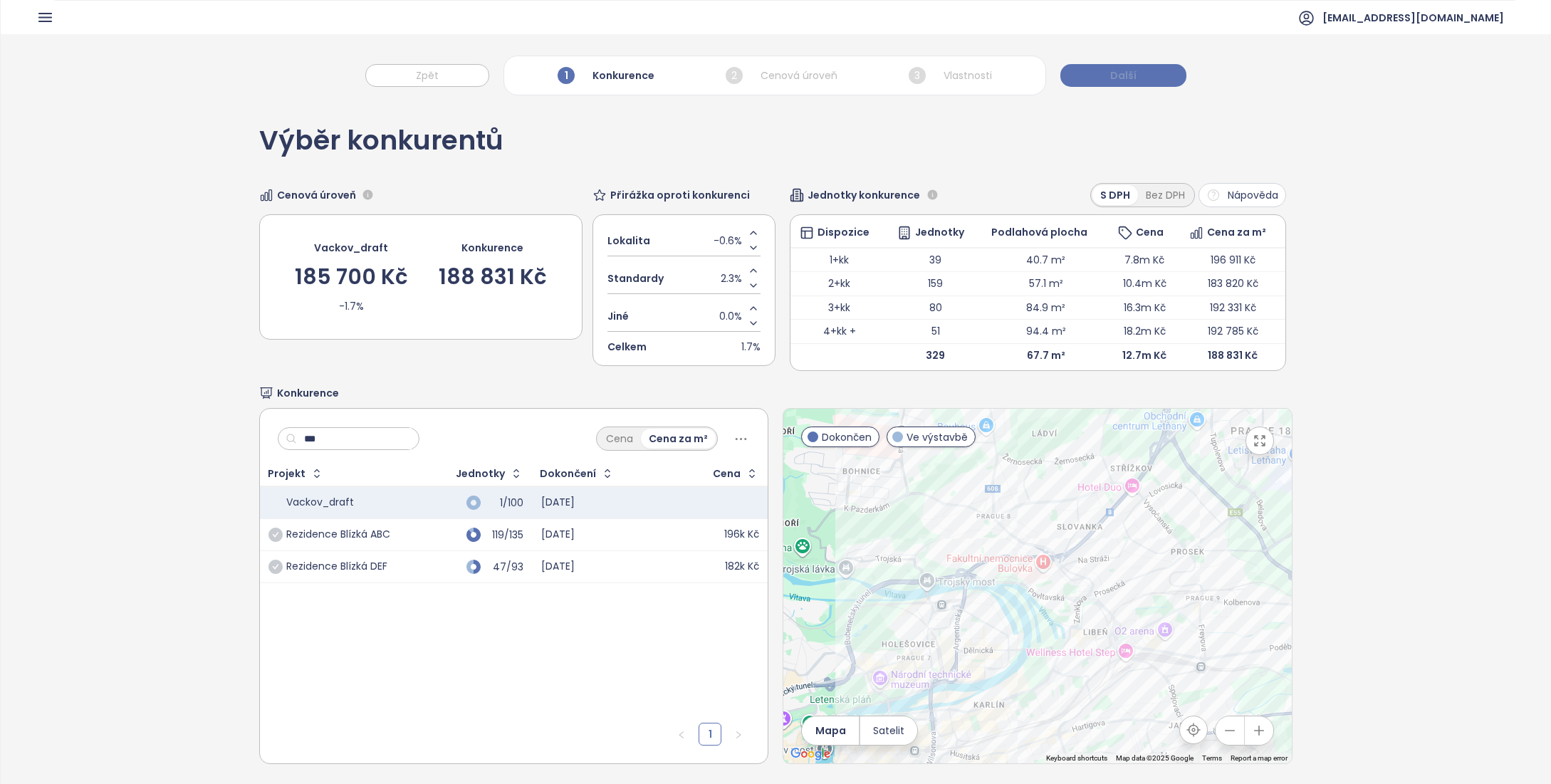
click at [1121, 75] on span "Další" at bounding box center [1124, 75] width 26 height 15
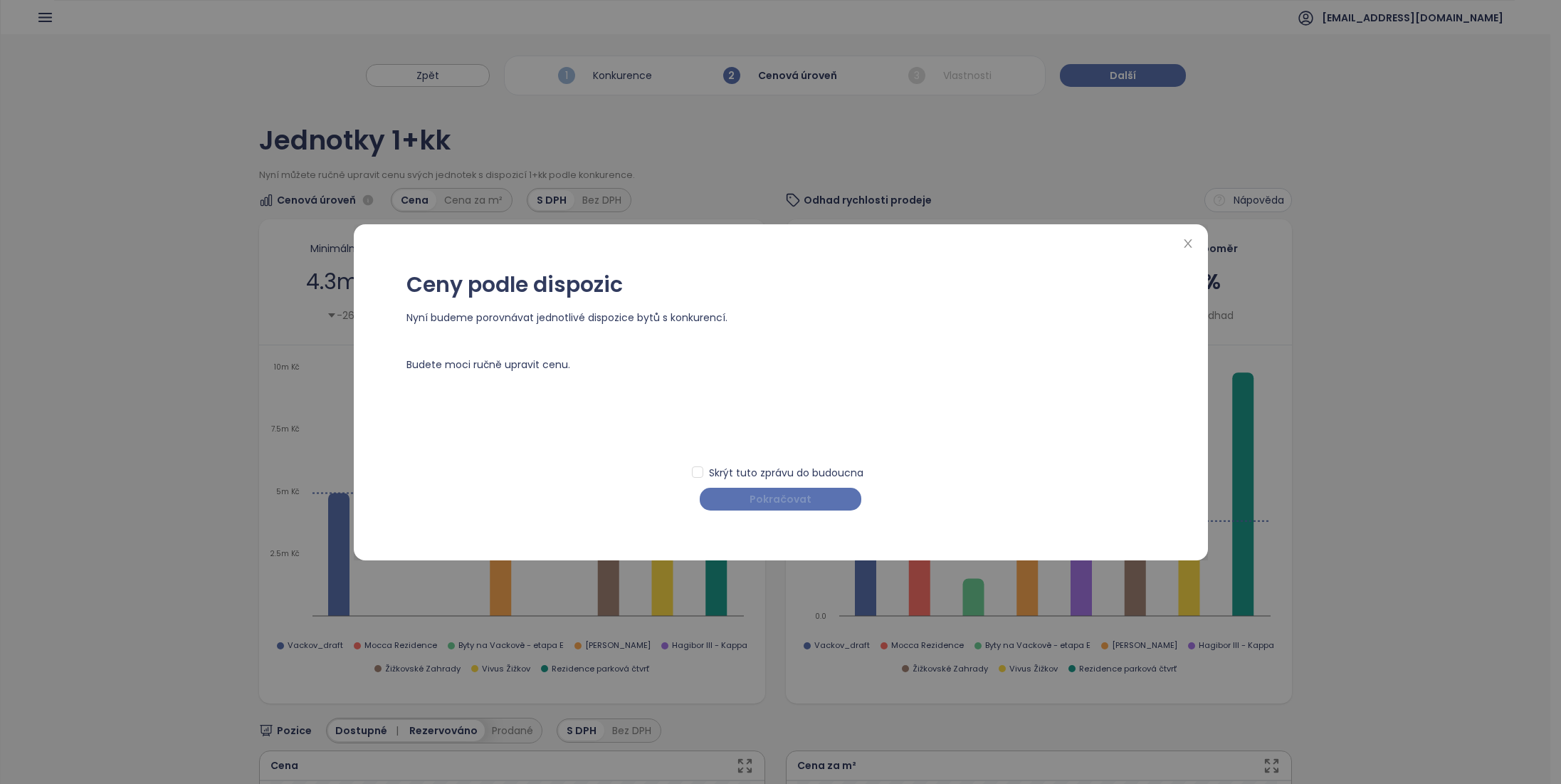
click at [788, 504] on span "Pokračovat" at bounding box center [780, 498] width 62 height 15
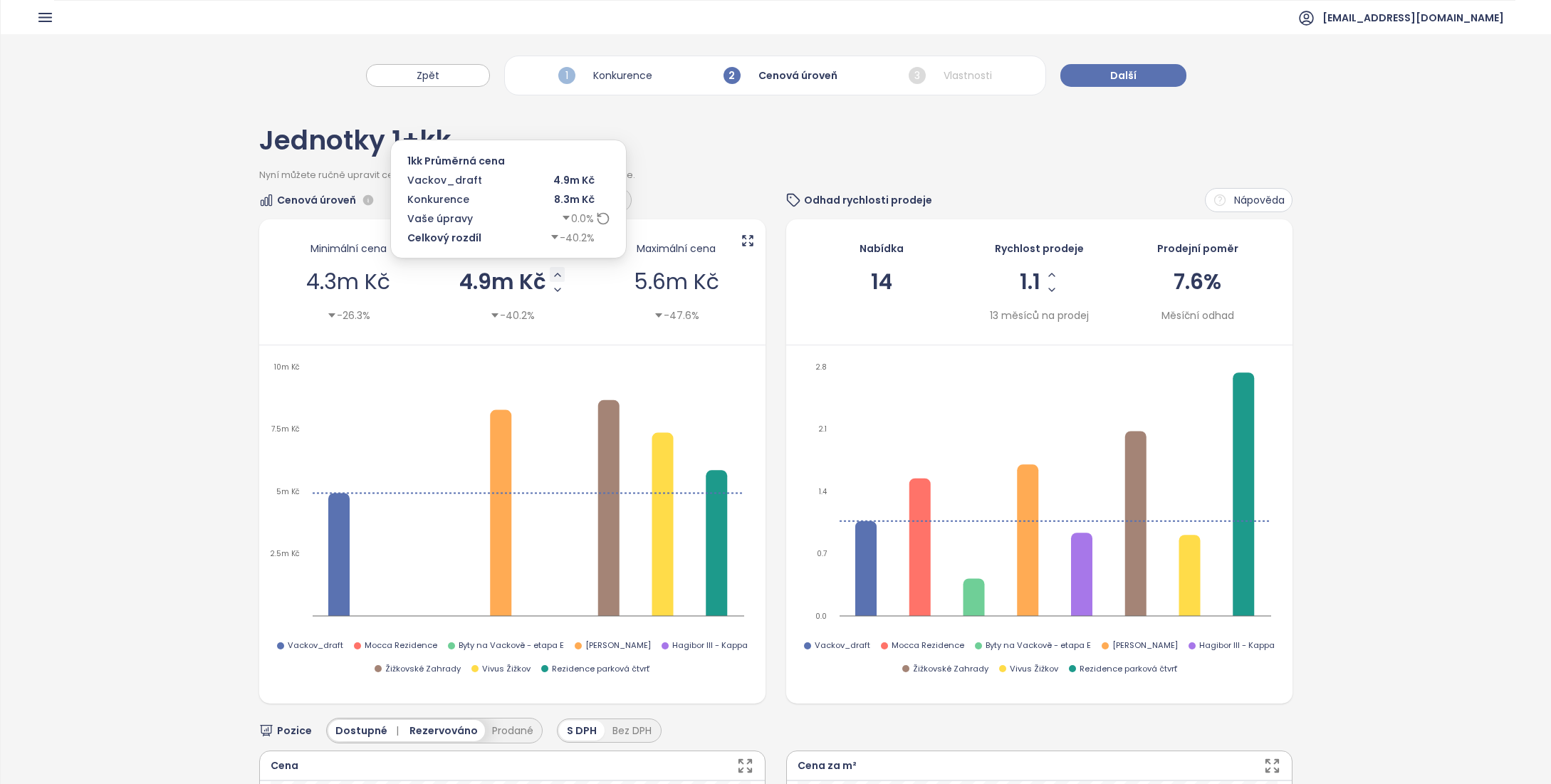
click at [554, 275] on icon "Increase AVG Price" at bounding box center [557, 275] width 12 height 12
click at [554, 273] on icon "Increase AVG Price" at bounding box center [557, 275] width 6 height 3
click at [554, 292] on icon "Decrease AVG Price" at bounding box center [557, 290] width 12 height 12
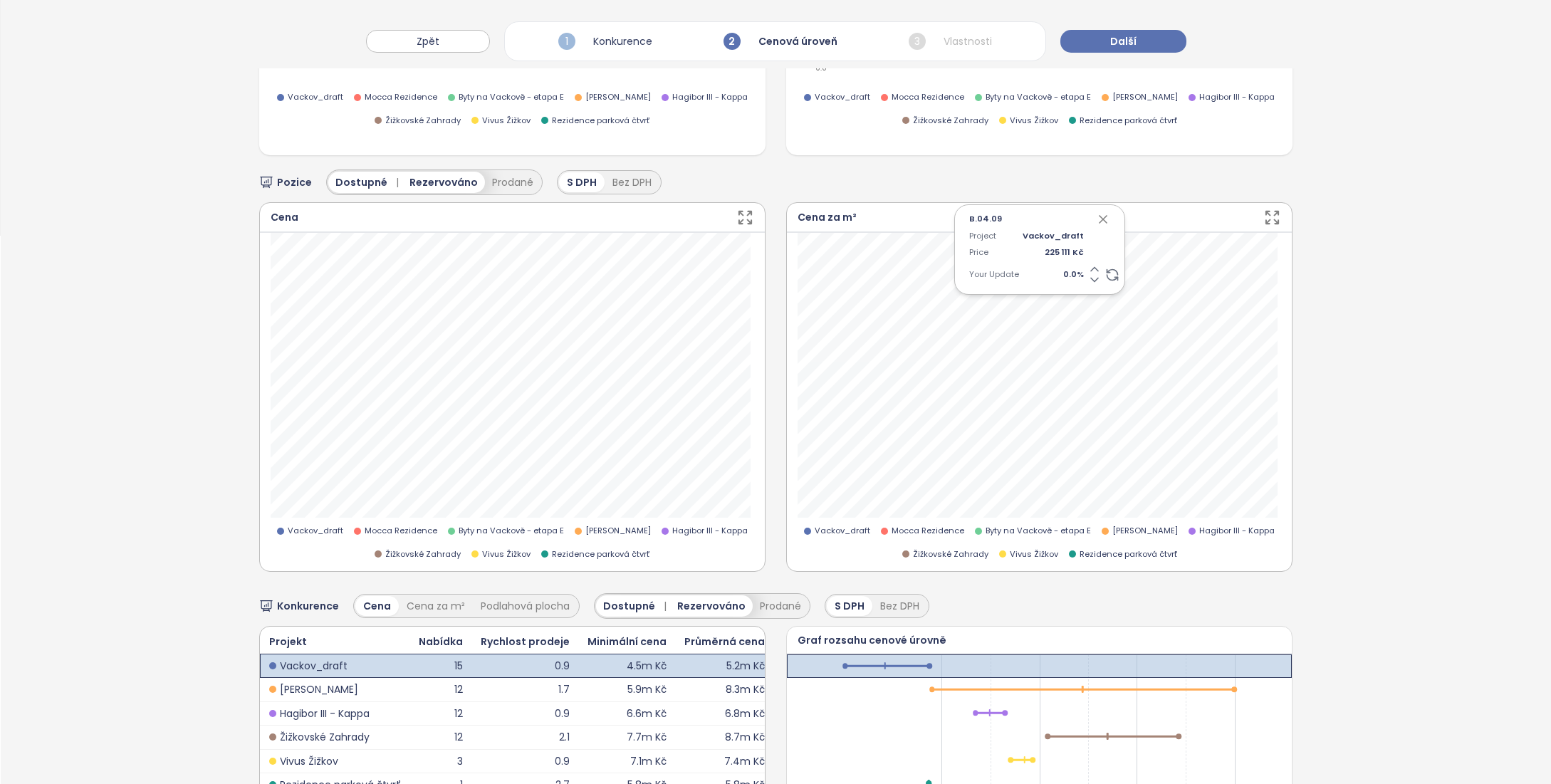
scroll to position [549, 0]
click at [1099, 216] on icon "button" at bounding box center [1103, 219] width 7 height 7
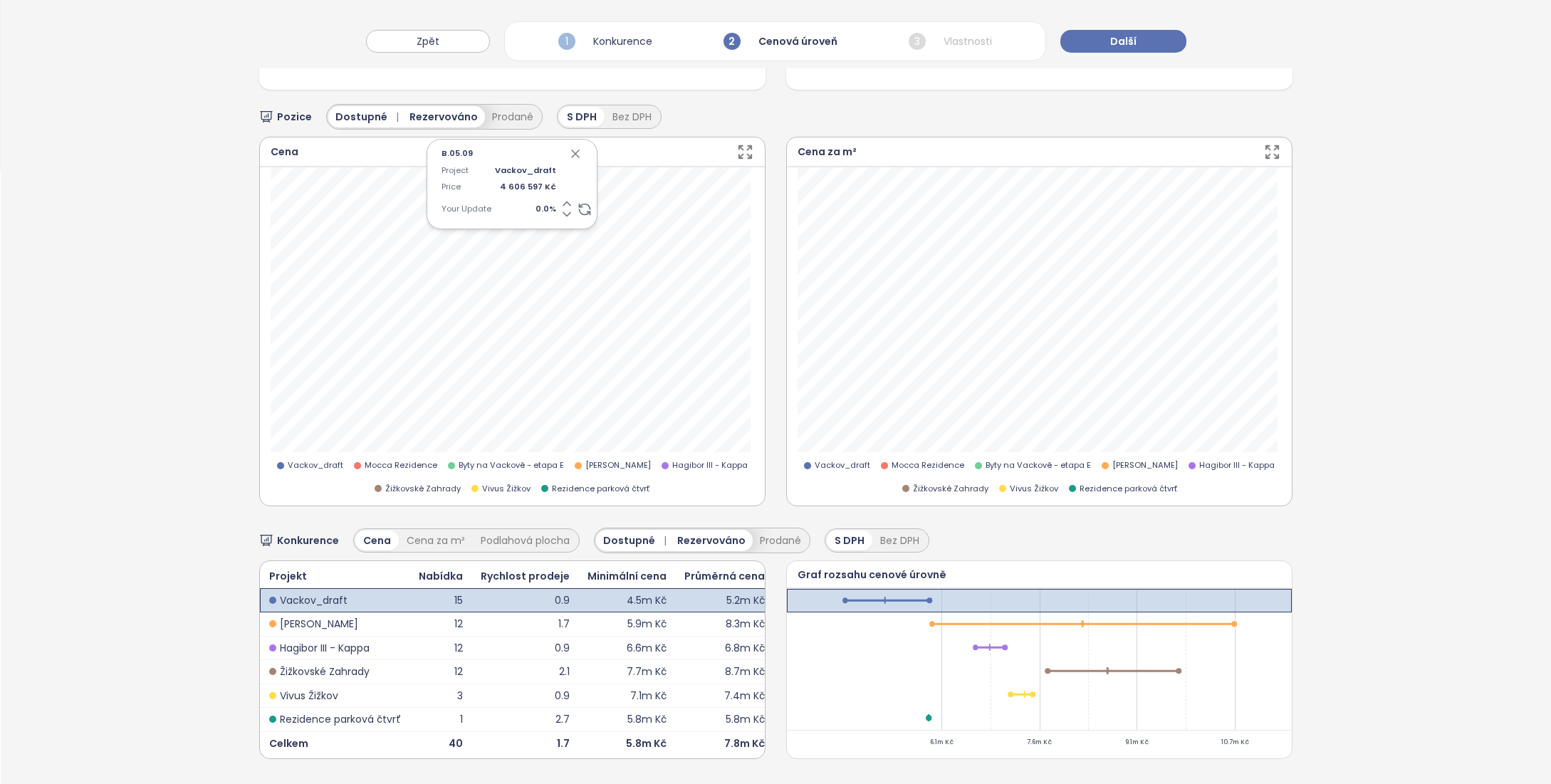
scroll to position [633, 0]
click at [433, 530] on div "Cena za m²" at bounding box center [435, 540] width 74 height 20
click at [366, 530] on div "Cena" at bounding box center [377, 540] width 43 height 20
click at [407, 530] on div "Cena za m²" at bounding box center [435, 540] width 74 height 20
click at [366, 530] on div "Cena" at bounding box center [377, 540] width 43 height 20
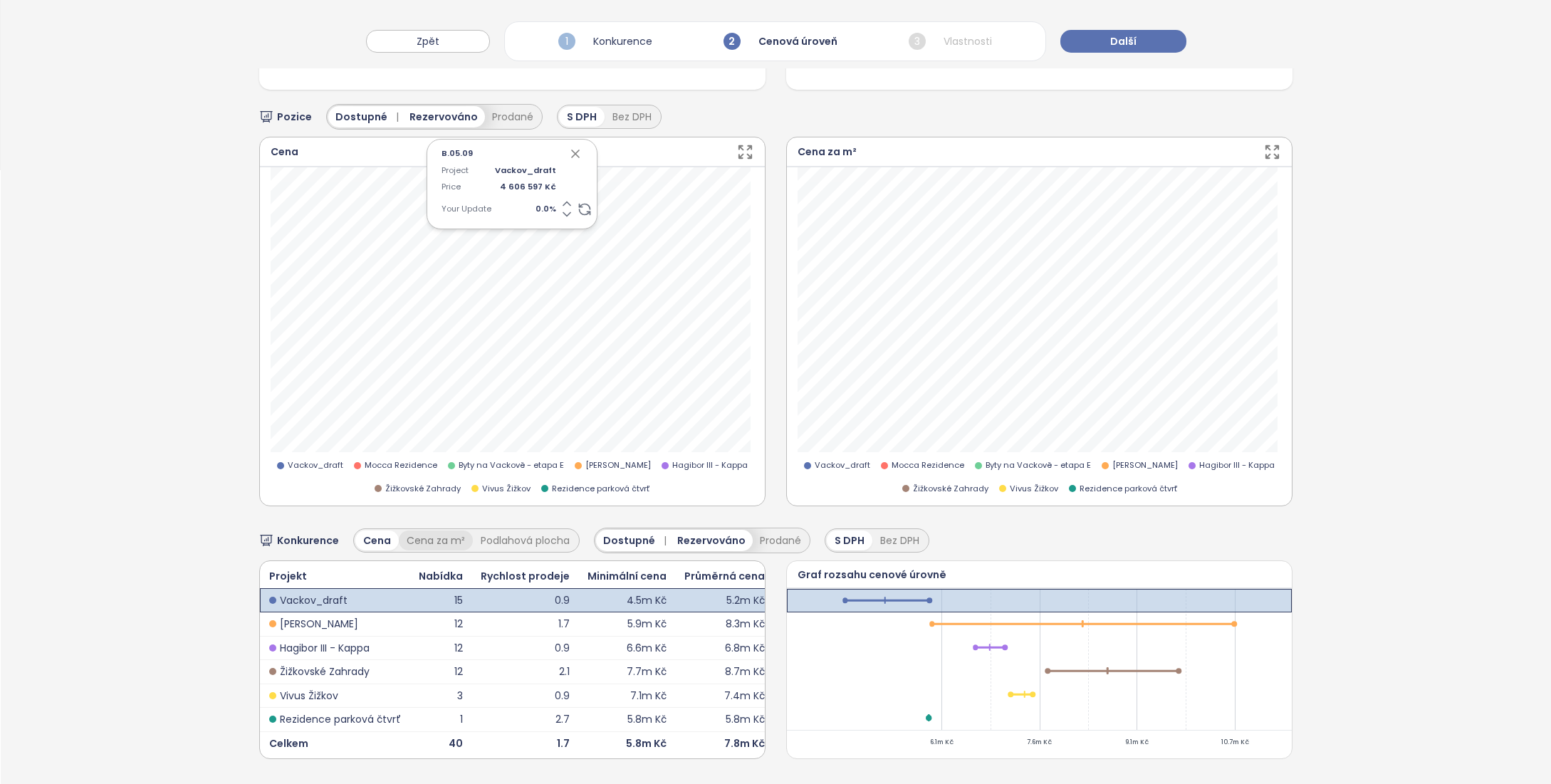
click at [406, 530] on div "Cena za m²" at bounding box center [435, 540] width 74 height 20
click at [360, 530] on div "Cena" at bounding box center [377, 540] width 43 height 20
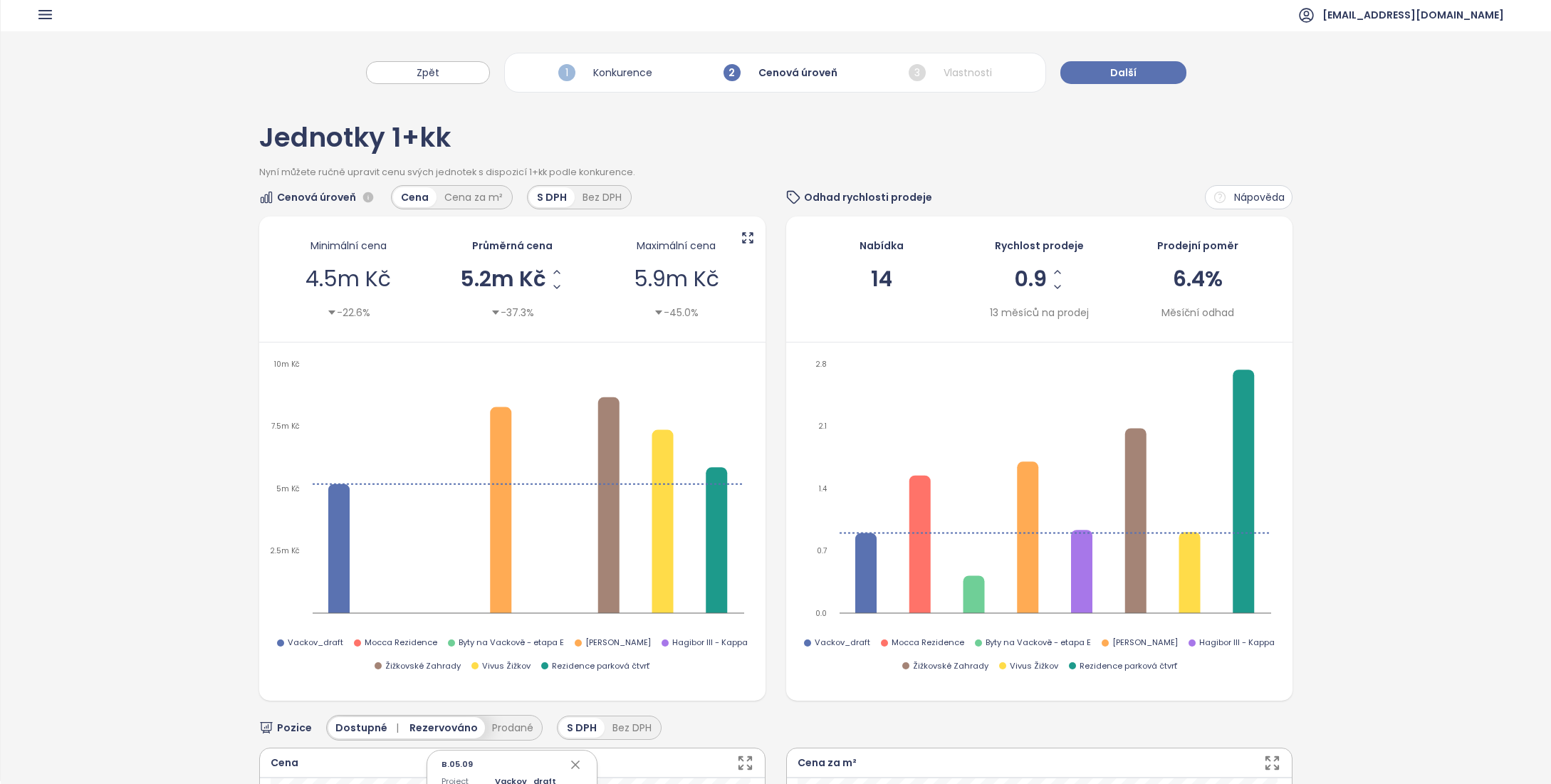
scroll to position [0, 0]
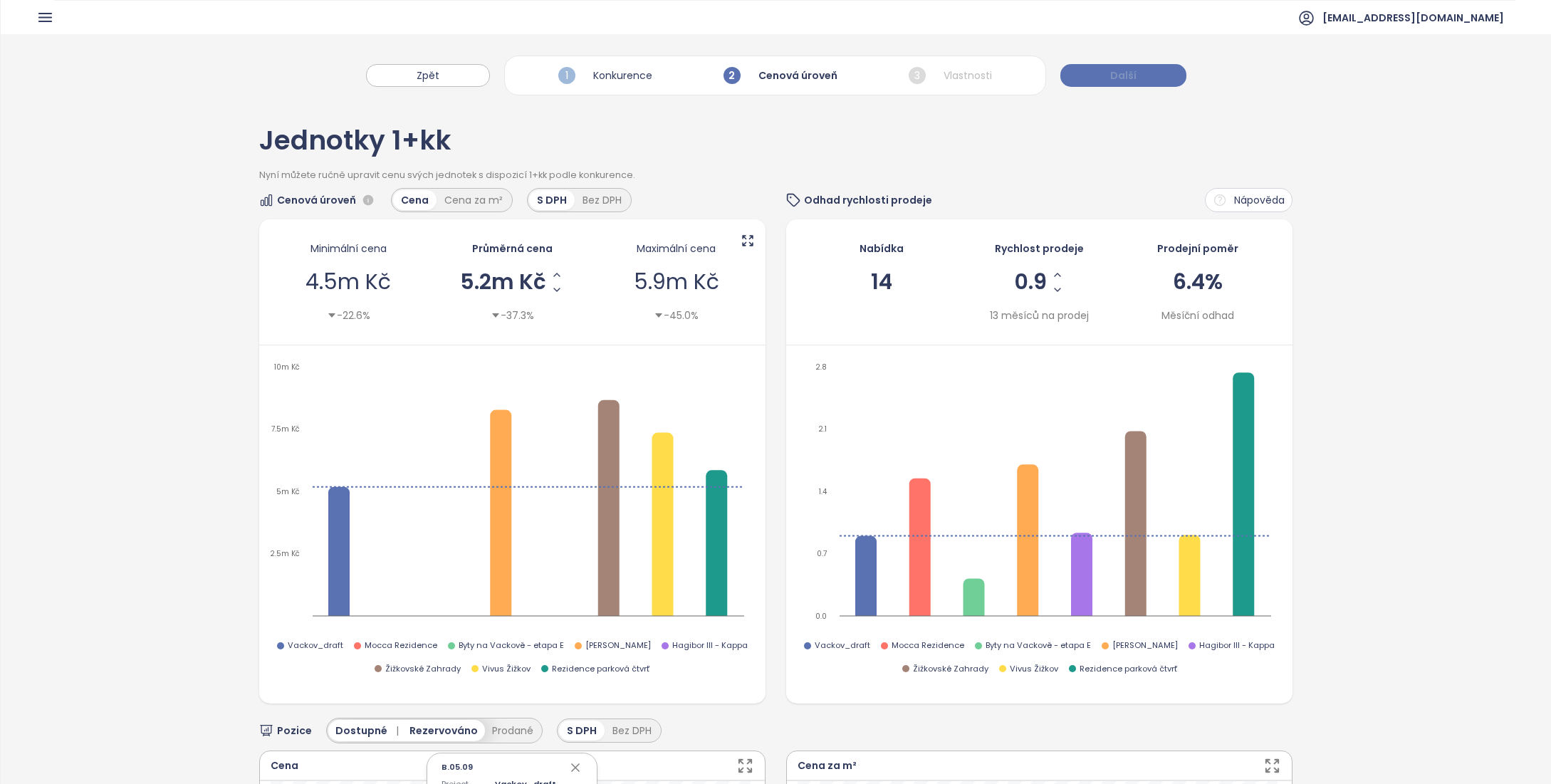
click at [1113, 79] on span "Další" at bounding box center [1124, 75] width 26 height 15
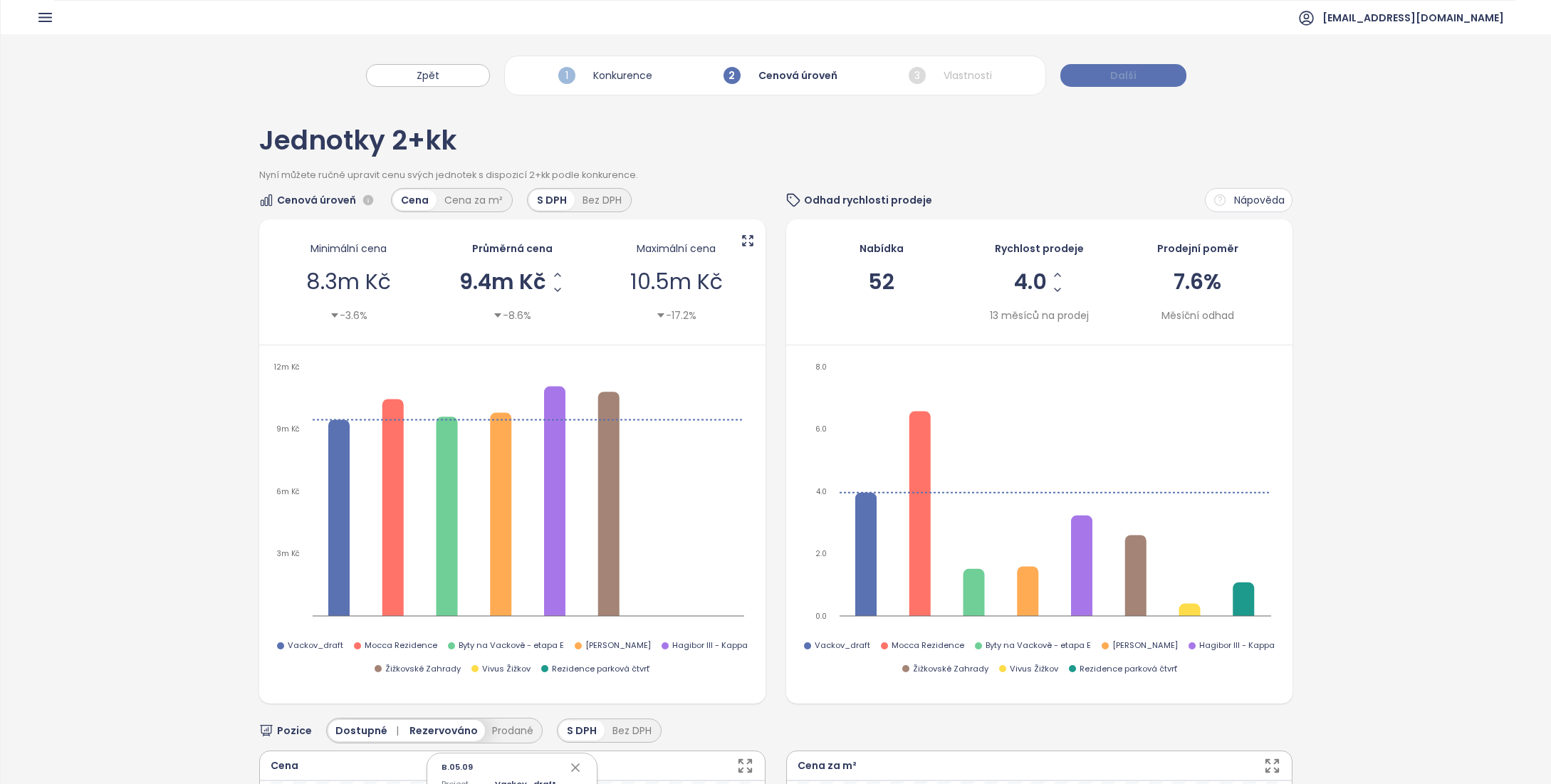
click at [1122, 76] on span "Další" at bounding box center [1124, 75] width 26 height 15
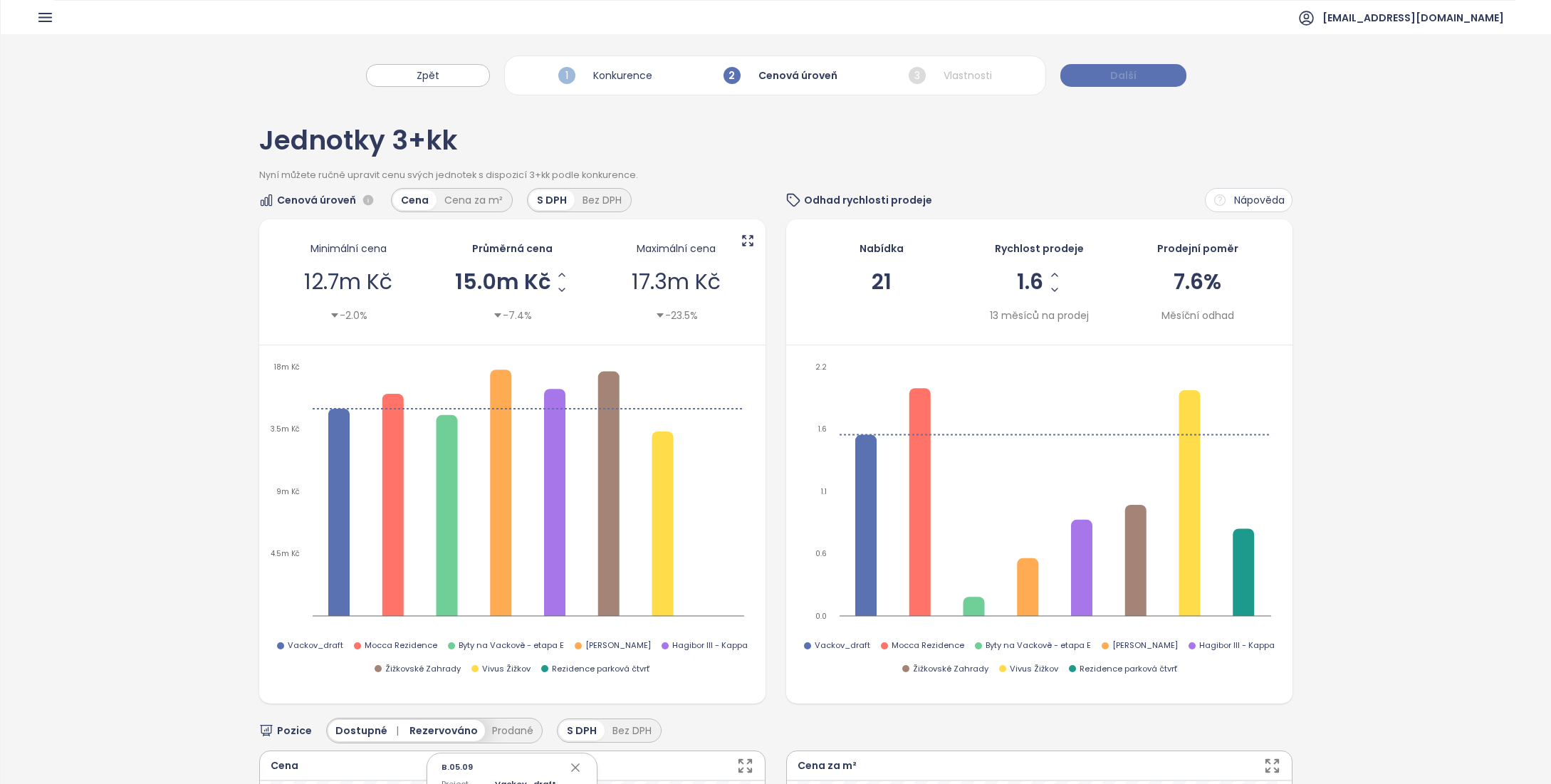
click at [1118, 78] on span "Další" at bounding box center [1124, 75] width 26 height 15
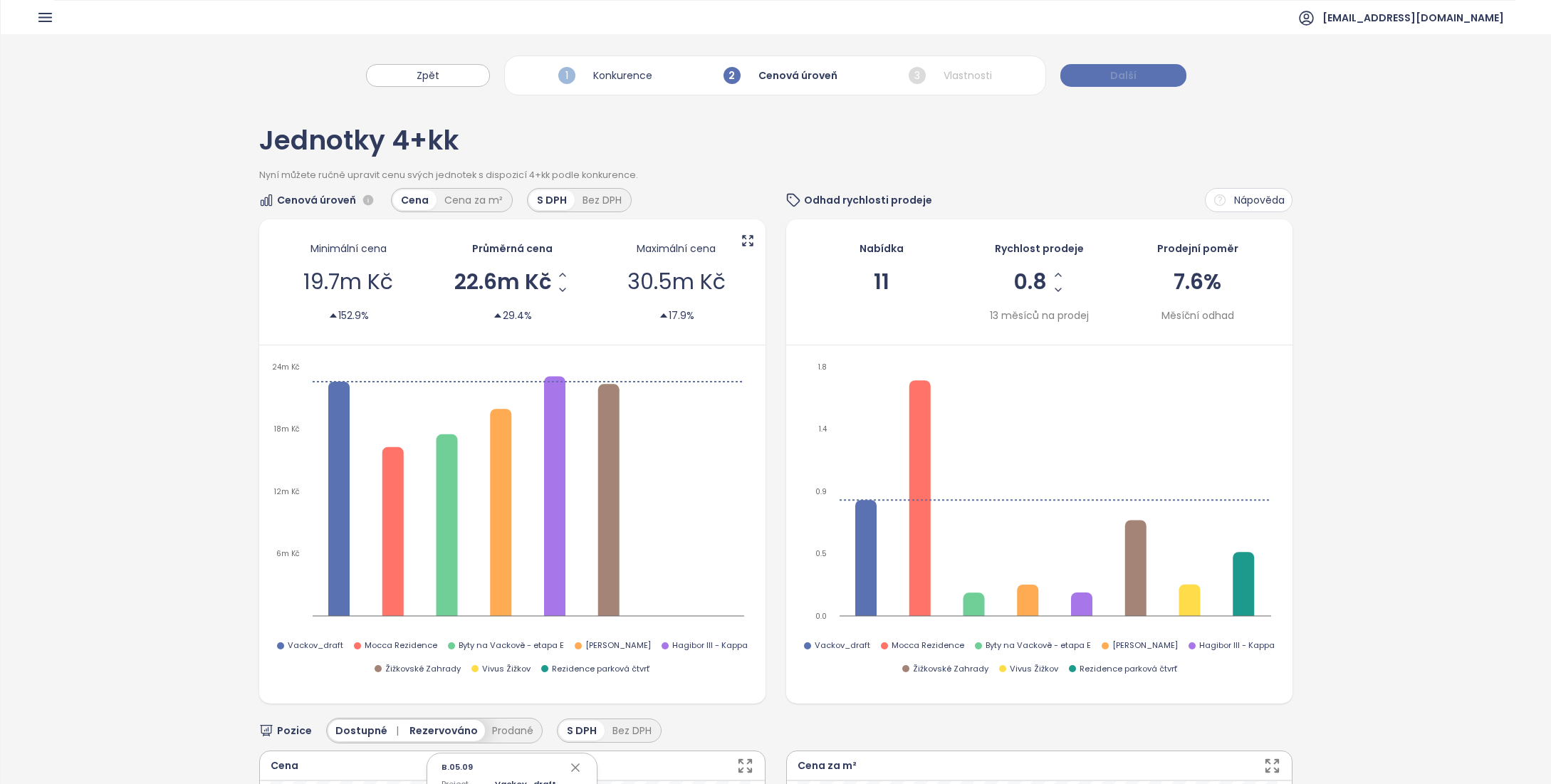
click at [1107, 68] on button "Další" at bounding box center [1124, 75] width 126 height 23
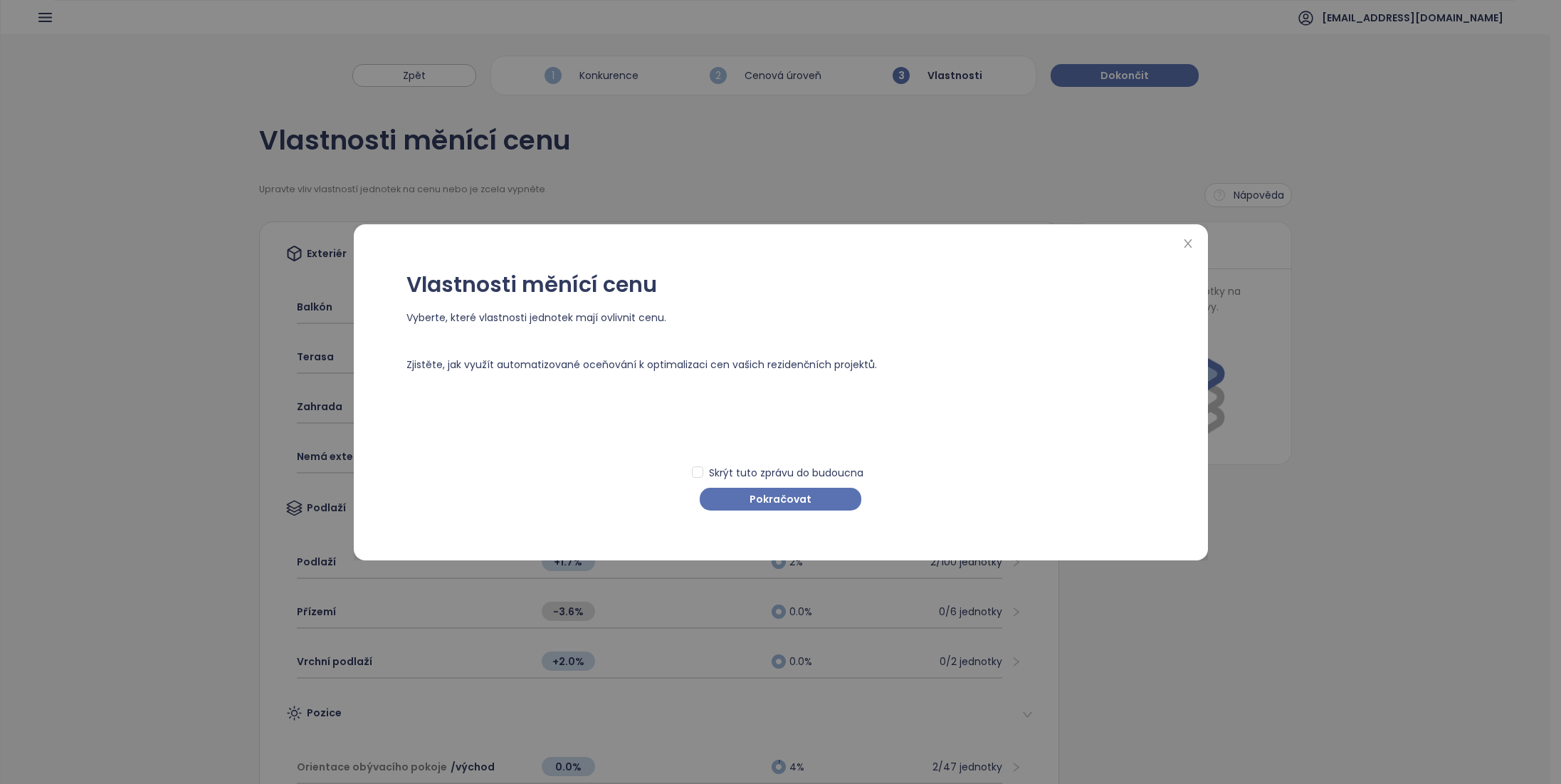
click at [795, 505] on span "Pokračovat" at bounding box center [780, 498] width 62 height 15
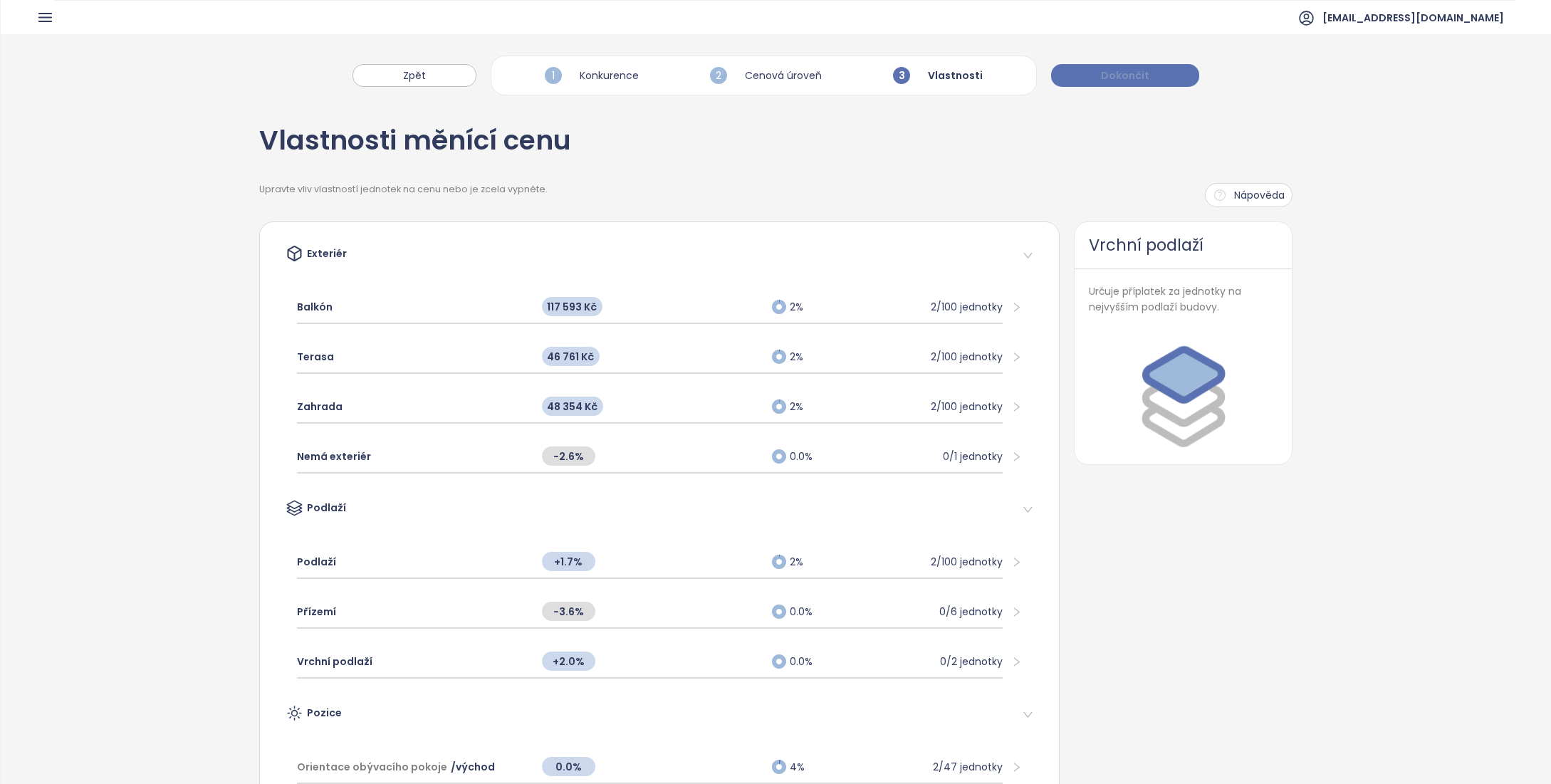
click at [1121, 79] on span "Dokončit" at bounding box center [1125, 75] width 48 height 15
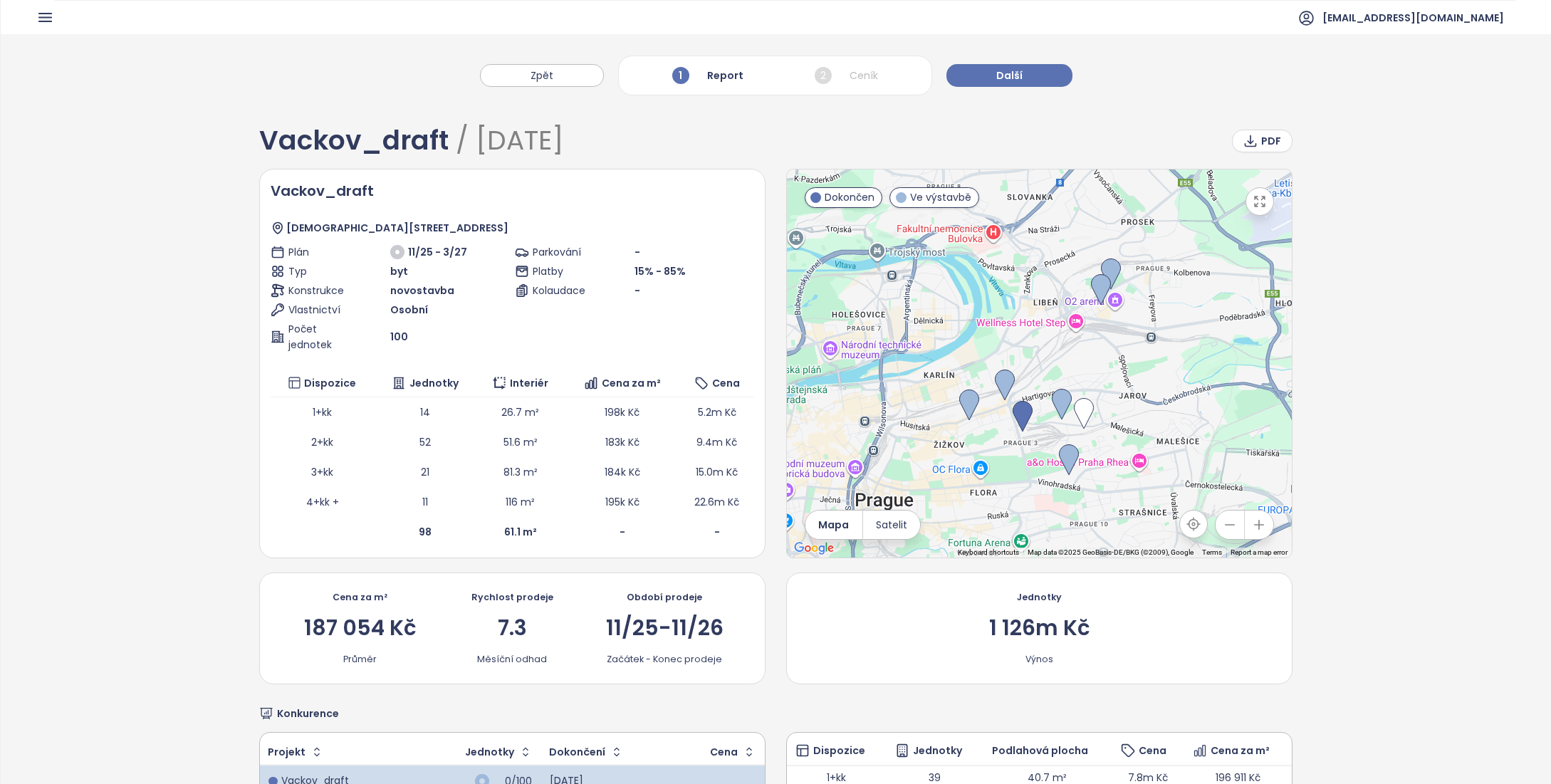
click at [852, 203] on span "Dokončen" at bounding box center [850, 197] width 50 height 15
click at [850, 199] on span "Dokončen" at bounding box center [850, 197] width 50 height 15
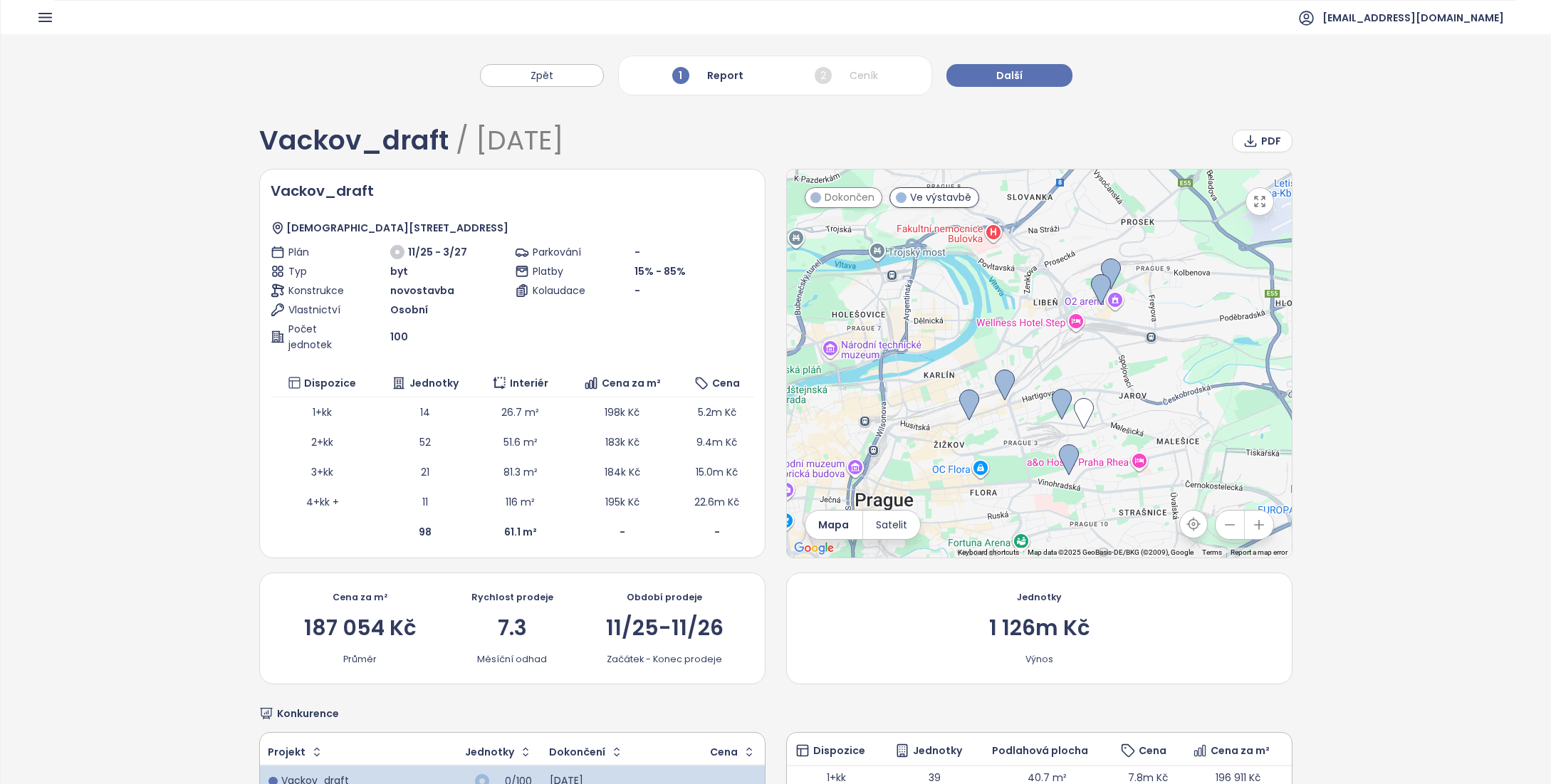
click at [850, 199] on span "Dokončen" at bounding box center [850, 197] width 50 height 15
click at [844, 193] on span "Dokončen" at bounding box center [850, 197] width 50 height 15
click at [1038, 70] on button "Další" at bounding box center [1010, 75] width 126 height 23
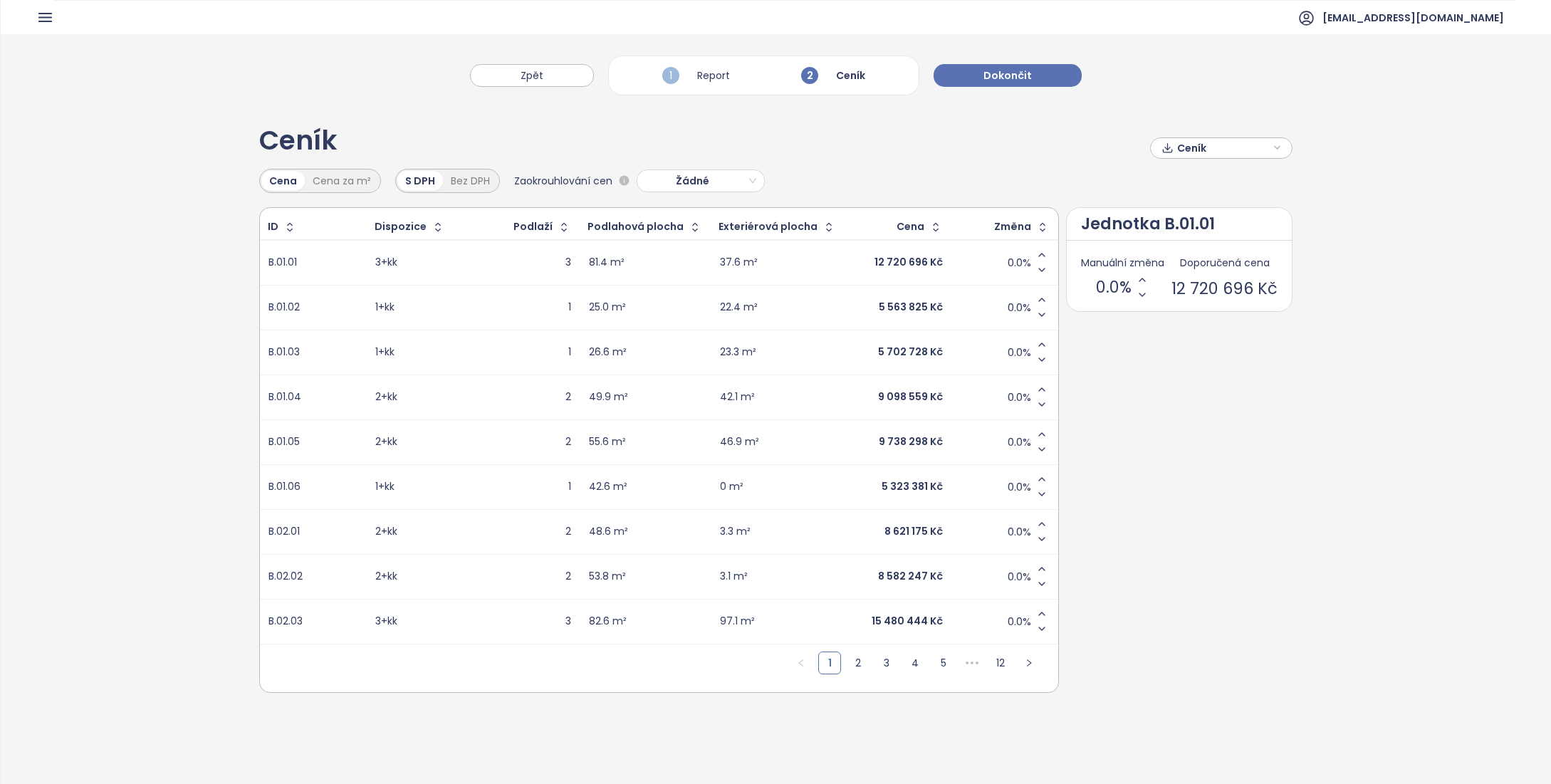
click at [1228, 148] on span "Ceník" at bounding box center [1223, 148] width 92 height 21
click at [1207, 173] on div "XLSX" at bounding box center [1200, 175] width 52 height 23
click at [1240, 200] on div "XLSX" at bounding box center [1218, 203] width 84 height 15
click at [1185, 150] on span "Ceník" at bounding box center [1223, 148] width 92 height 21
click at [1193, 220] on span "Stáhnout" at bounding box center [1204, 219] width 50 height 15
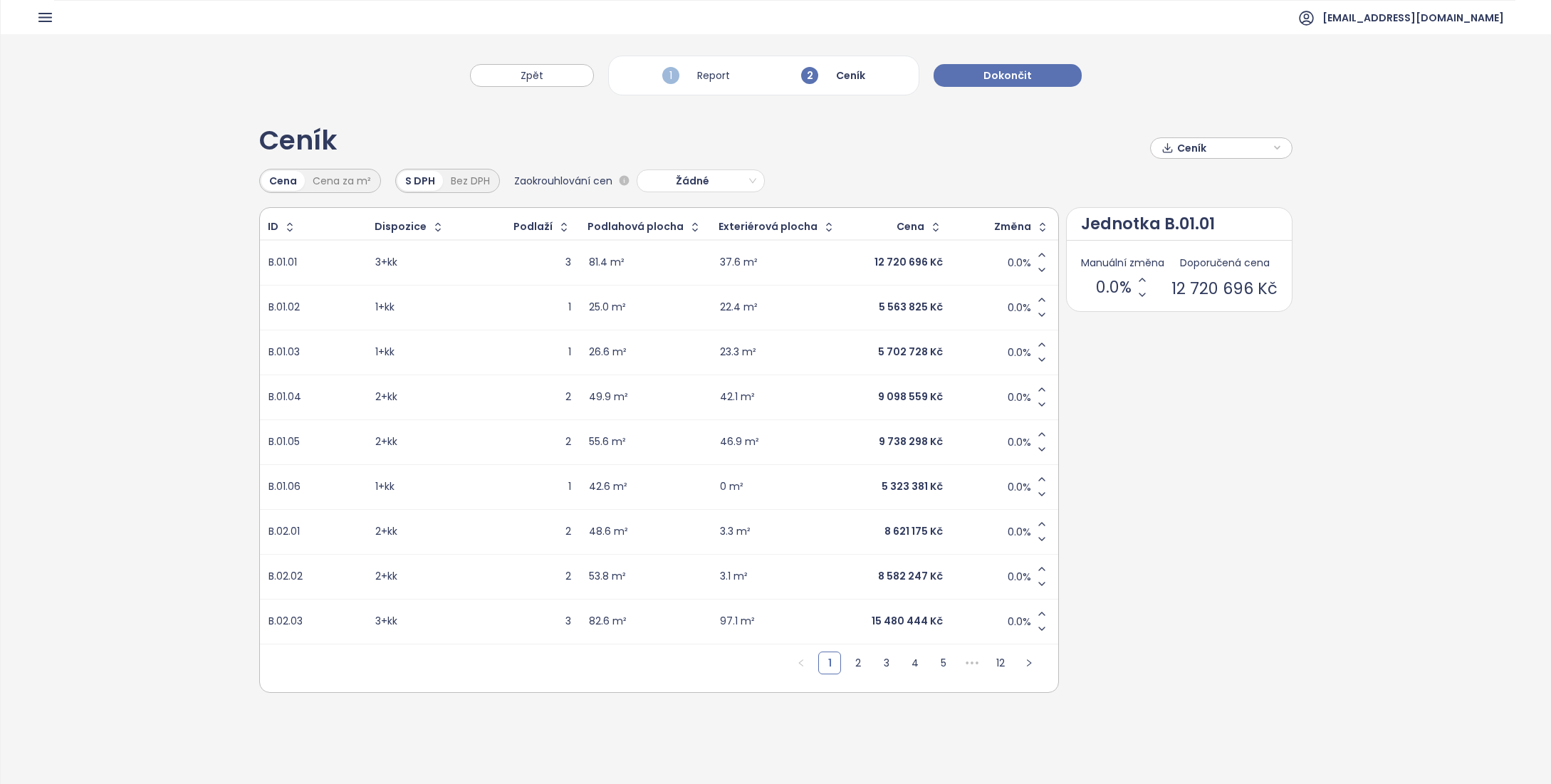
click at [837, 75] on div "2 Ceník" at bounding box center [833, 75] width 71 height 24
click at [664, 78] on span "1" at bounding box center [670, 75] width 17 height 17
click at [670, 76] on span "1" at bounding box center [670, 75] width 17 height 17
click at [1035, 75] on button "Dokončit" at bounding box center [1008, 75] width 148 height 23
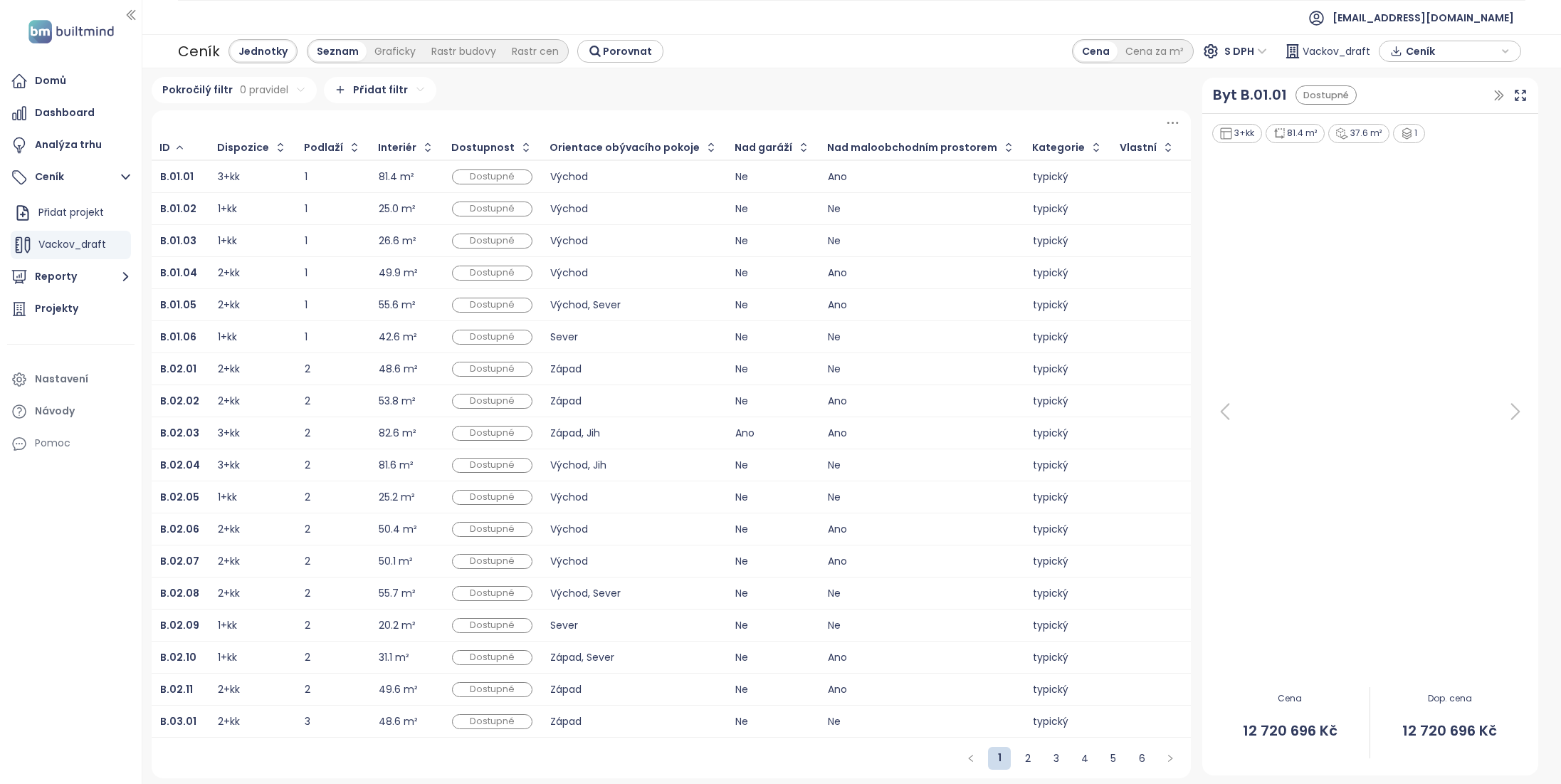
scroll to position [5, 0]
click at [79, 251] on span "Vackov_draft" at bounding box center [72, 244] width 68 height 14
click at [76, 270] on button "Reporty" at bounding box center [71, 277] width 128 height 29
click at [94, 208] on button "Reporty" at bounding box center [71, 209] width 128 height 29
click at [109, 180] on button "Ceník" at bounding box center [71, 177] width 128 height 29
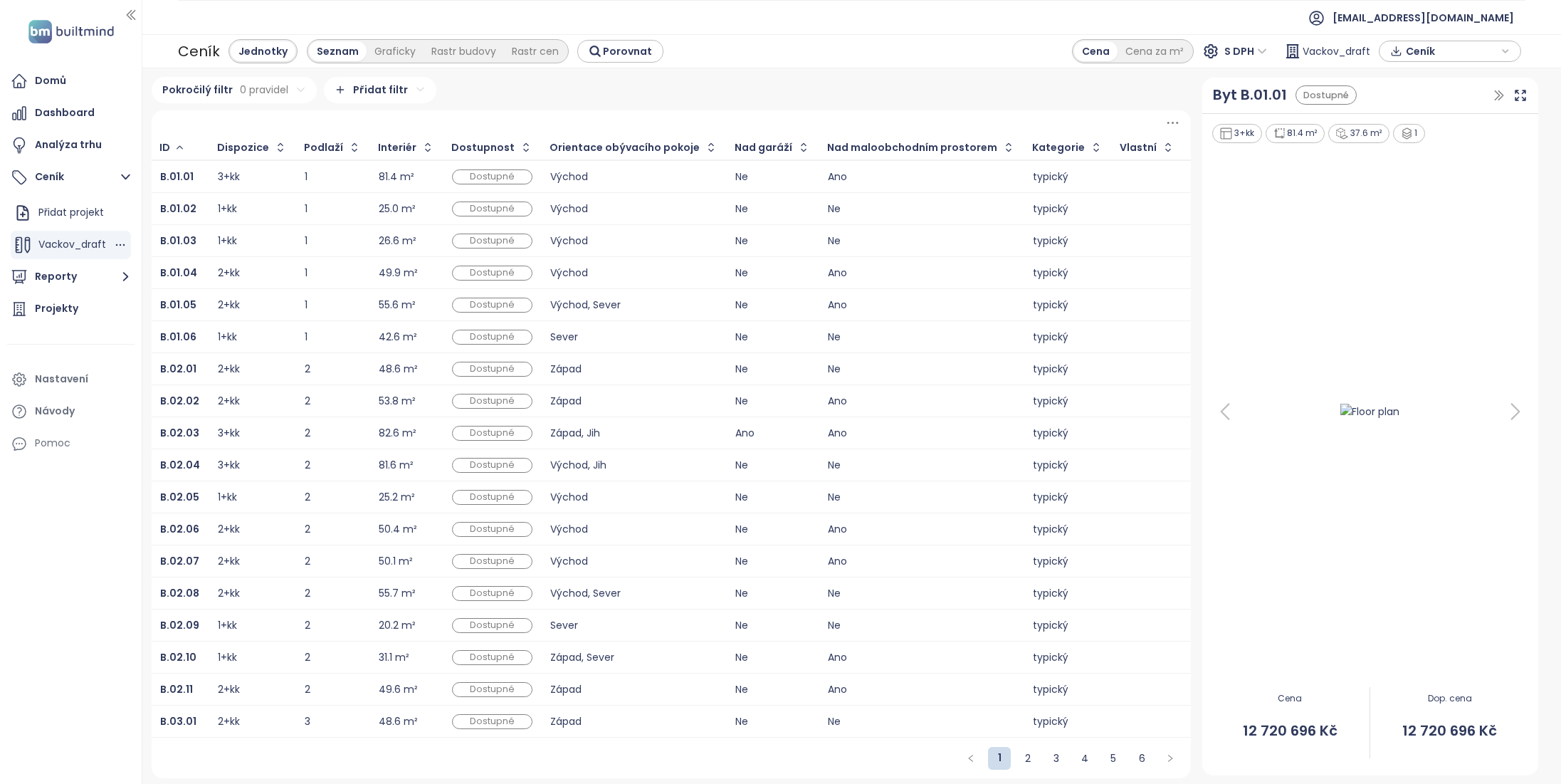
click at [82, 245] on span "Vackov_draft" at bounding box center [72, 244] width 68 height 14
click at [391, 48] on div "Graficky" at bounding box center [395, 51] width 57 height 20
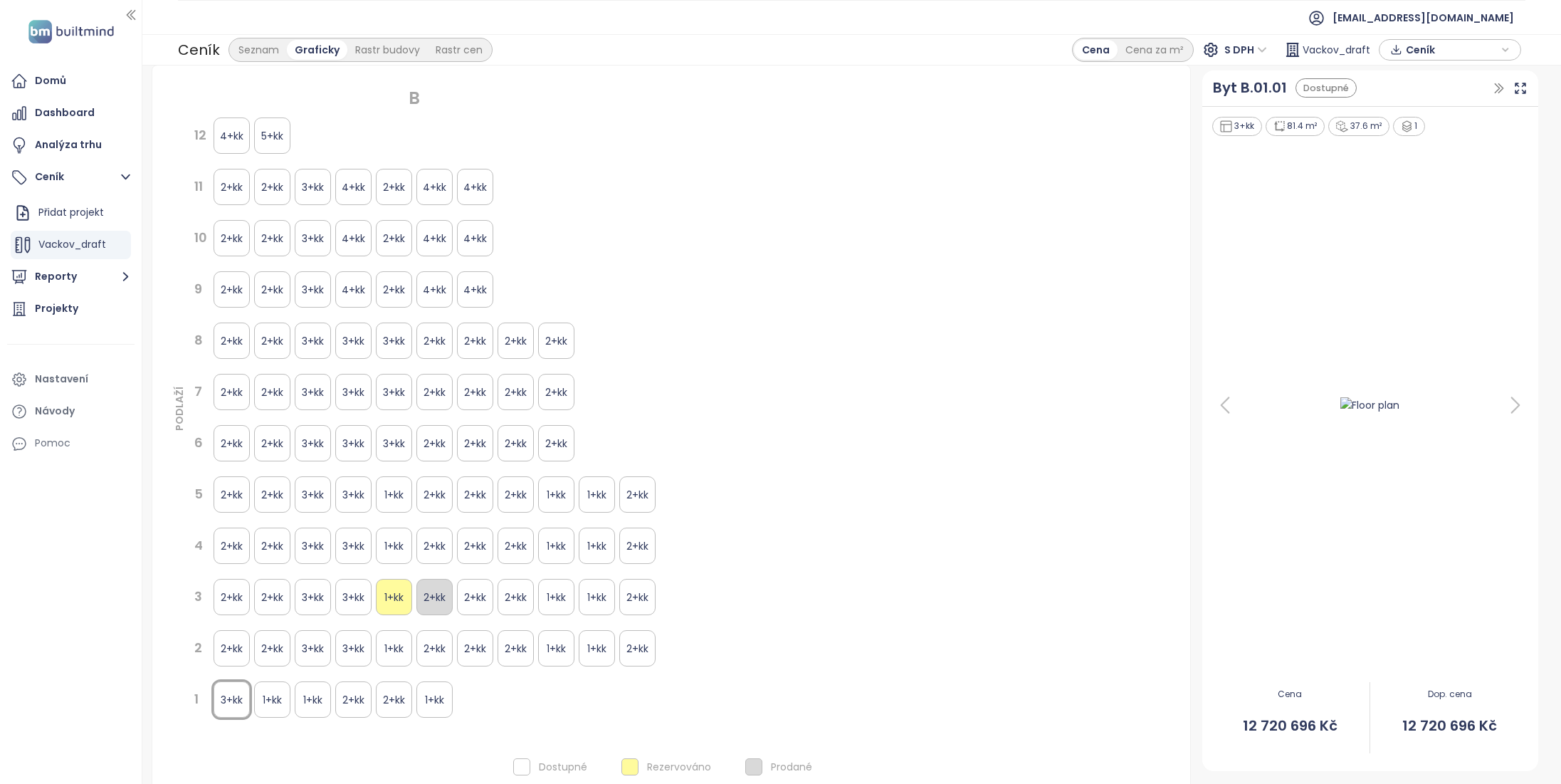
scroll to position [70, 0]
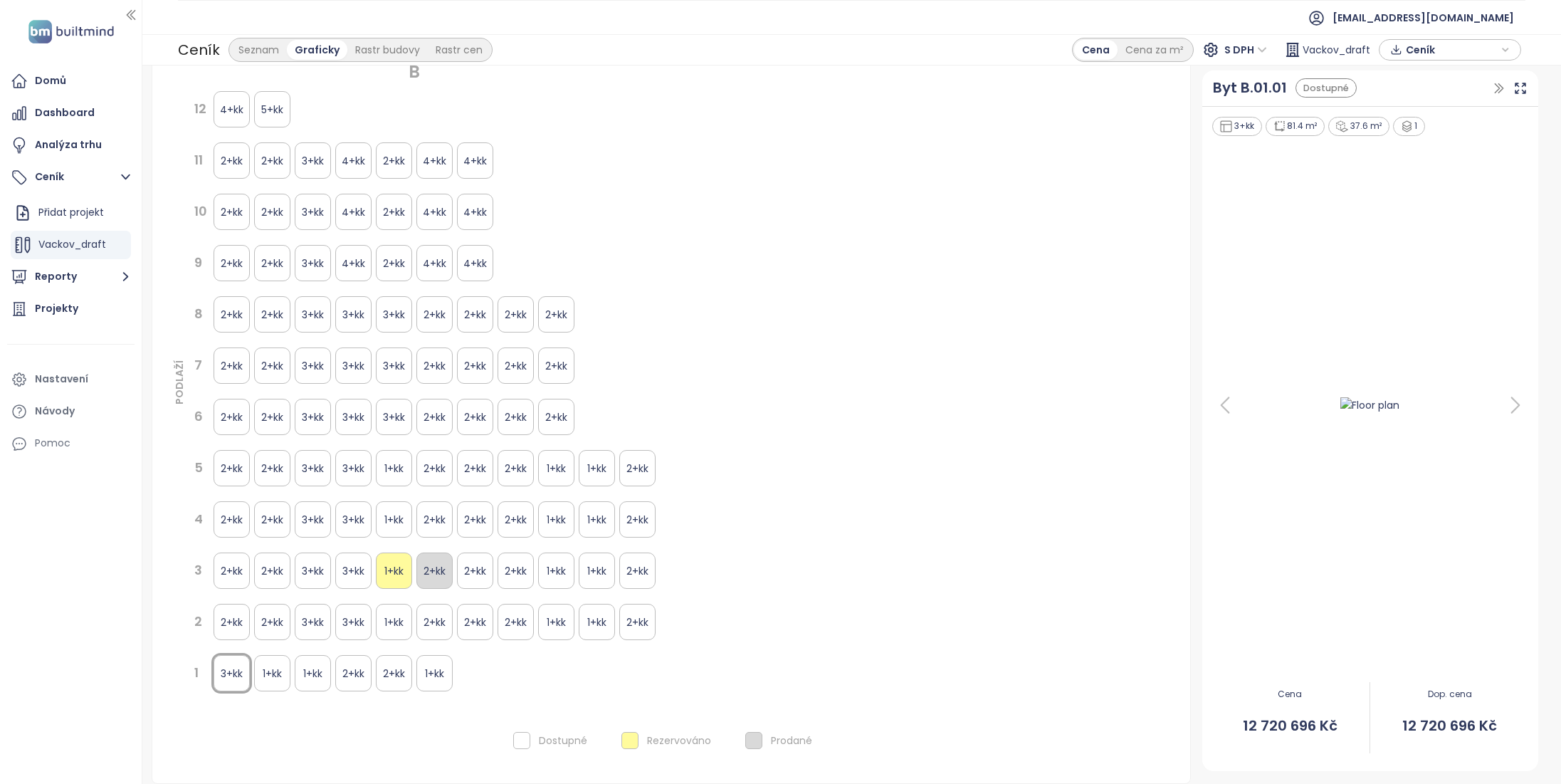
click at [651, 730] on div "Rezervováno" at bounding box center [666, 740] width 106 height 35
click at [771, 747] on div "Prodané" at bounding box center [792, 740] width 41 height 17
click at [647, 736] on div "Rezervováno" at bounding box center [678, 740] width 64 height 17
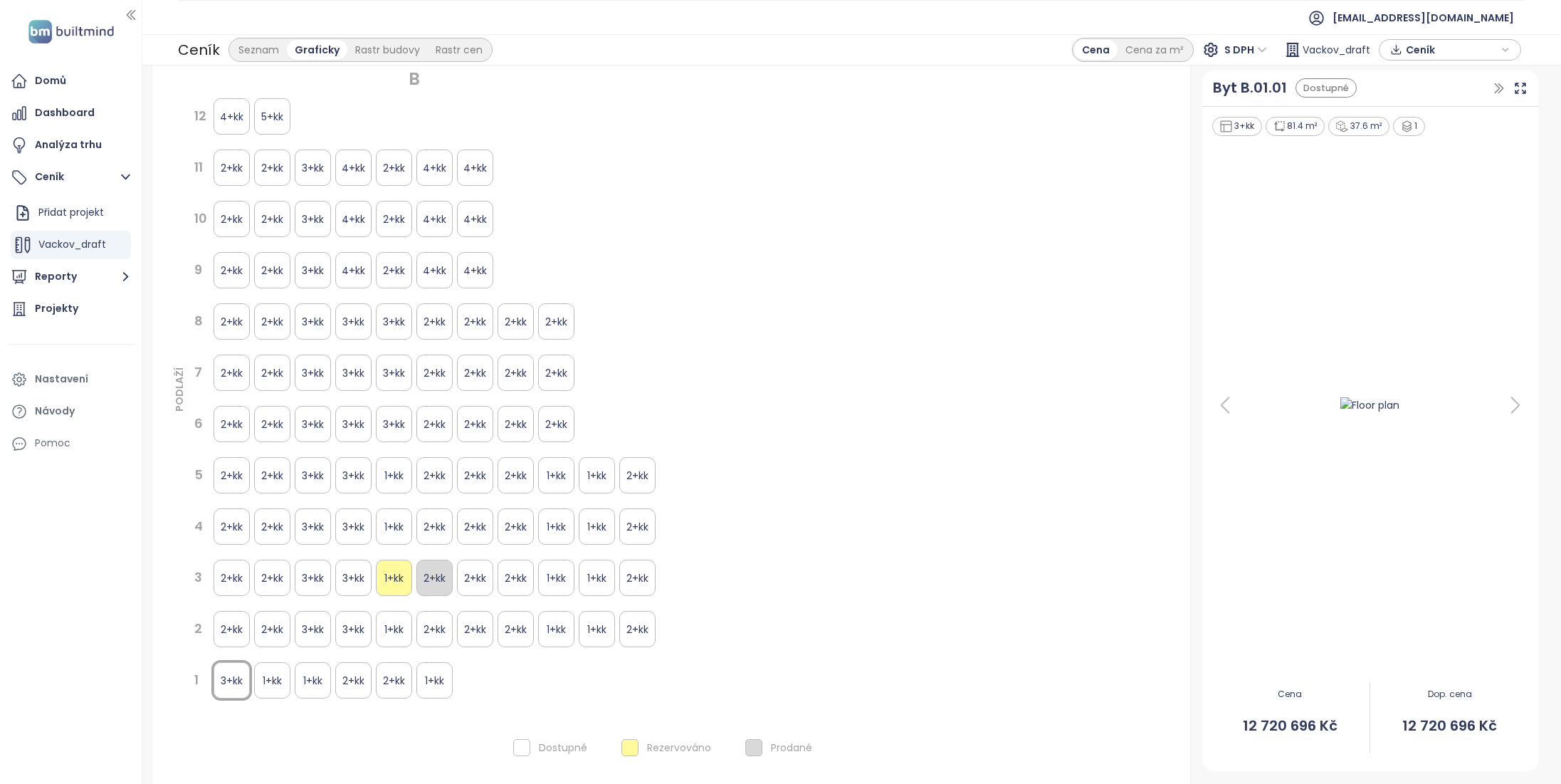
scroll to position [0, 0]
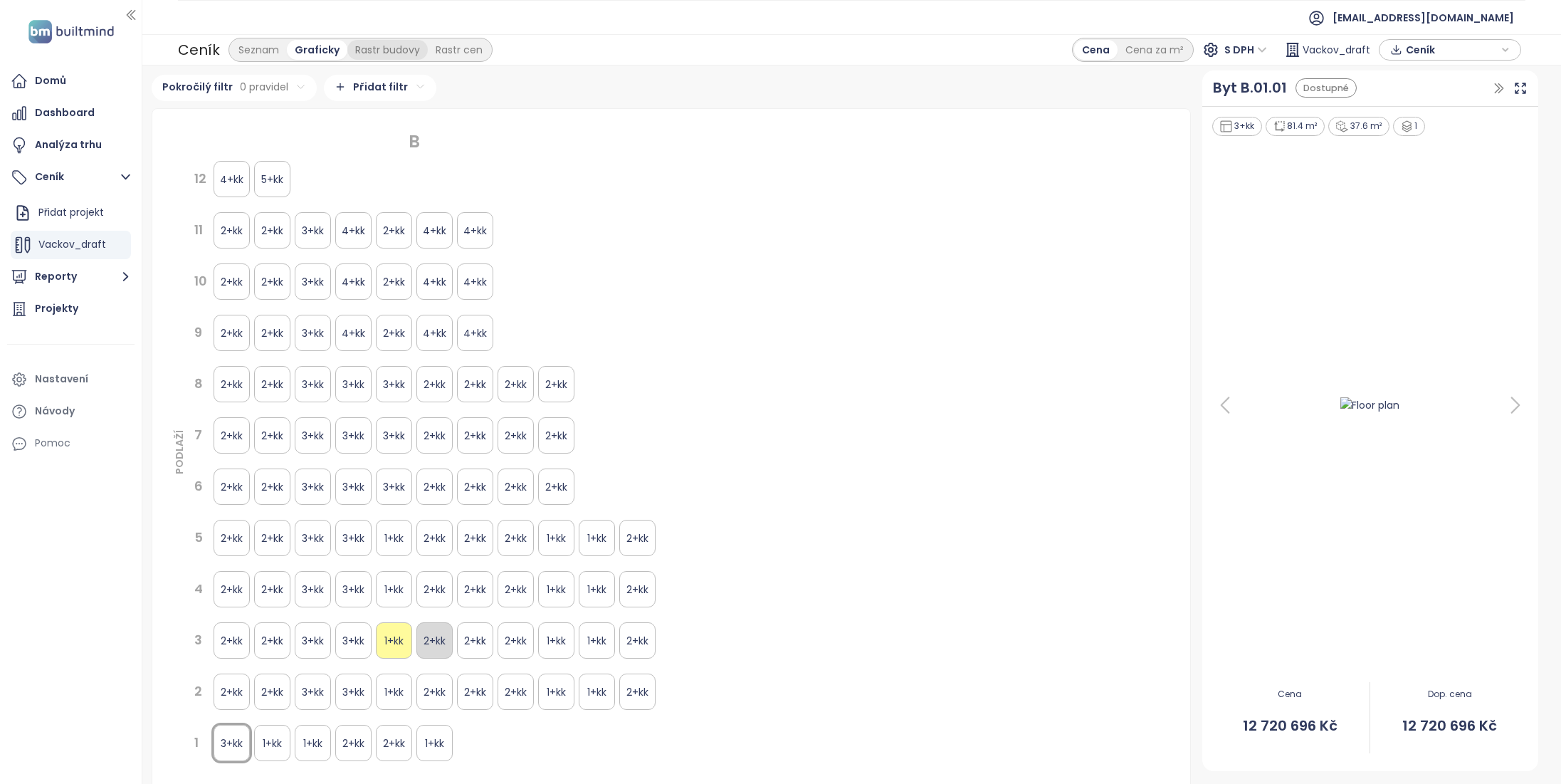
click at [368, 55] on div "Rastr budovy" at bounding box center [388, 49] width 81 height 20
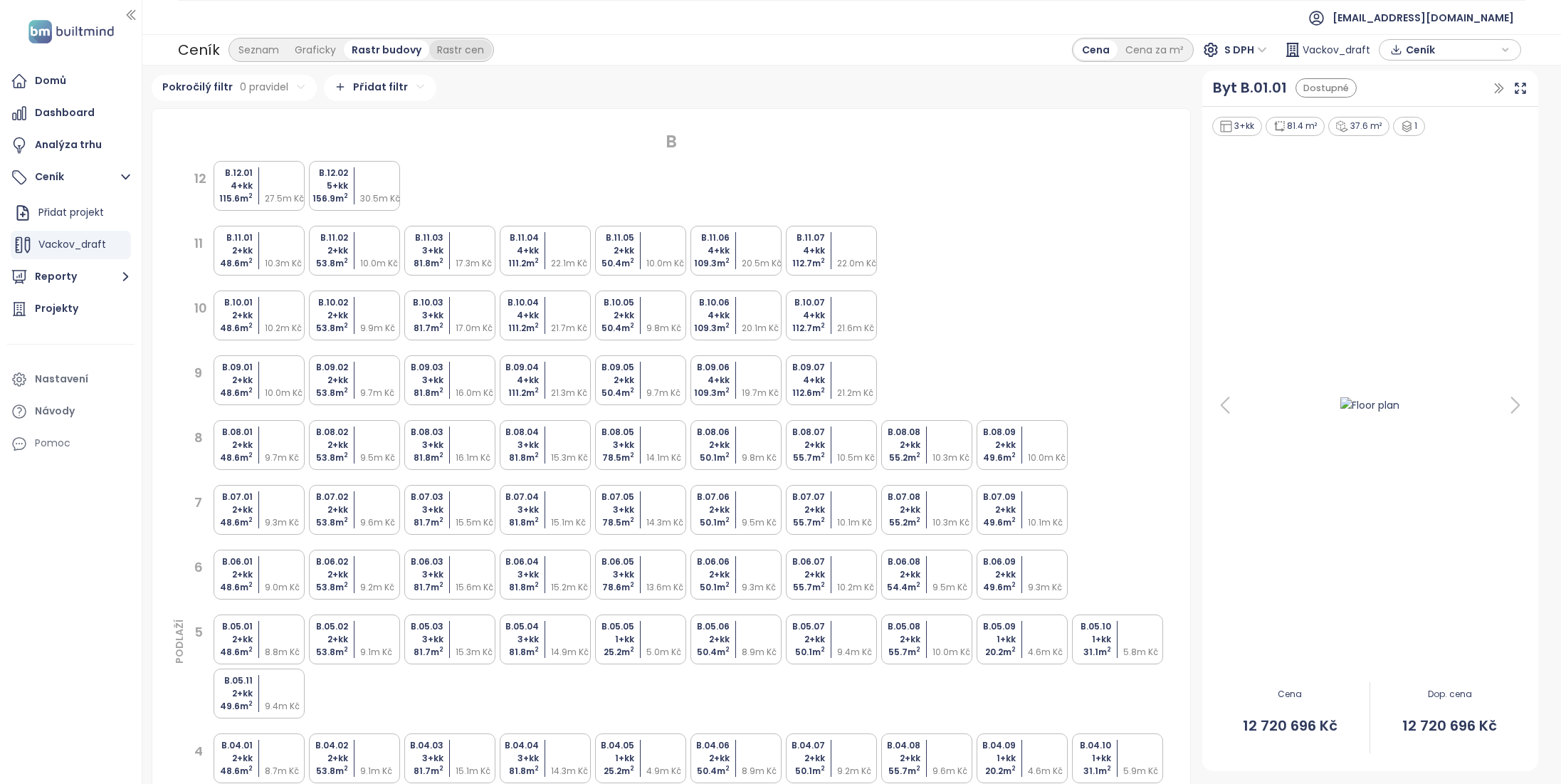
click at [454, 50] on div "Rastr cen" at bounding box center [460, 49] width 62 height 20
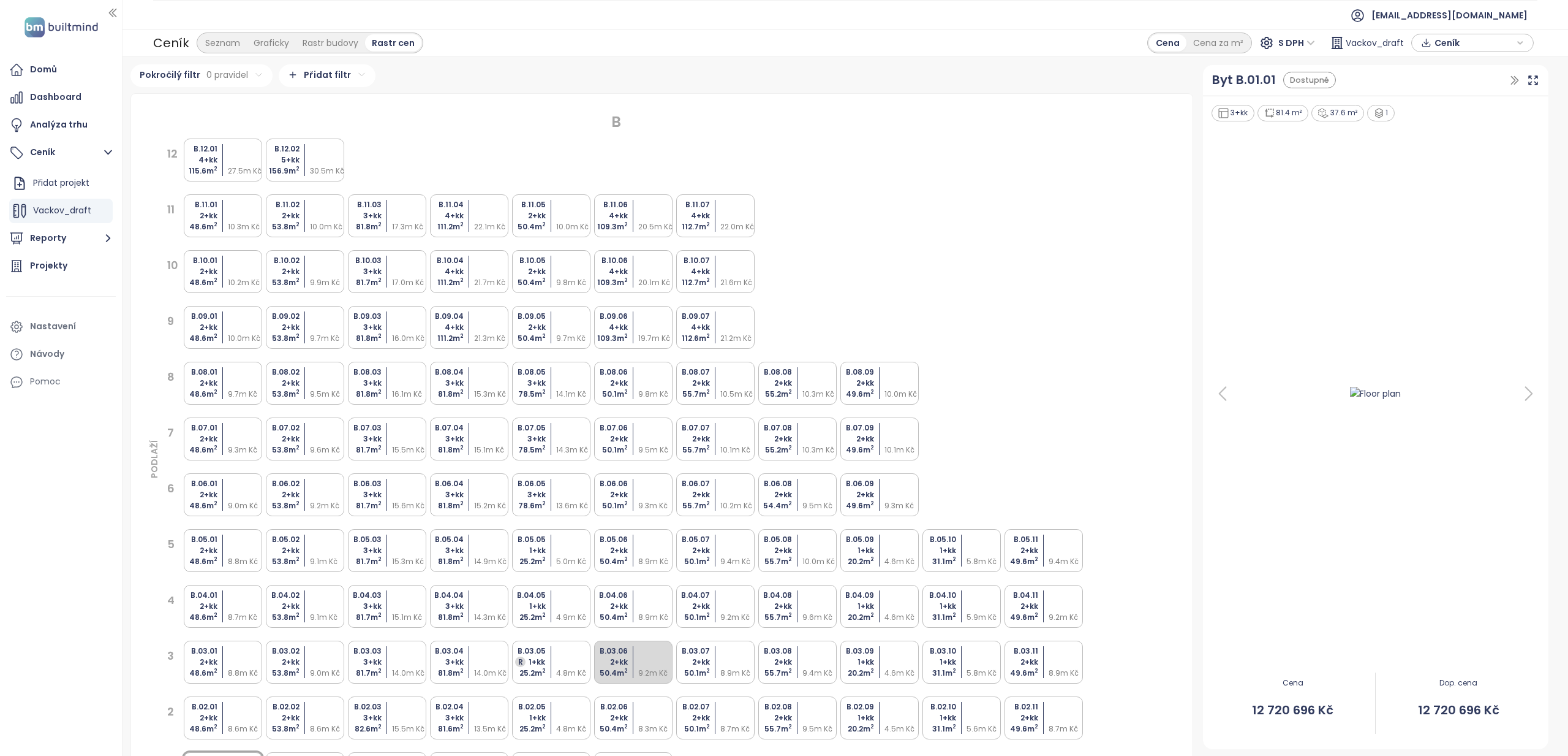
click at [974, 279] on div "10 B.10.01 2+kk 48.6 m 2 10.2m Kč B.10.02 2+kk 53.8 m 2 9.9m Kč B.10.03 3+kk 81…" at bounding box center [622, 272] width 925 height 47
click at [217, 436] on div "B.07.01 2+kk 48.6 m 2 9.3m Kč" at bounding box center [223, 439] width 78 height 43
click at [292, 446] on div "53.8 m 2" at bounding box center [281, 449] width 36 height 11
drag, startPoint x: 366, startPoint y: 448, endPoint x: 392, endPoint y: 447, distance: 26.0
click at [366, 448] on div "81.7 m 2" at bounding box center [363, 449] width 36 height 11
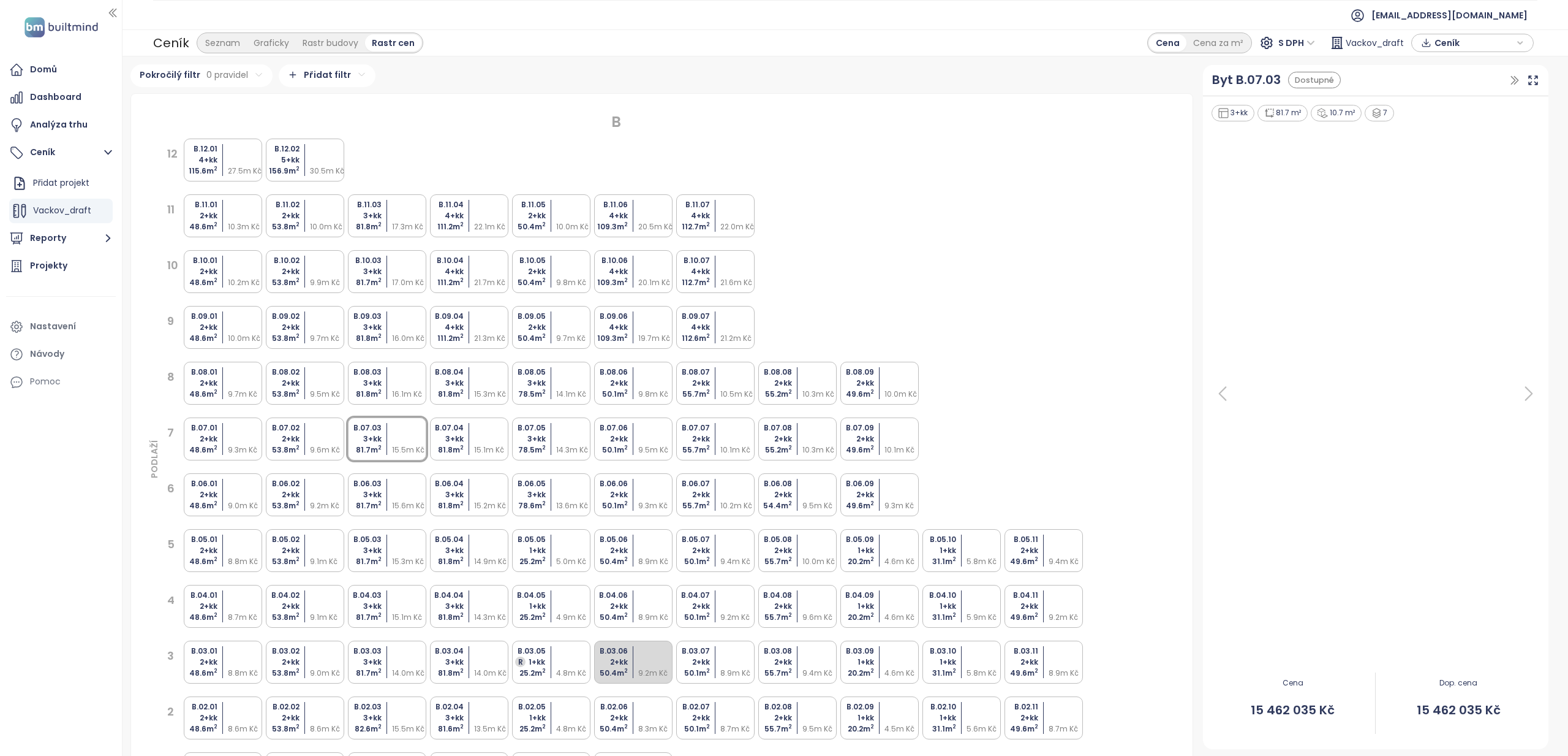
click at [488, 449] on div "15.1m Kč" at bounding box center [492, 449] width 36 height 11
click at [543, 437] on div "3+kk" at bounding box center [528, 439] width 36 height 11
click at [620, 437] on div "2+kk" at bounding box center [610, 439] width 36 height 11
click at [1014, 326] on div "9 B.09.01 2+kk 48.6 m 2 10.0m Kč B.09.02 2+kk 53.8 m 2 9.7m Kč B.09.03 3+kk 81.…" at bounding box center [622, 327] width 925 height 47
click at [545, 671] on sup "2" at bounding box center [544, 671] width 4 height 8
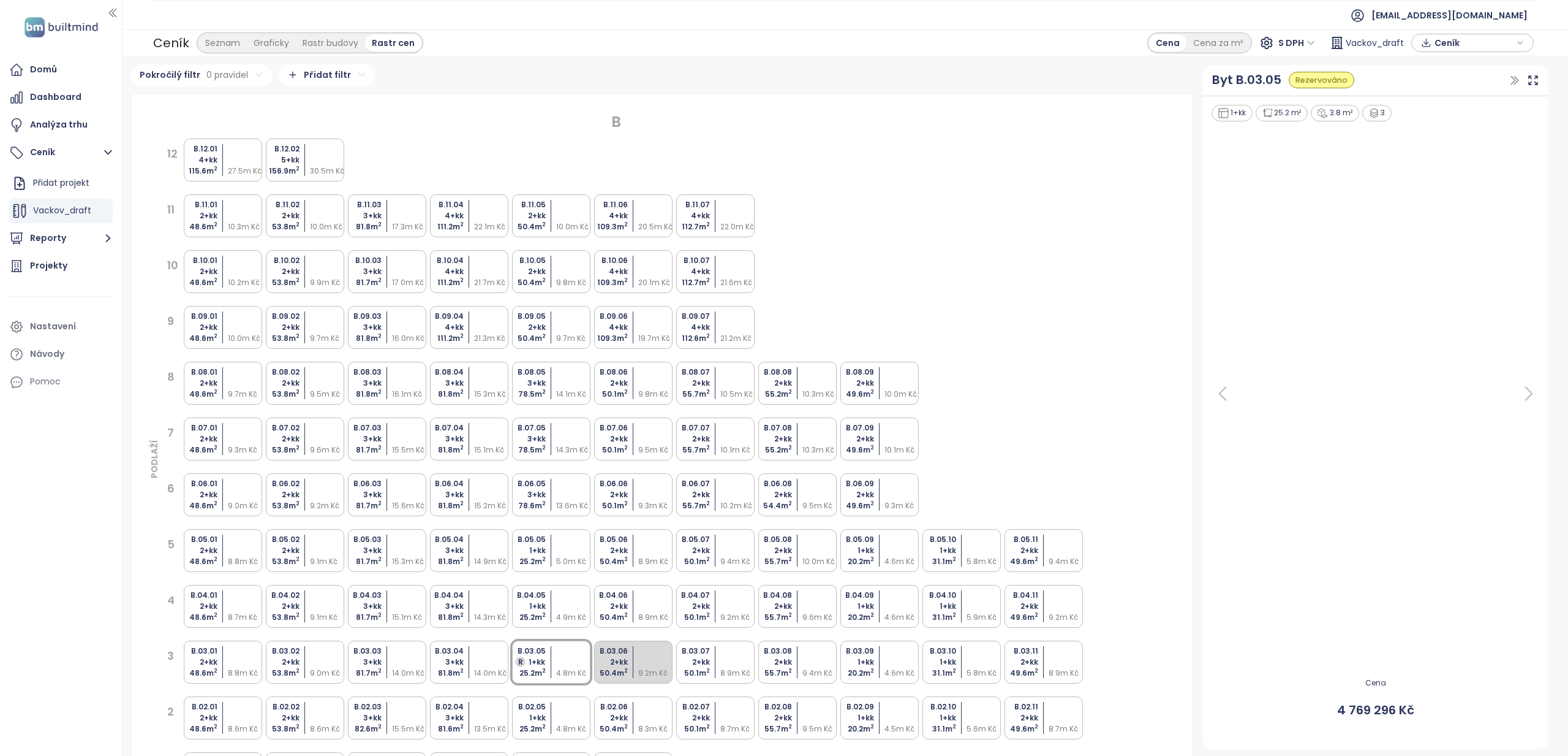
click at [1309, 75] on div "Rezervováno" at bounding box center [1322, 80] width 66 height 16
click at [1310, 77] on div "Rezervováno" at bounding box center [1322, 80] width 66 height 16
click at [215, 42] on div "Seznam" at bounding box center [222, 42] width 49 height 17
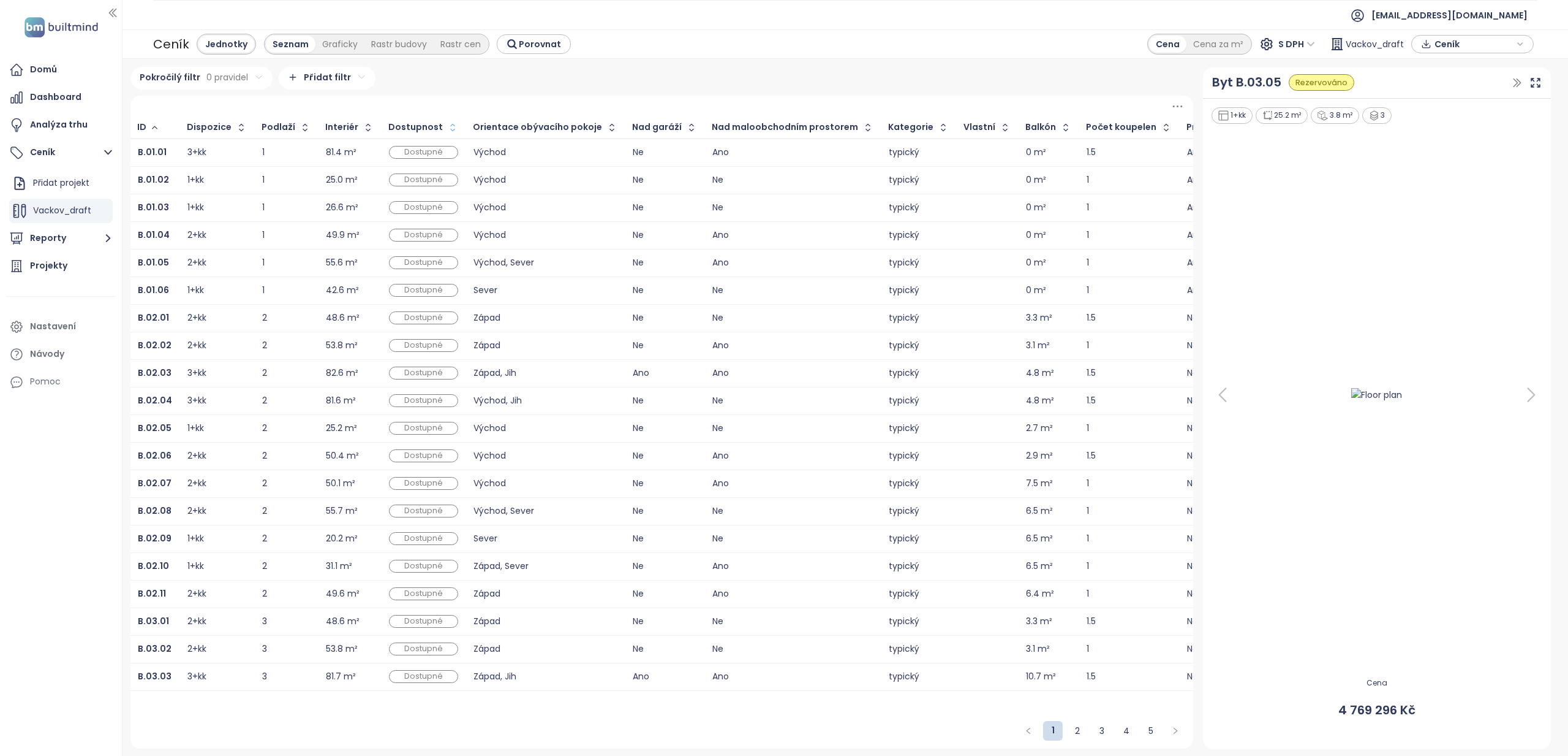
click at [447, 121] on icon "button" at bounding box center [452, 127] width 12 height 12
click at [447, 133] on icon "button" at bounding box center [451, 127] width 9 height 15
click at [318, 151] on td "50.4 m²" at bounding box center [350, 152] width 63 height 28
click at [152, 155] on b "B.03.06" at bounding box center [154, 152] width 33 height 12
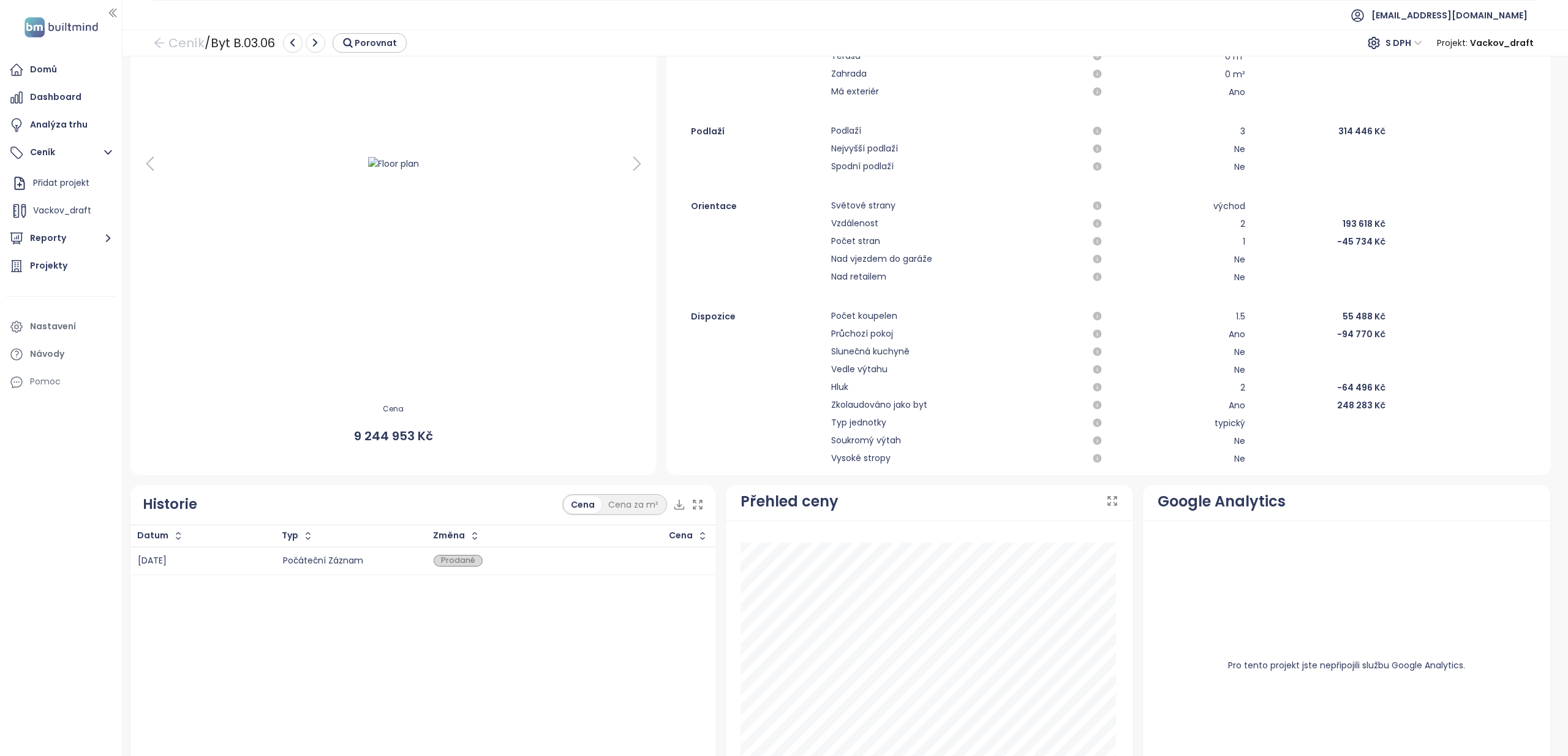
scroll to position [245, 0]
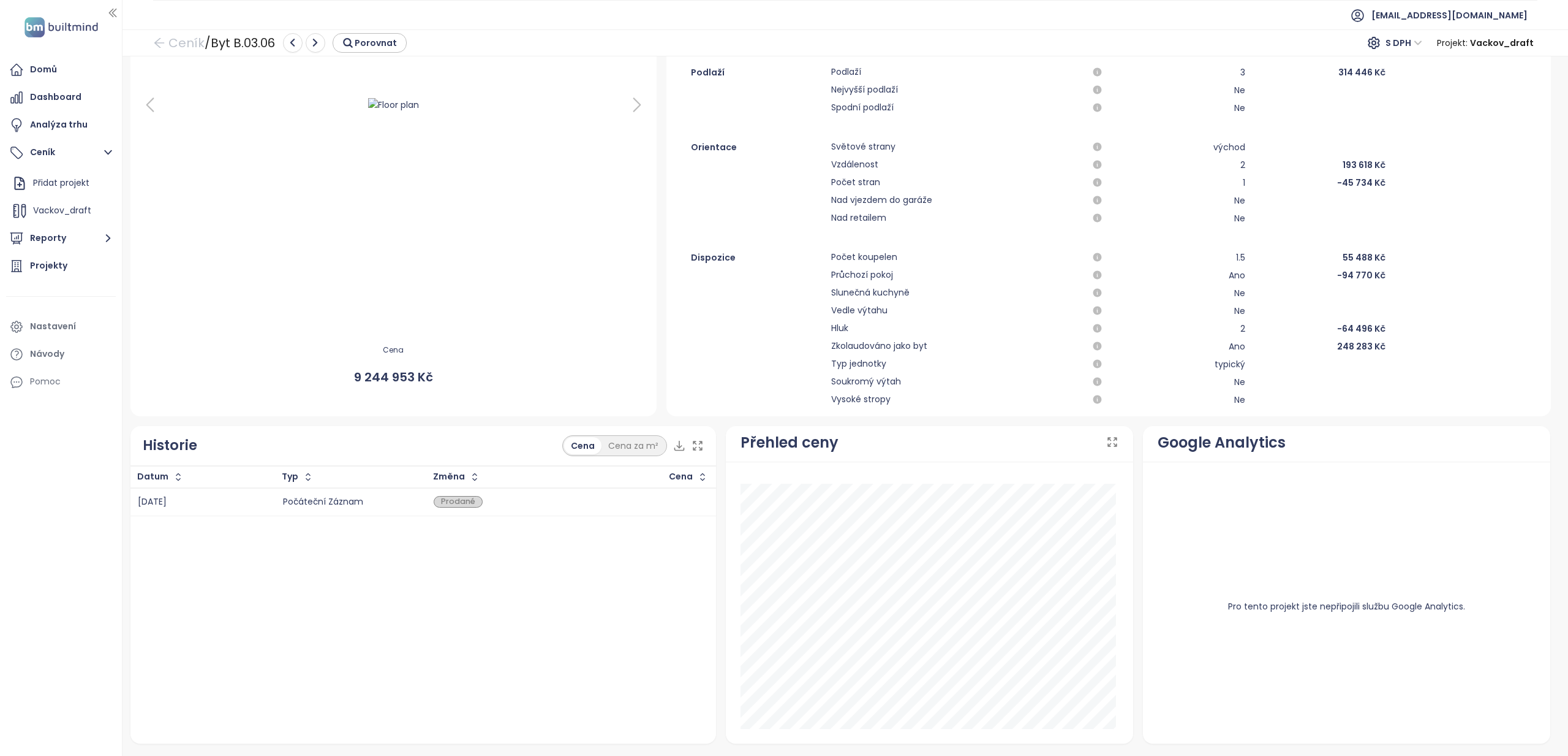
click at [455, 499] on div "Prodané" at bounding box center [458, 501] width 49 height 12
click at [469, 476] on icon "button" at bounding box center [474, 477] width 12 height 12
click at [469, 476] on icon "button" at bounding box center [473, 477] width 9 height 15
click at [449, 504] on div "Prodané" at bounding box center [458, 501] width 49 height 12
click at [338, 503] on div "Počáteční záznam" at bounding box center [351, 501] width 135 height 8
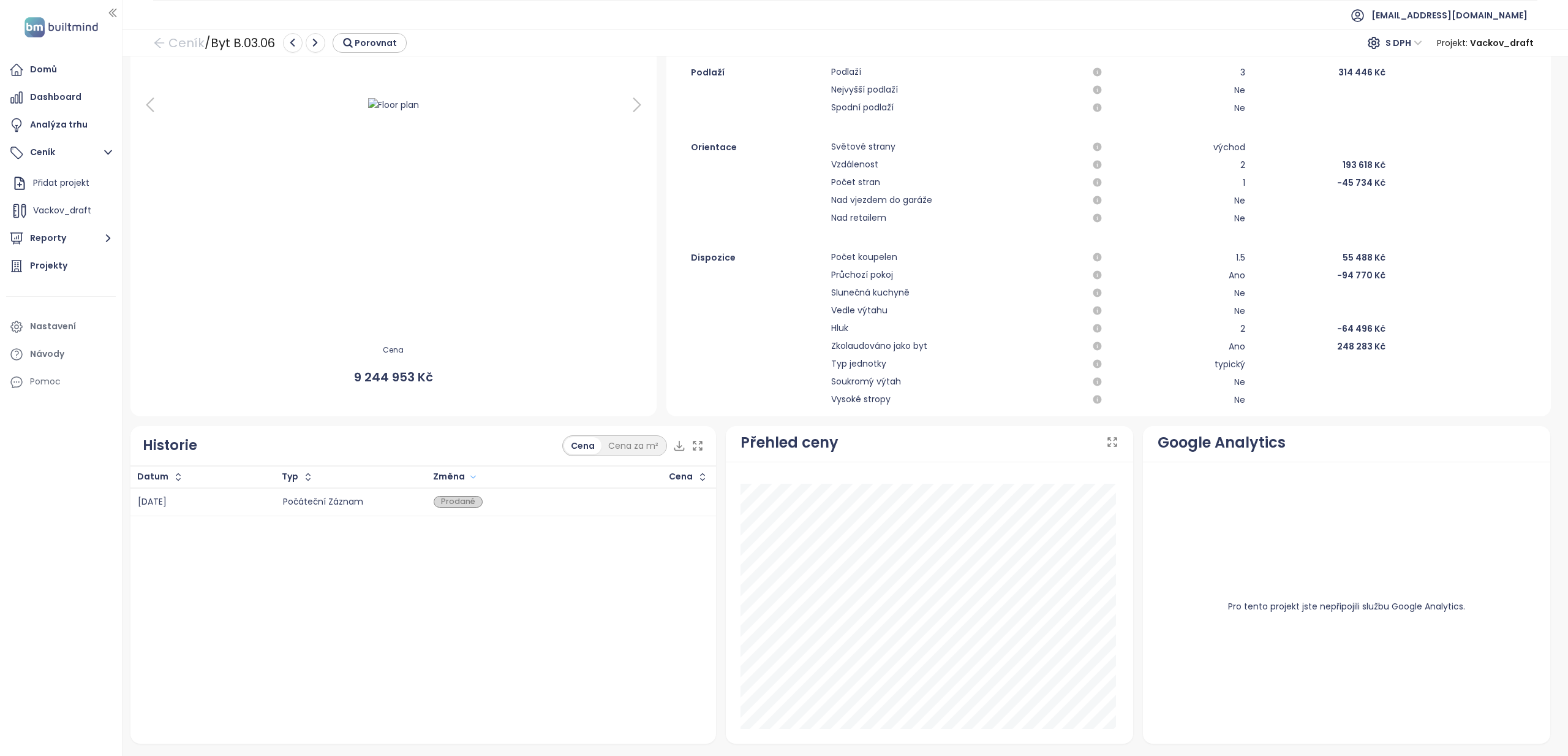
click at [478, 500] on div "Prodané" at bounding box center [458, 501] width 49 height 12
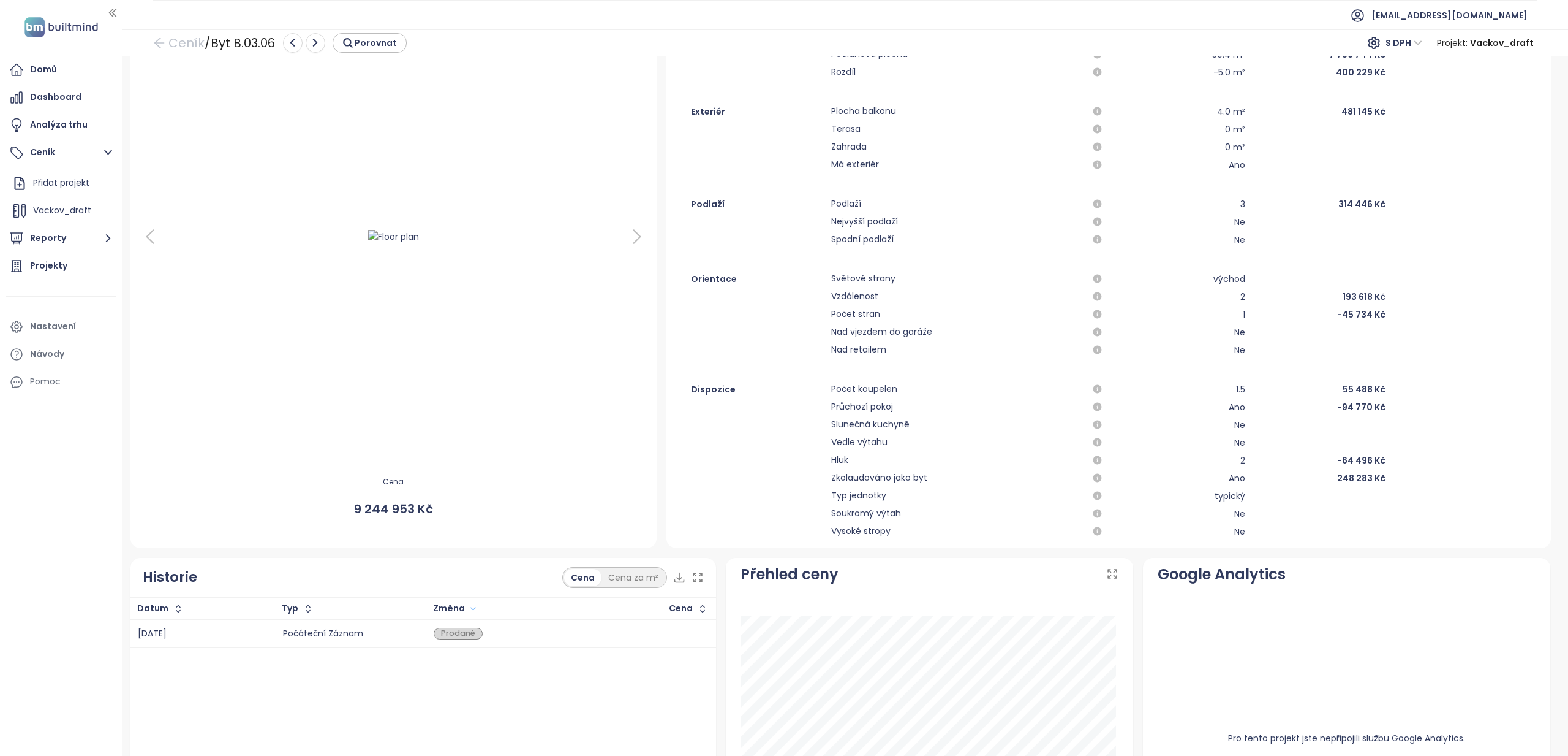
scroll to position [0, 0]
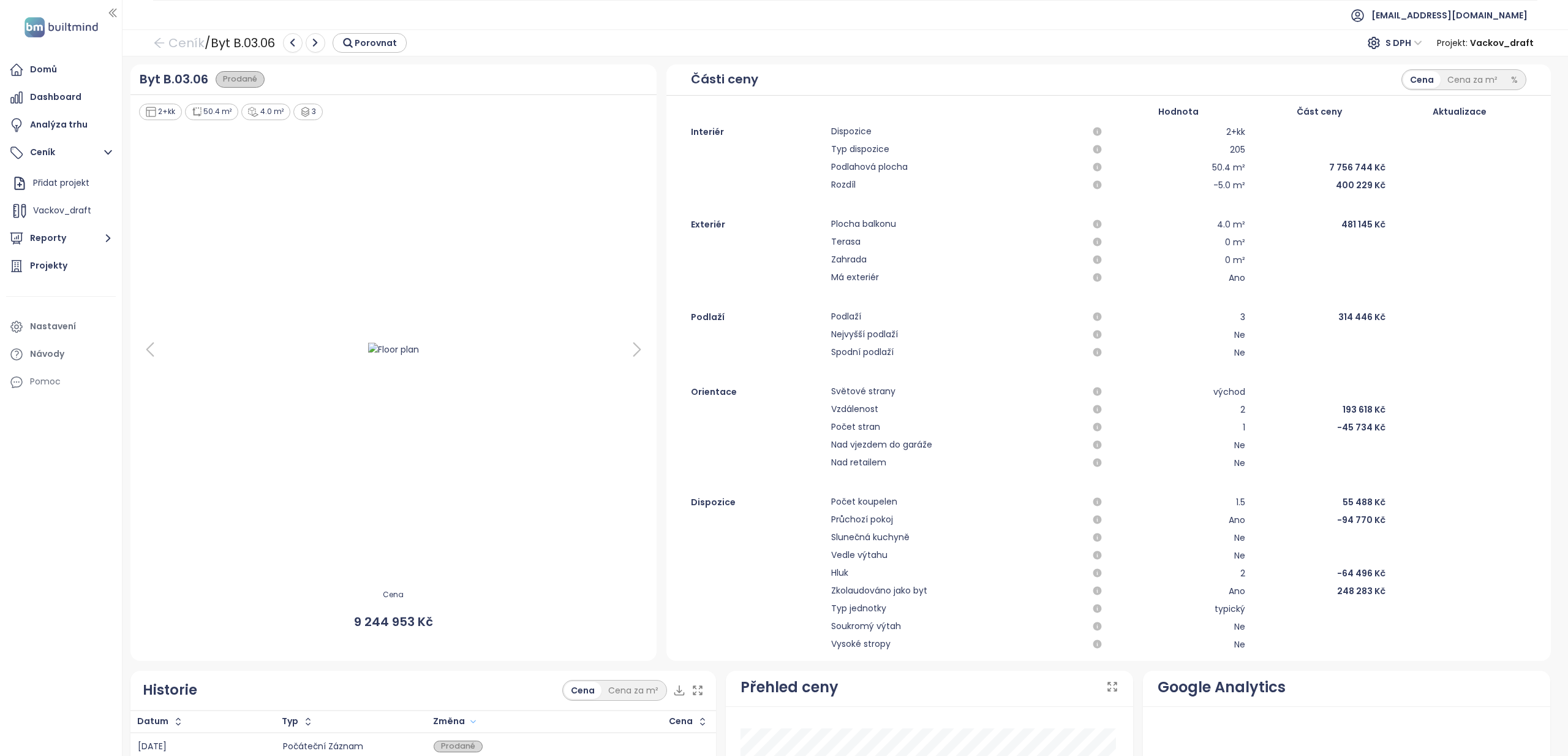
click at [233, 81] on div "Prodané" at bounding box center [240, 79] width 49 height 16
click at [286, 43] on button "button" at bounding box center [292, 42] width 20 height 20
click at [168, 46] on link "Ceník" at bounding box center [178, 42] width 51 height 22
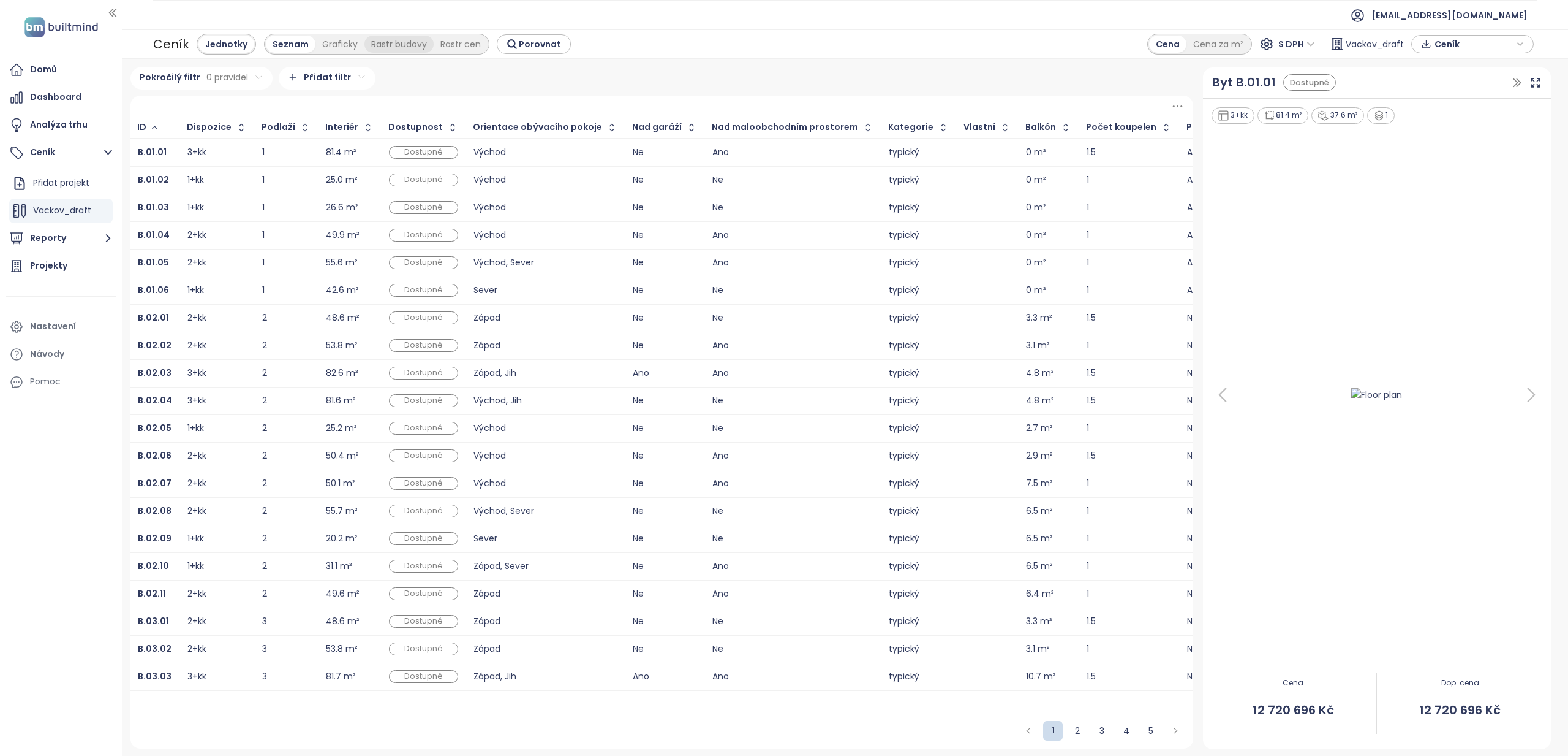
click at [397, 46] on div "Rastr budovy" at bounding box center [399, 44] width 69 height 17
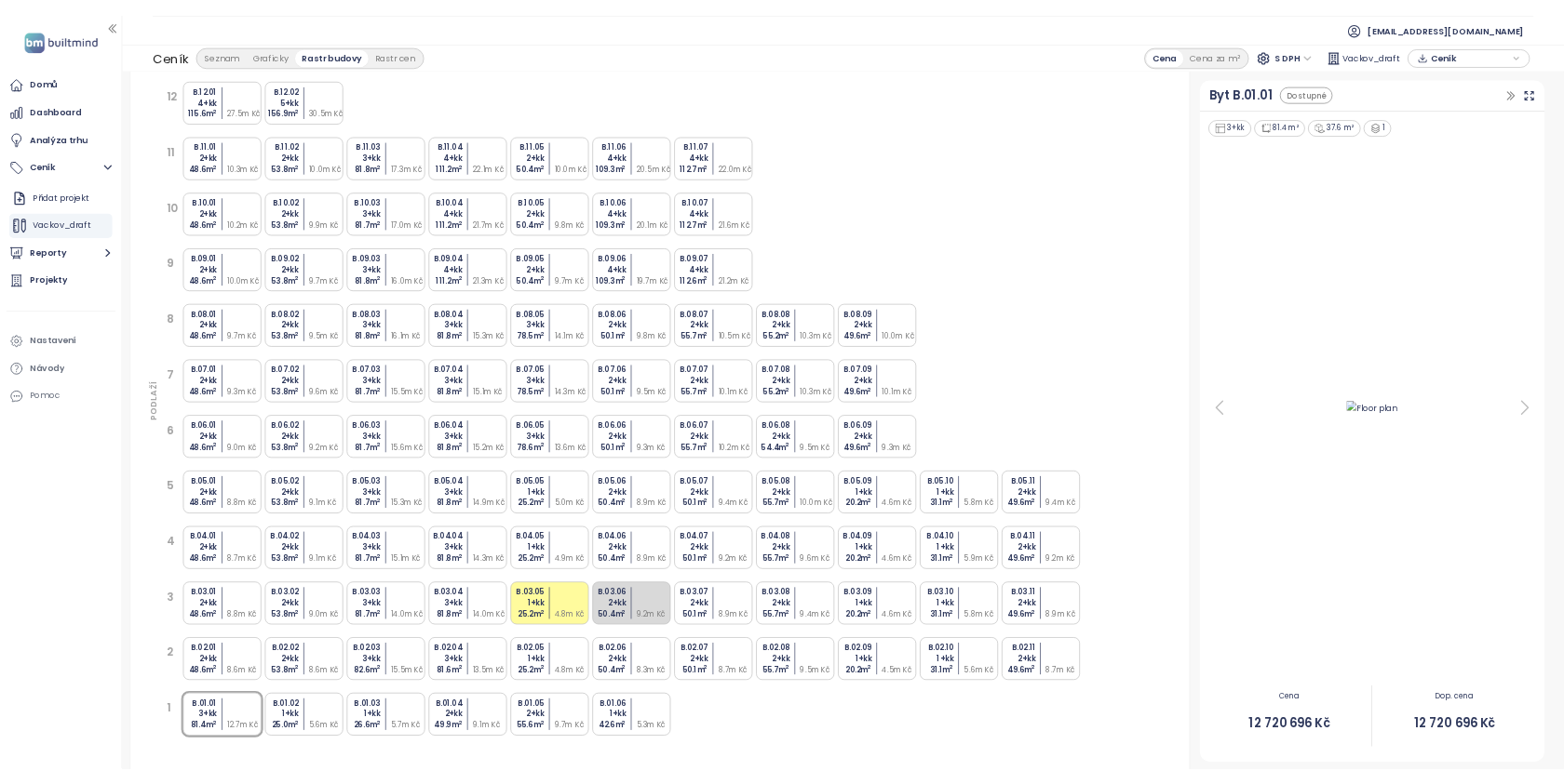
scroll to position [108, 0]
